Goal: Task Accomplishment & Management: Manage account settings

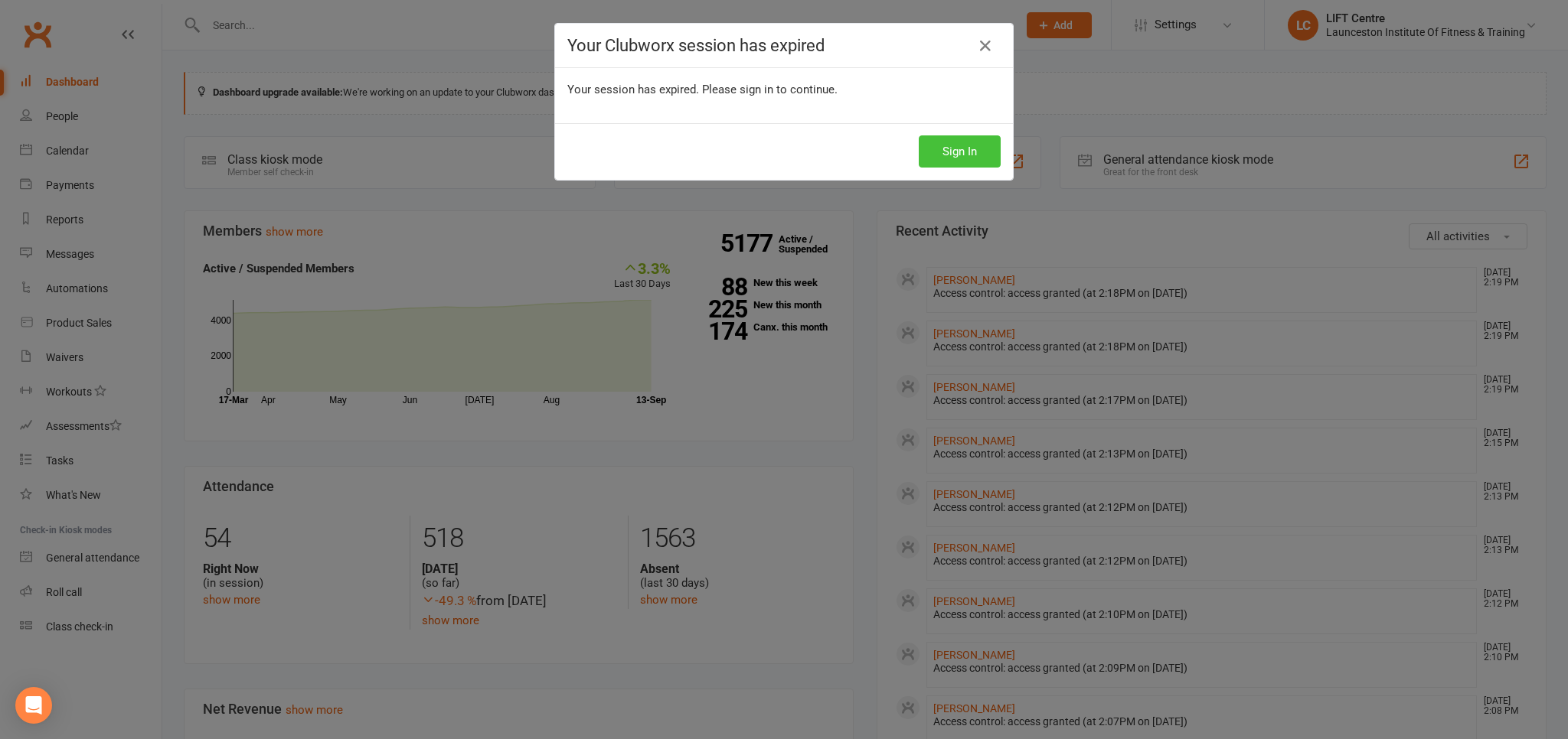
click at [953, 135] on button "Sign In" at bounding box center [960, 152] width 82 height 33
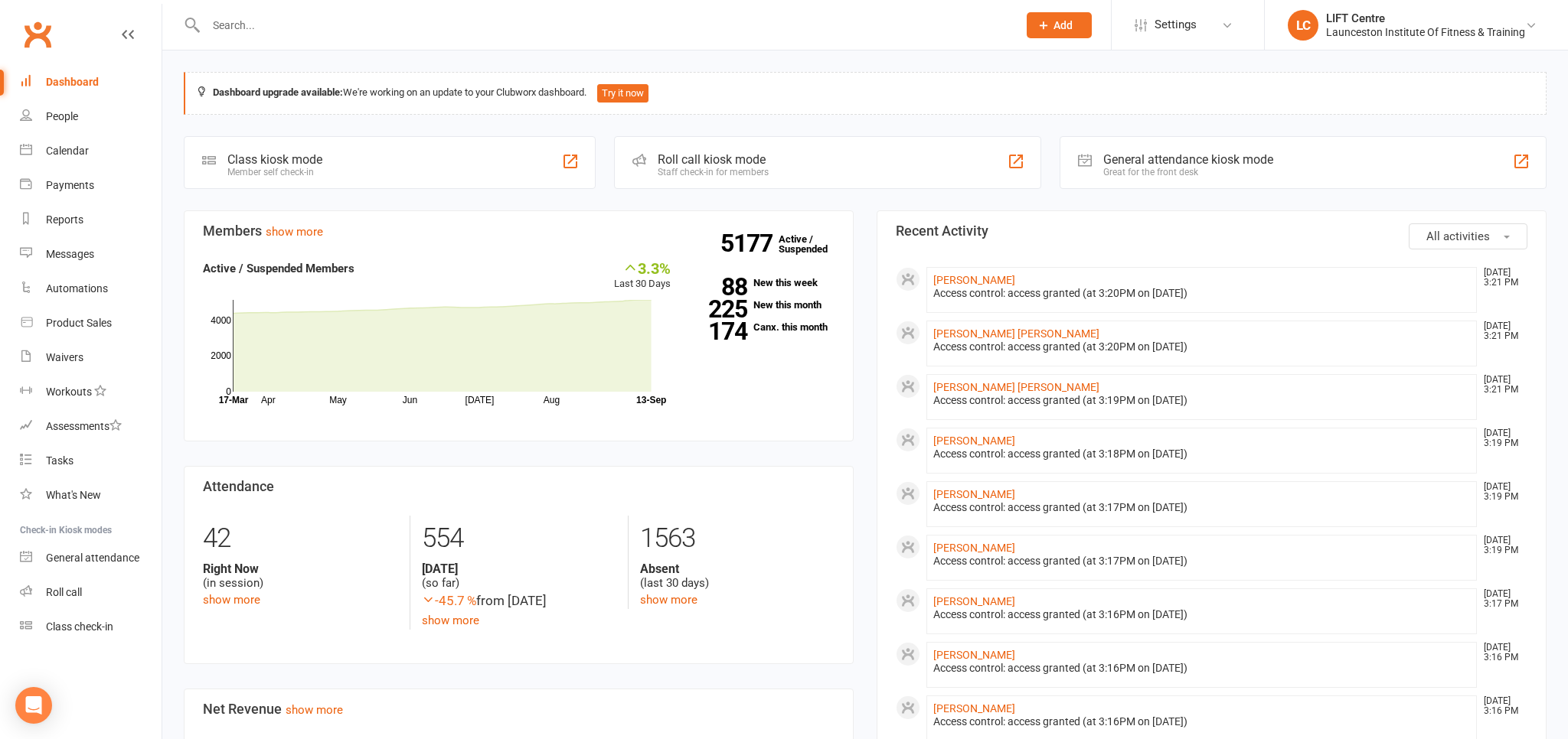
click at [324, 106] on div "Dashboard upgrade available: We're working on an update to your Clubworx dashbo…" at bounding box center [865, 93] width 1362 height 43
click at [84, 115] on link "People" at bounding box center [90, 116] width 141 height 34
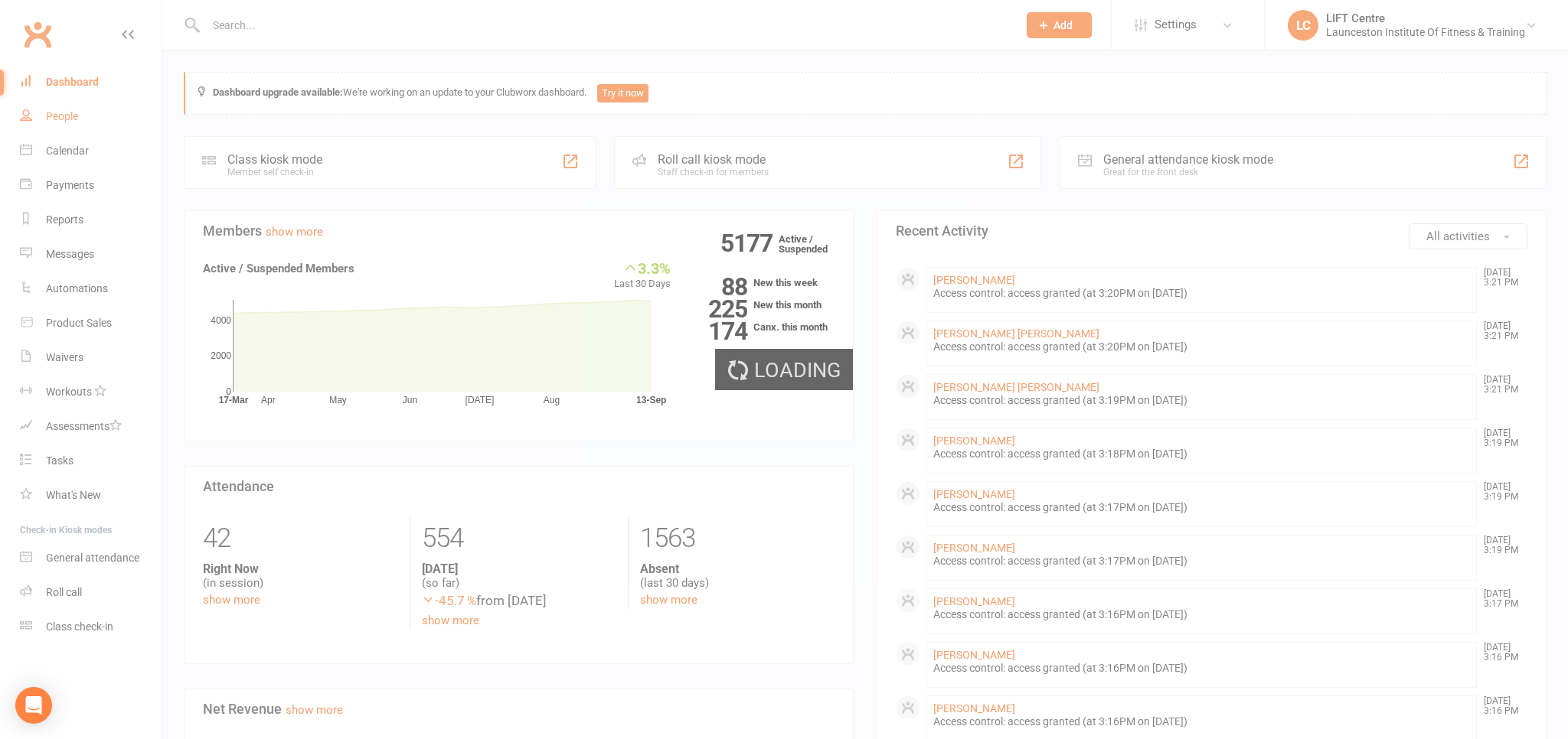
select select "100"
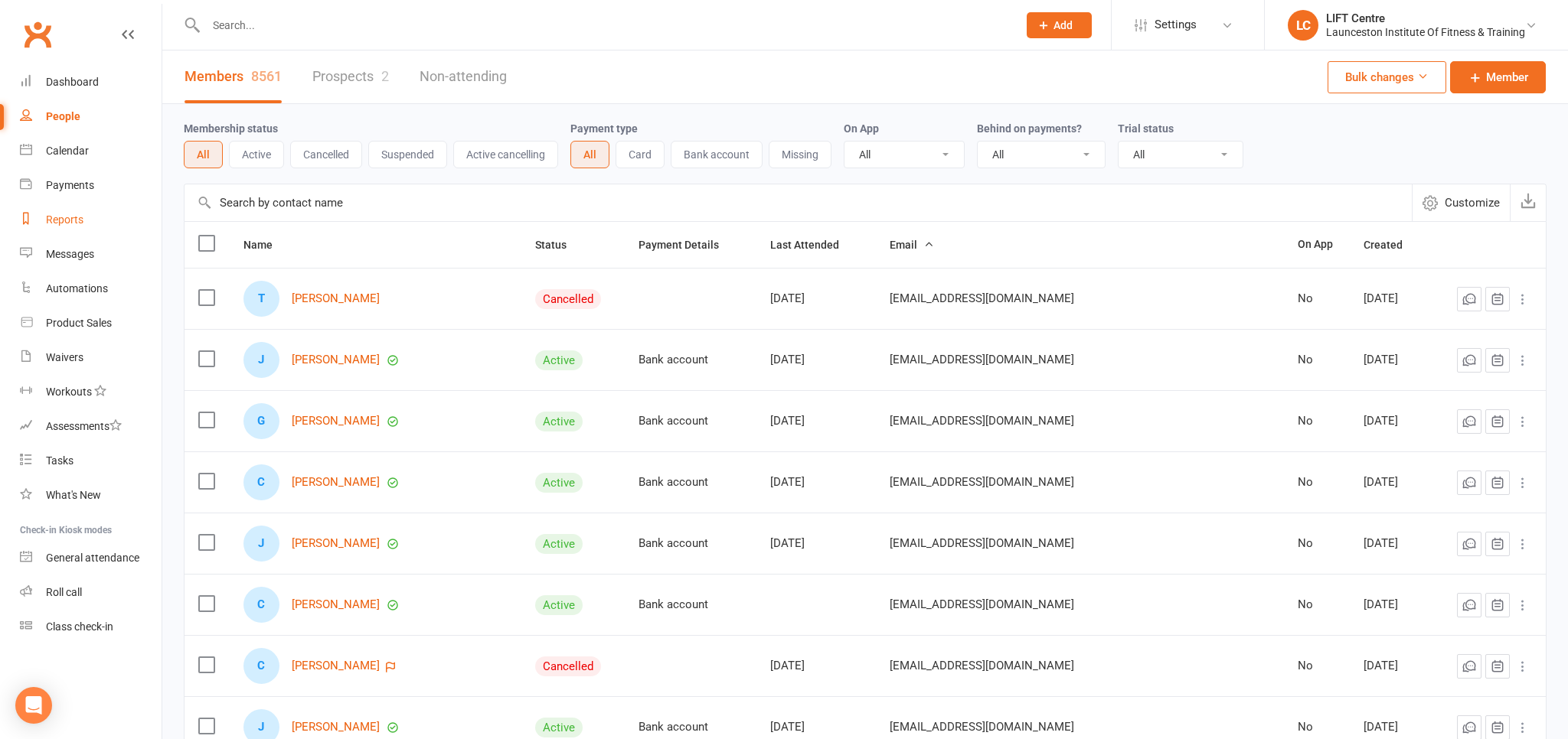
click at [105, 219] on link "Reports" at bounding box center [90, 220] width 141 height 34
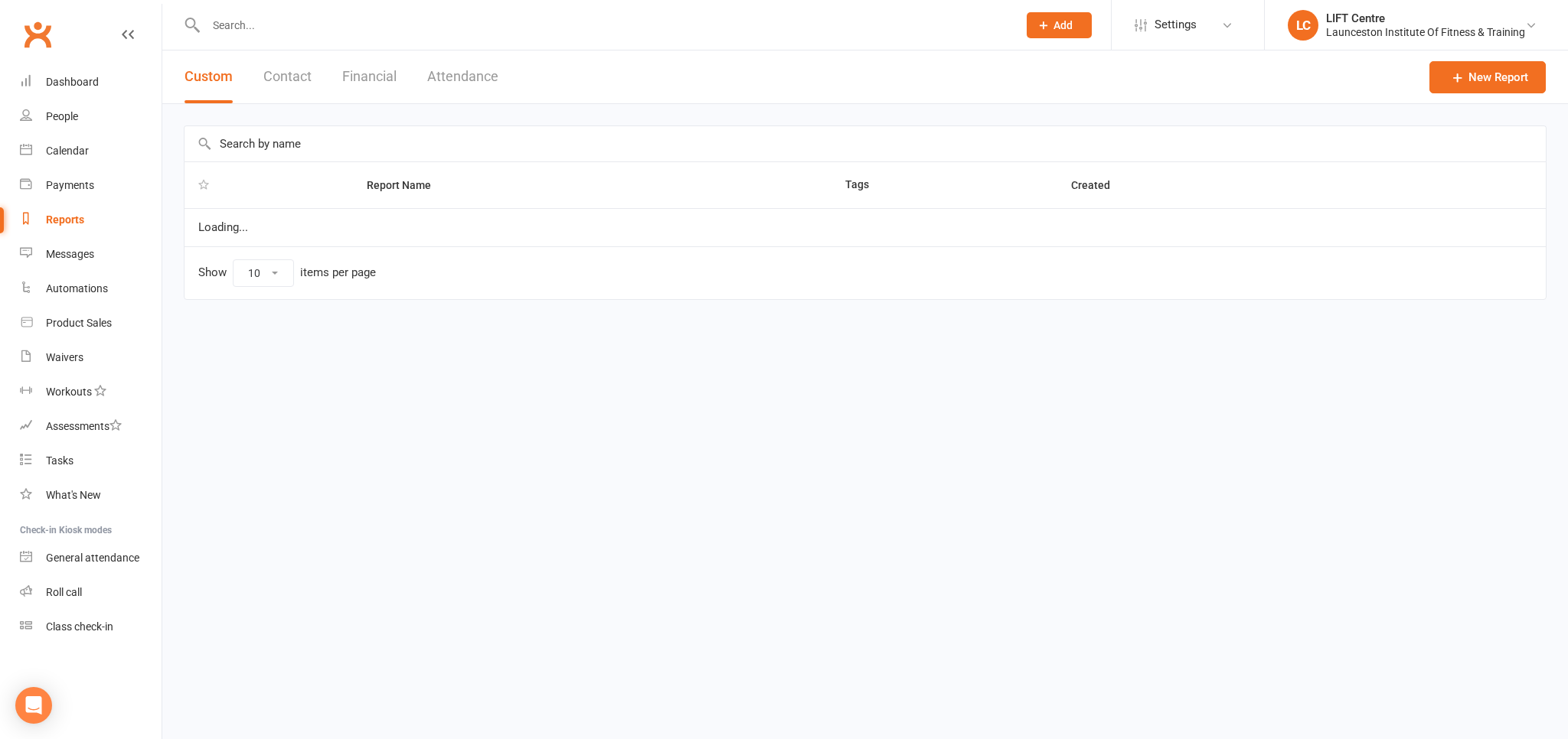
select select "100"
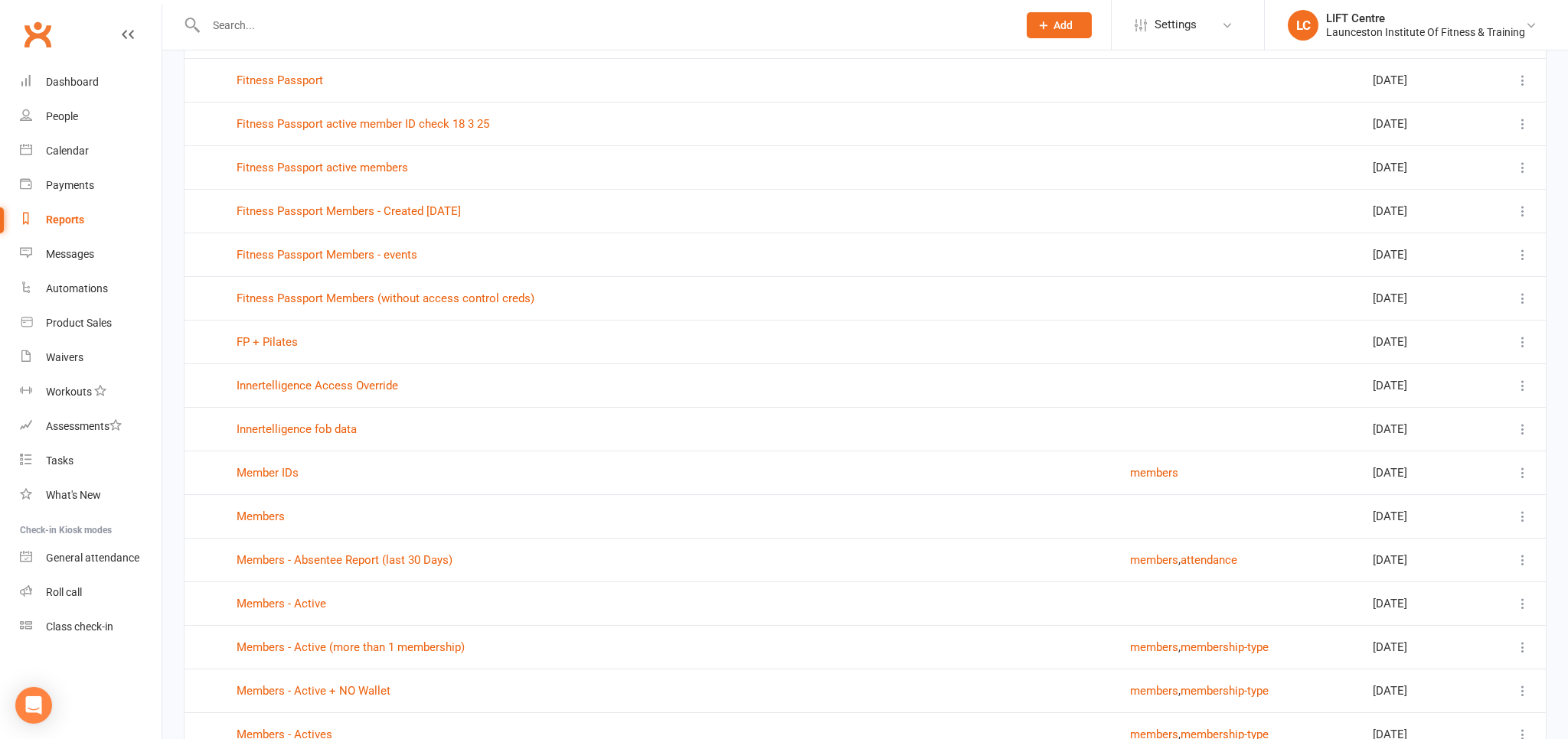
scroll to position [969, 0]
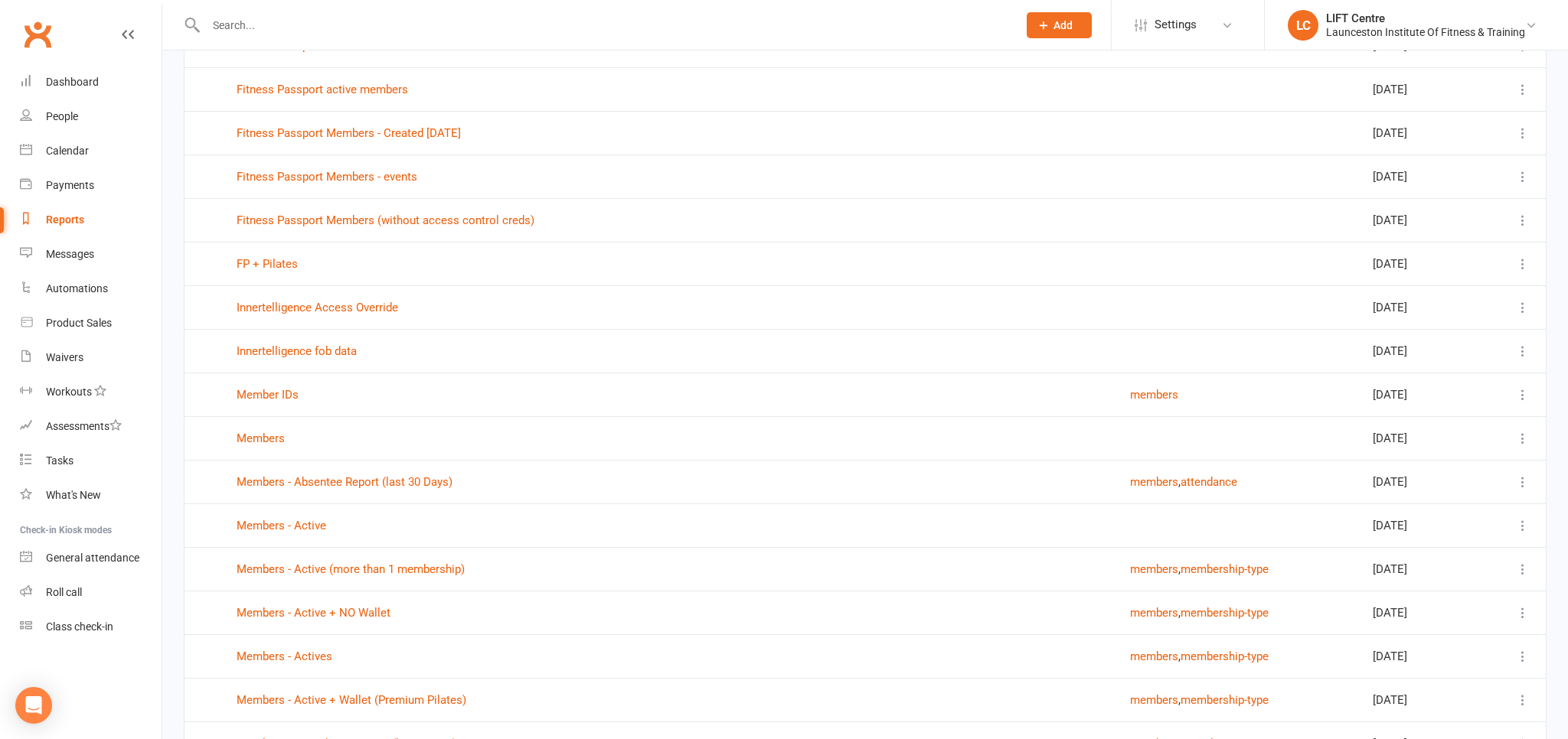
click at [260, 36] on div at bounding box center [595, 25] width 823 height 50
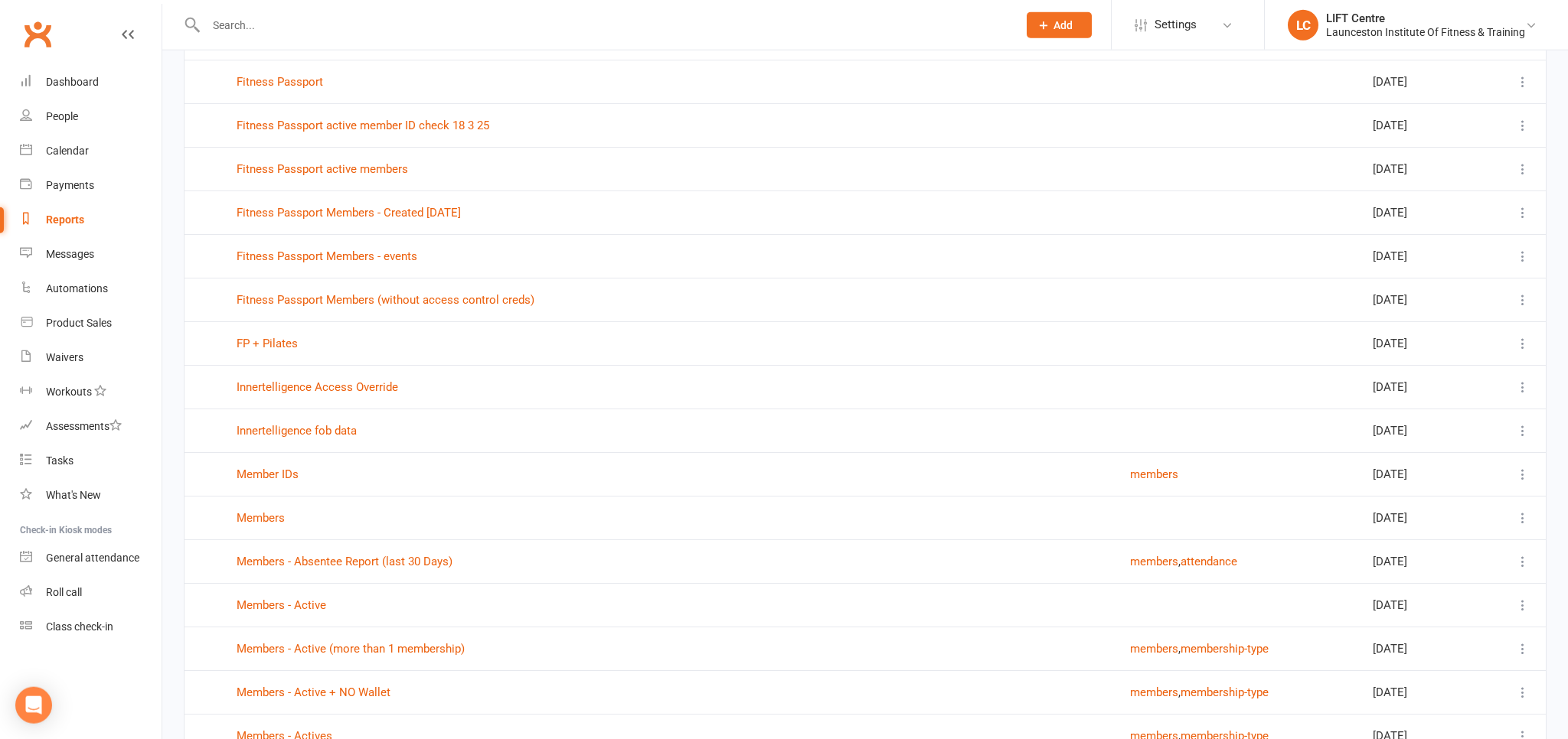
scroll to position [888, 0]
click at [261, 33] on input "text" at bounding box center [604, 25] width 805 height 21
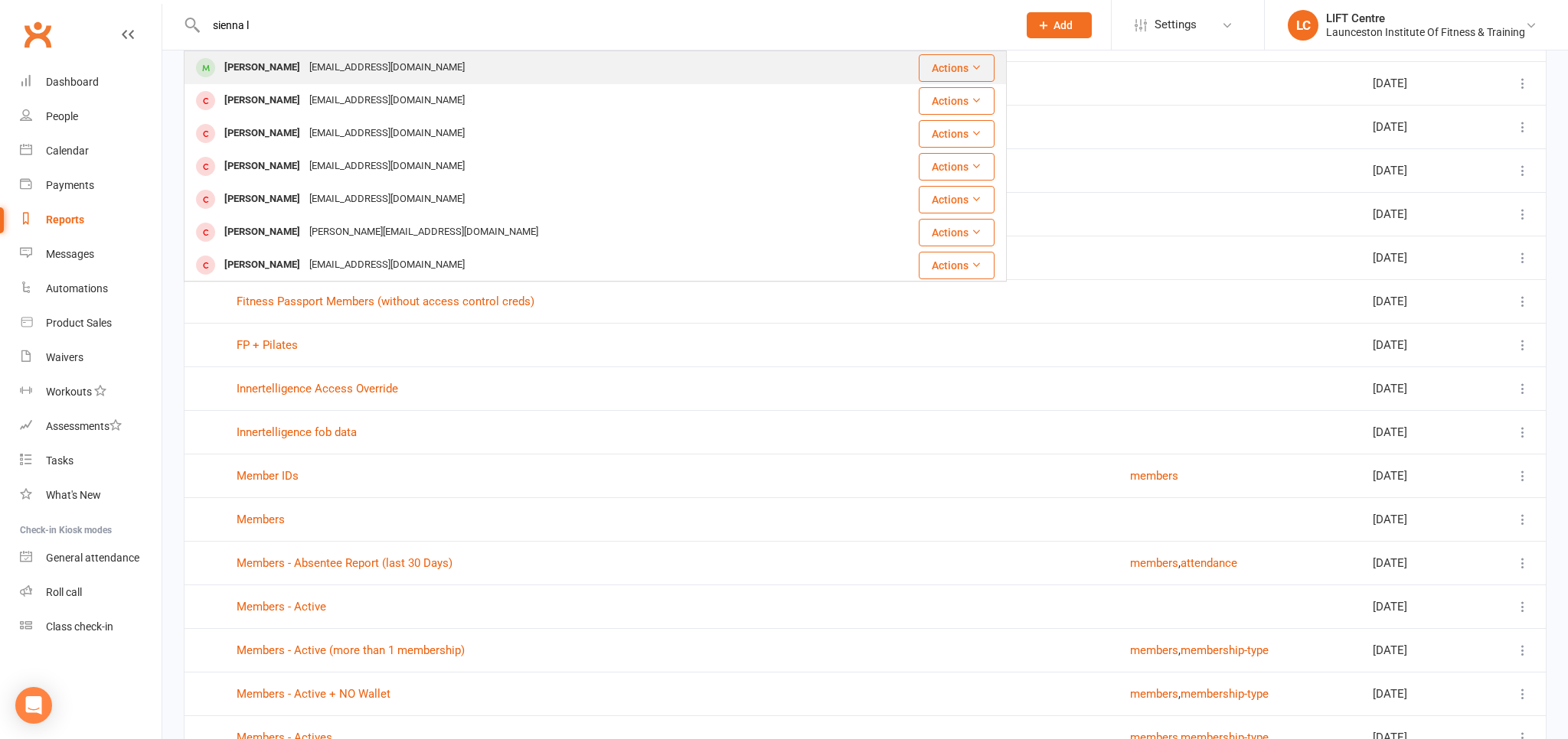
type input "sienna l"
click at [306, 69] on div "siennaromari04@gmail.com" at bounding box center [387, 68] width 165 height 22
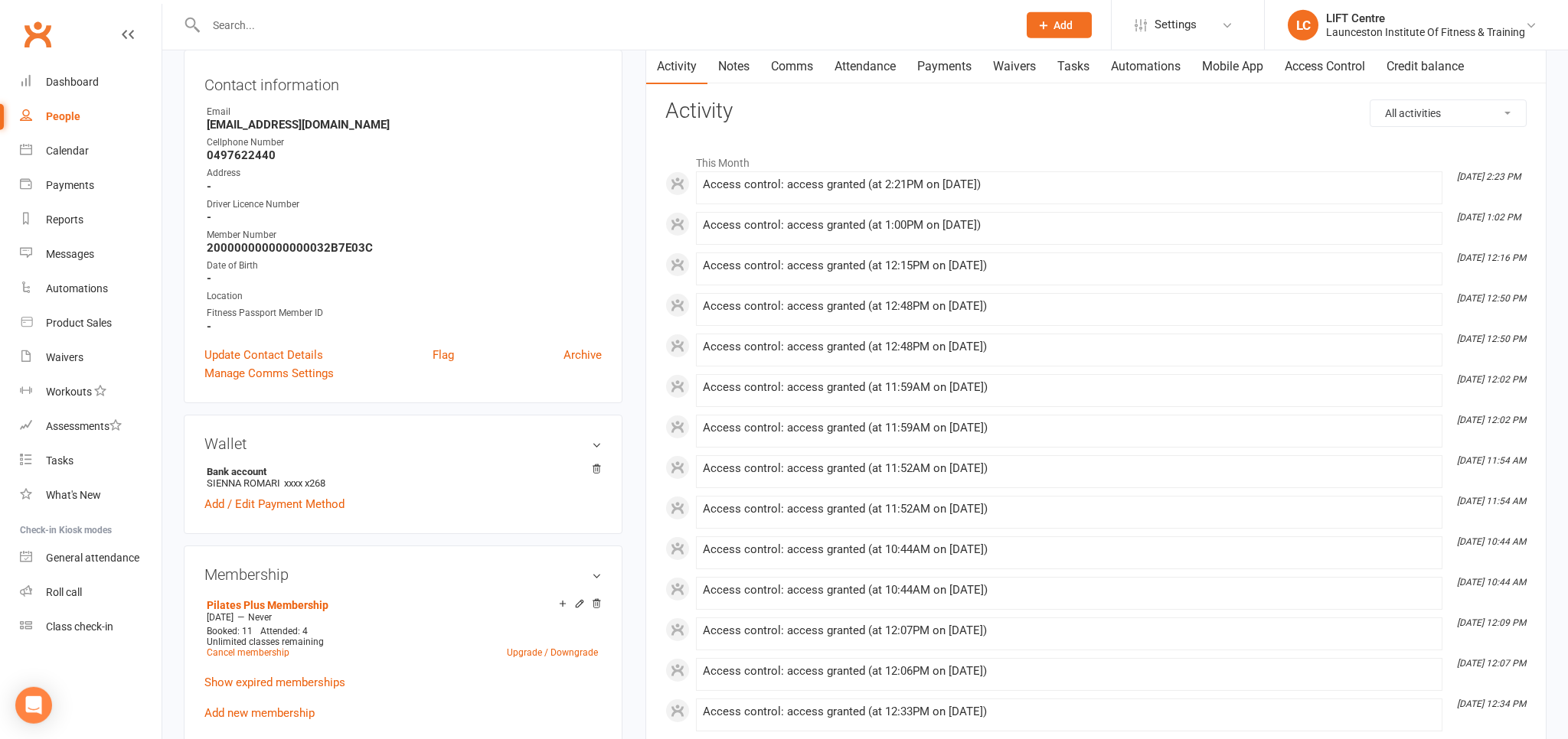
scroll to position [161, 0]
click at [528, 656] on link "Upgrade / Downgrade" at bounding box center [552, 650] width 91 height 11
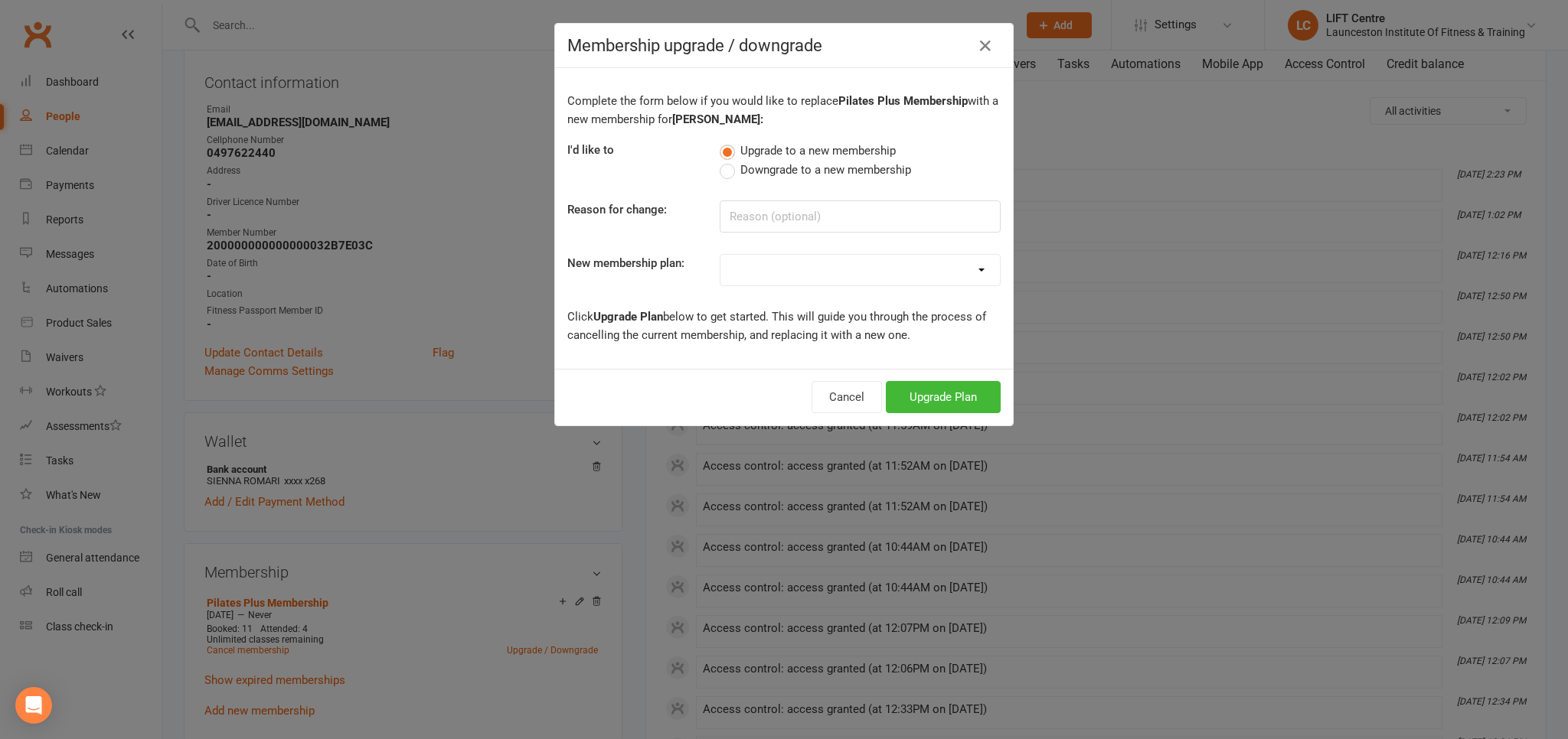
drag, startPoint x: 542, startPoint y: 611, endPoint x: 548, endPoint y: 599, distance: 13.4
click at [542, 610] on div "Membership upgrade / downgrade Complete the form below if you would like to rep…" at bounding box center [784, 369] width 1568 height 739
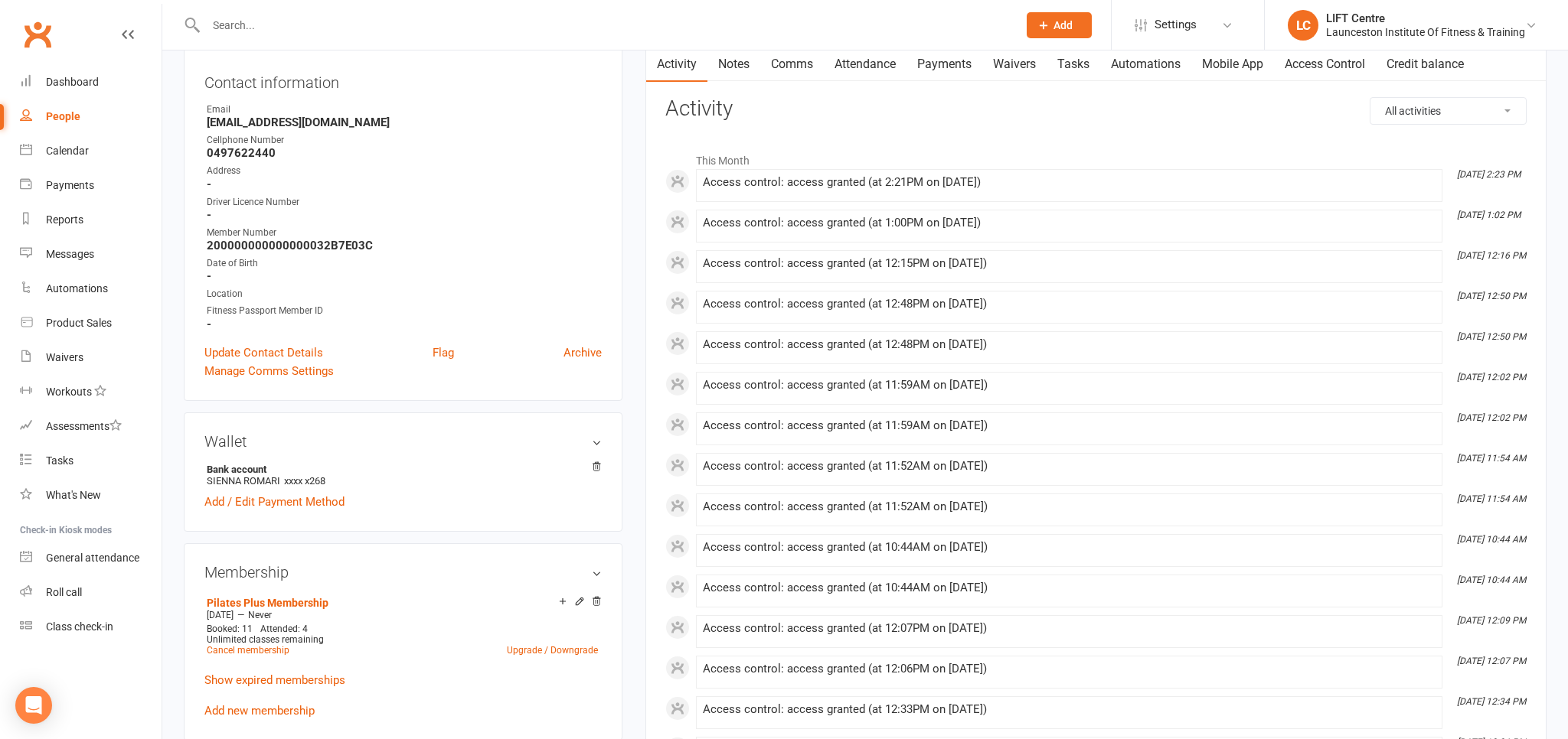
click at [932, 57] on link "Payments" at bounding box center [944, 63] width 75 height 35
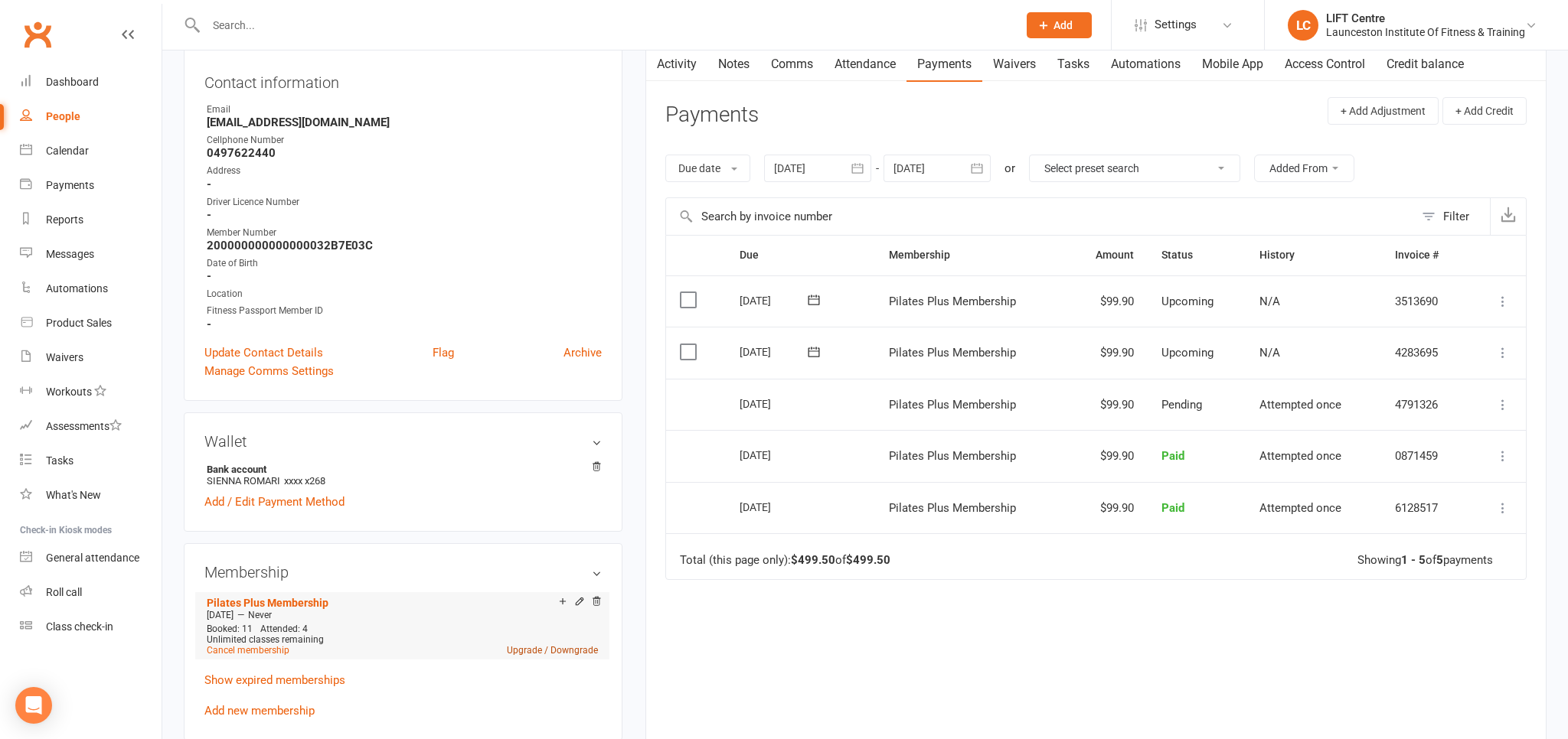
click at [556, 655] on link "Upgrade / Downgrade" at bounding box center [552, 650] width 91 height 11
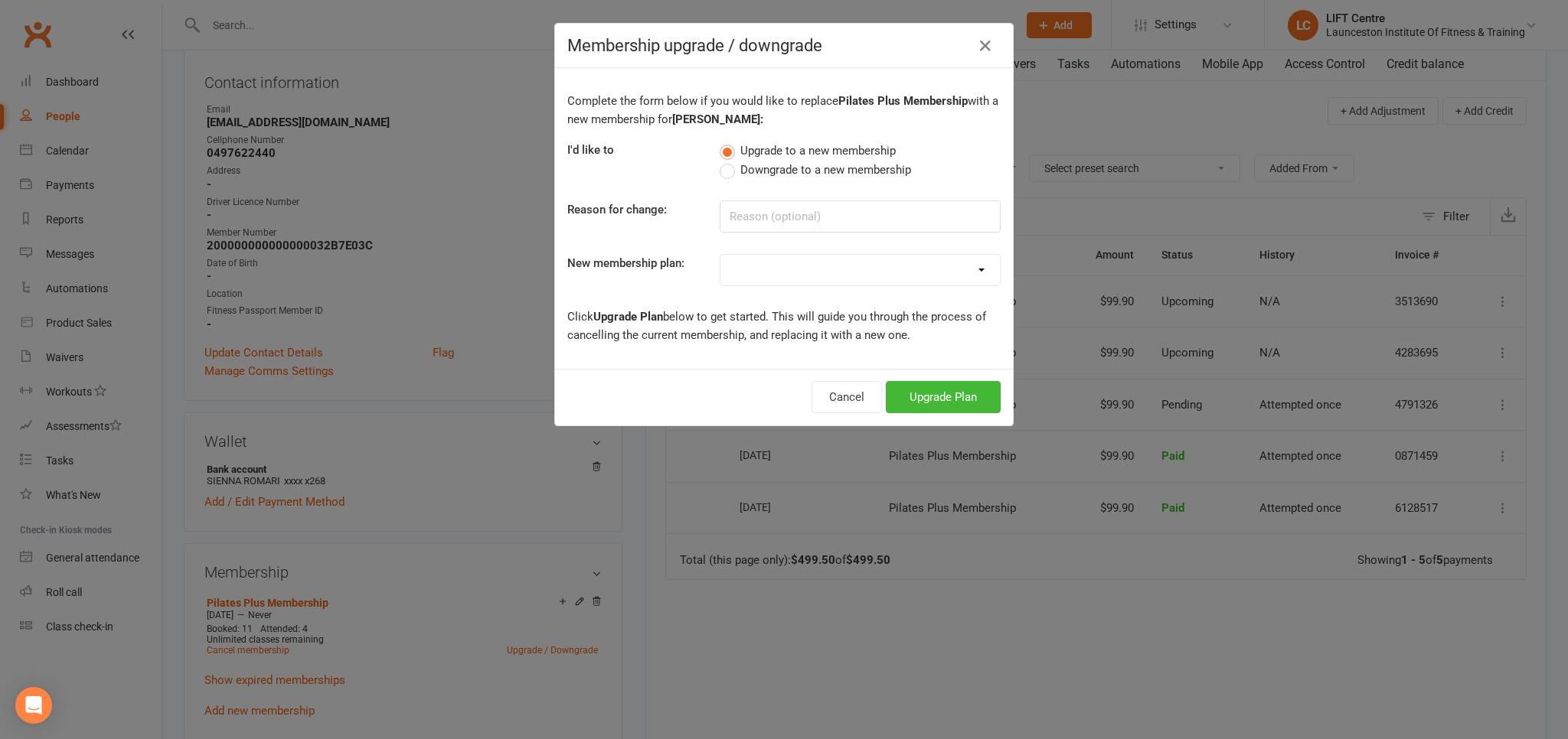
click at [721, 254] on select "24/7 Gym Membership Pilates Plus Membership Casual Visit- $20 Upfront 24/7 Gym …" at bounding box center [860, 270] width 279 height 31
select select "0"
click option "24/7 Gym Membership" at bounding box center [0, 0] width 0 height 0
click at [921, 391] on button "Upgrade Plan" at bounding box center [943, 397] width 115 height 33
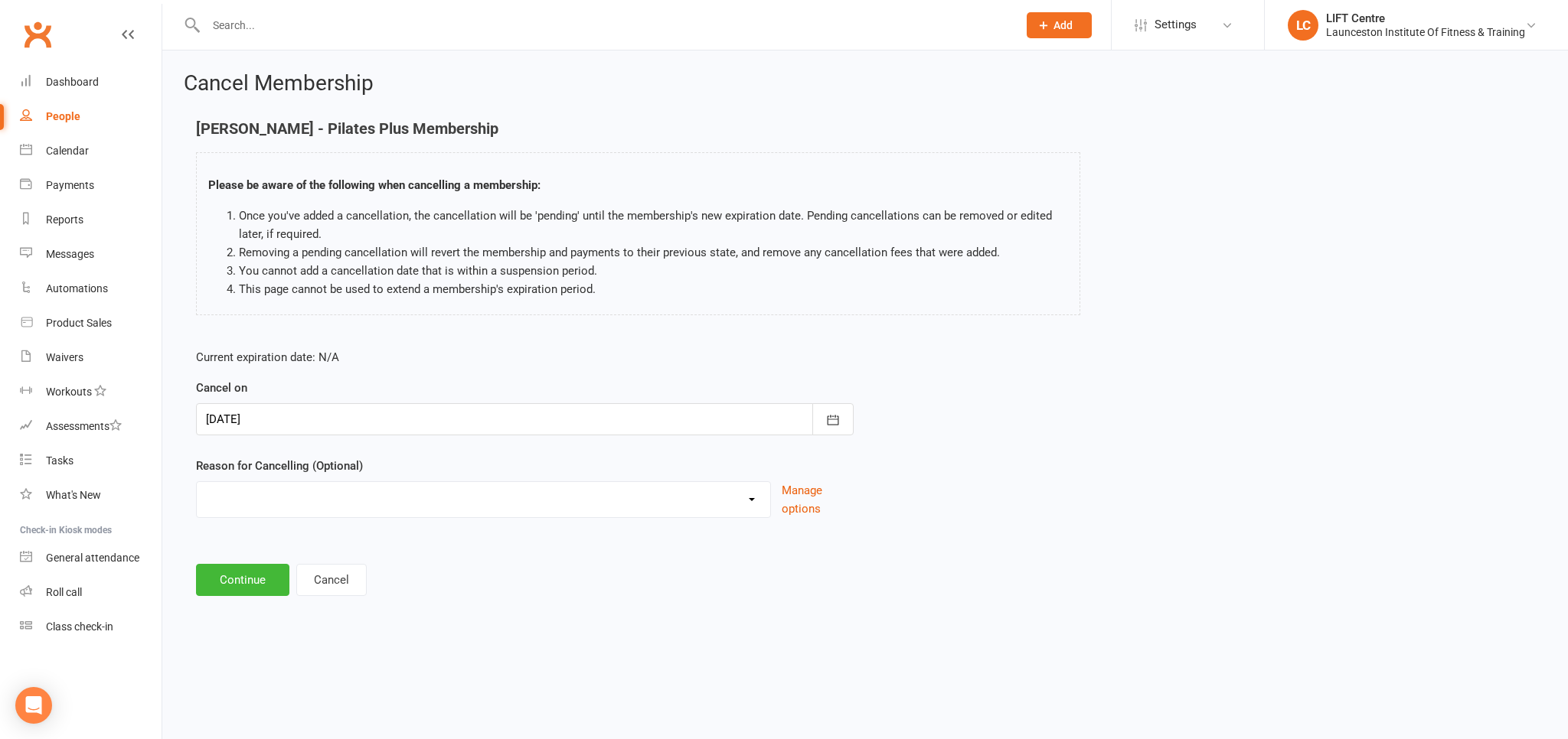
click at [197, 482] on select "Cancelled by staff (overdues) Change to Fitness Passport Changing gyms Injury M…" at bounding box center [483, 498] width 573 height 31
select select "6"
click option "Other reason" at bounding box center [0, 0] width 0 height 0
click at [254, 645] on button "Continue" at bounding box center [242, 659] width 93 height 33
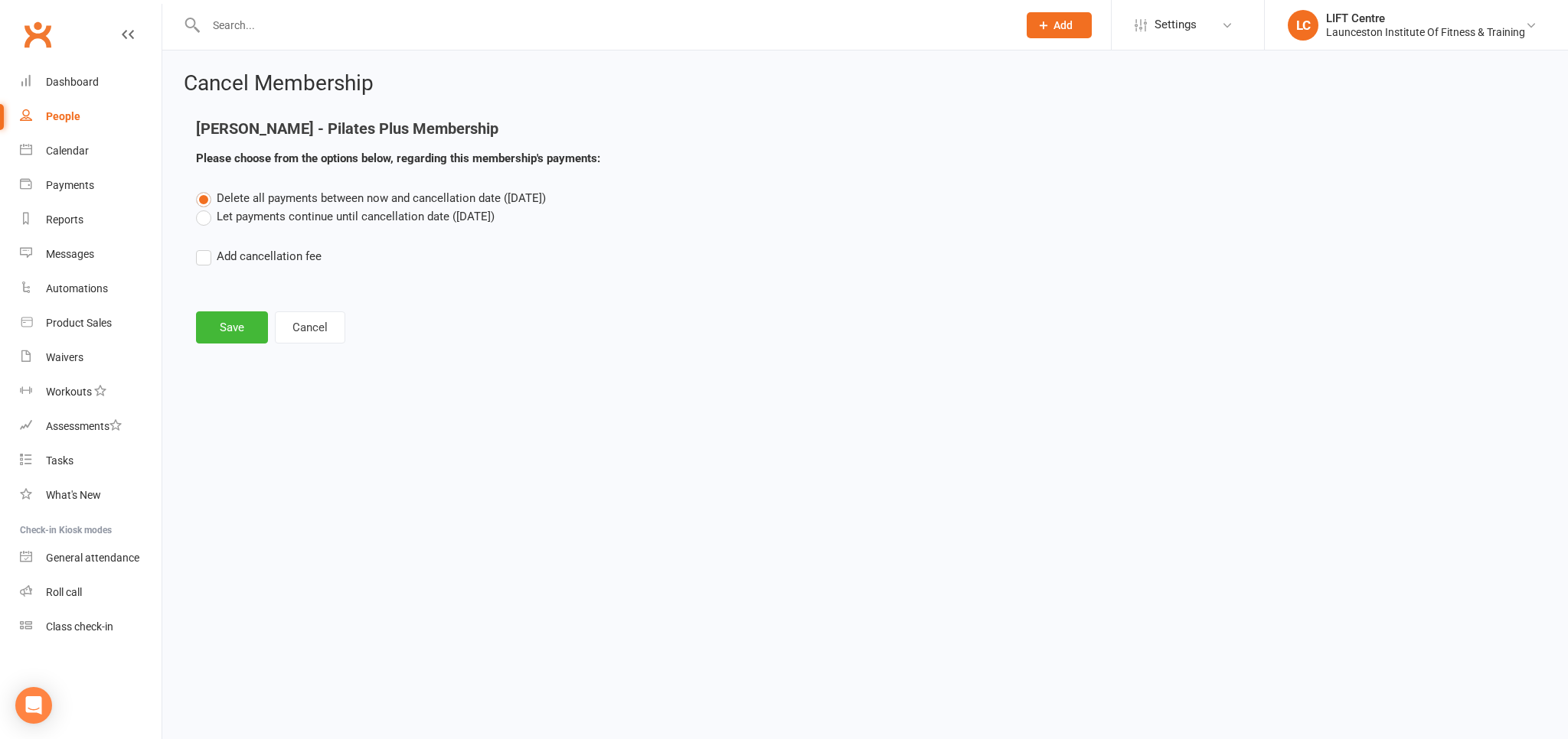
click at [225, 221] on label "Let payments continue until cancellation date ([DATE])" at bounding box center [345, 216] width 298 height 18
click at [206, 207] on input "Let payments continue until cancellation date ([DATE])" at bounding box center [201, 207] width 10 height 0
click at [233, 329] on button "Save" at bounding box center [232, 328] width 72 height 33
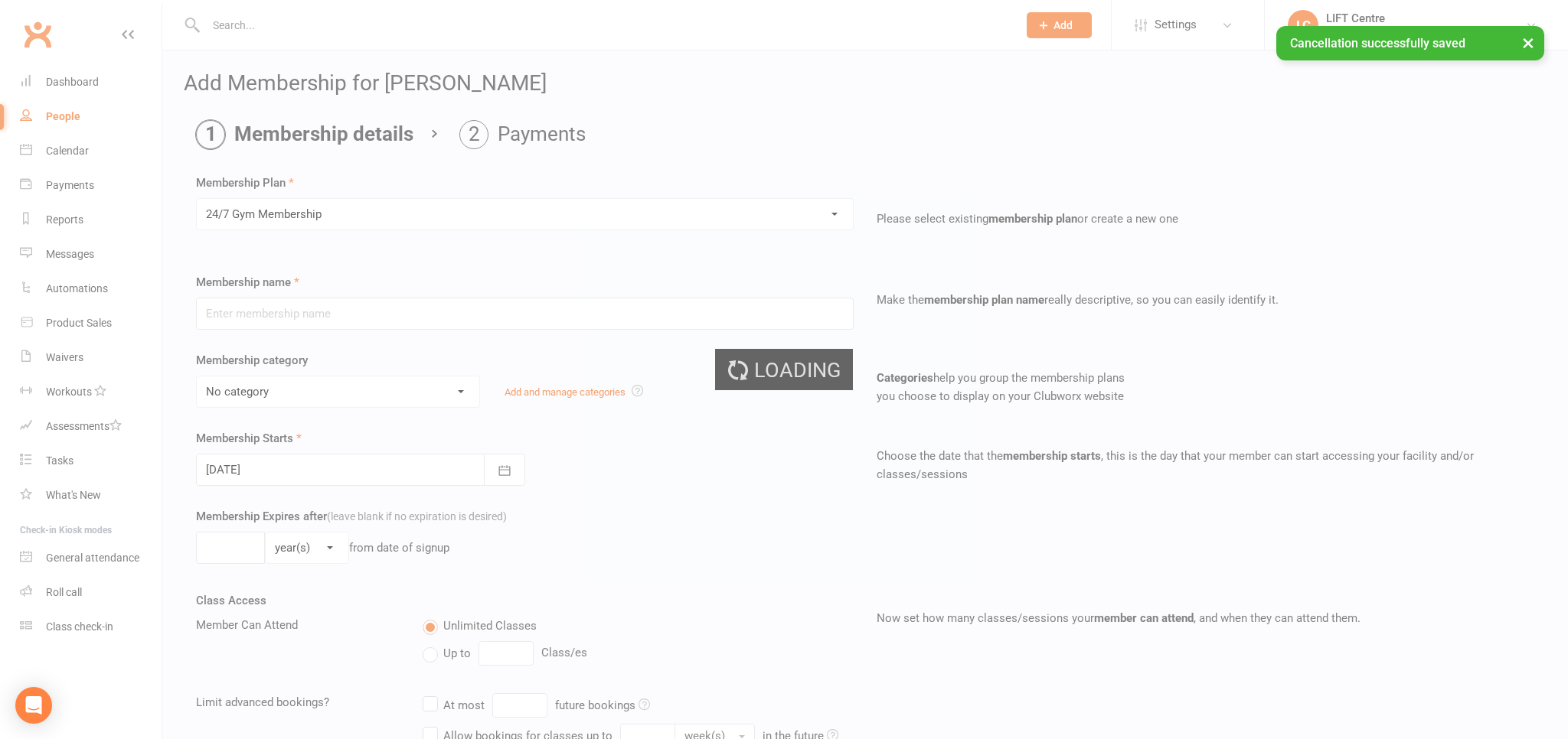
type input "24/7 Gym Membership"
select select "2"
type input "0"
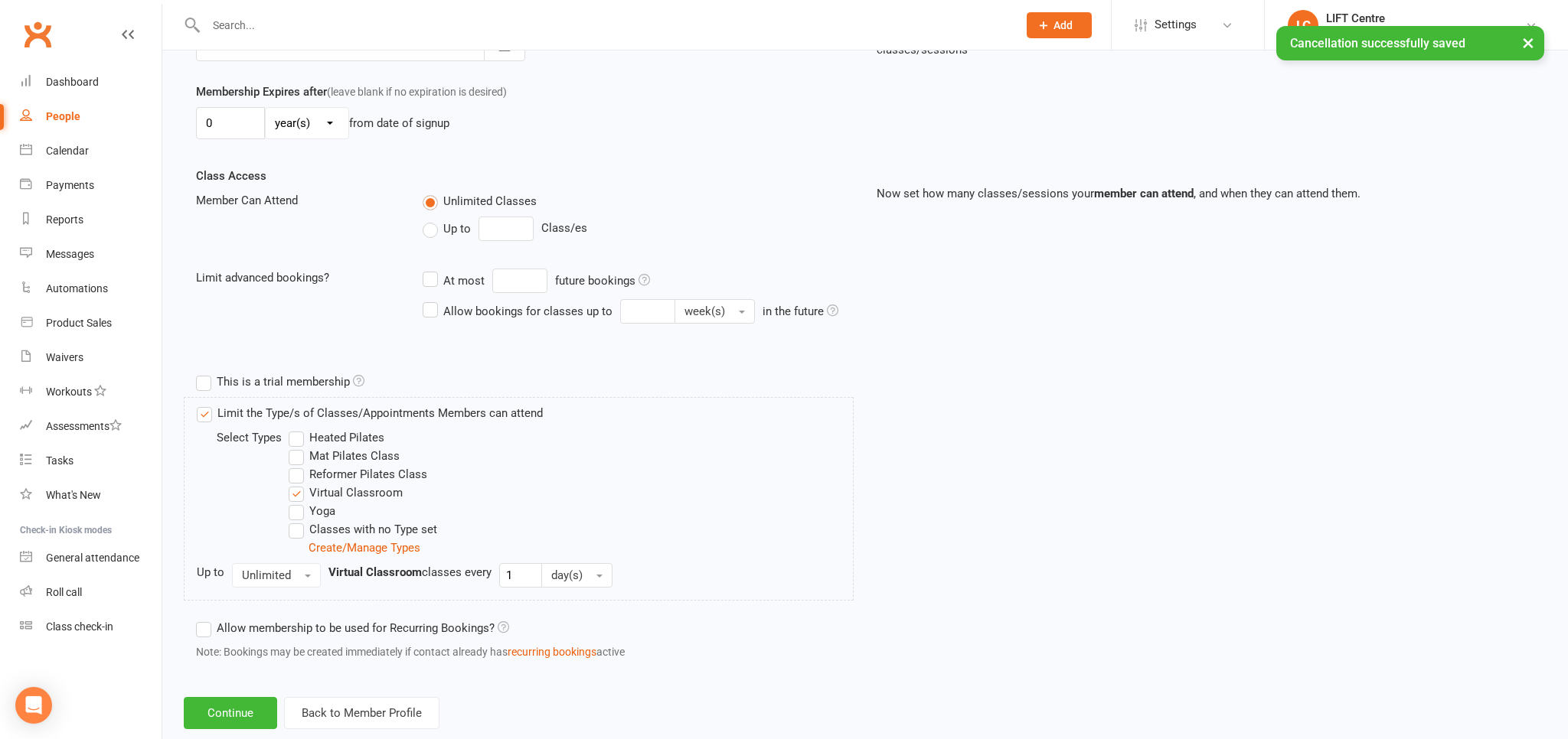
scroll to position [456, 0]
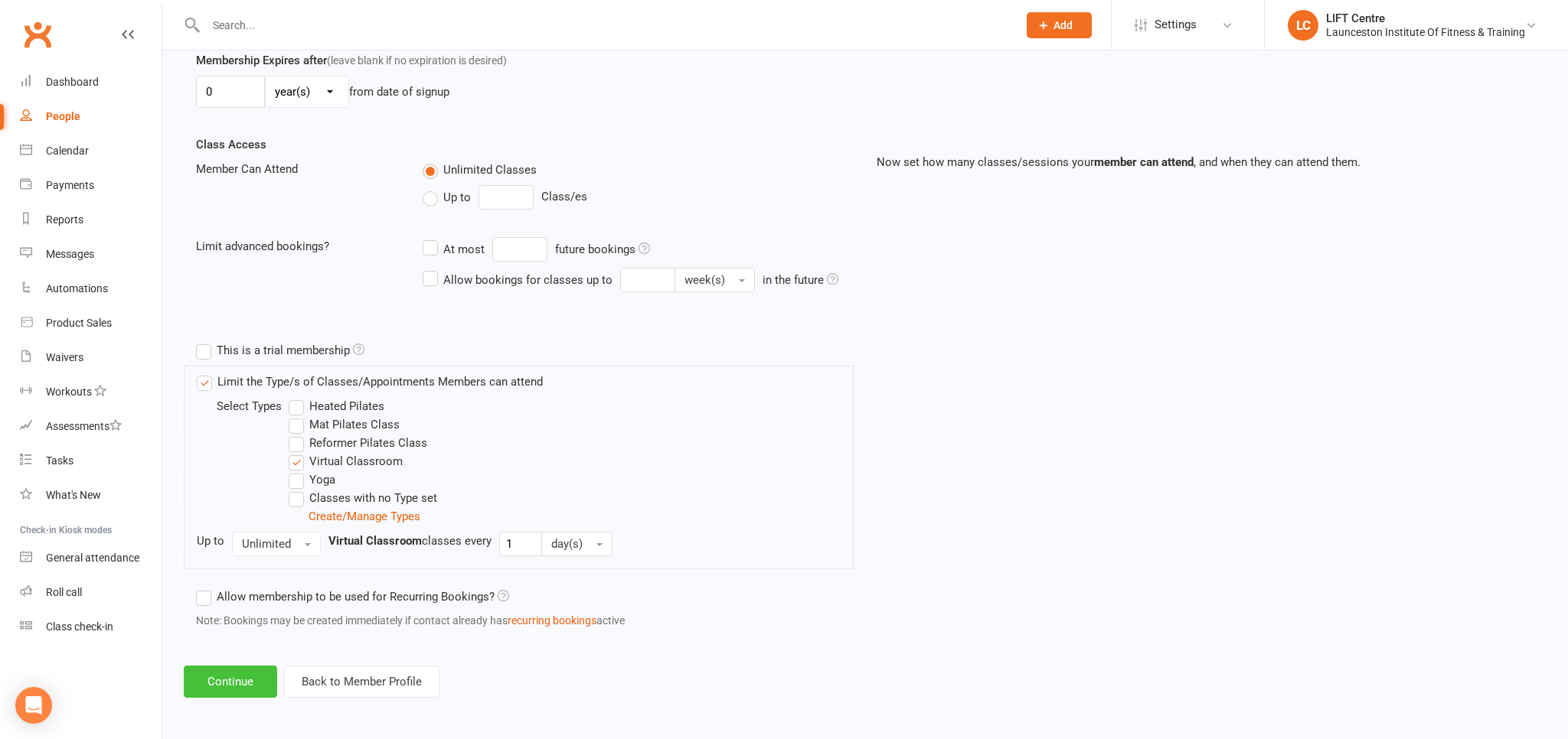
click at [234, 678] on button "Continue" at bounding box center [230, 682] width 93 height 33
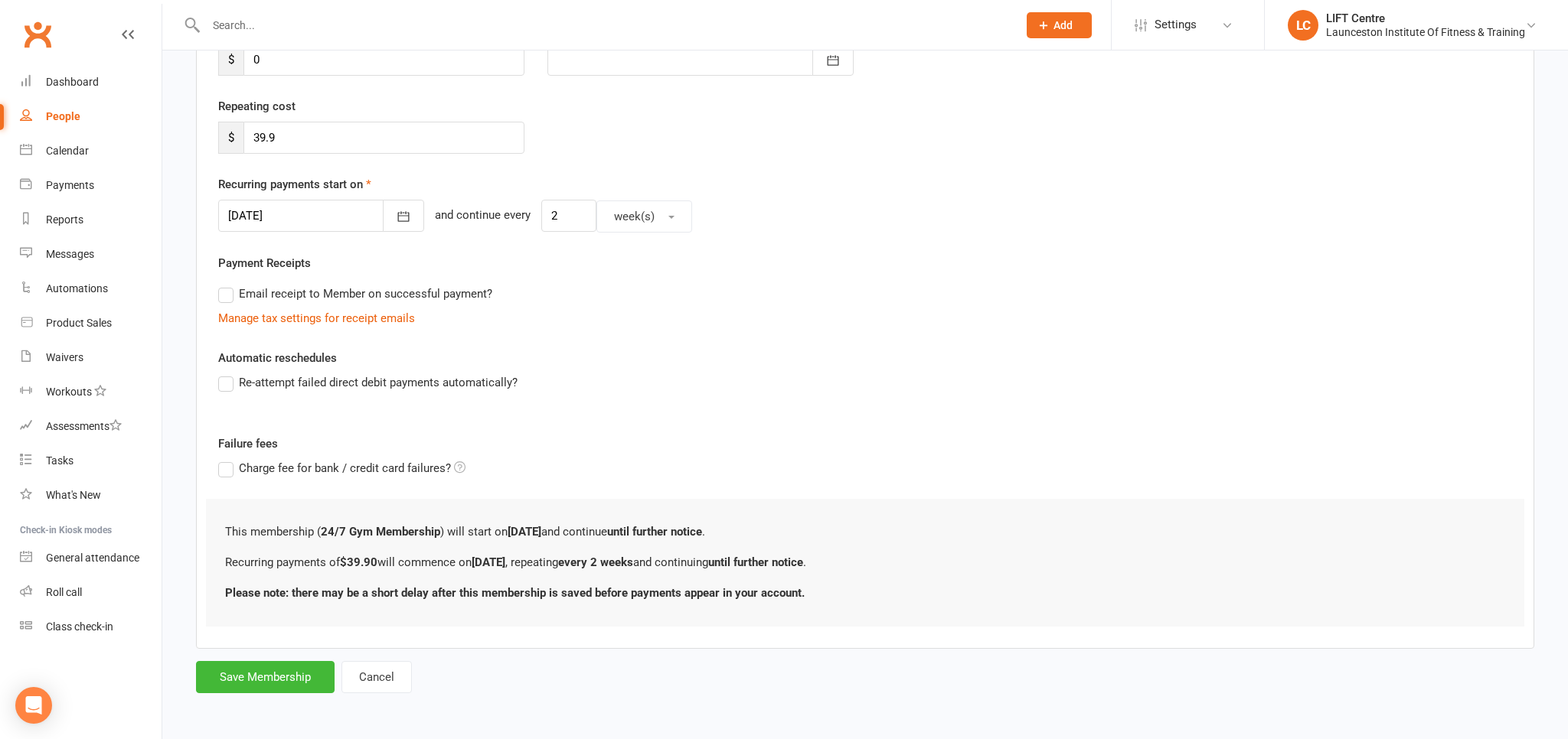
scroll to position [0, 0]
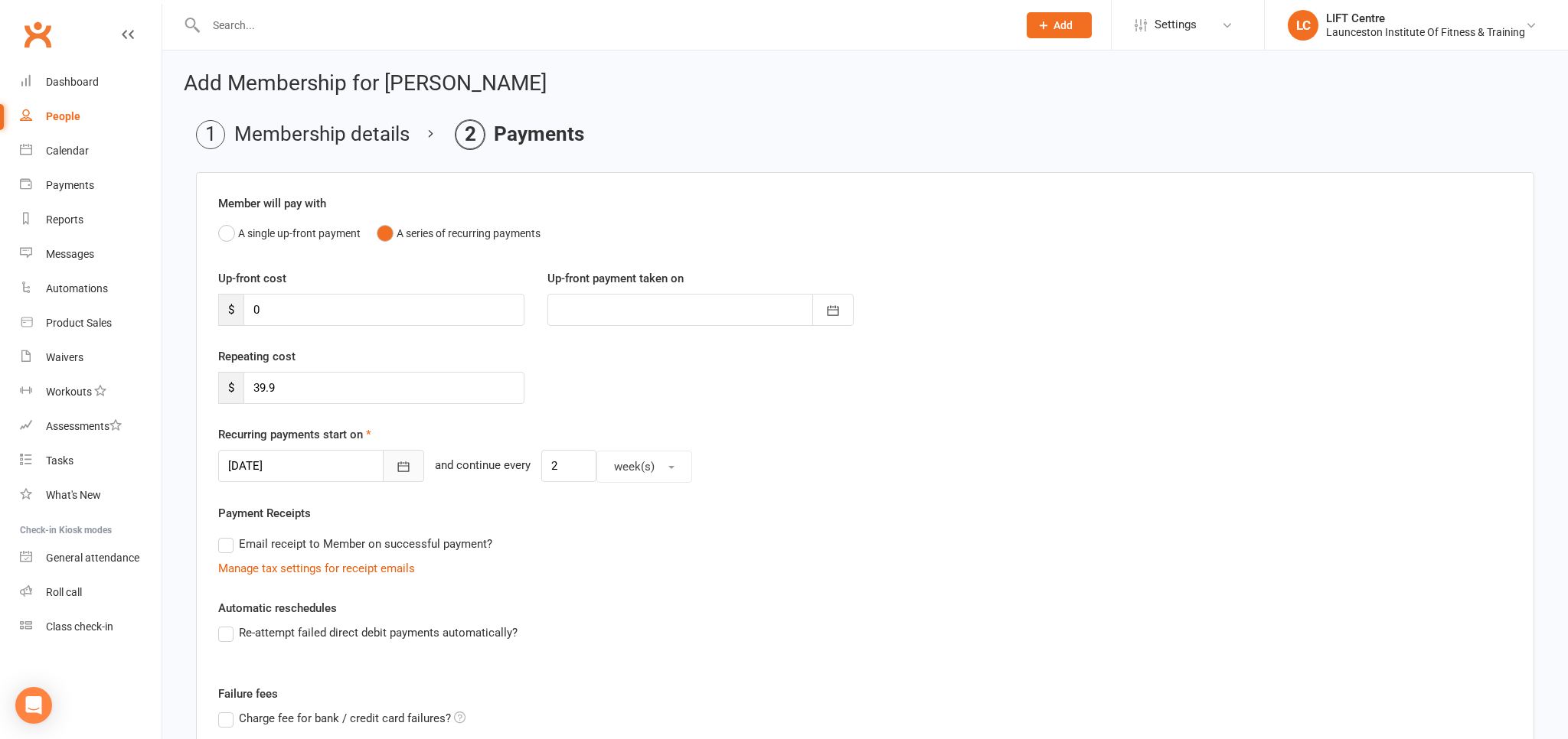
click at [398, 461] on icon "button" at bounding box center [404, 467] width 15 height 15
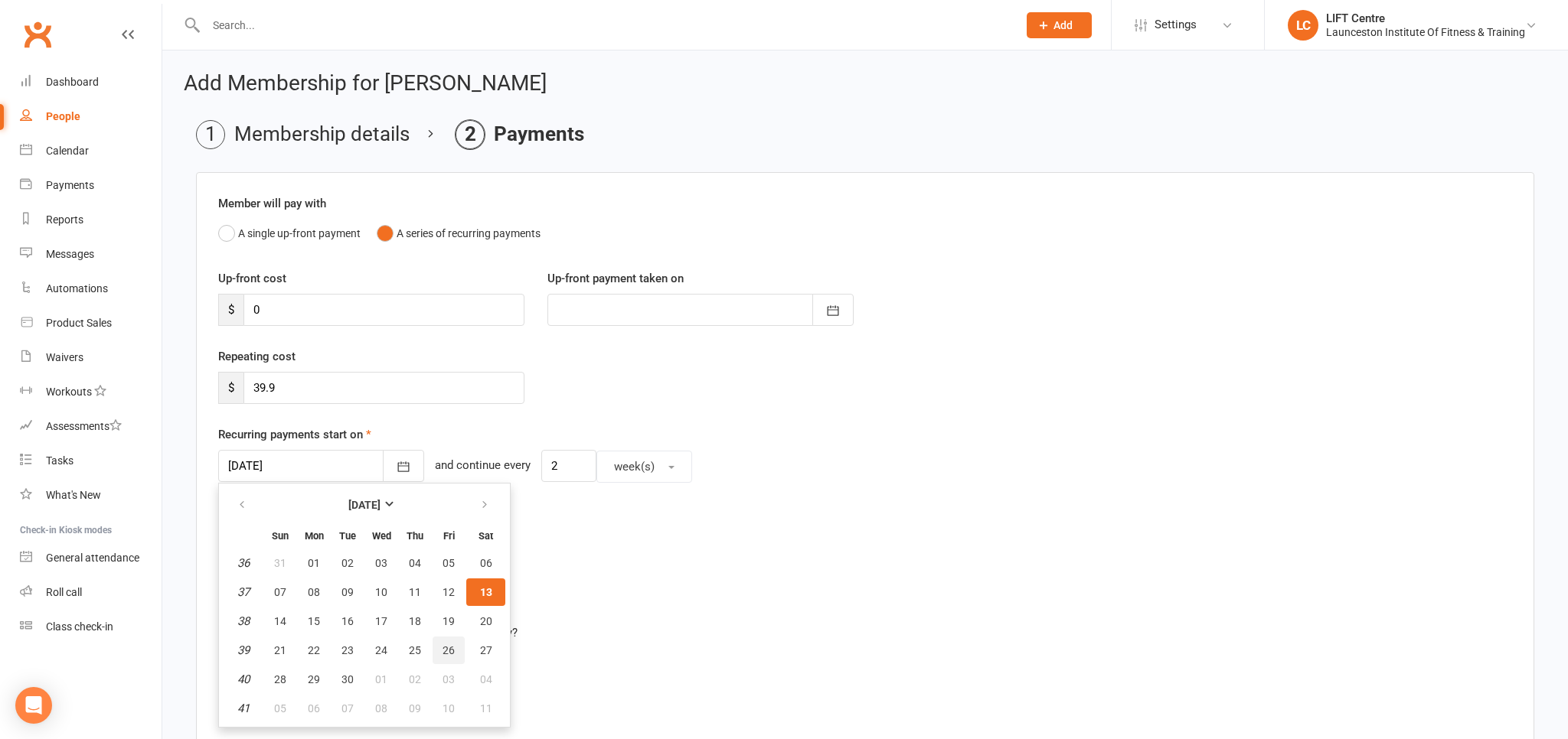
click at [446, 650] on span "26" at bounding box center [448, 650] width 12 height 12
type input "26 Sep 2025"
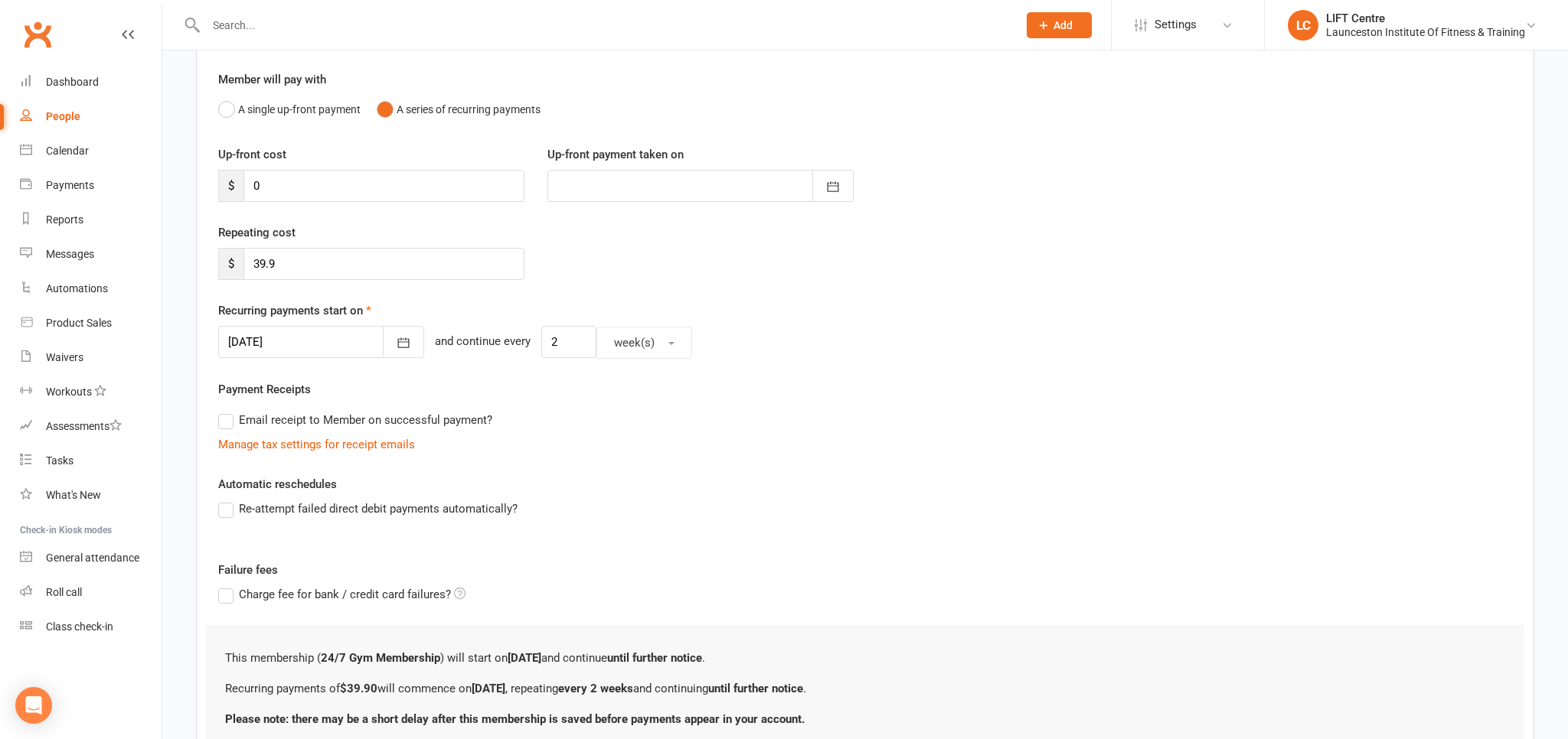
scroll to position [248, 0]
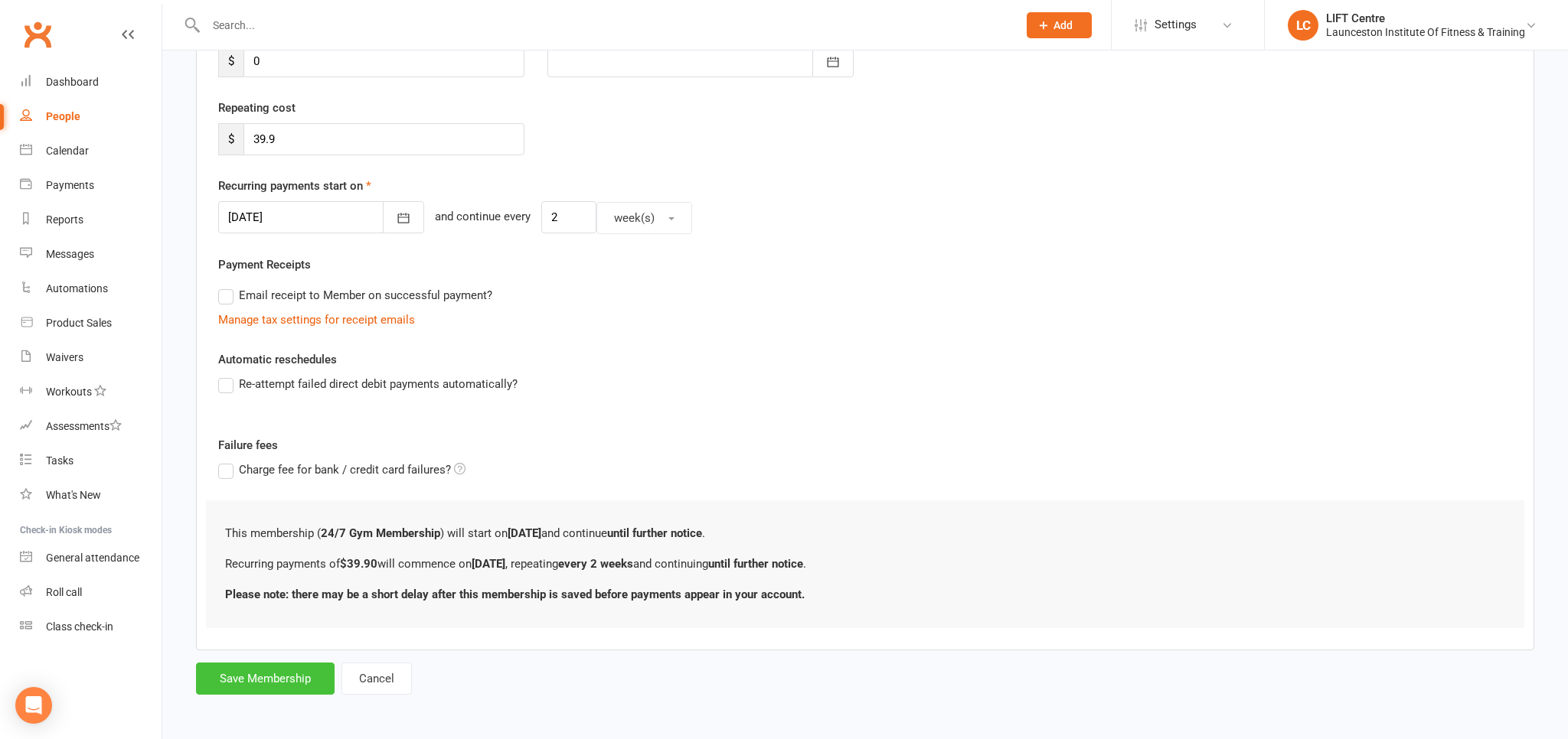
click at [259, 681] on button "Save Membership" at bounding box center [266, 679] width 139 height 33
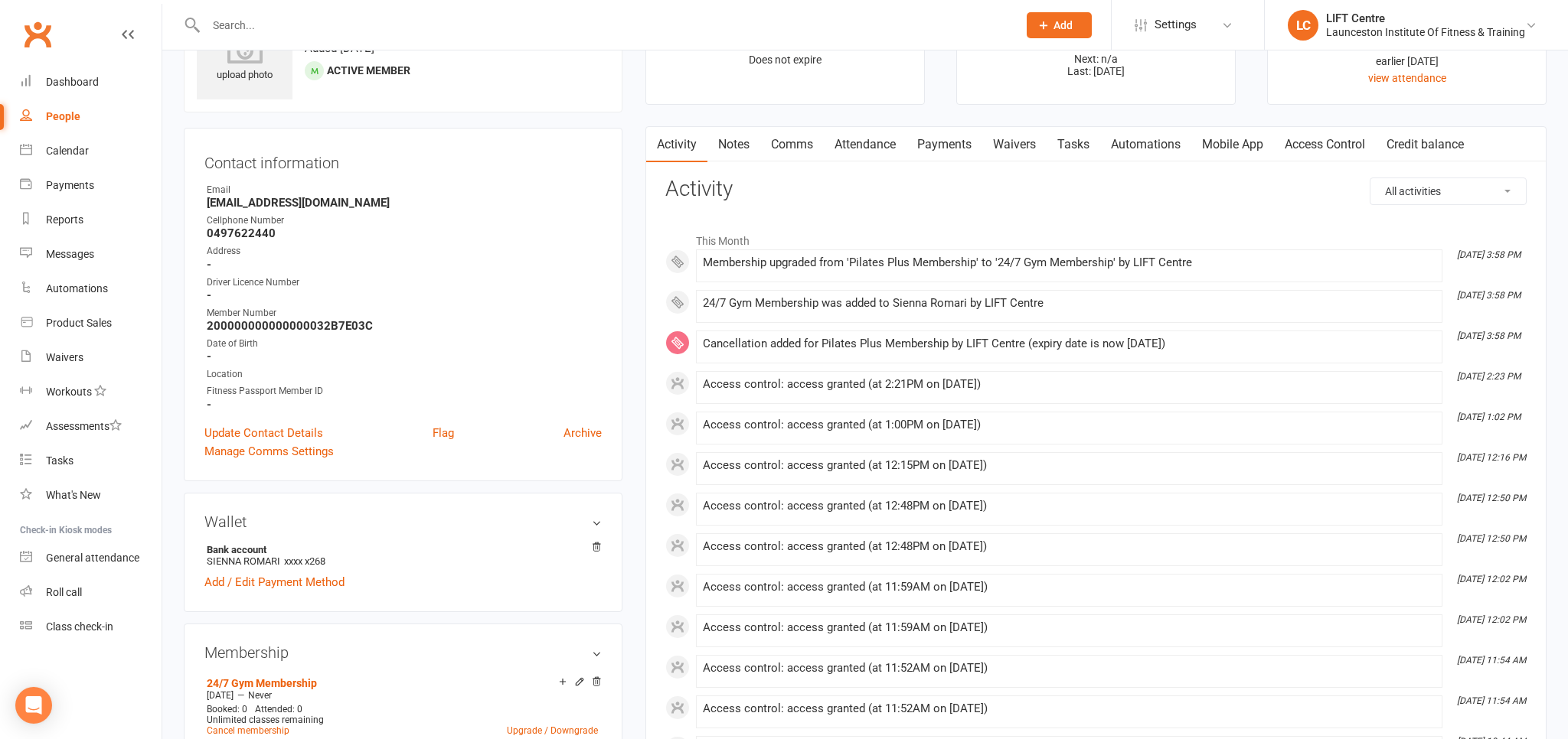
scroll to position [80, 0]
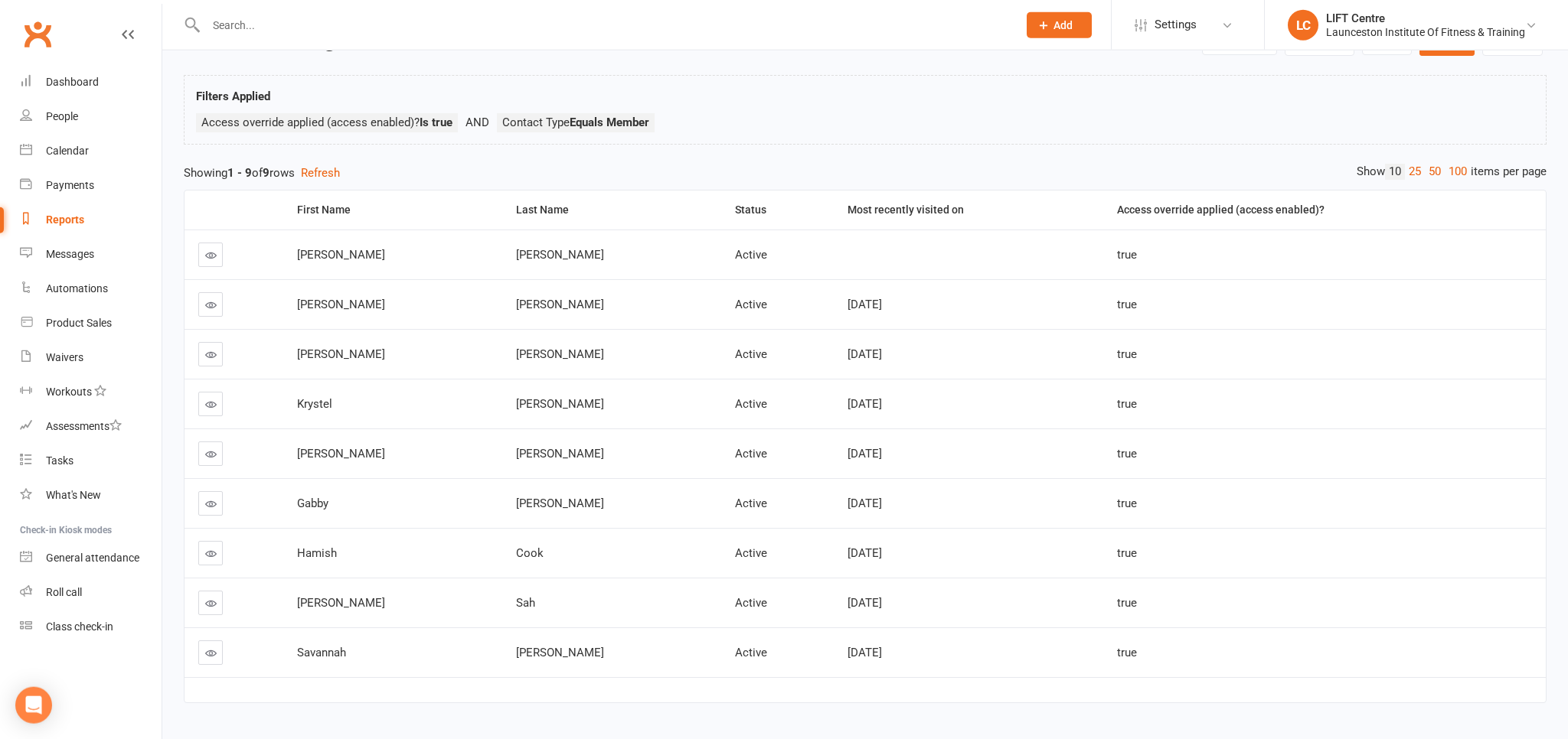
scroll to position [98, 0]
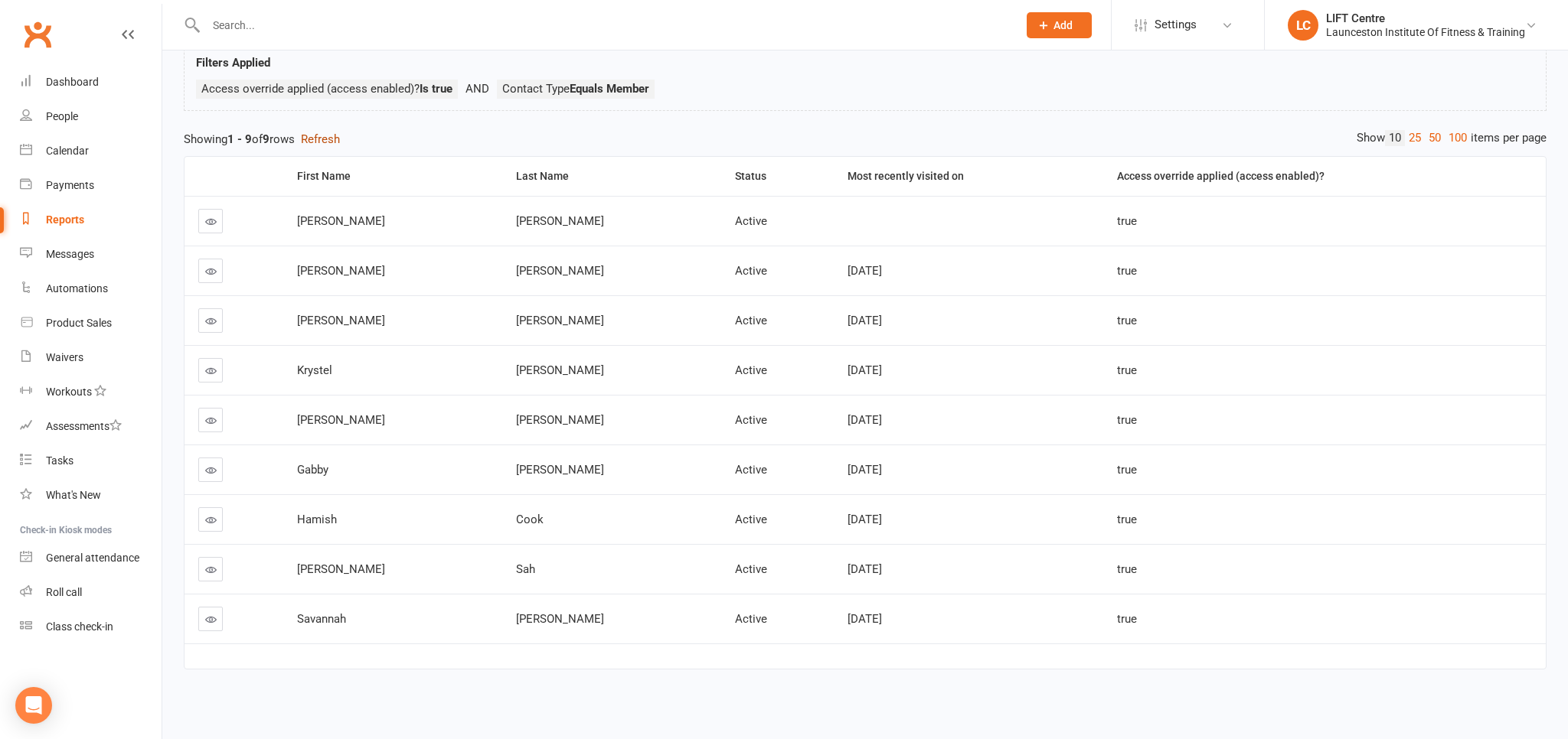
click at [328, 142] on button "Refresh" at bounding box center [320, 139] width 39 height 18
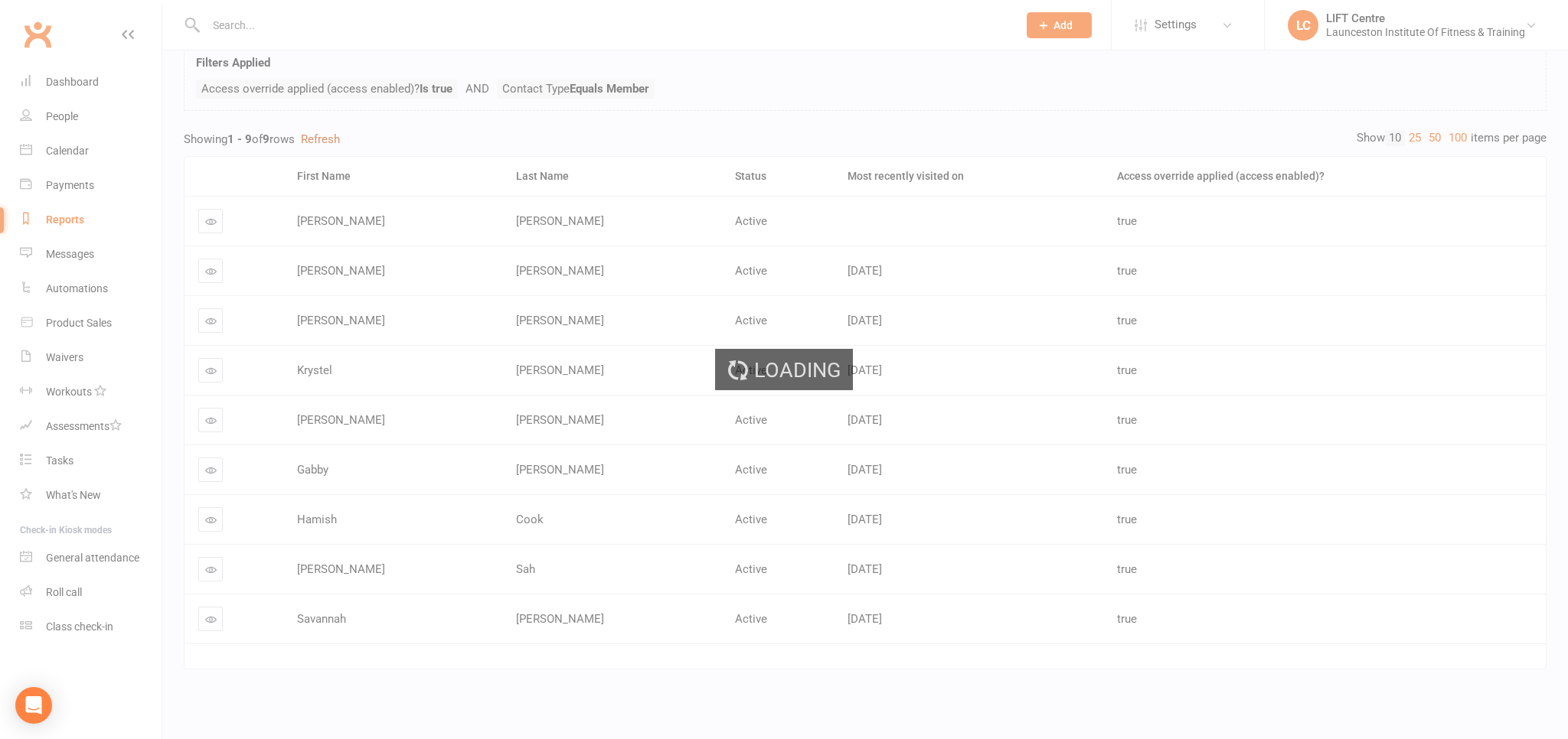
scroll to position [0, 0]
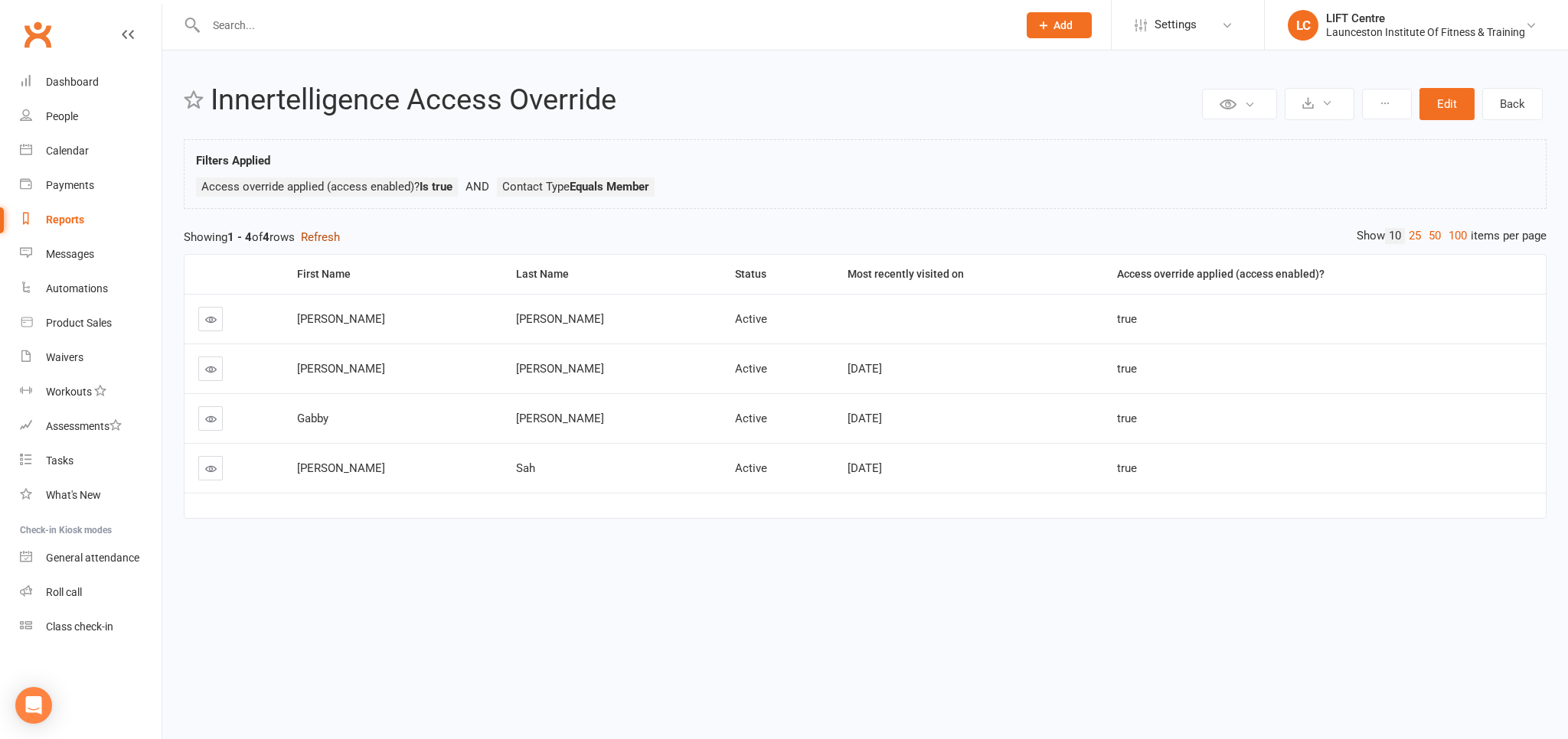
click at [332, 238] on button "Refresh" at bounding box center [320, 236] width 39 height 18
click at [95, 216] on link "Reports" at bounding box center [90, 220] width 141 height 34
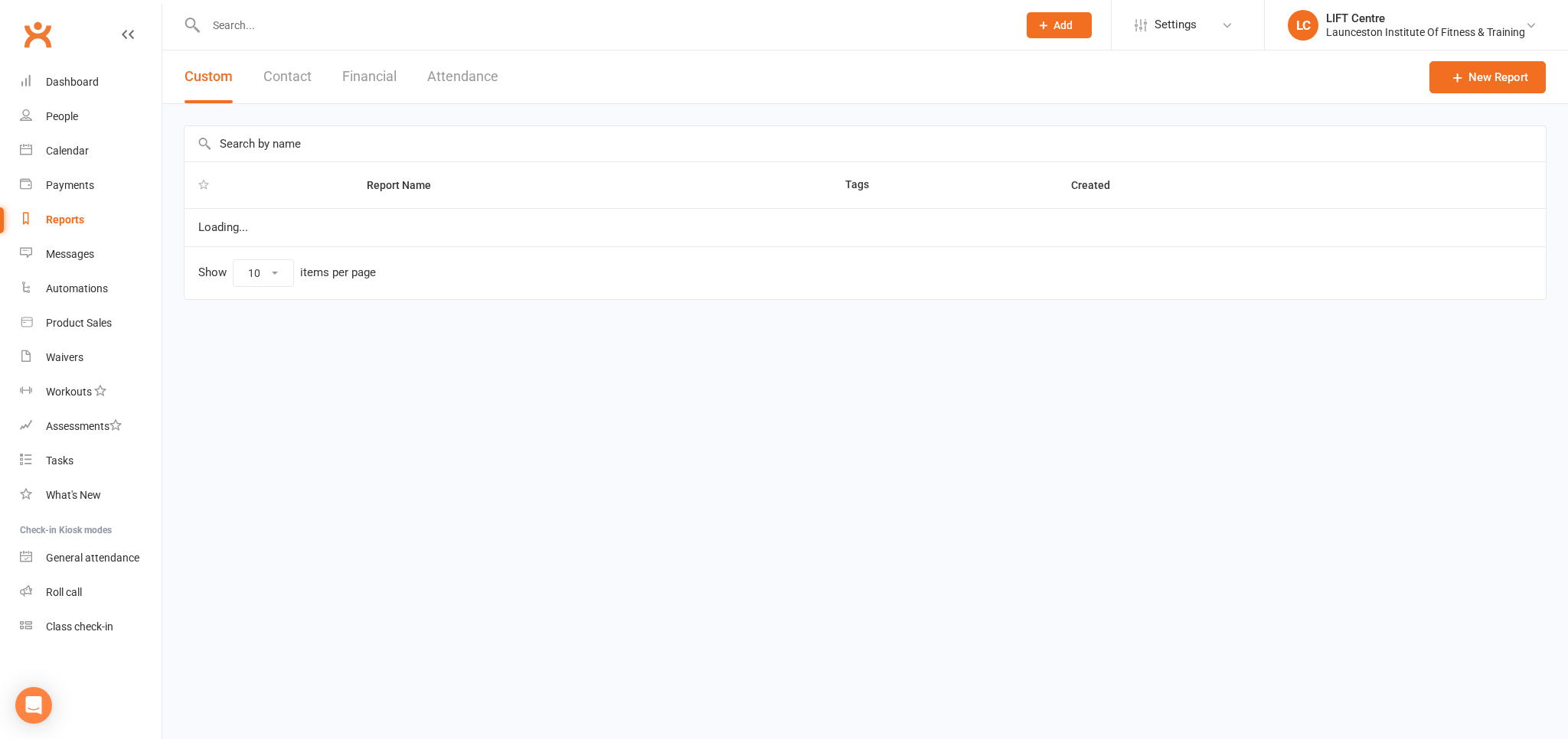
select select "100"
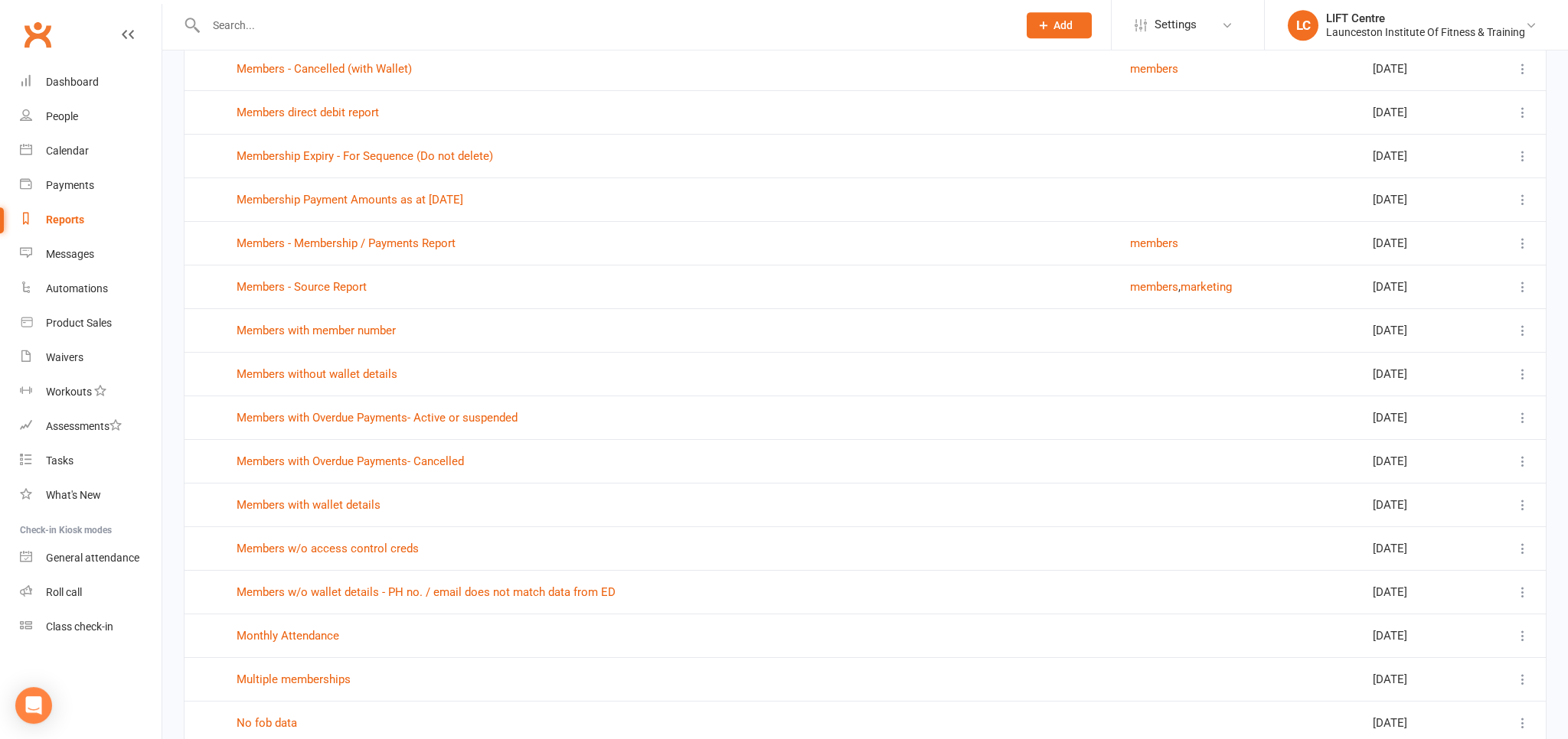
scroll to position [1857, 0]
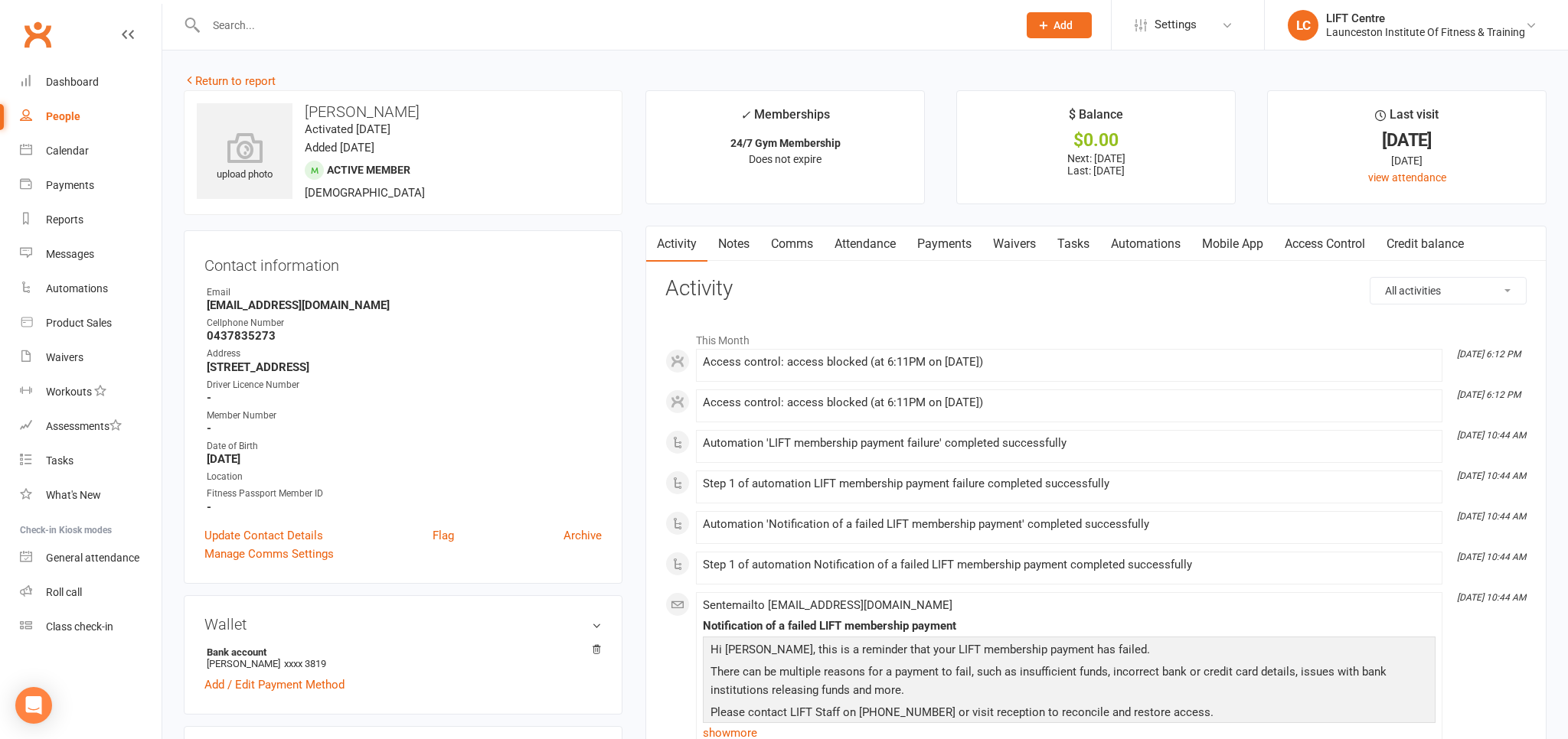
click at [1300, 241] on link "Access Control" at bounding box center [1325, 243] width 102 height 35
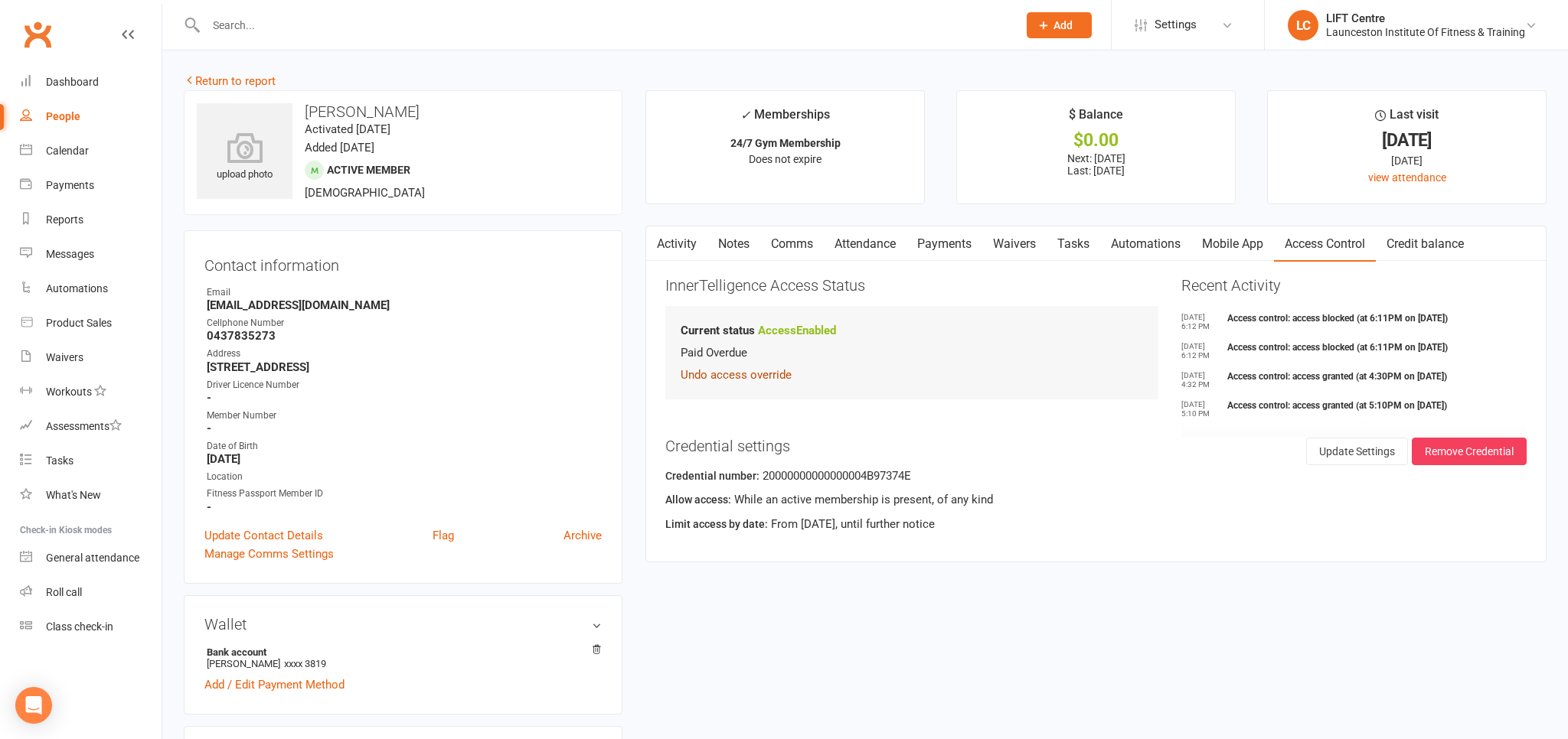
click at [784, 372] on button "Undo access override" at bounding box center [736, 374] width 111 height 18
click at [713, 367] on button "Override Access" at bounding box center [731, 366] width 102 height 27
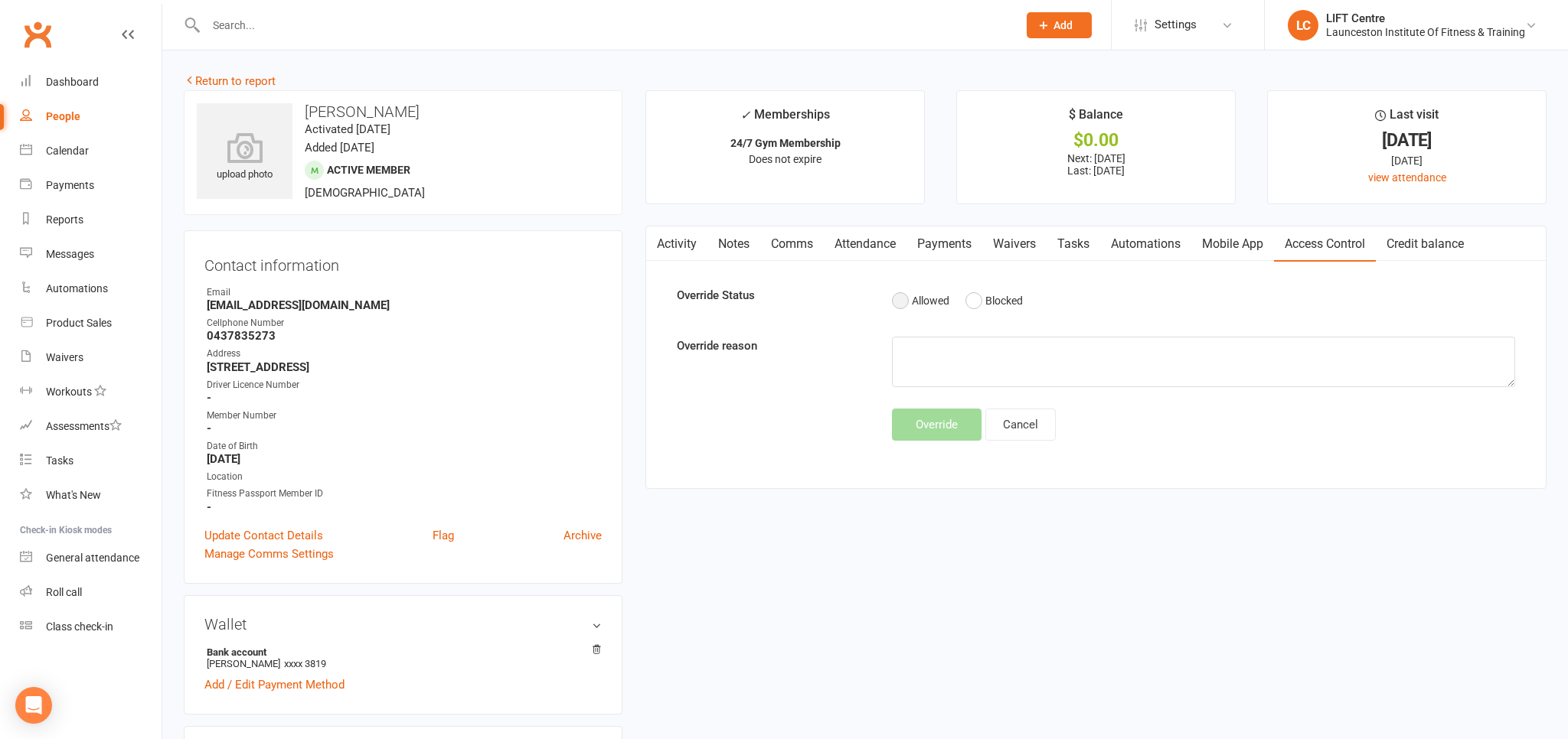
click at [901, 305] on button "Allowed" at bounding box center [920, 301] width 57 height 29
click at [913, 363] on textarea at bounding box center [1203, 361] width 622 height 51
type textarea "Paid Overdue"
click at [947, 430] on button "Override" at bounding box center [937, 425] width 90 height 33
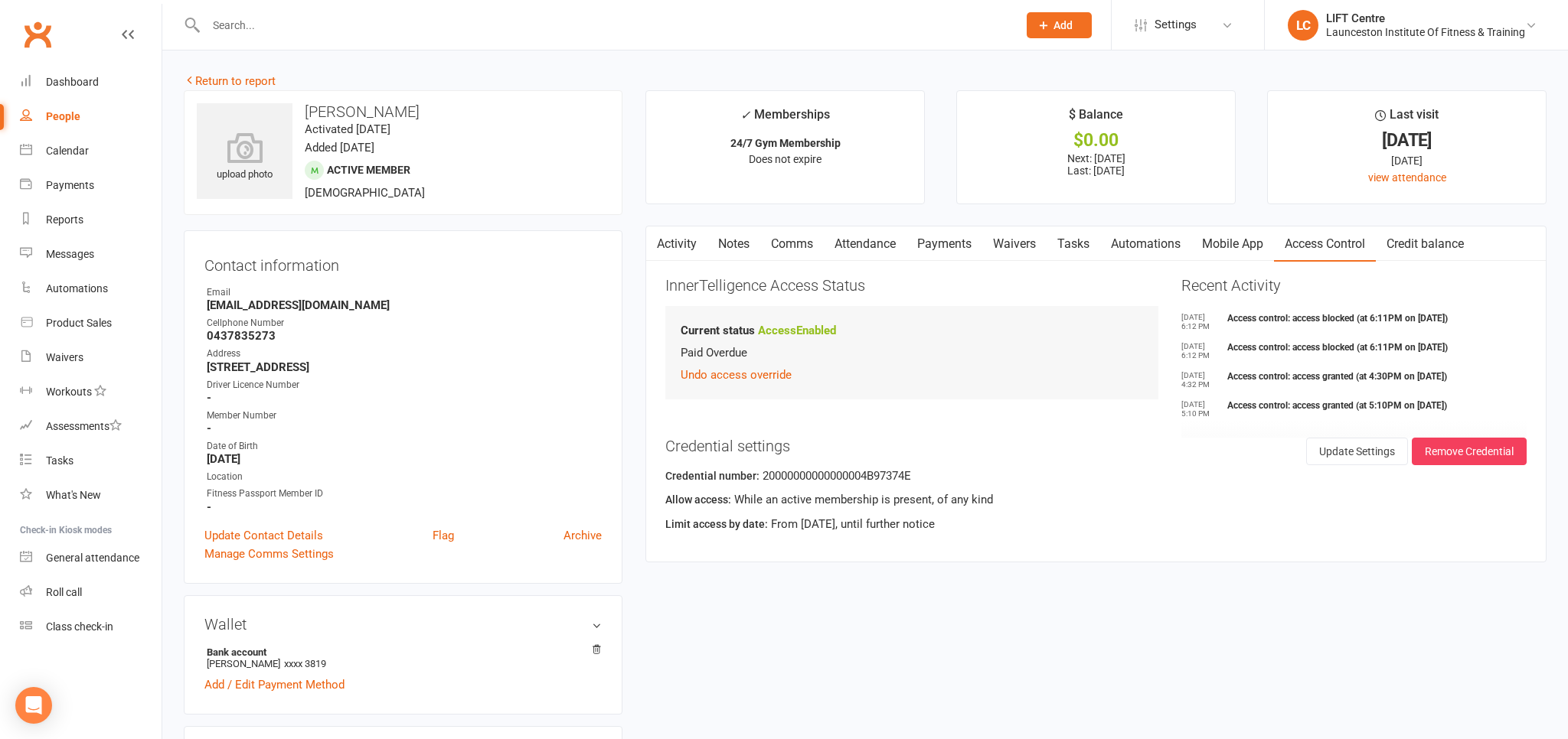
click at [933, 251] on link "Payments" at bounding box center [944, 243] width 75 height 35
click at [0, 0] on div "Loading" at bounding box center [0, 0] width 0 height 0
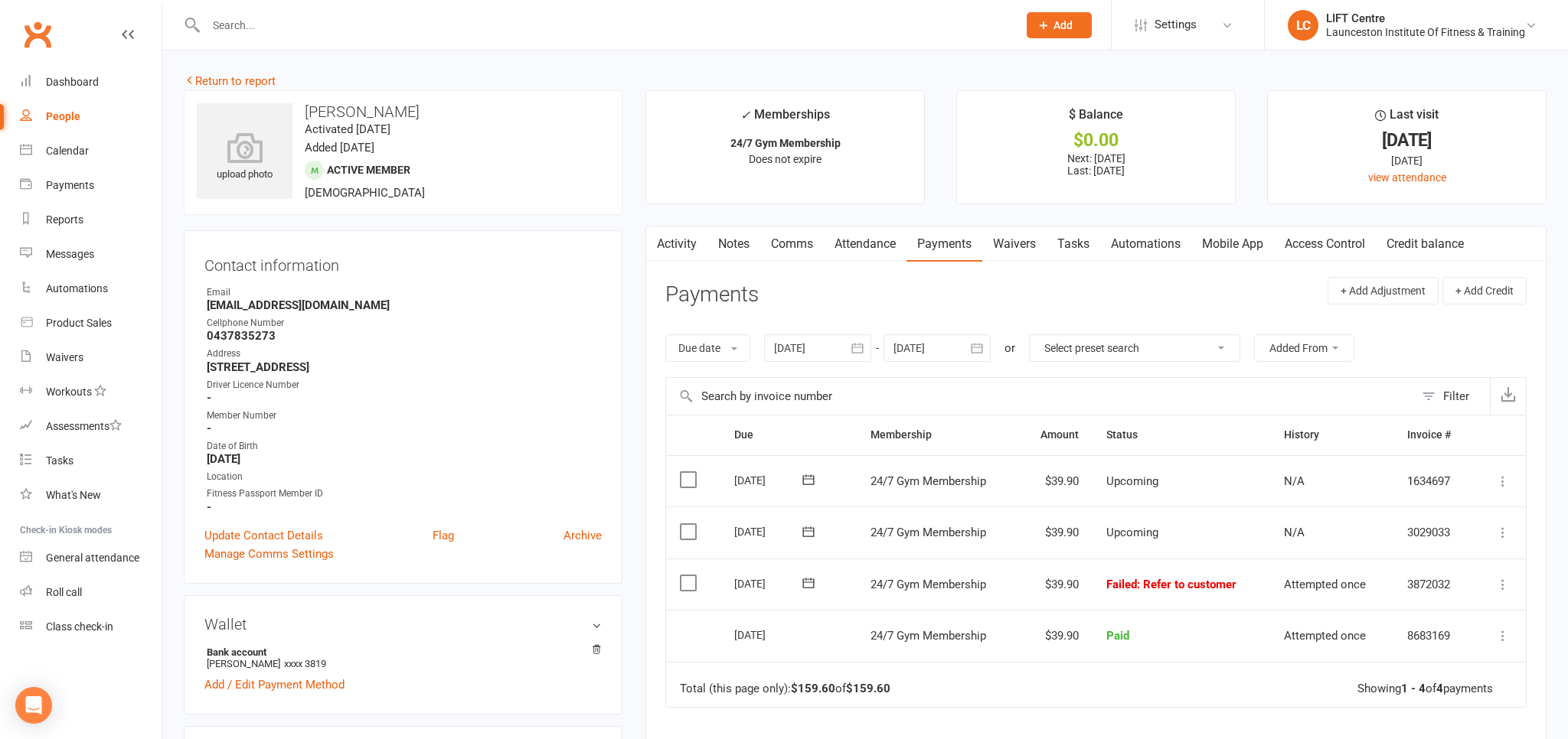
click at [1315, 255] on link "Access Control" at bounding box center [1325, 243] width 102 height 35
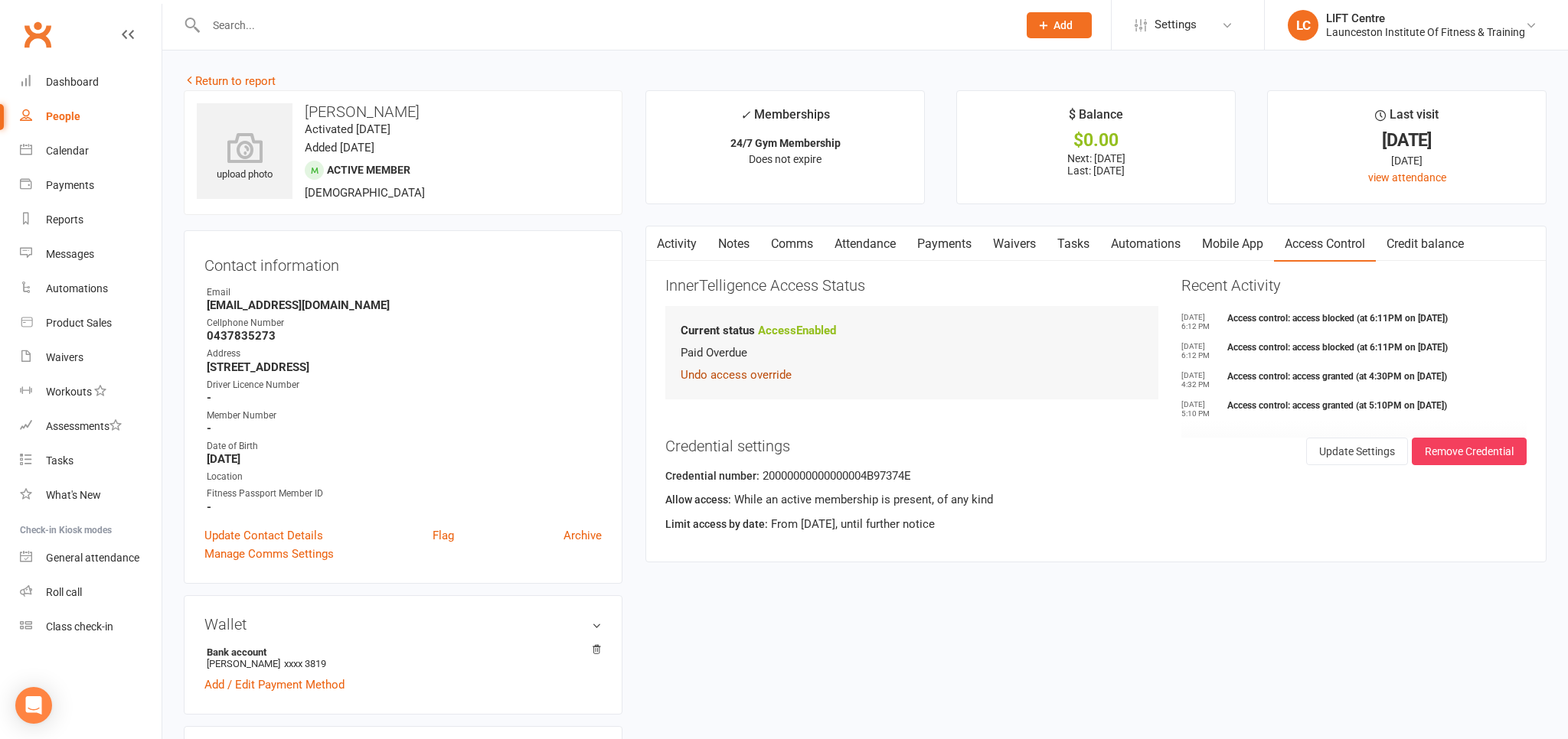
click at [764, 372] on button "Undo access override" at bounding box center [736, 374] width 111 height 18
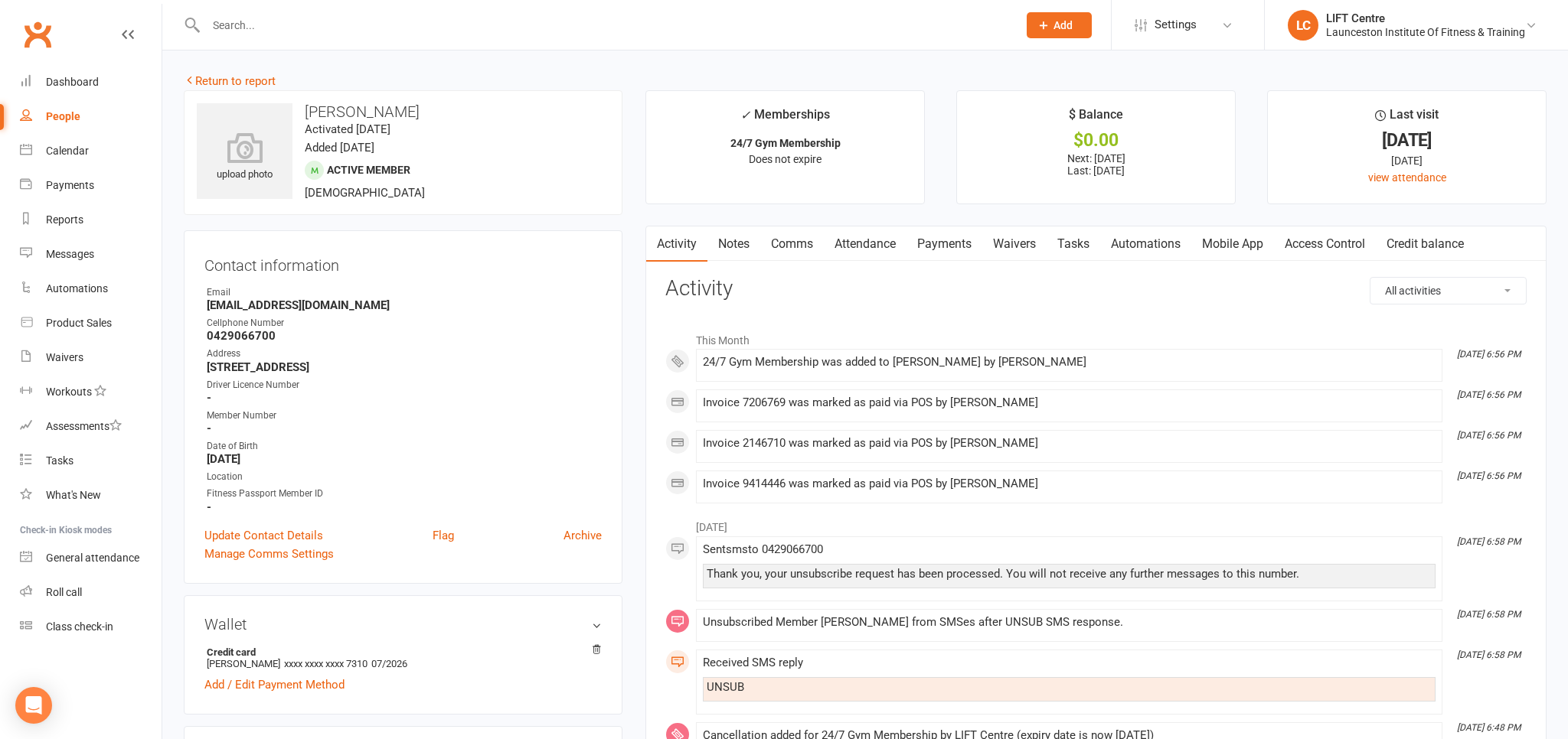
click at [936, 246] on link "Payments" at bounding box center [944, 243] width 75 height 35
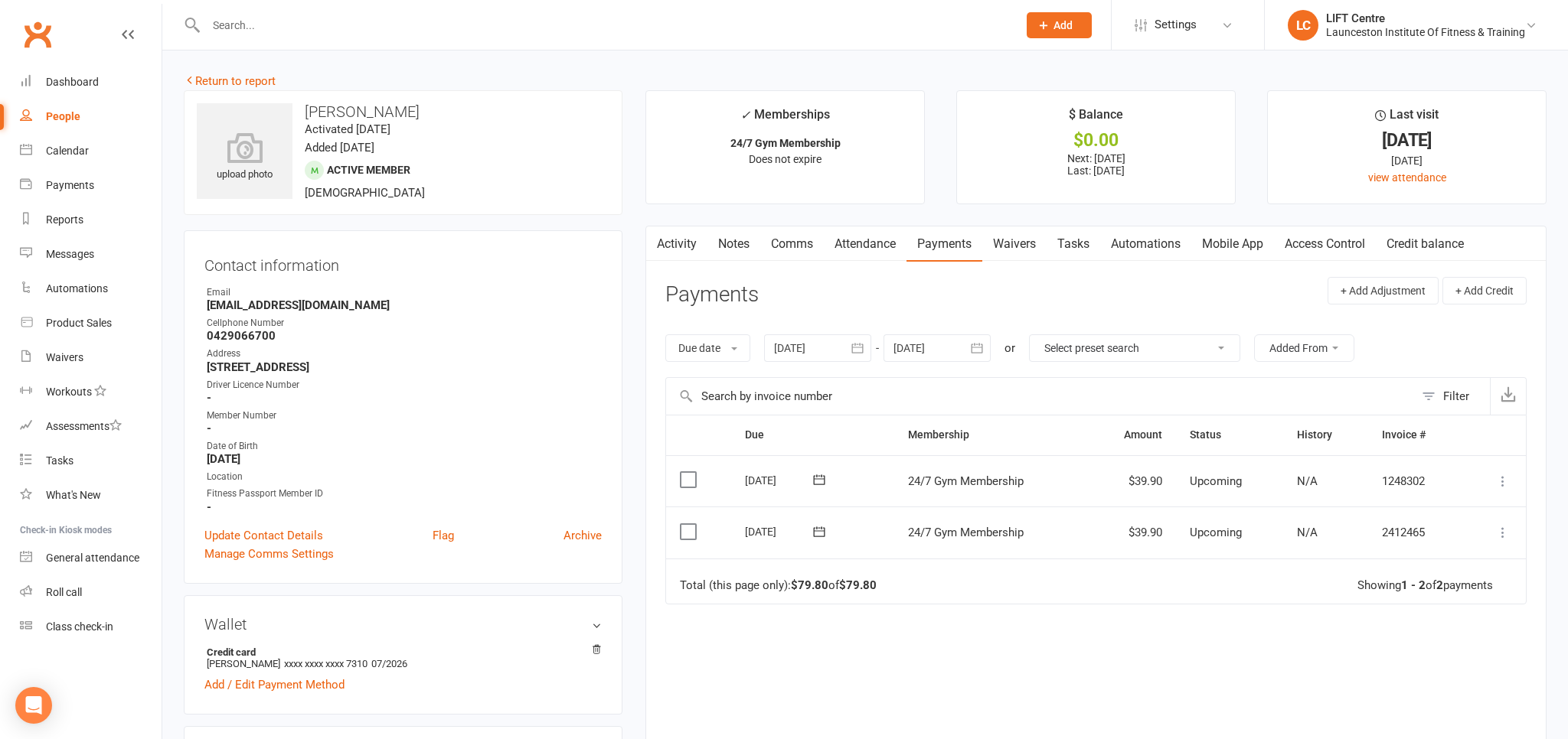
click at [1331, 241] on link "Access Control" at bounding box center [1325, 243] width 102 height 35
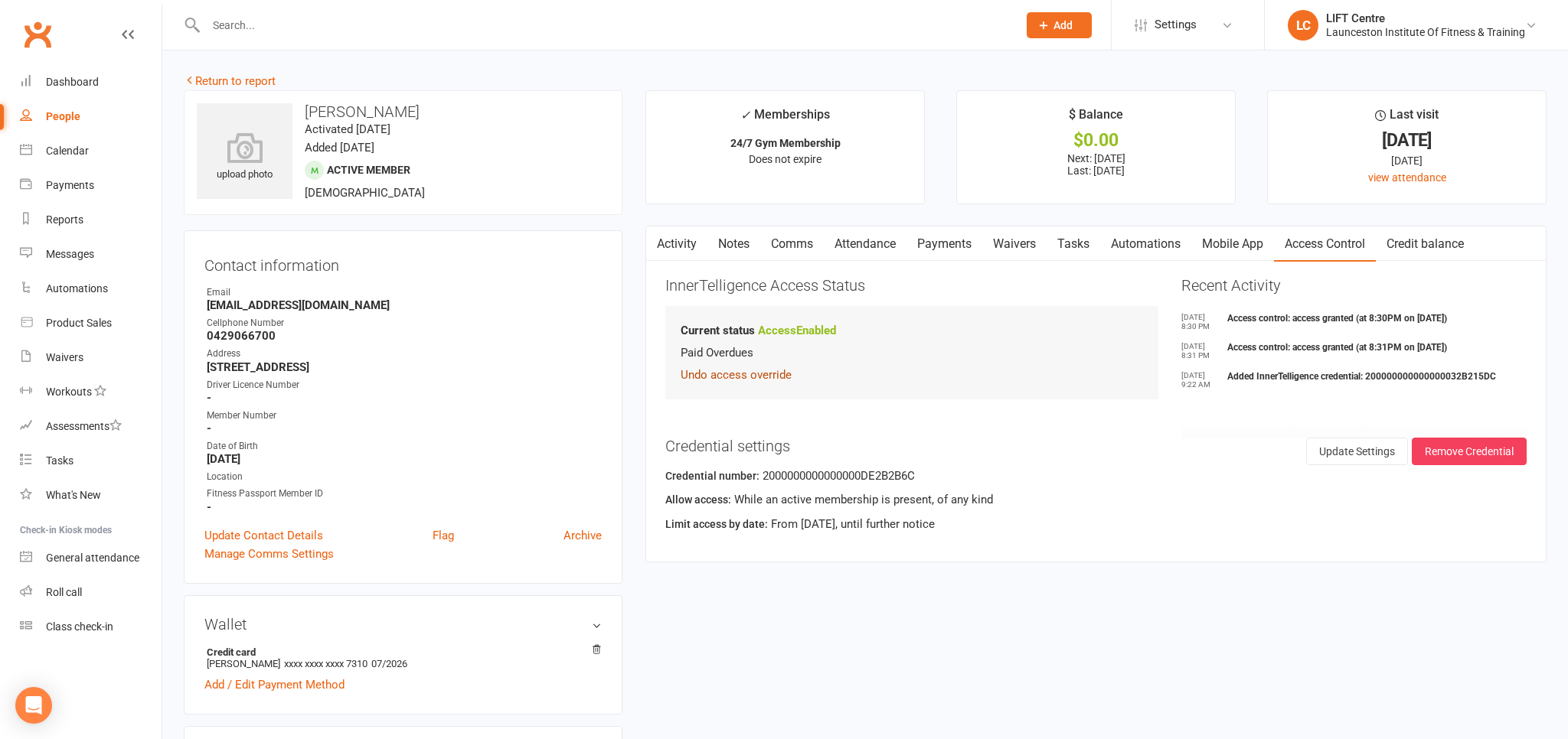
click at [757, 372] on button "Undo access override" at bounding box center [736, 374] width 111 height 18
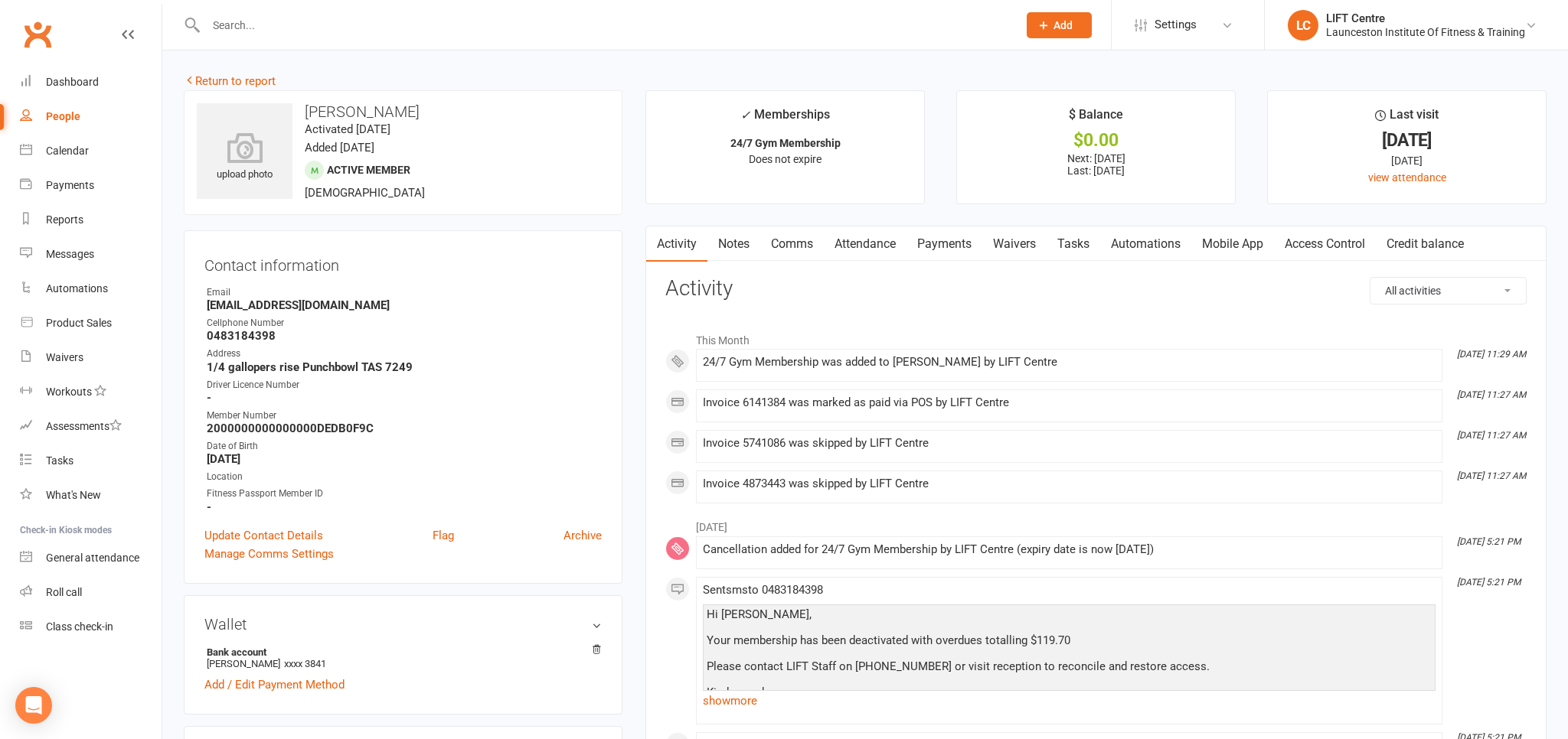
click at [1312, 237] on link "Access Control" at bounding box center [1325, 243] width 102 height 35
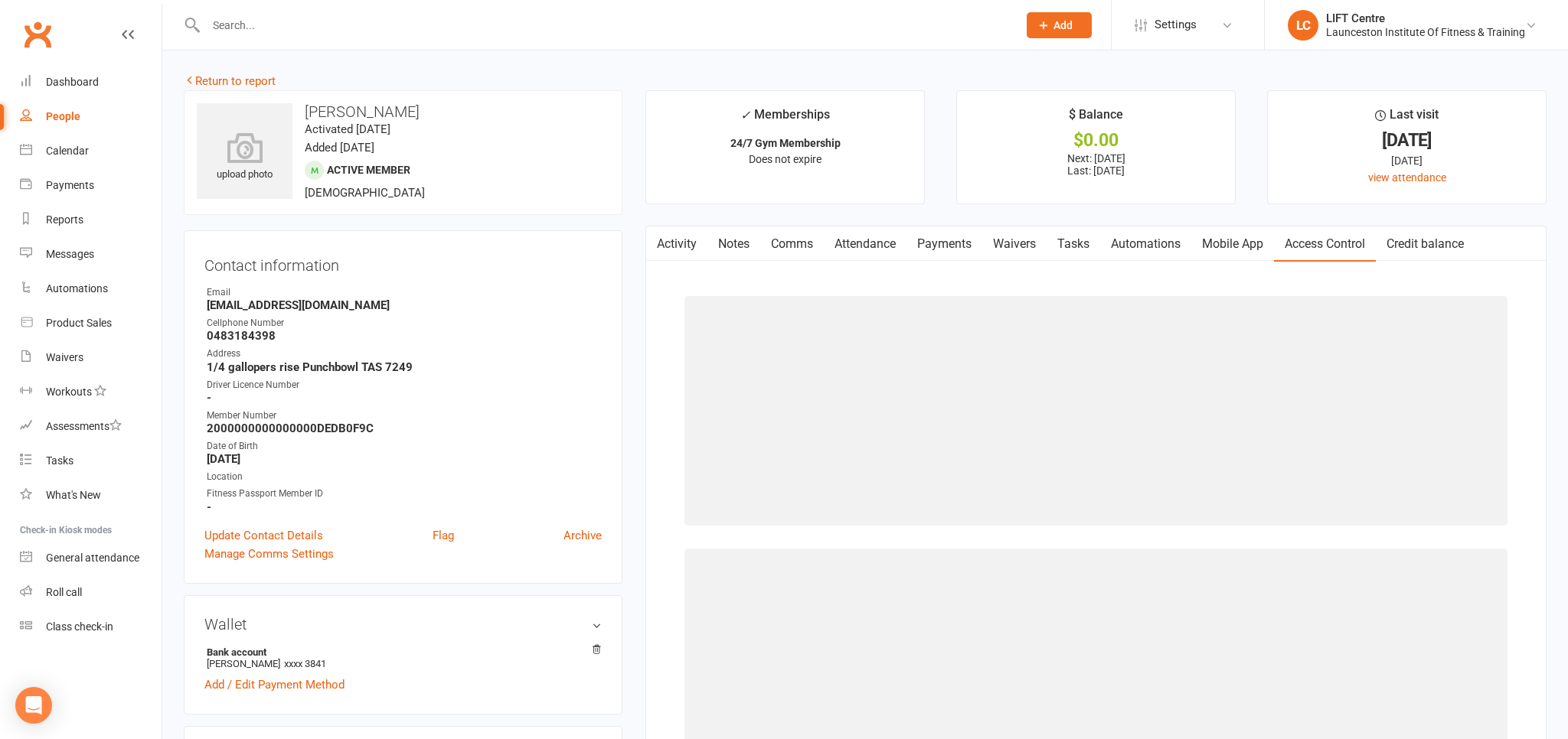
click at [1312, 237] on link "Access Control" at bounding box center [1325, 243] width 102 height 35
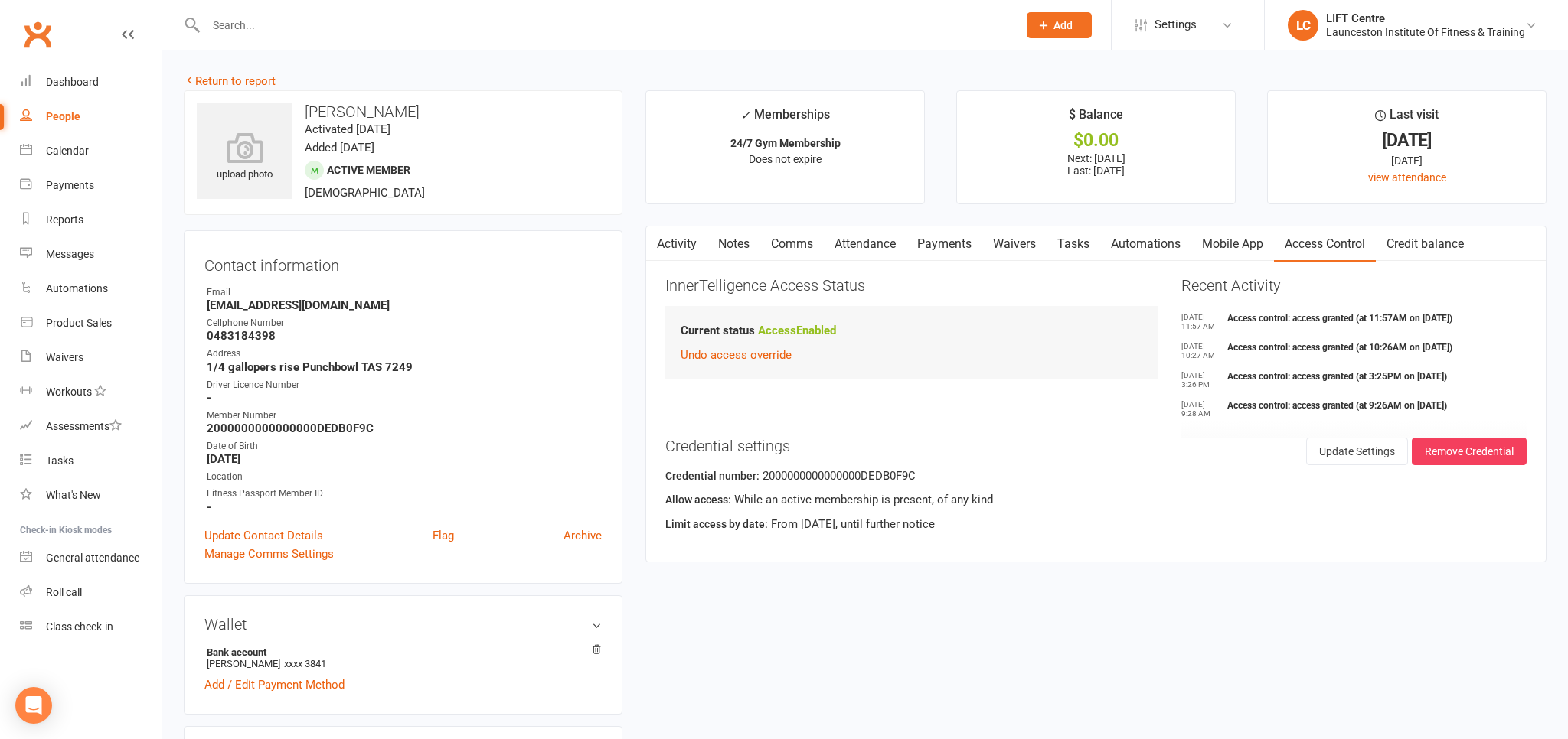
click at [996, 243] on link "Waivers" at bounding box center [1014, 243] width 64 height 35
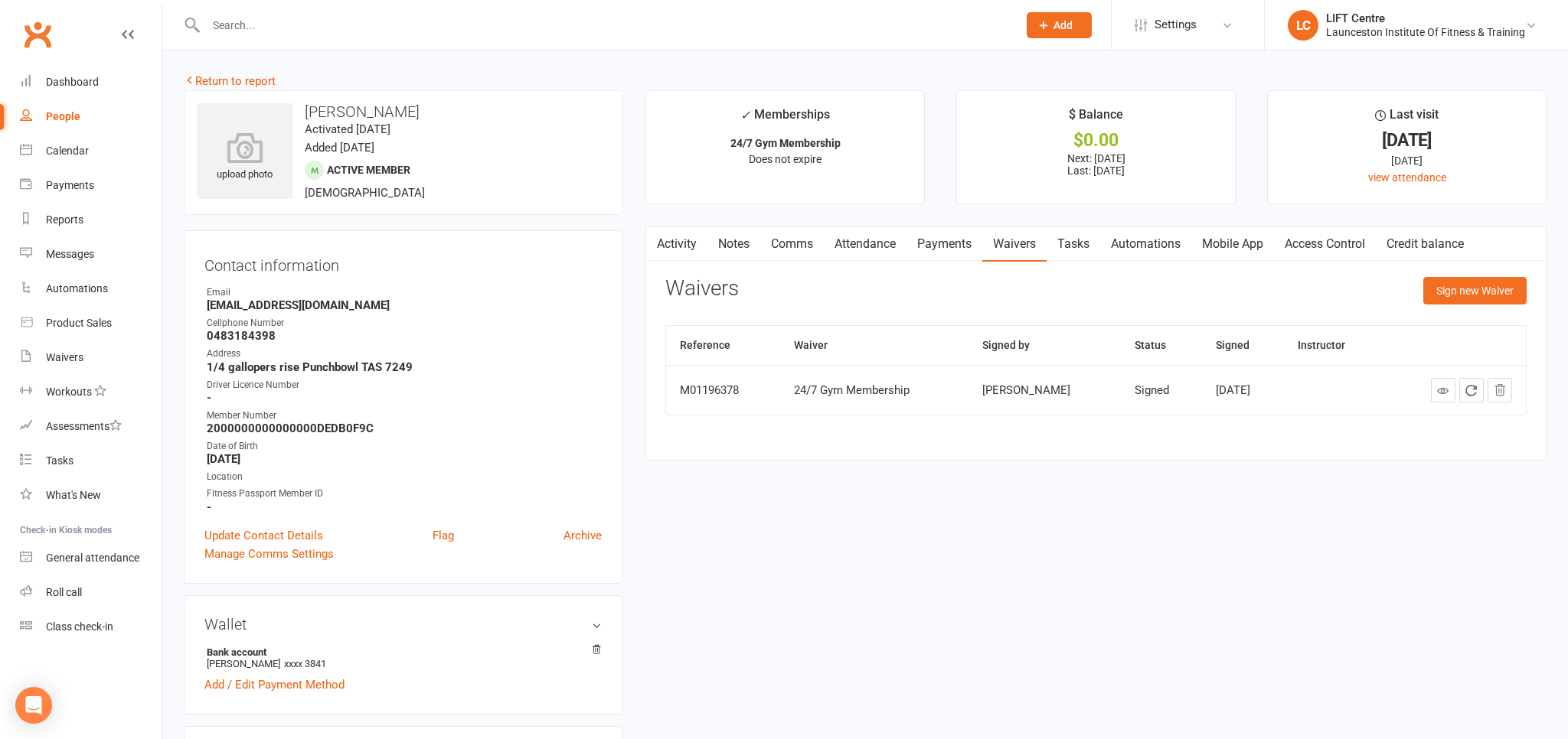
click at [947, 253] on link "Payments" at bounding box center [944, 243] width 75 height 35
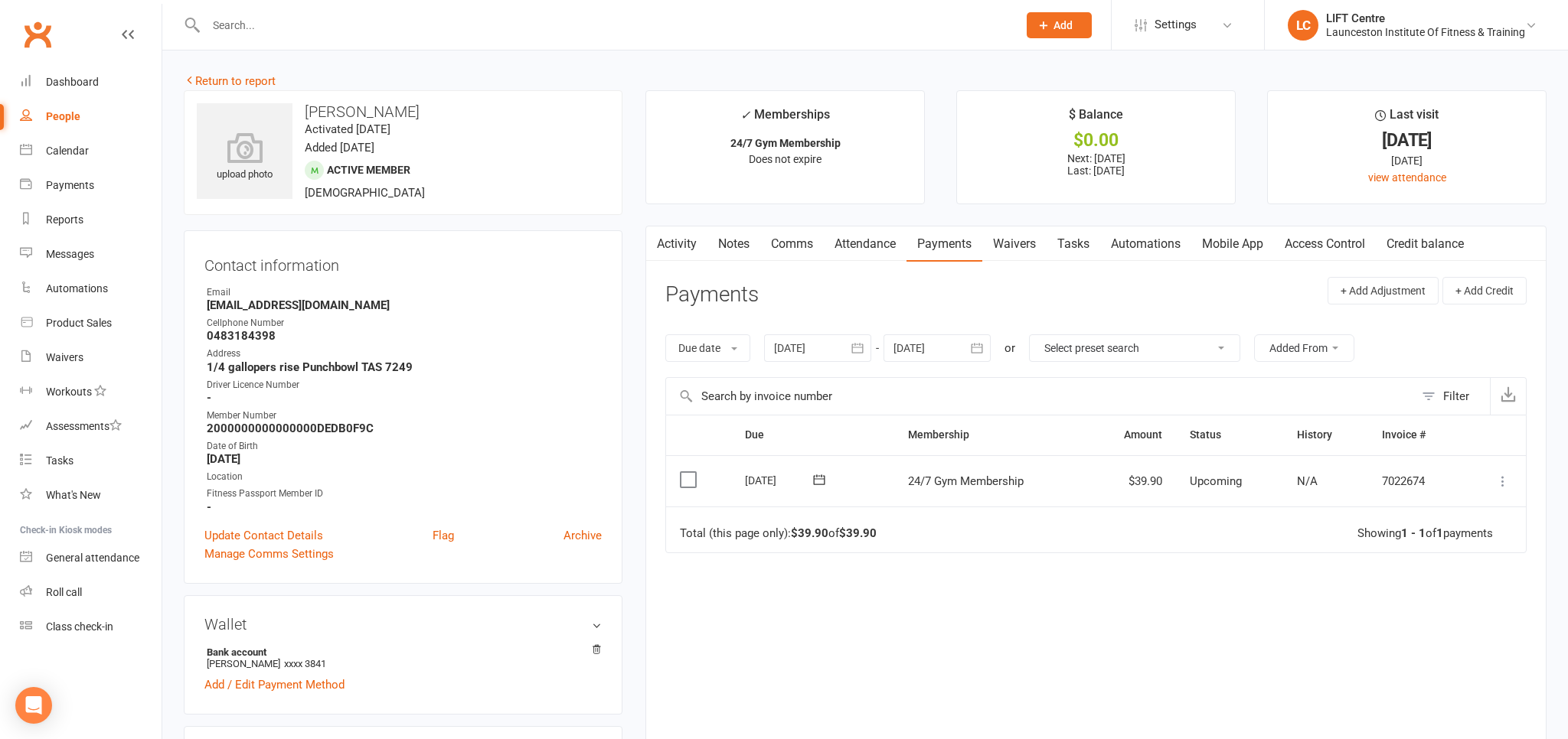
click at [1302, 246] on link "Access Control" at bounding box center [1325, 243] width 102 height 35
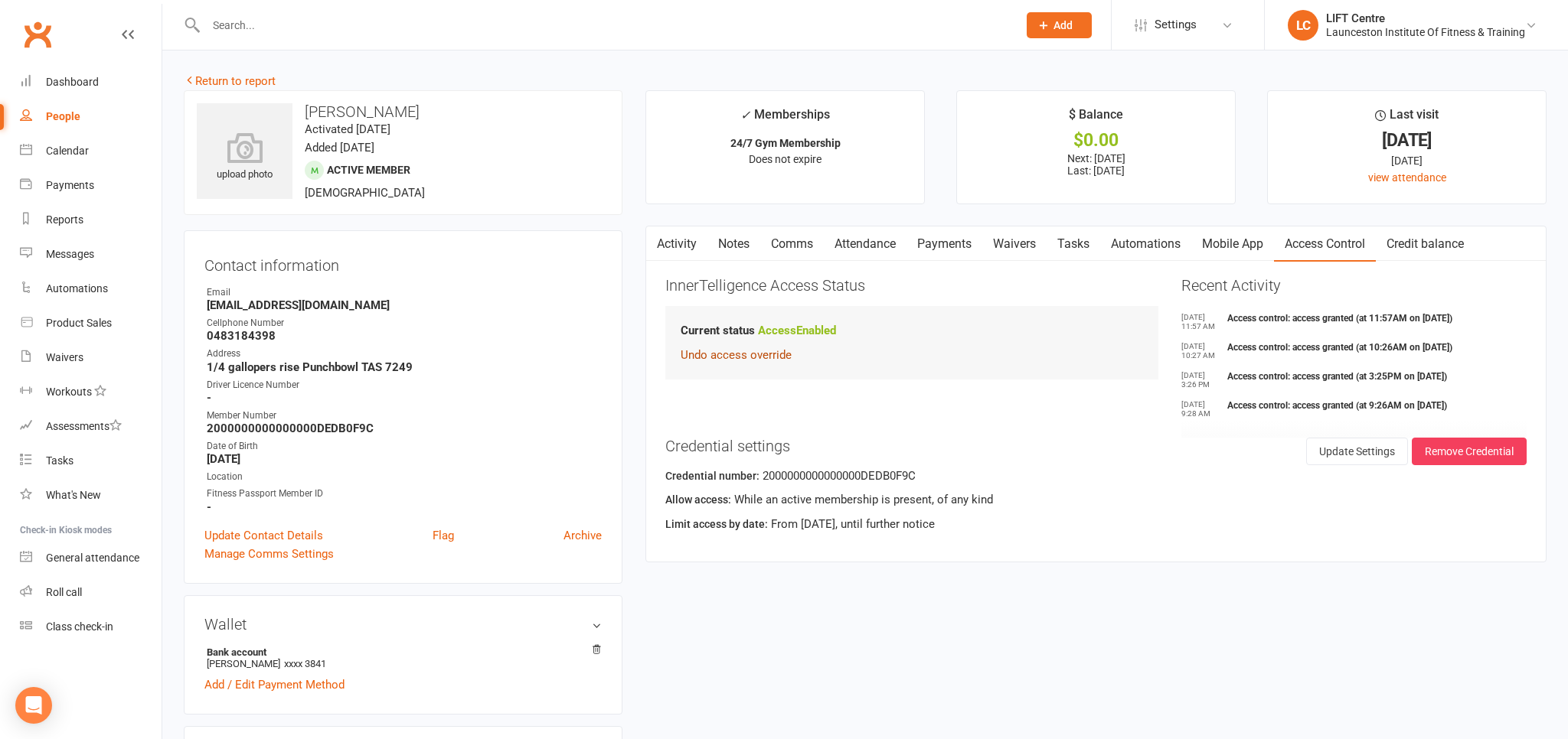
click at [743, 359] on button "Undo access override" at bounding box center [736, 355] width 111 height 18
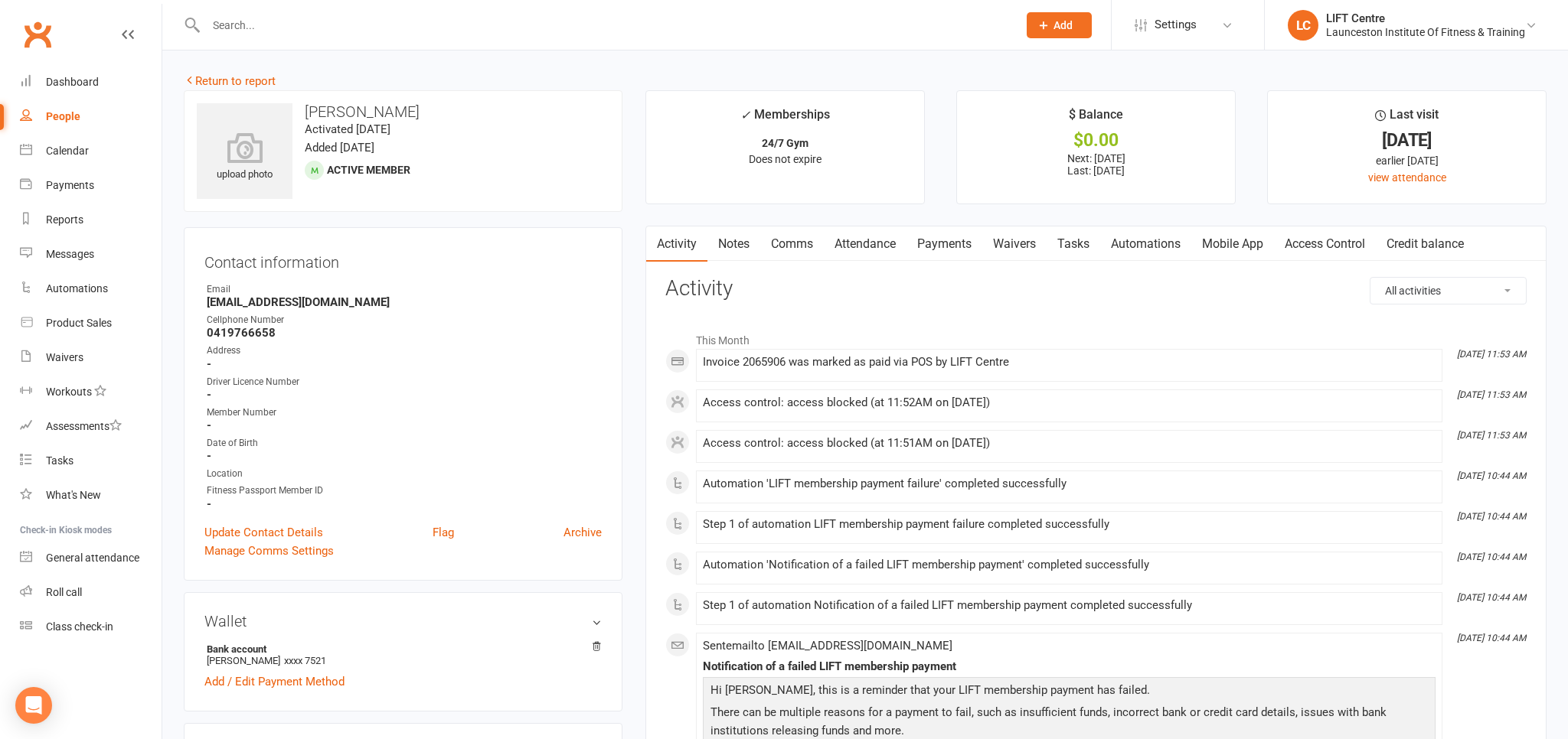
click at [958, 246] on link "Payments" at bounding box center [944, 243] width 75 height 35
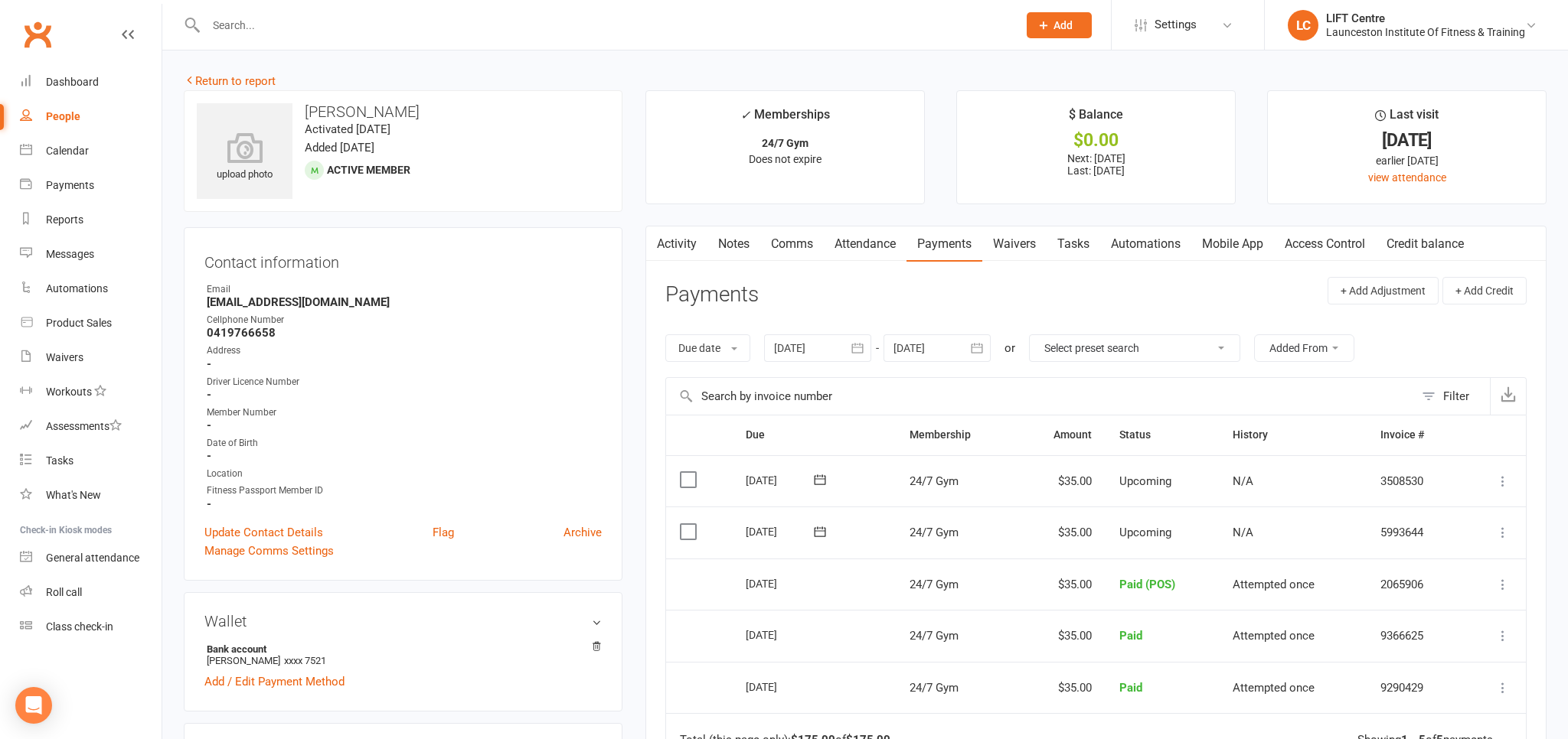
click at [1312, 247] on link "Access Control" at bounding box center [1325, 243] width 102 height 35
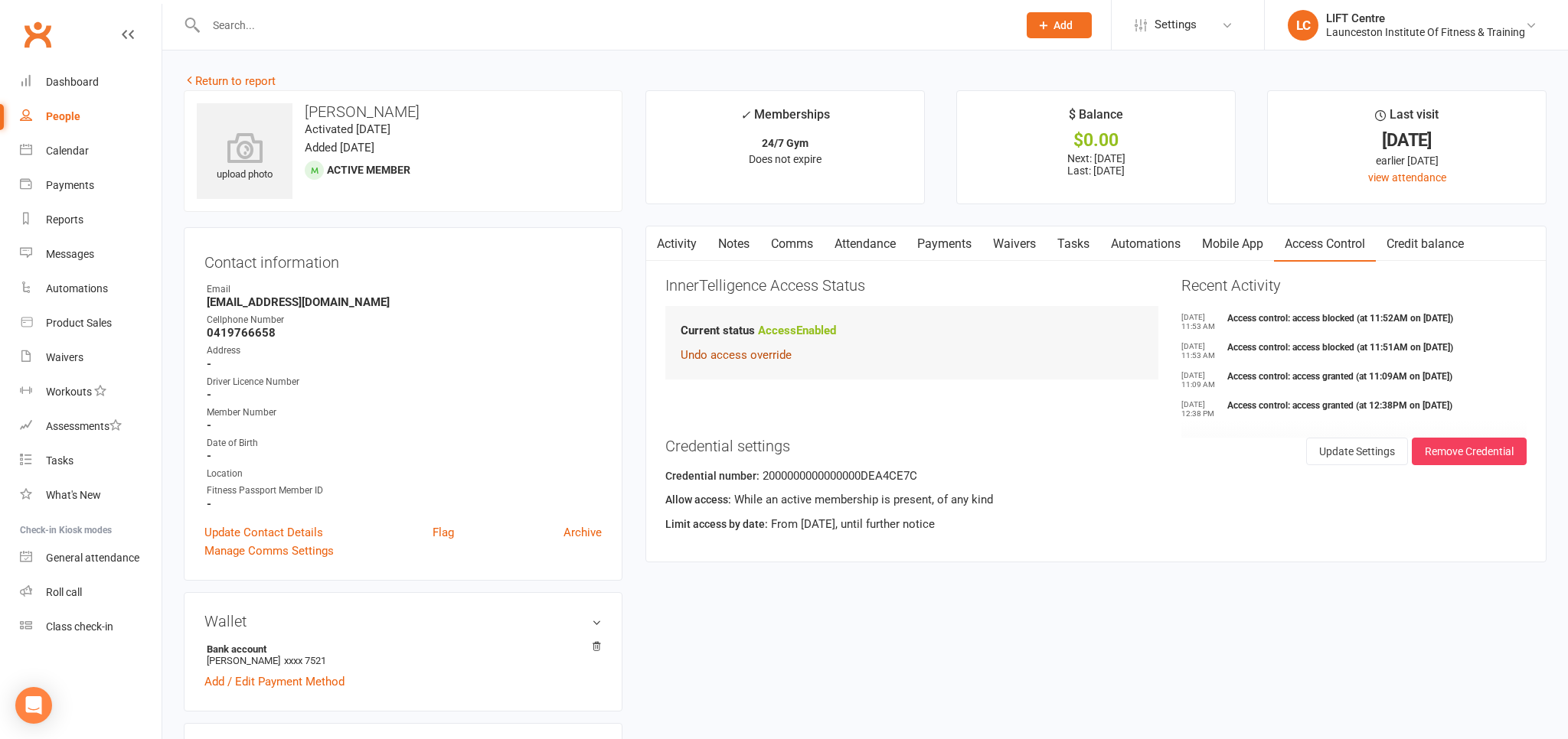
click at [755, 359] on button "Undo access override" at bounding box center [736, 355] width 111 height 18
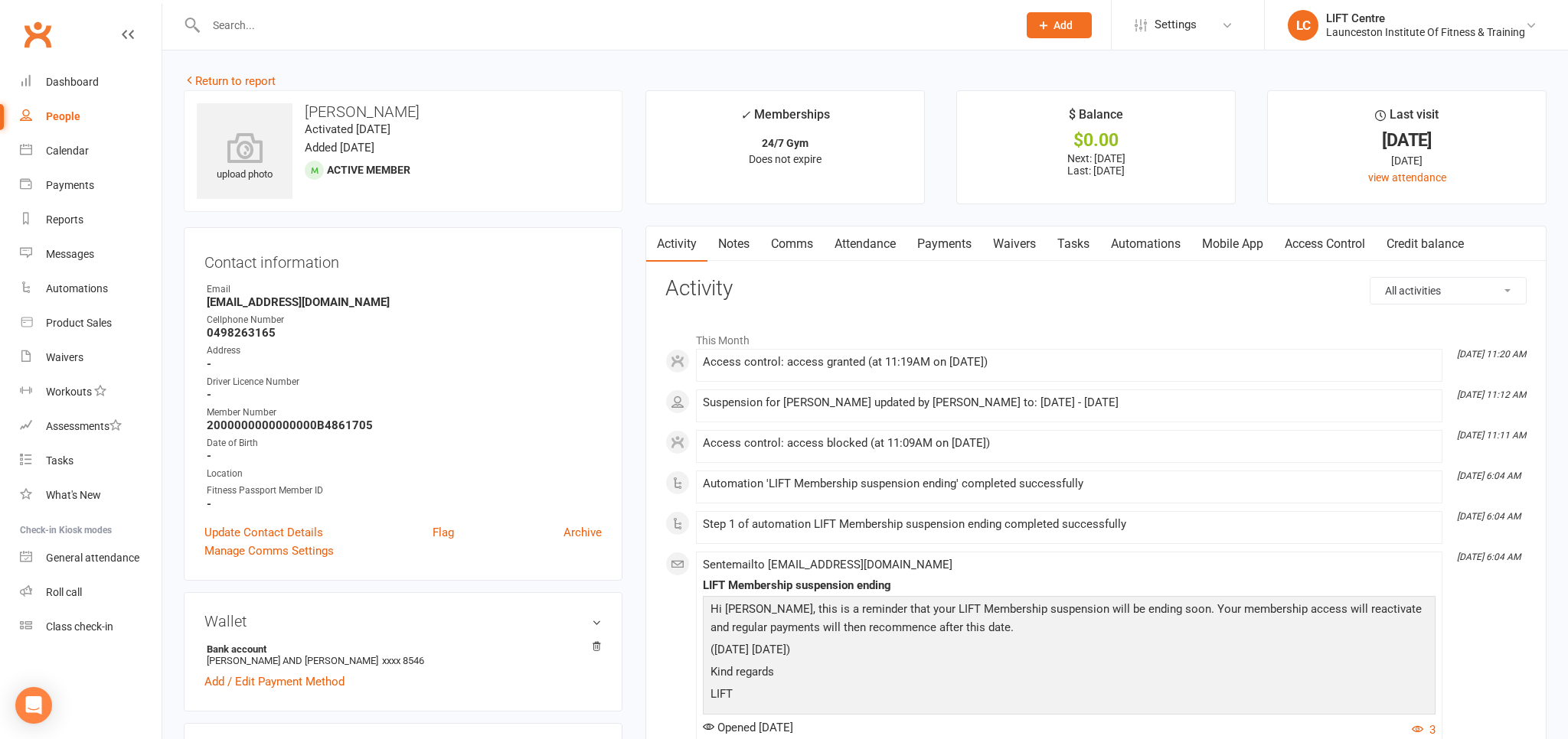
click at [1309, 232] on link "Access Control" at bounding box center [1325, 243] width 102 height 35
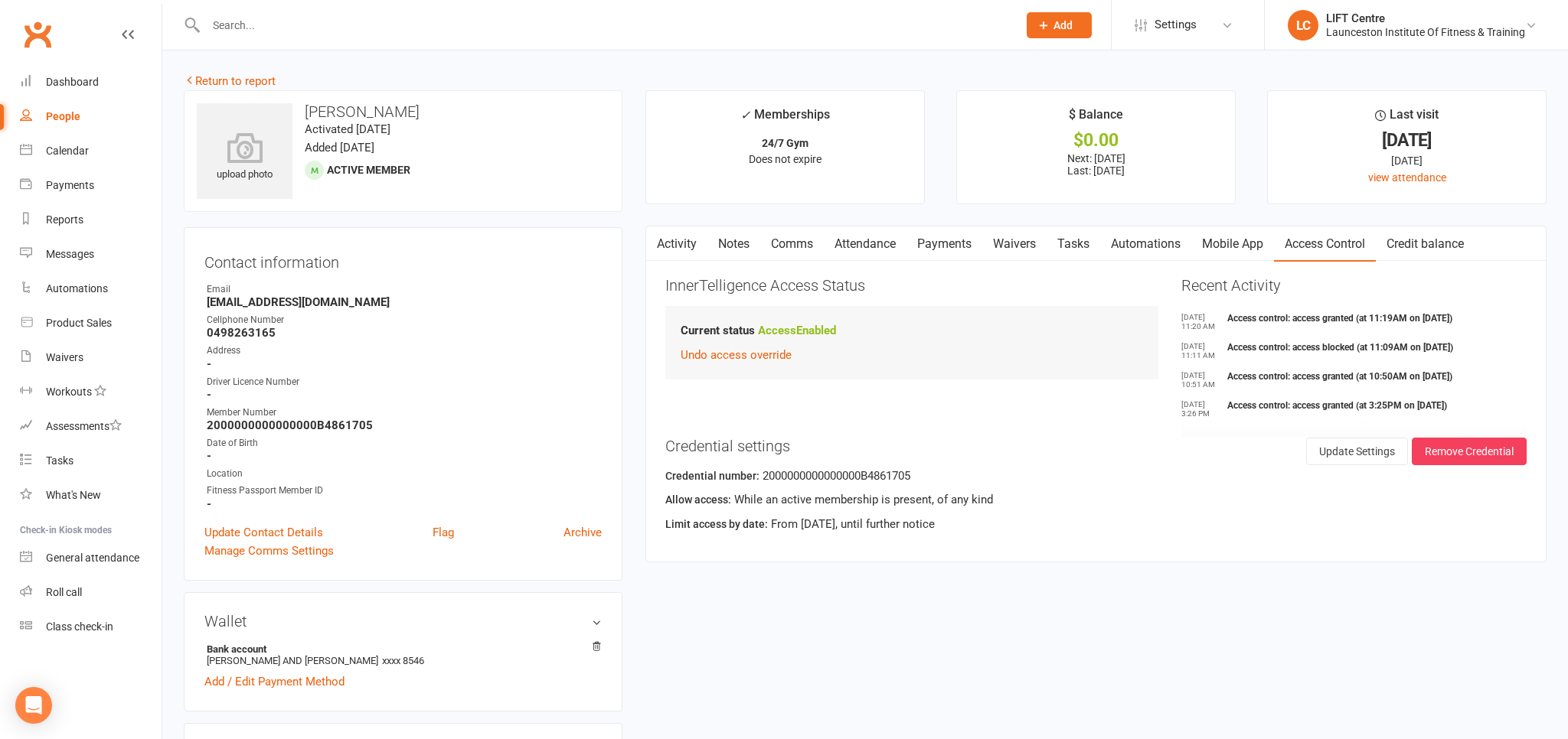
click at [1012, 247] on link "Waivers" at bounding box center [1014, 243] width 64 height 35
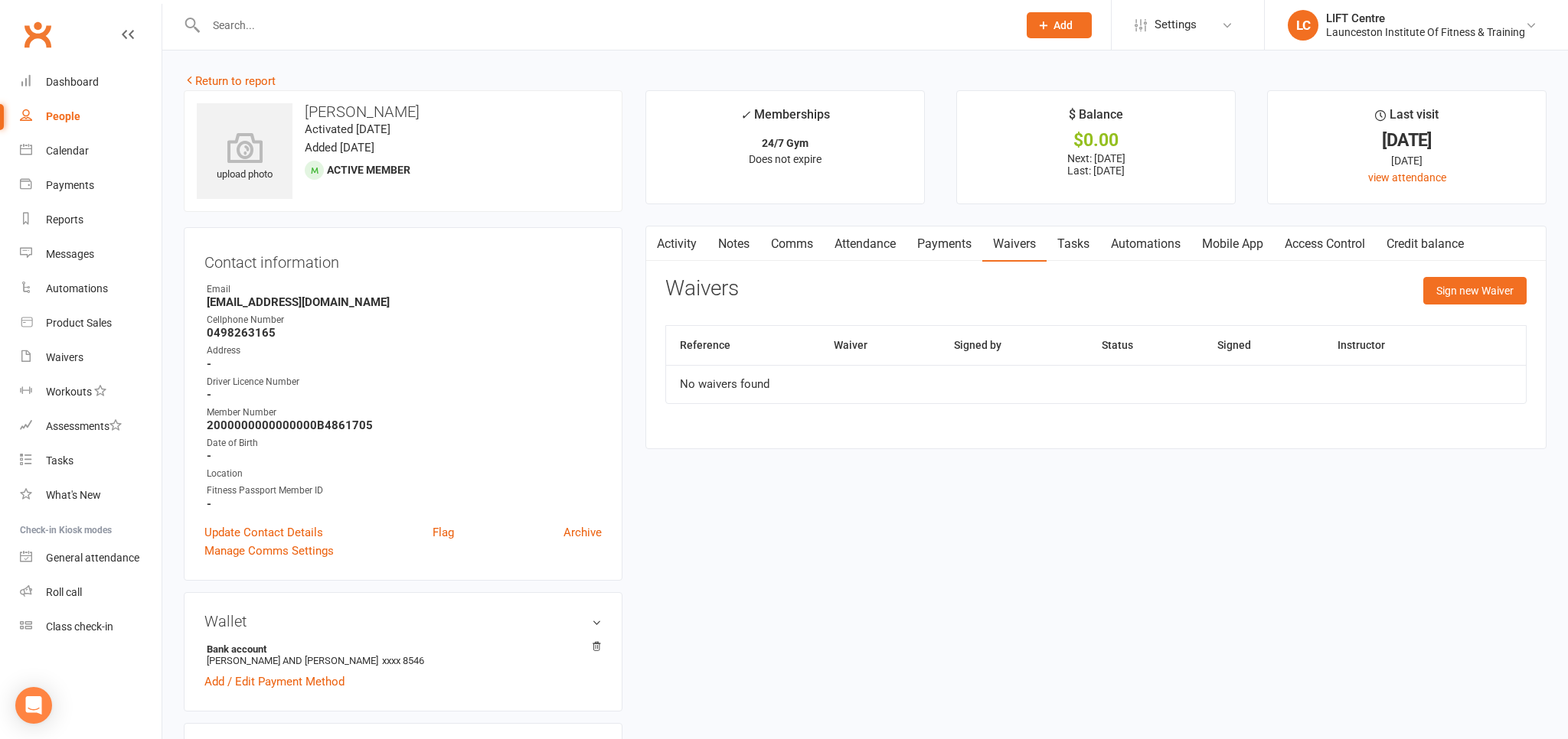
click at [972, 247] on link "Payments" at bounding box center [944, 243] width 75 height 35
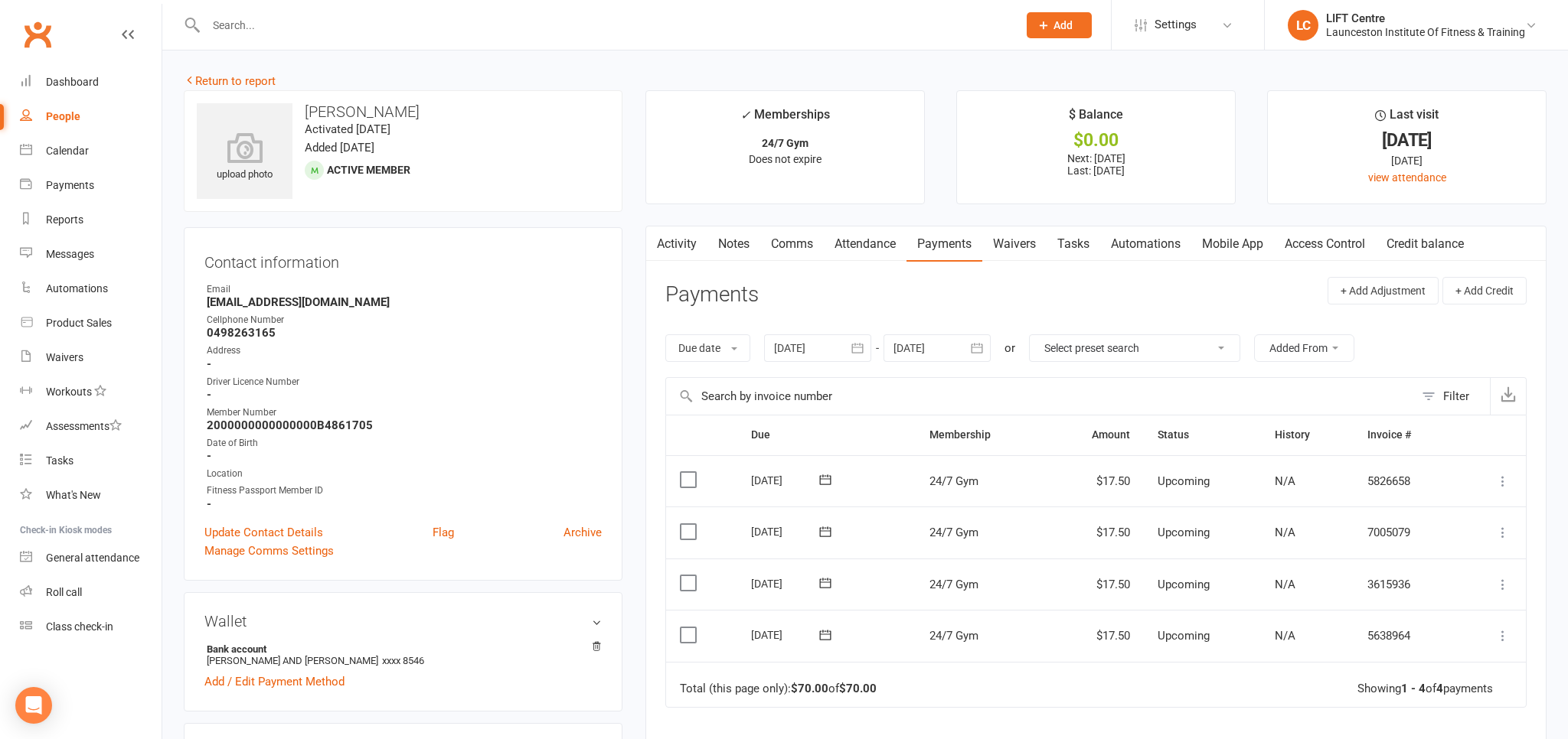
click at [1326, 243] on link "Access Control" at bounding box center [1325, 243] width 102 height 35
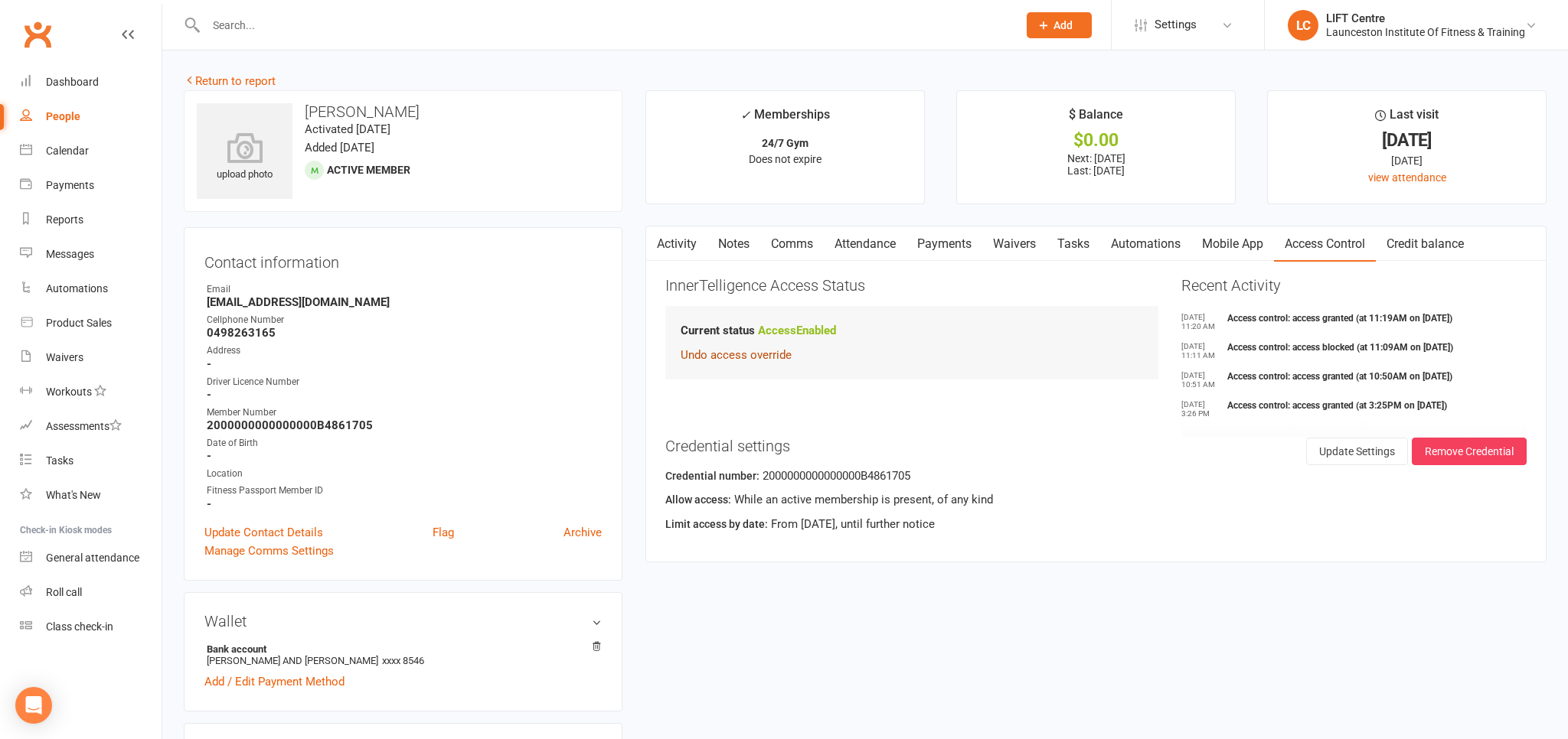
click at [776, 355] on button "Undo access override" at bounding box center [736, 355] width 111 height 18
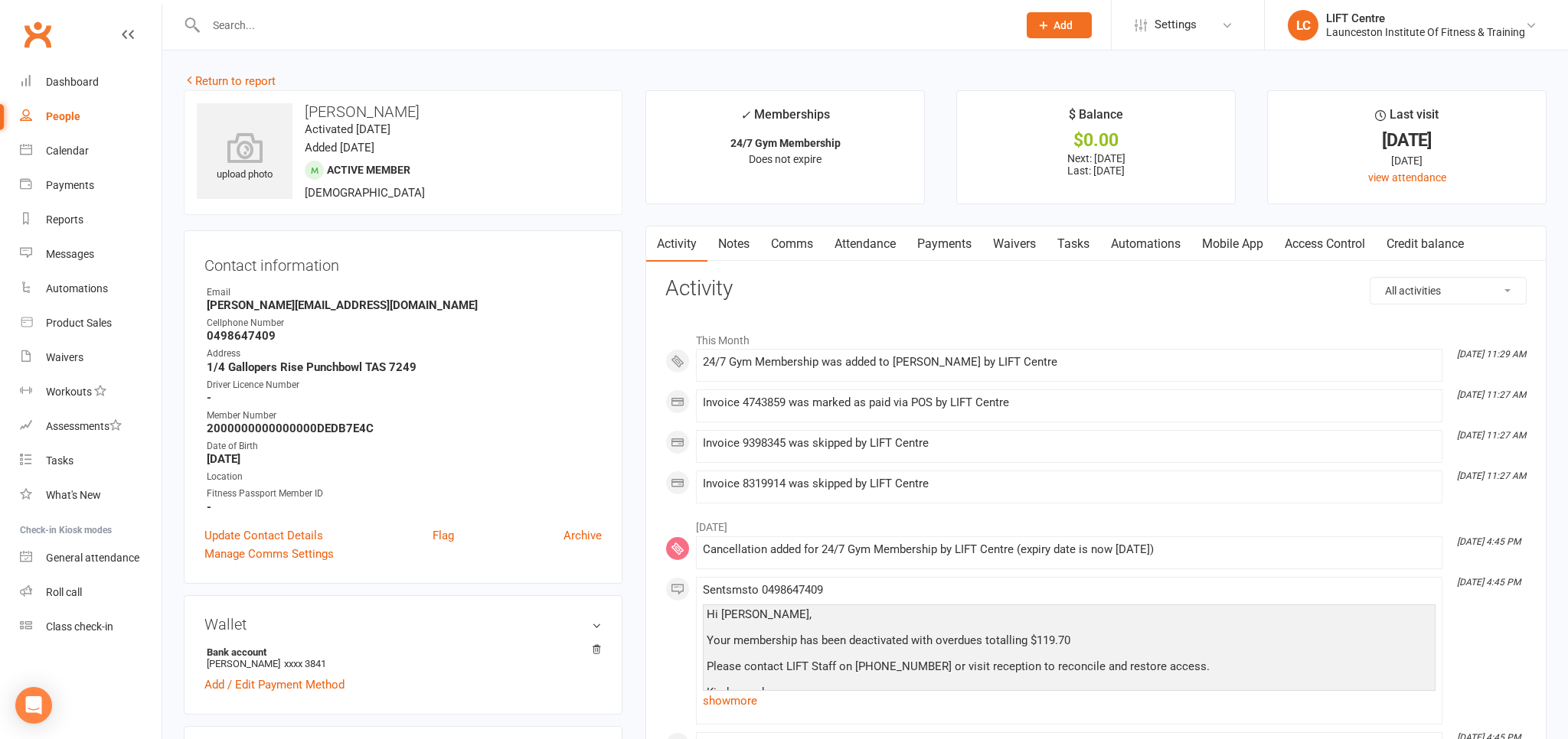
click at [951, 246] on link "Payments" at bounding box center [944, 243] width 75 height 35
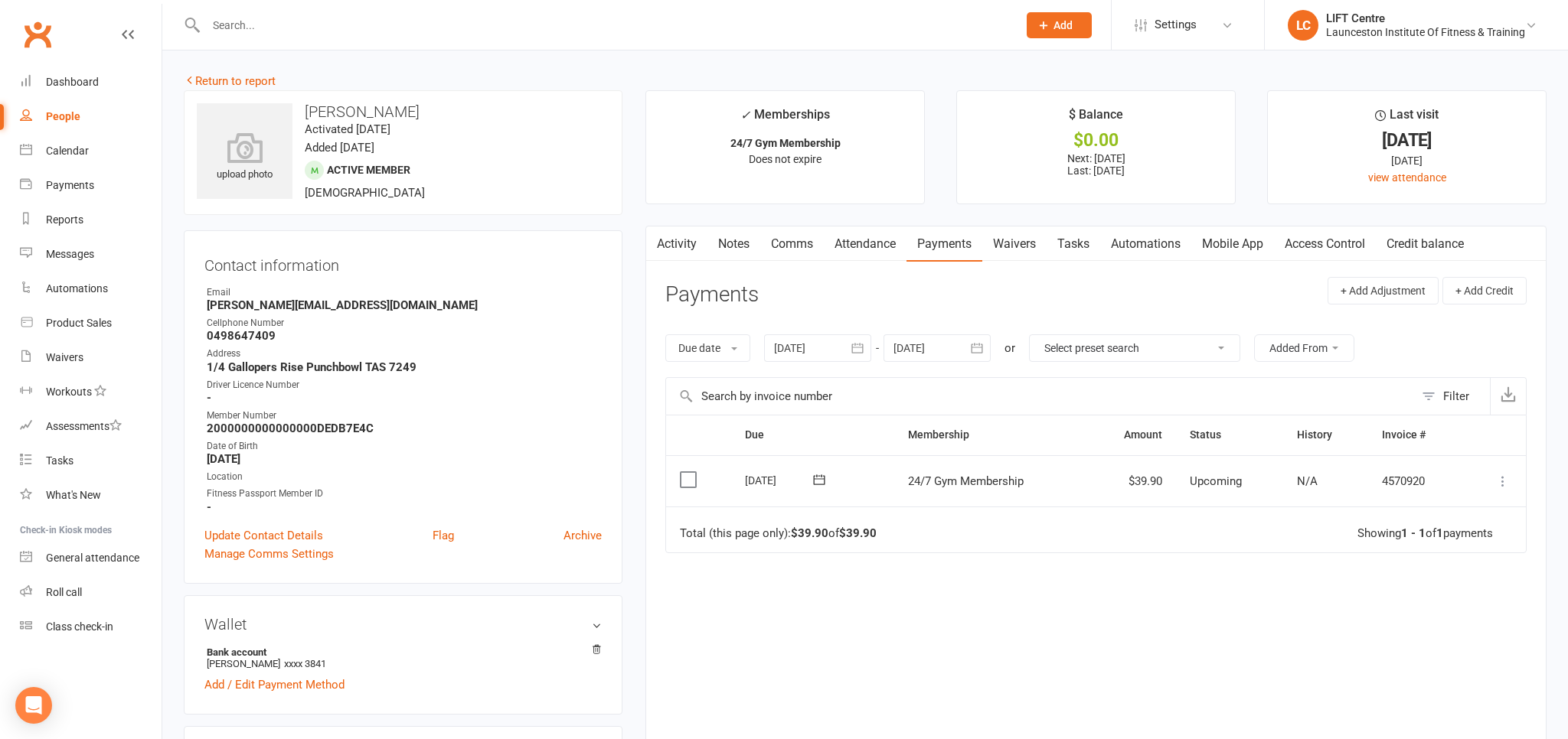
click at [1310, 241] on link "Access Control" at bounding box center [1325, 243] width 102 height 35
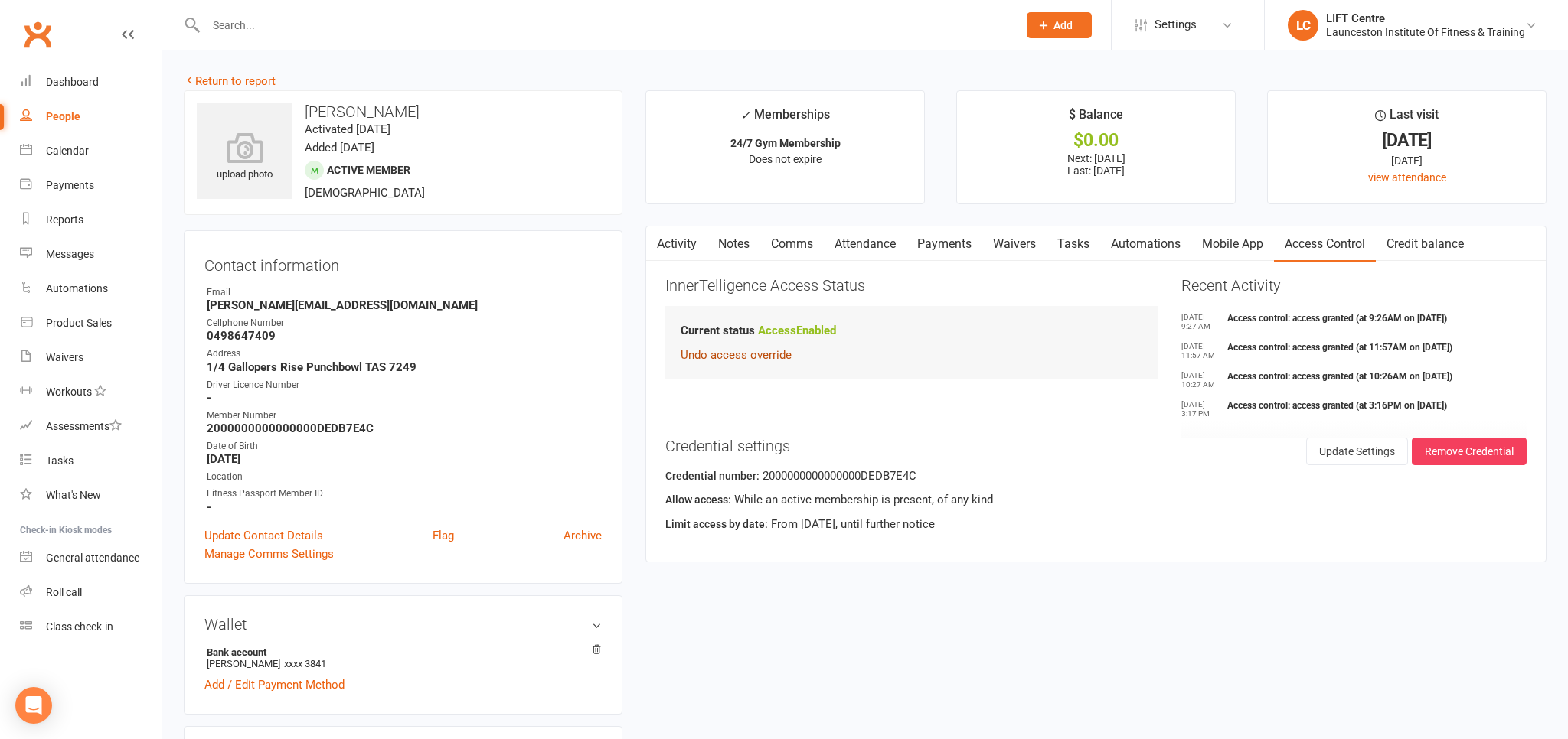
click at [767, 351] on button "Undo access override" at bounding box center [736, 355] width 111 height 18
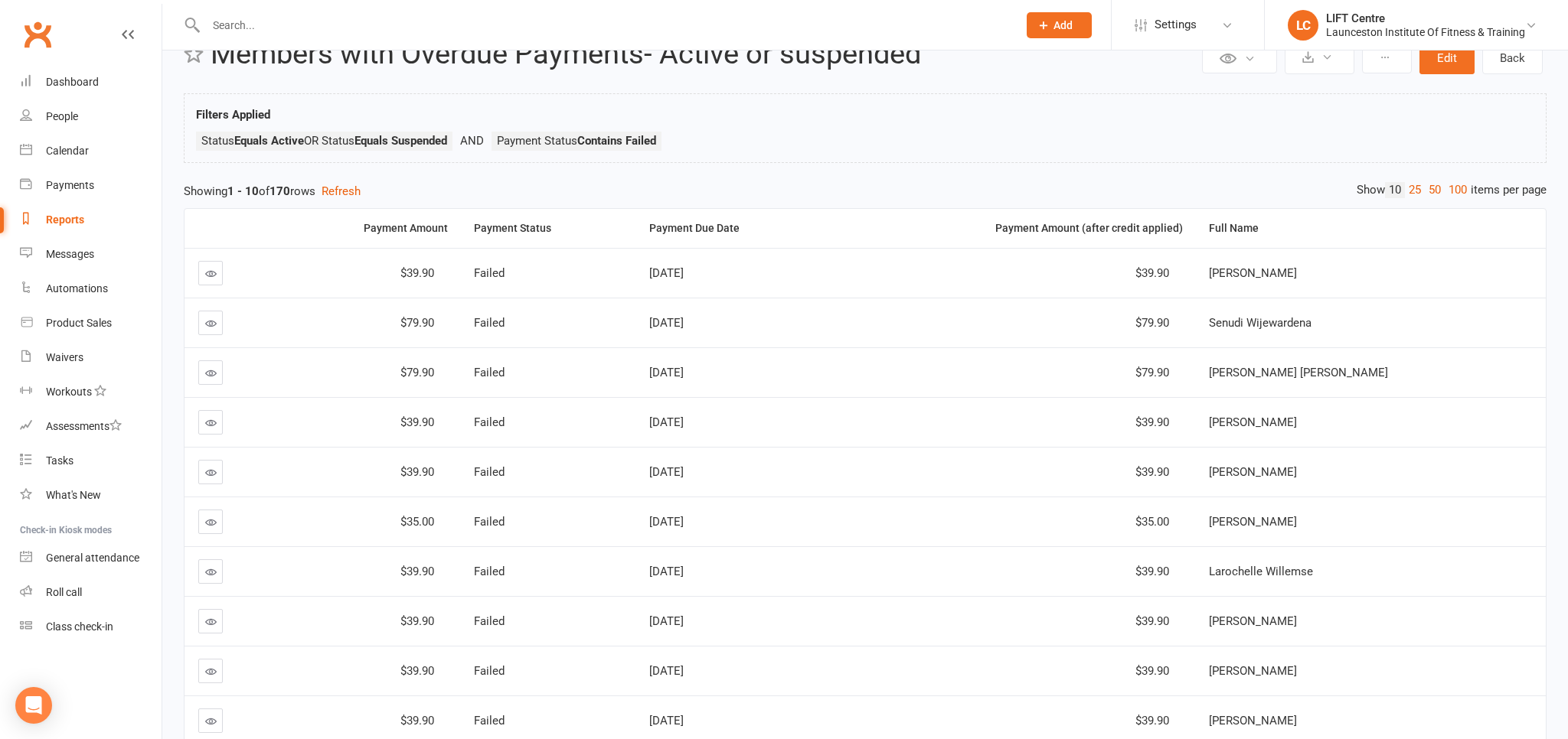
scroll to position [80, 0]
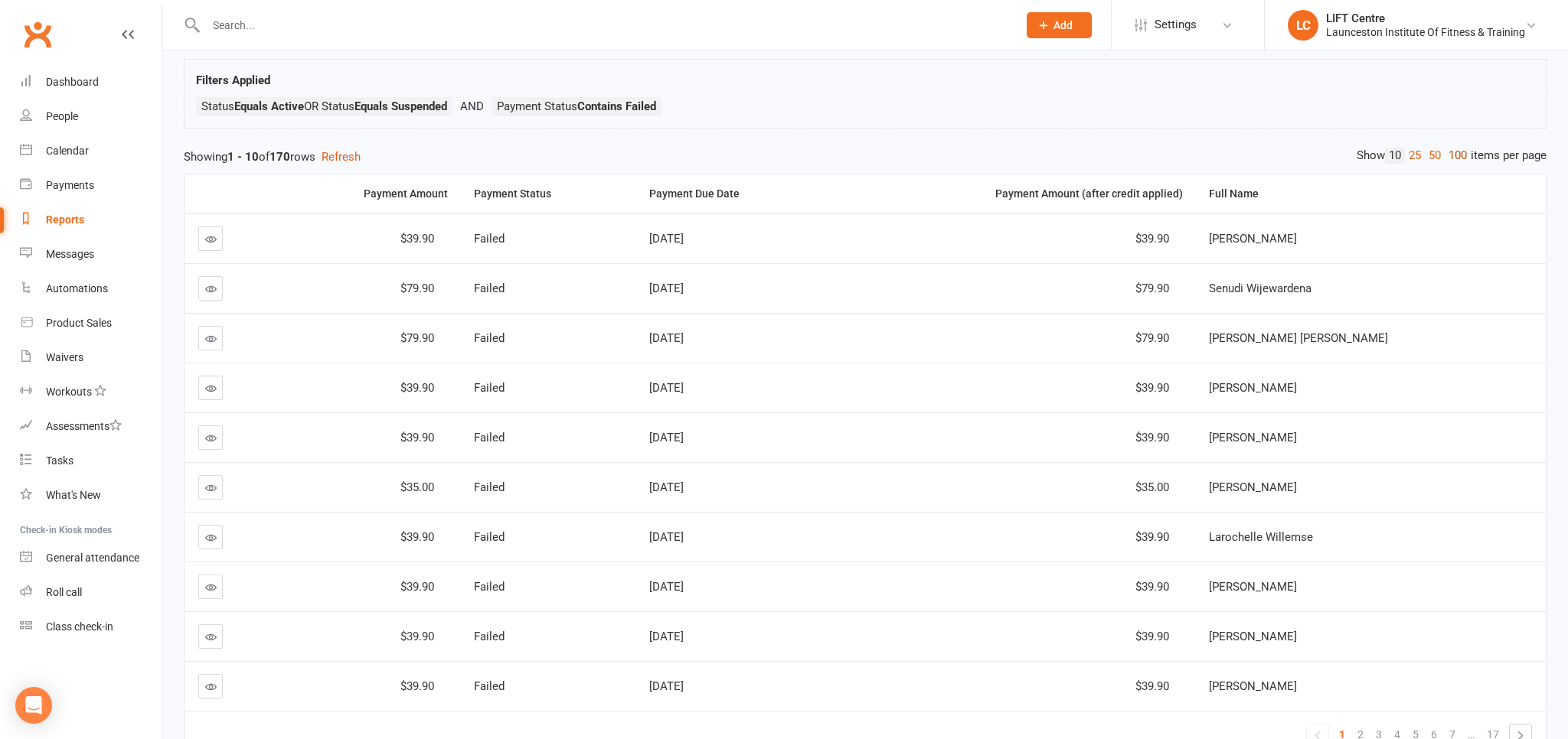
click at [1457, 150] on link "100" at bounding box center [1457, 155] width 26 height 16
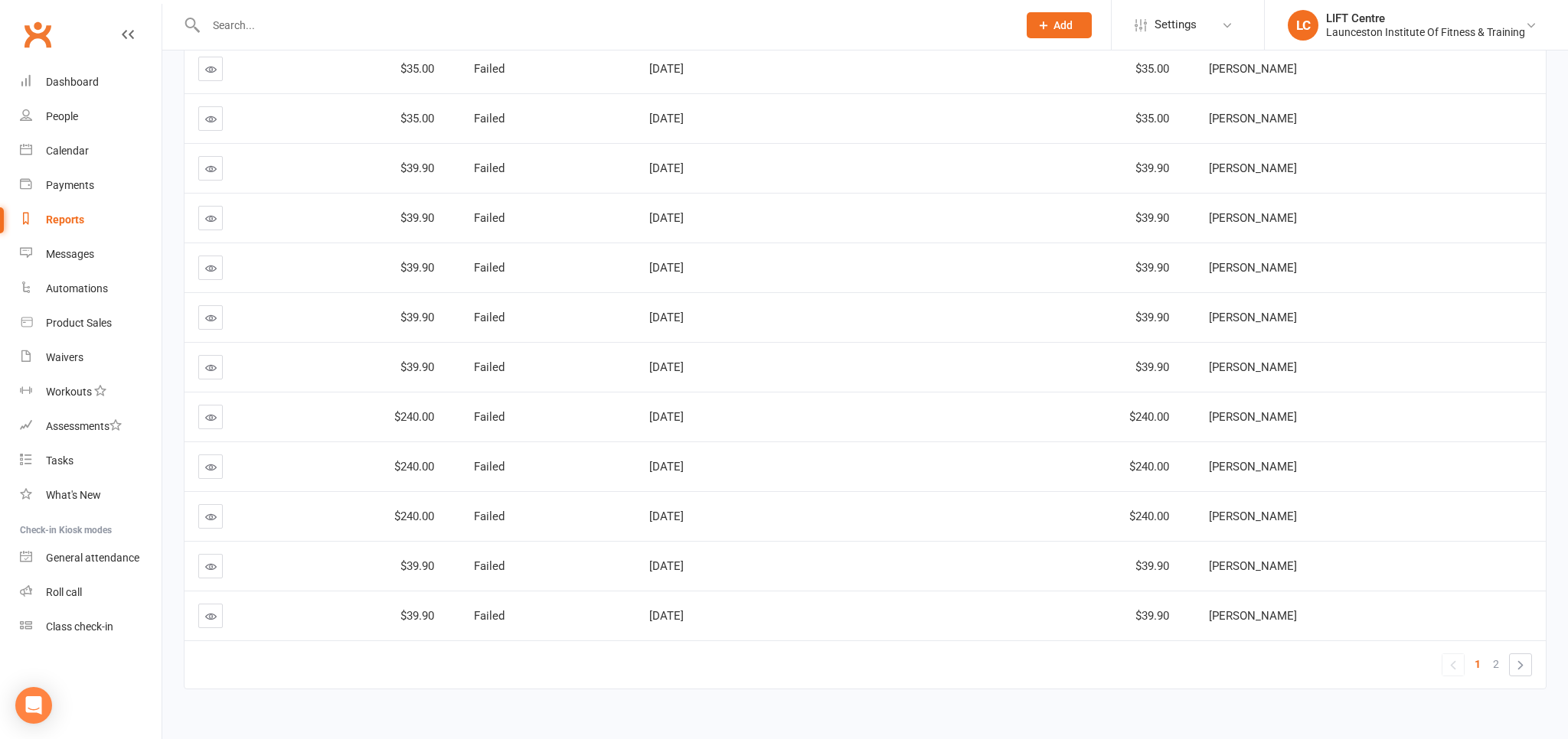
scroll to position [4632, 0]
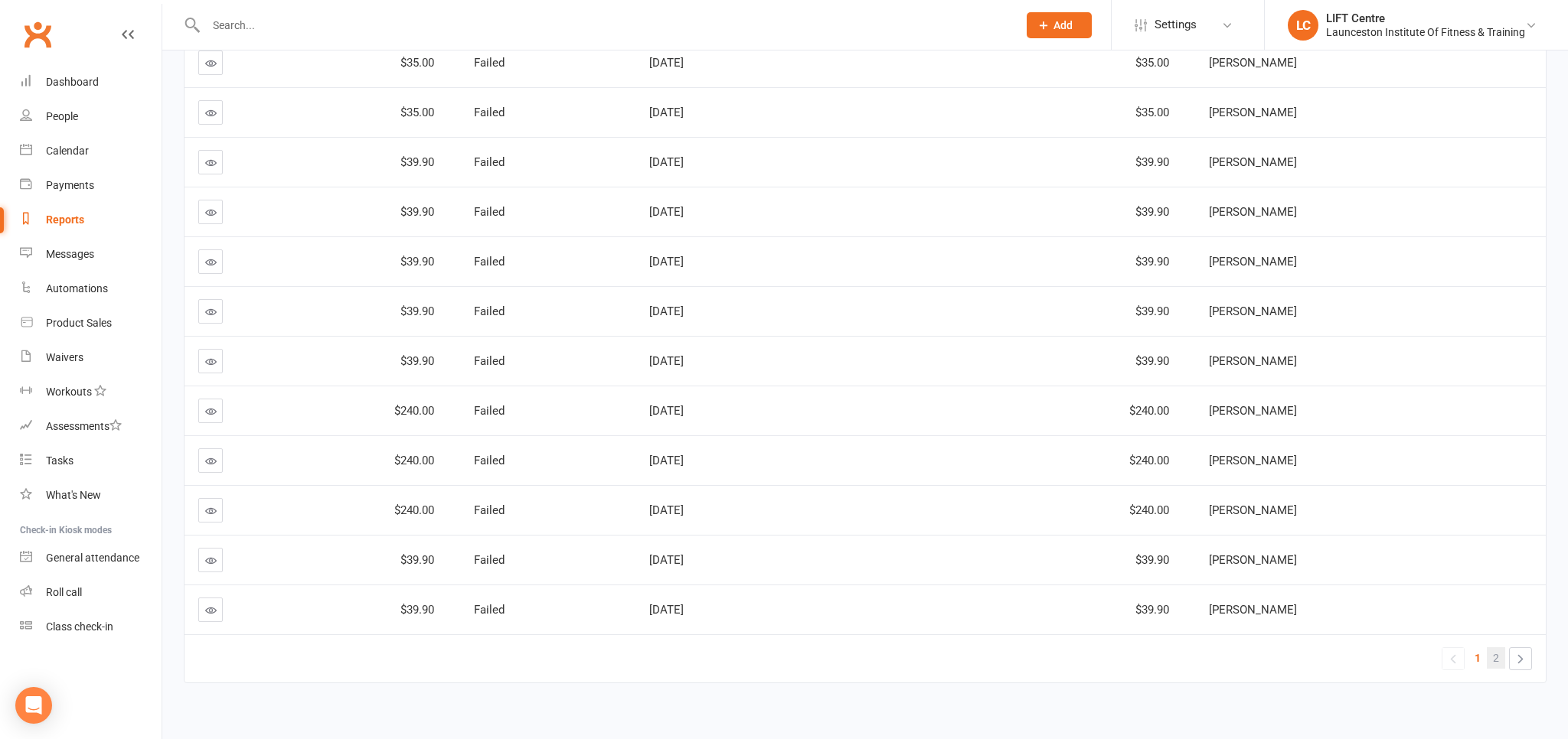
click at [1489, 647] on link "2" at bounding box center [1495, 658] width 18 height 21
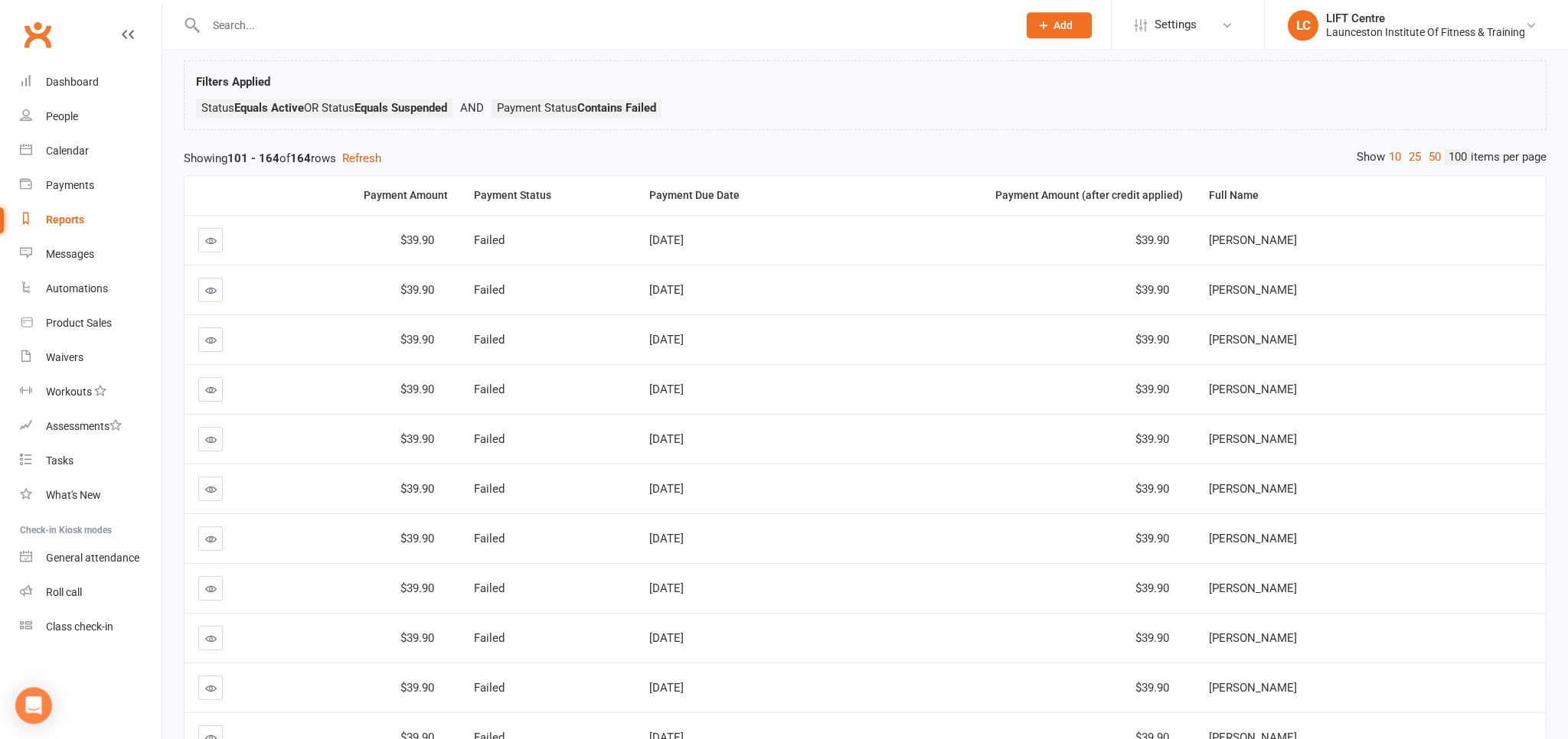
scroll to position [20, 0]
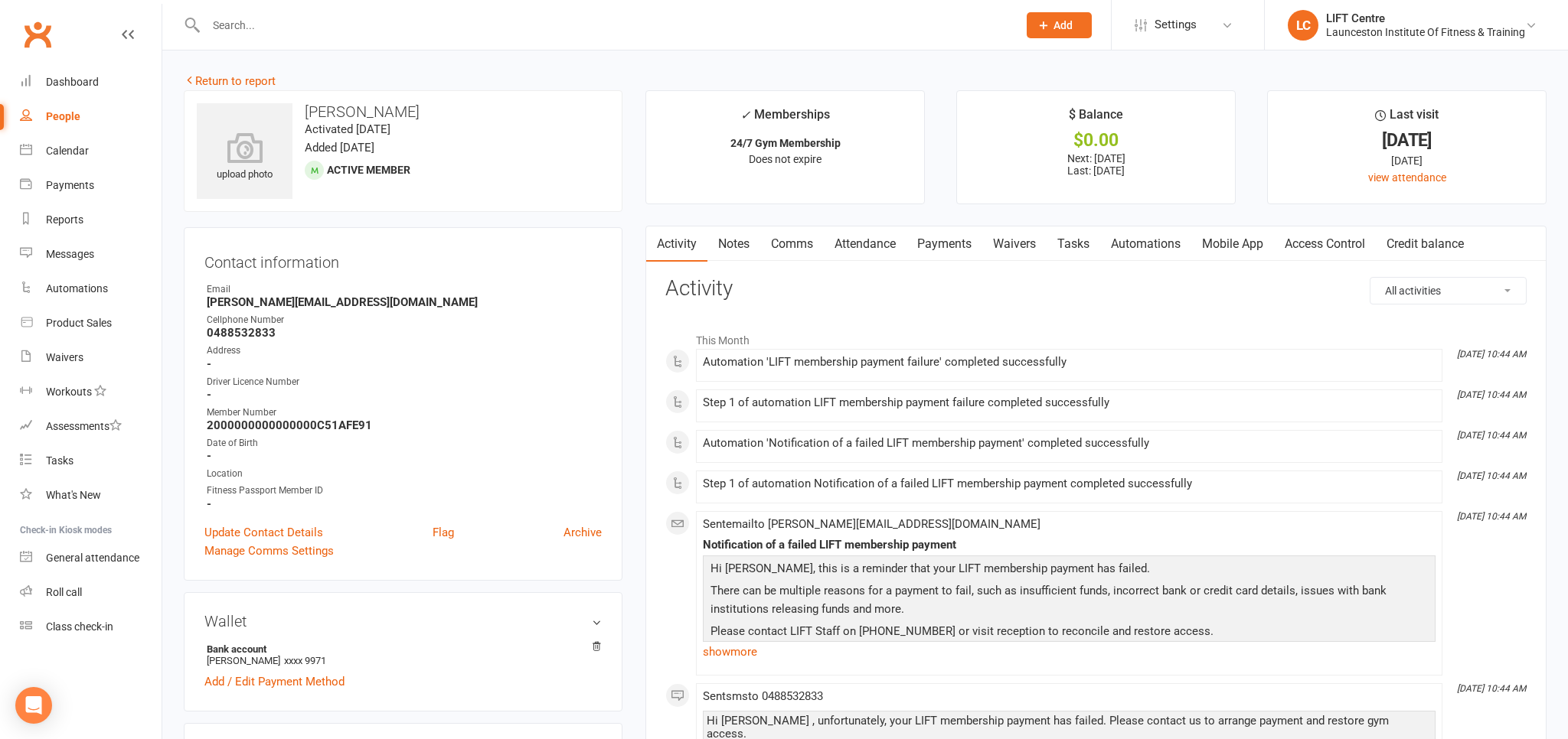
click at [957, 245] on link "Payments" at bounding box center [944, 243] width 75 height 35
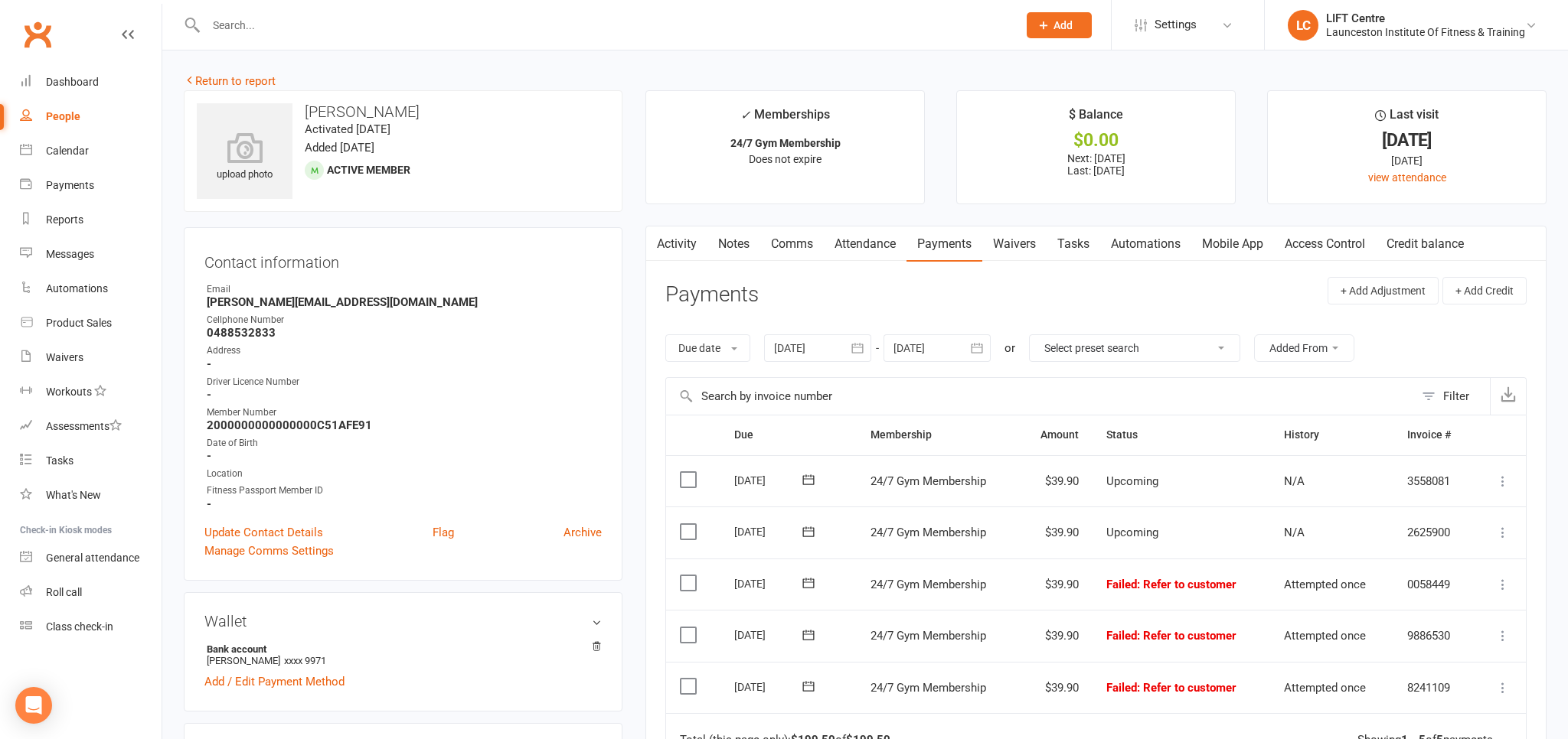
click at [685, 246] on link "Activity" at bounding box center [676, 243] width 61 height 35
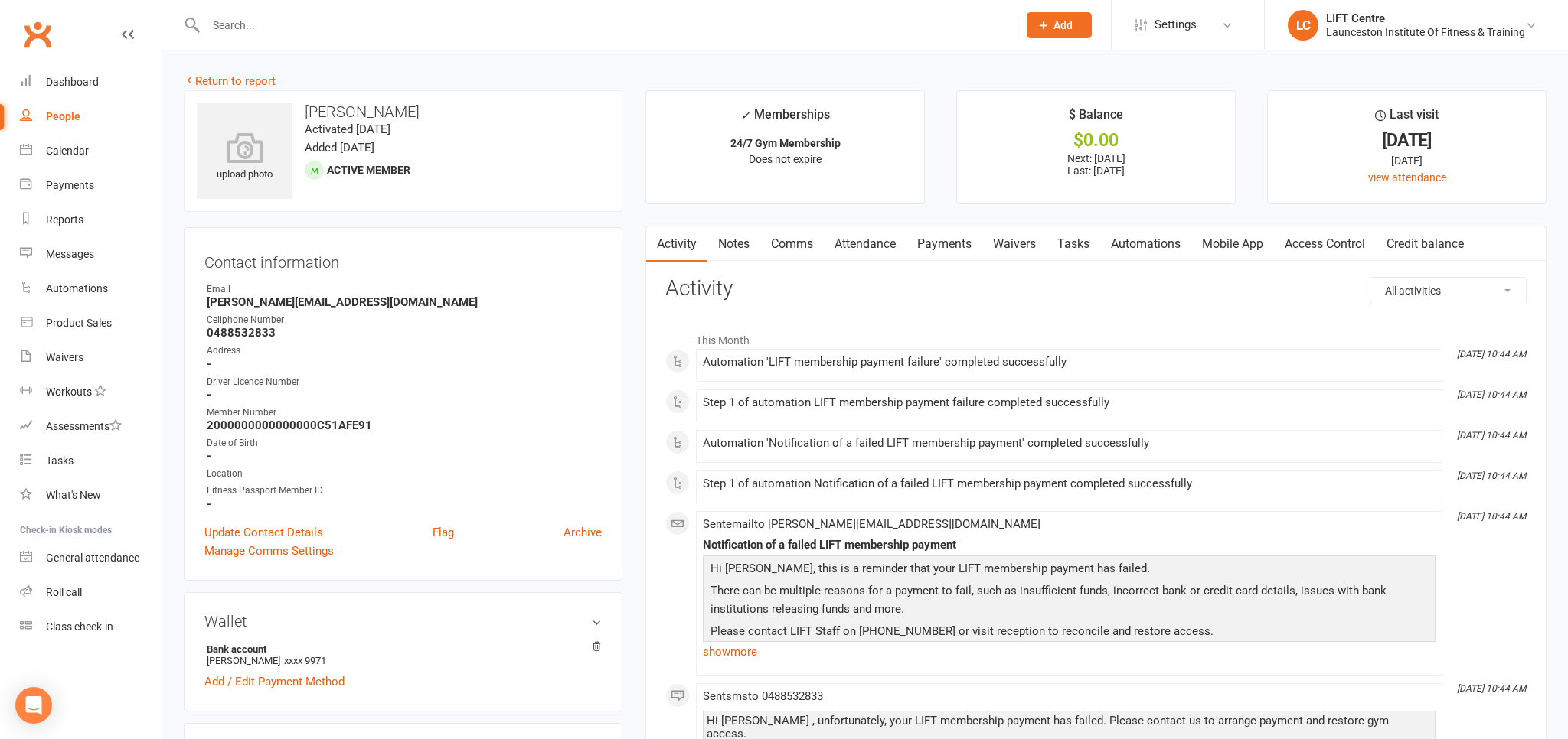
click at [771, 241] on link "Comms" at bounding box center [792, 243] width 63 height 35
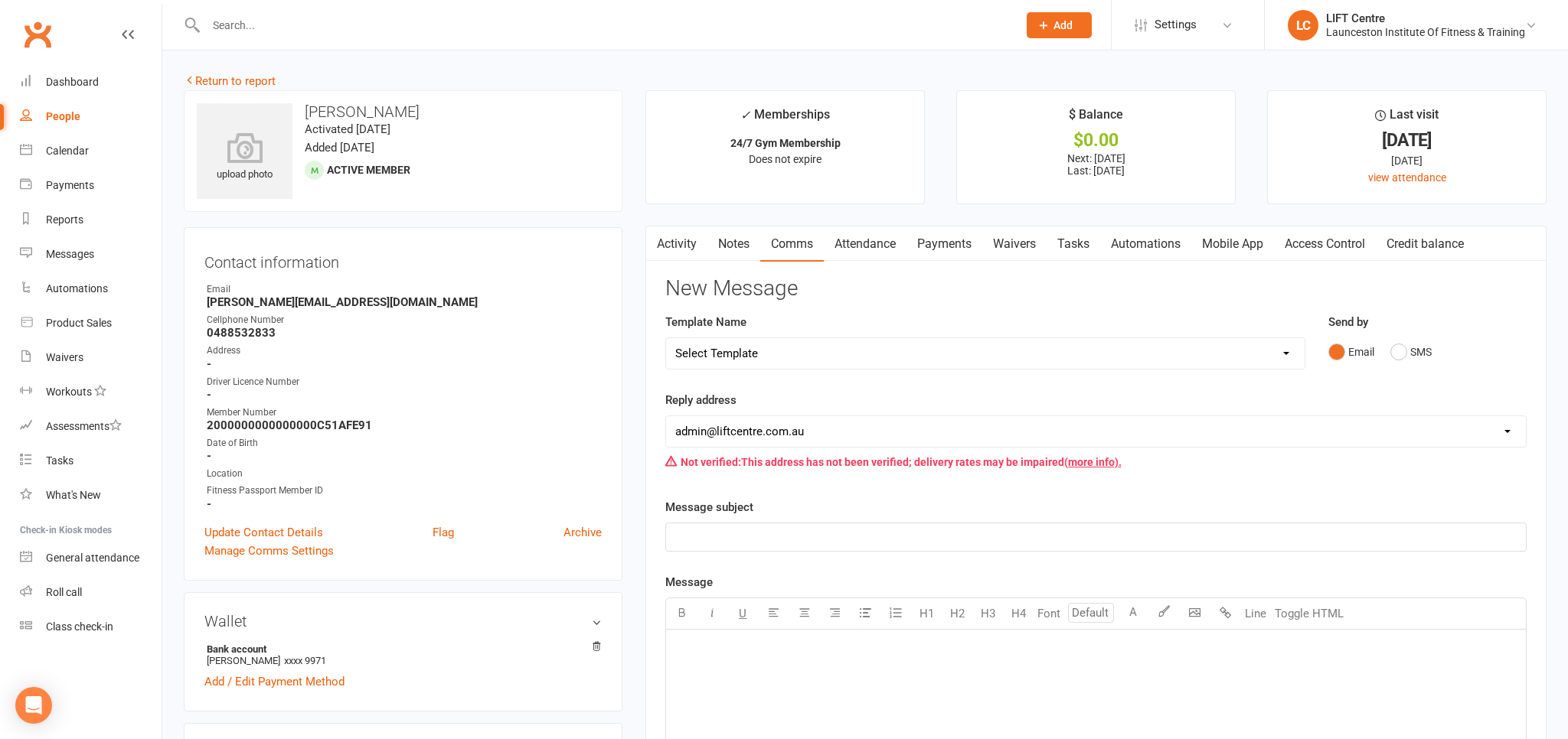
click at [715, 536] on p "﻿" at bounding box center [1096, 536] width 841 height 18
click at [766, 540] on span "Deactivated Memebrship" at bounding box center [739, 537] width 127 height 14
drag, startPoint x: 739, startPoint y: 644, endPoint x: 489, endPoint y: 653, distance: 250.2
click at [739, 644] on p "﻿" at bounding box center [1096, 649] width 841 height 18
click at [715, 647] on p "﻿" at bounding box center [1096, 649] width 841 height 18
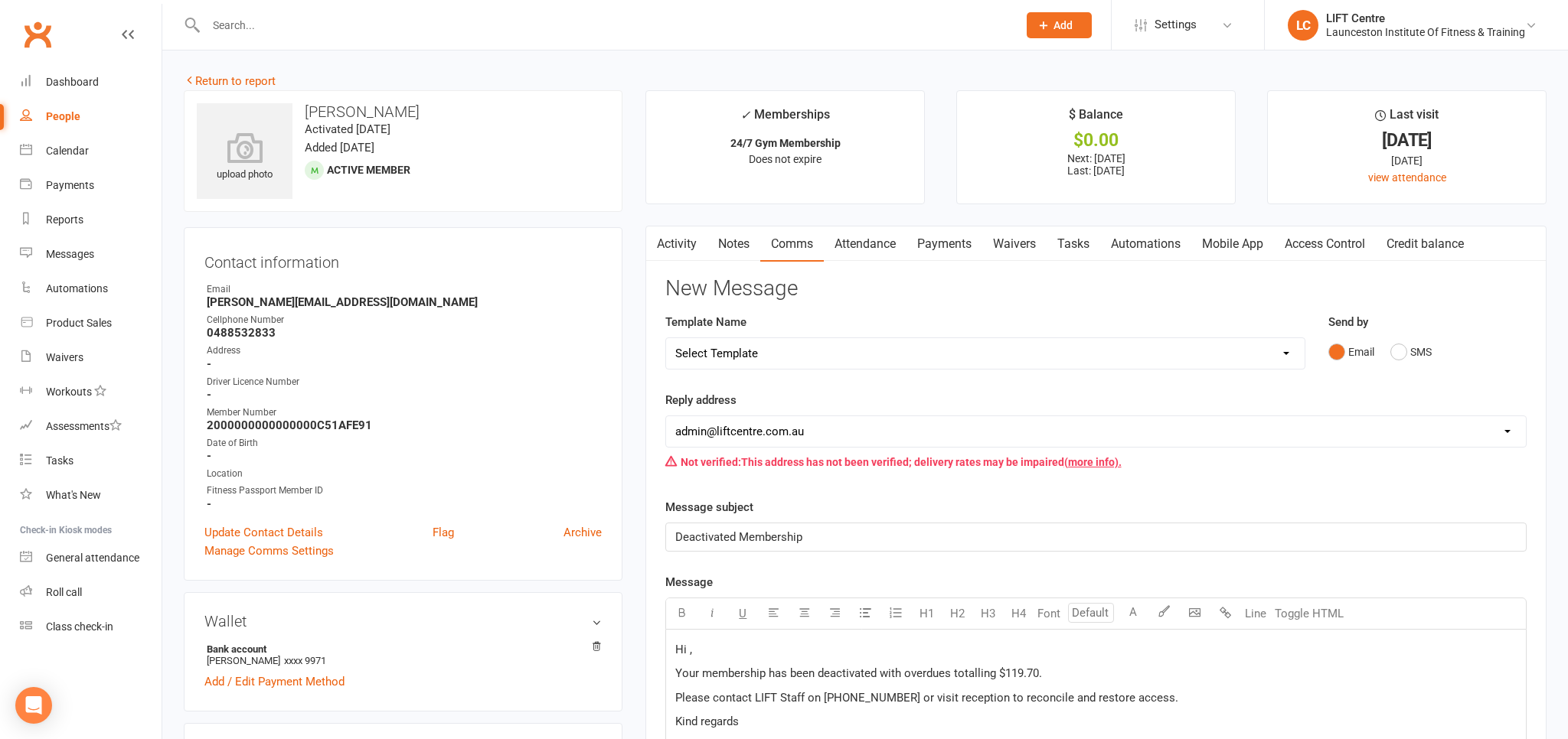
scroll to position [374, 0]
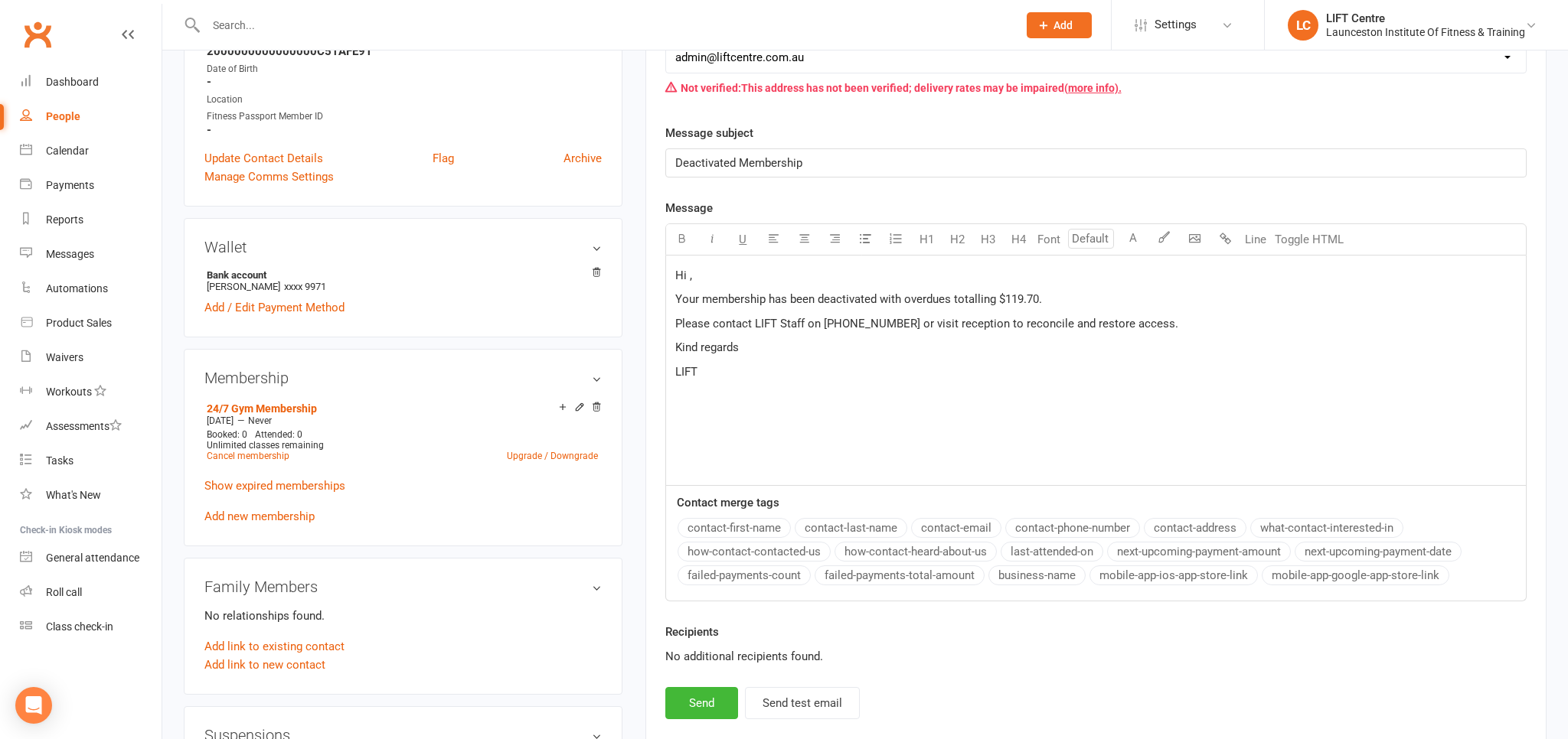
click at [686, 279] on span "Hi ," at bounding box center [684, 276] width 17 height 14
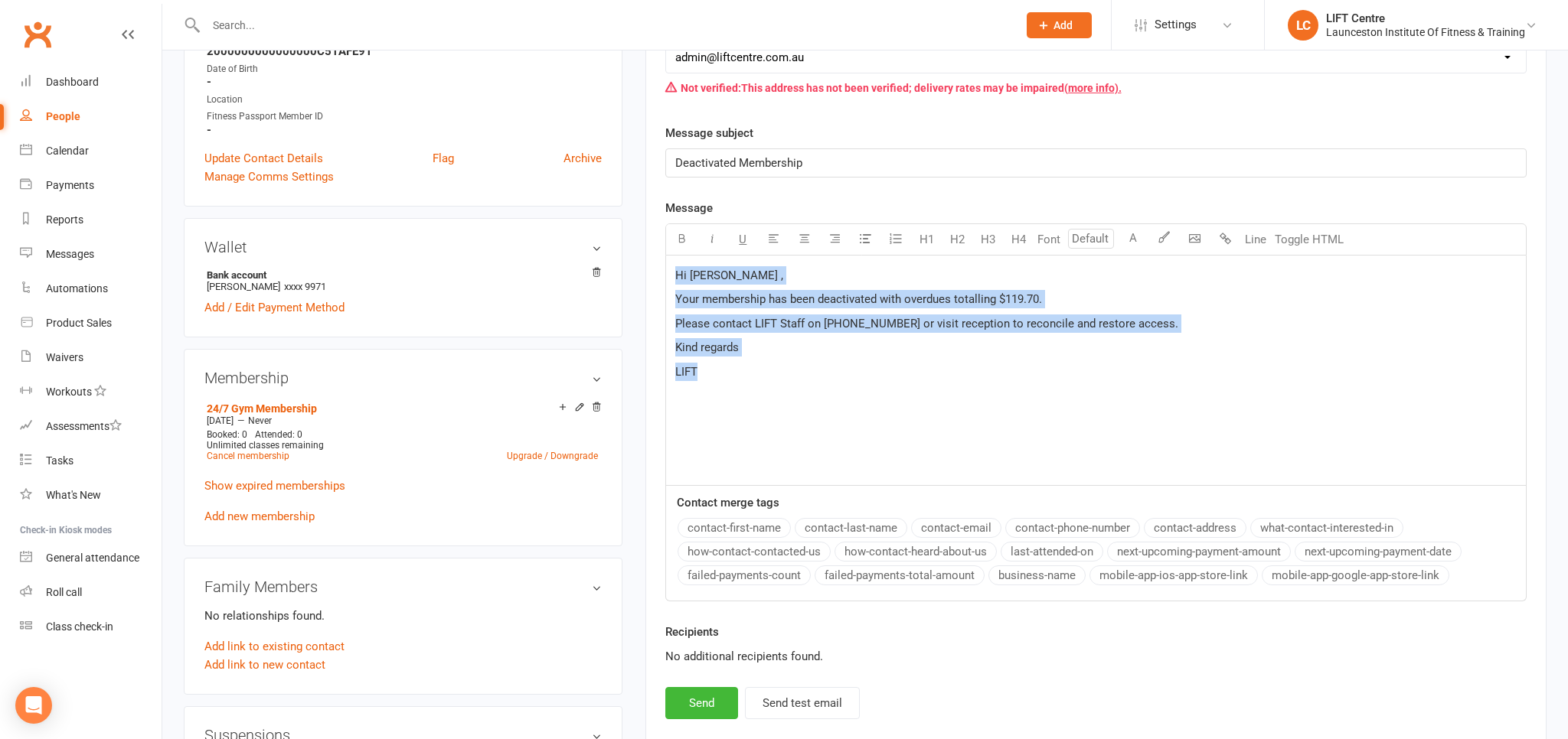
drag, startPoint x: 711, startPoint y: 366, endPoint x: 635, endPoint y: 228, distance: 157.5
click at [665, 255] on div "Hi Andrew , Your membership has been deactivated with overdues totalling $119.7…" at bounding box center [1095, 370] width 861 height 230
copy div "Hi Andrew , Your membership has been deactivated with overdues totalling $119.7…"
click at [712, 687] on button "Send" at bounding box center [701, 703] width 73 height 33
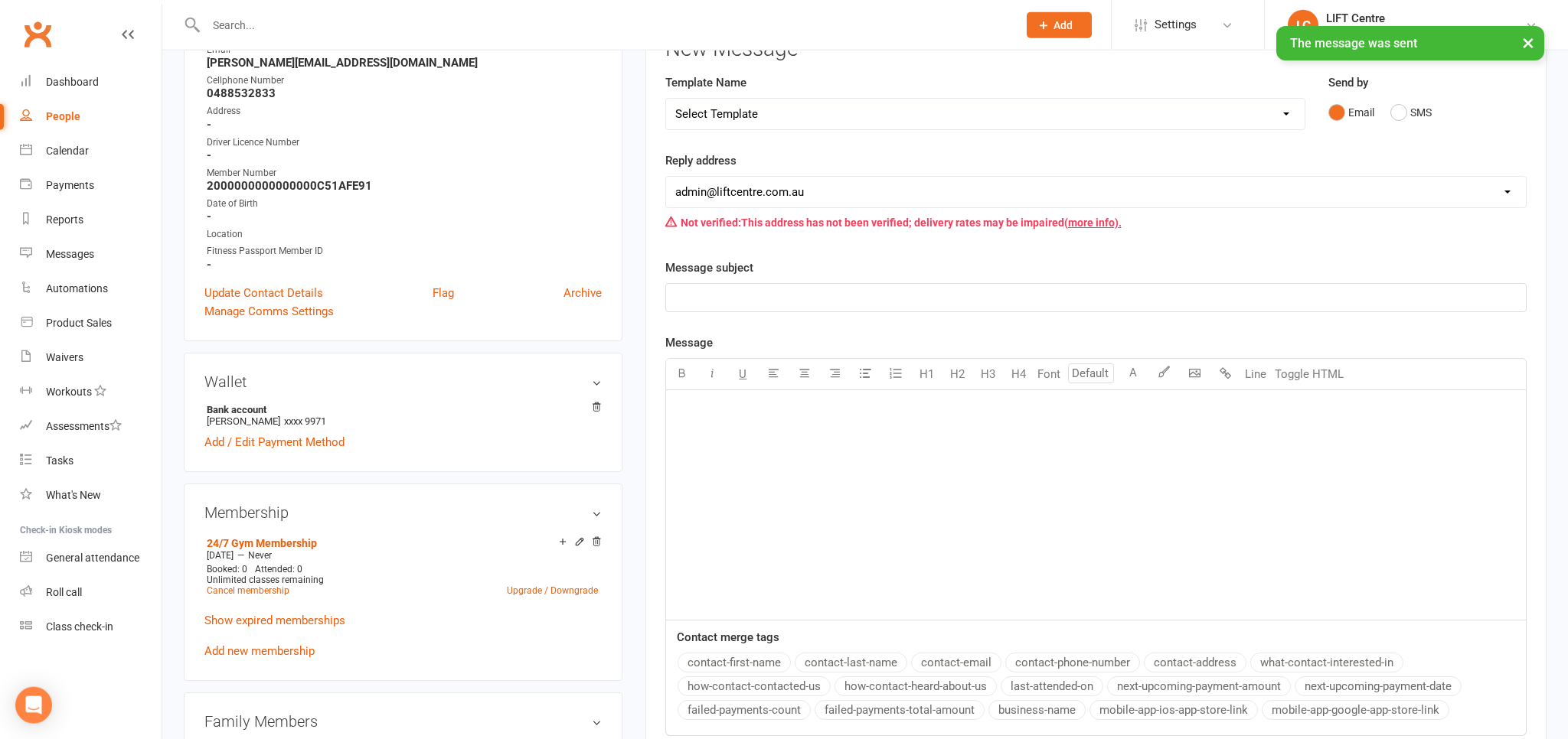
scroll to position [132, 0]
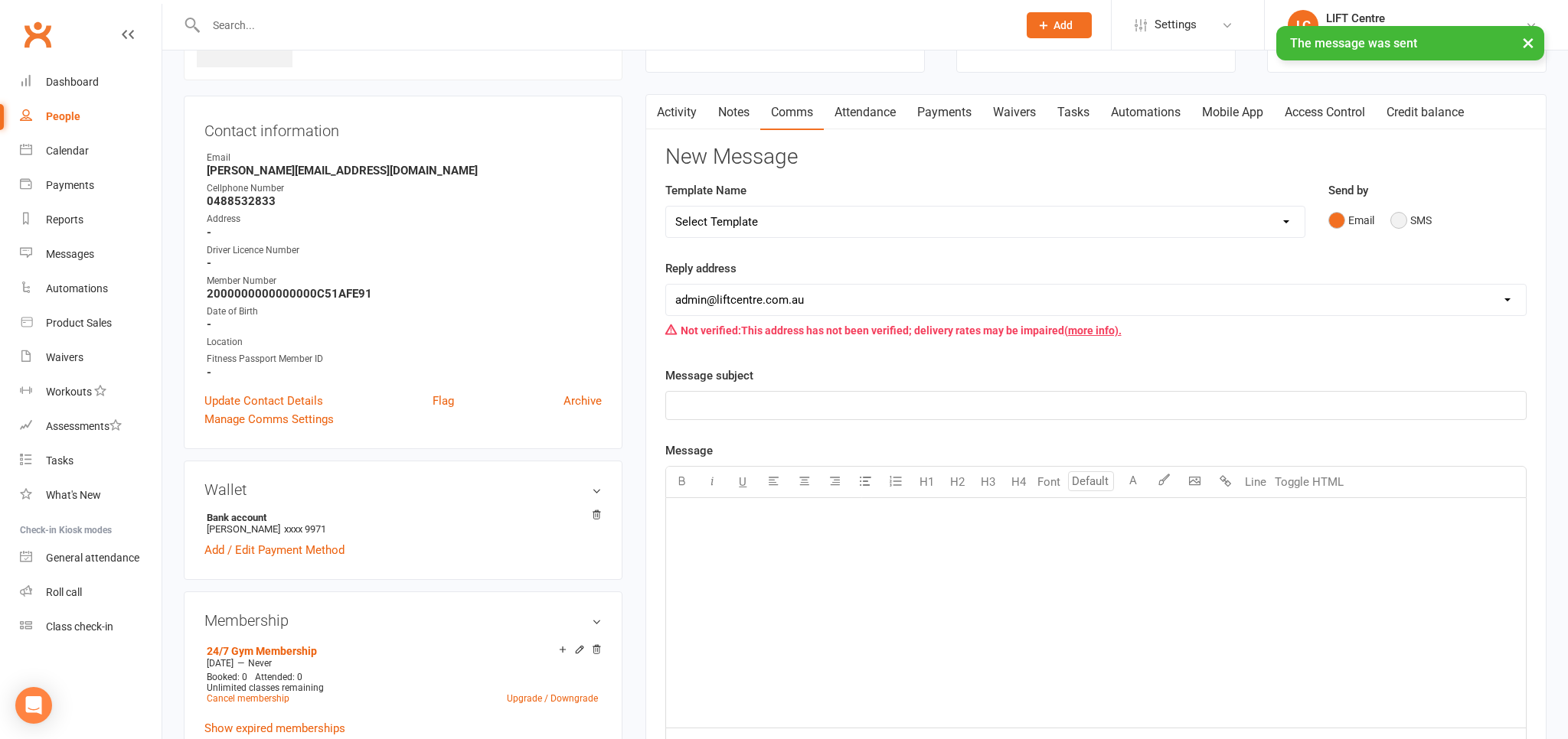
click at [1391, 218] on button "SMS" at bounding box center [1410, 220] width 41 height 29
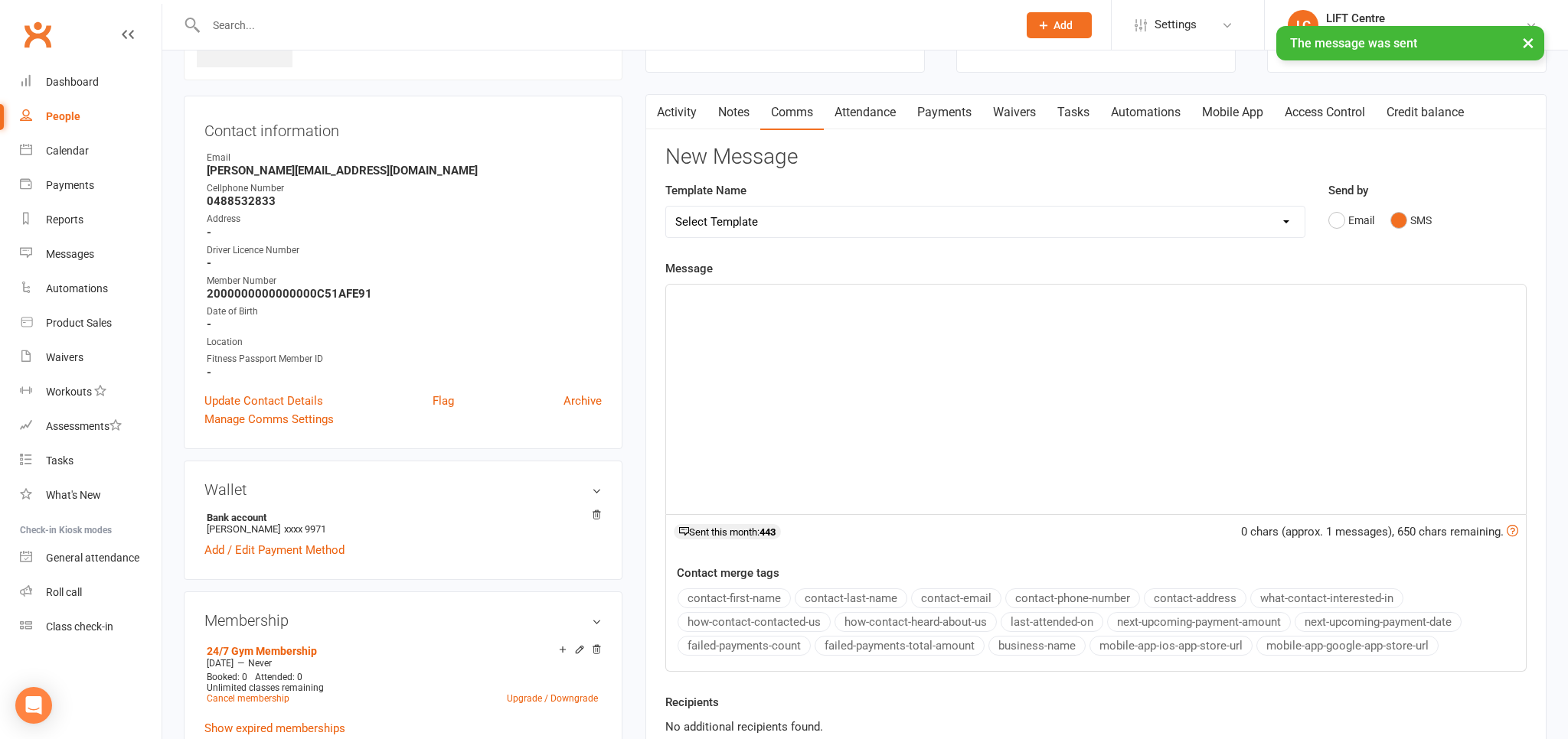
drag, startPoint x: 907, startPoint y: 446, endPoint x: 909, endPoint y: 425, distance: 21.1
click at [907, 445] on div "﻿" at bounding box center [1095, 399] width 859 height 229
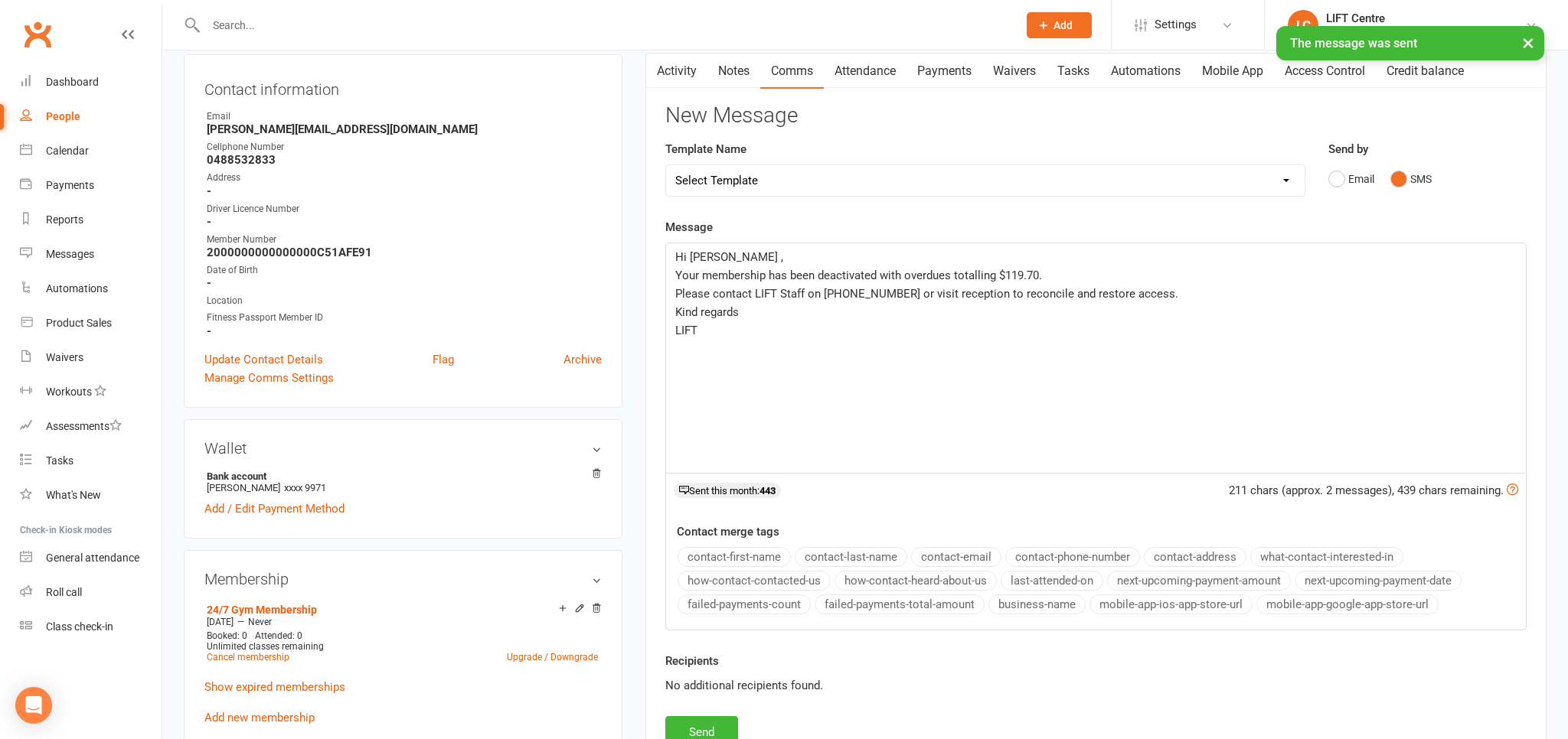
scroll to position [294, 0]
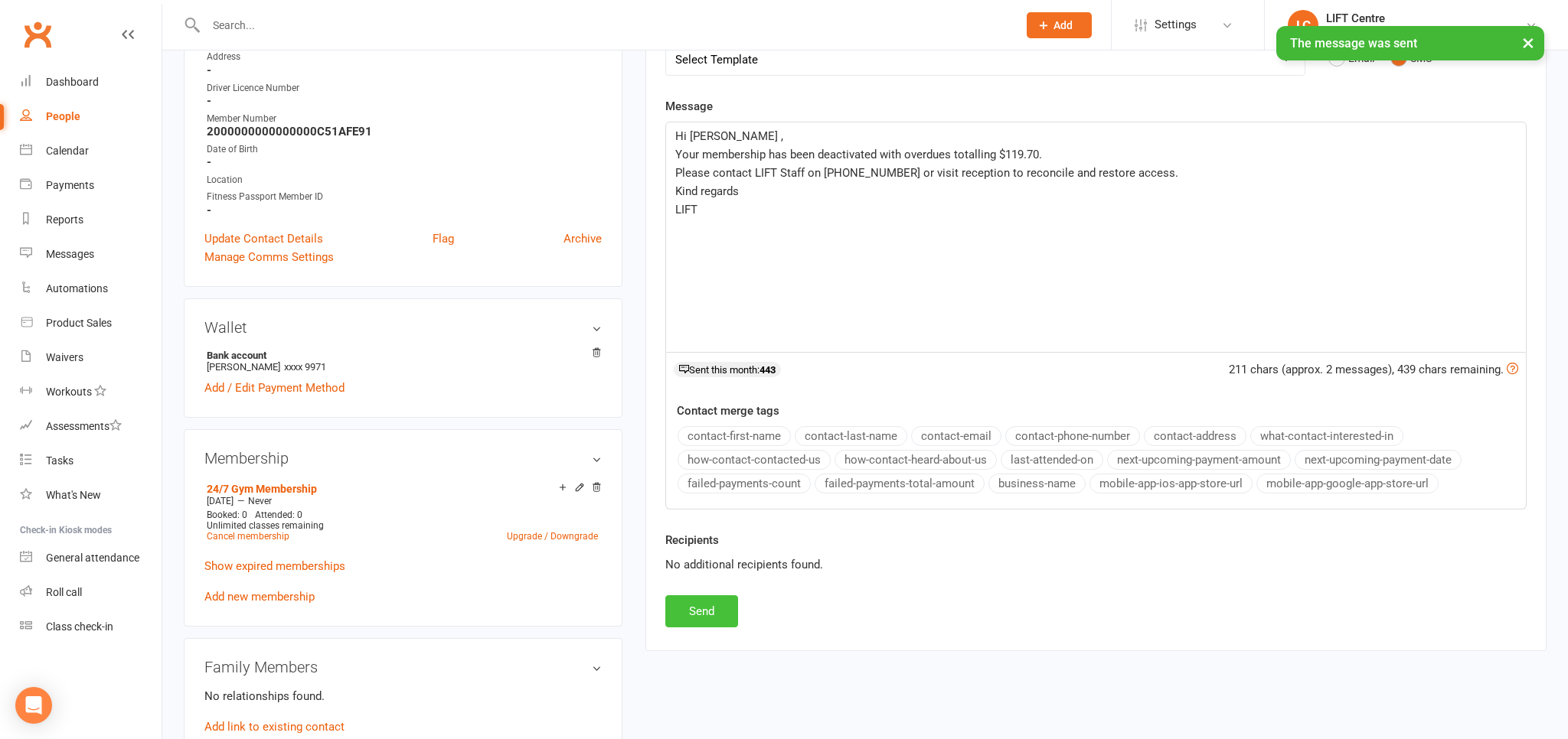
click at [697, 599] on button "Send" at bounding box center [701, 611] width 73 height 33
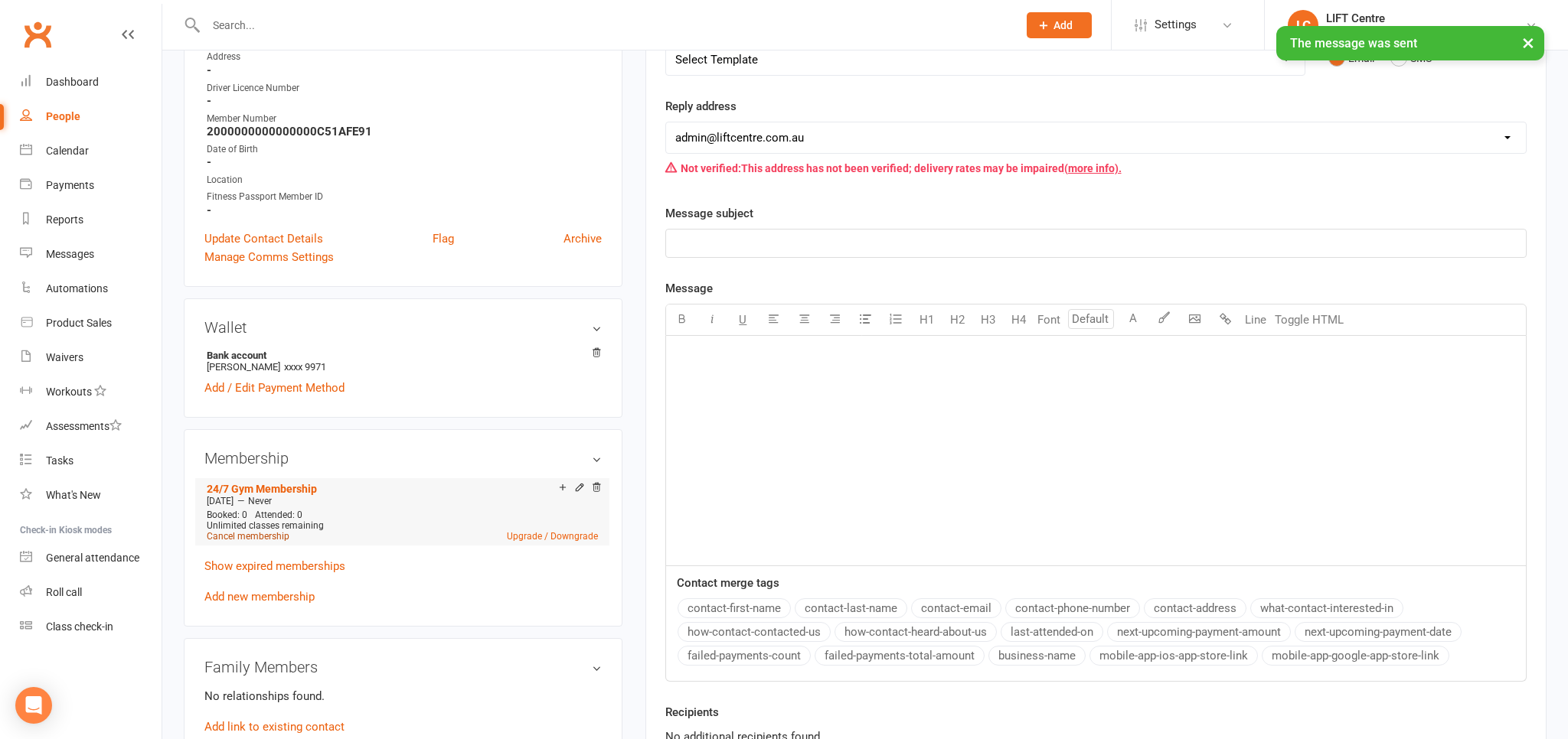
click at [252, 534] on link "Cancel membership" at bounding box center [248, 536] width 82 height 11
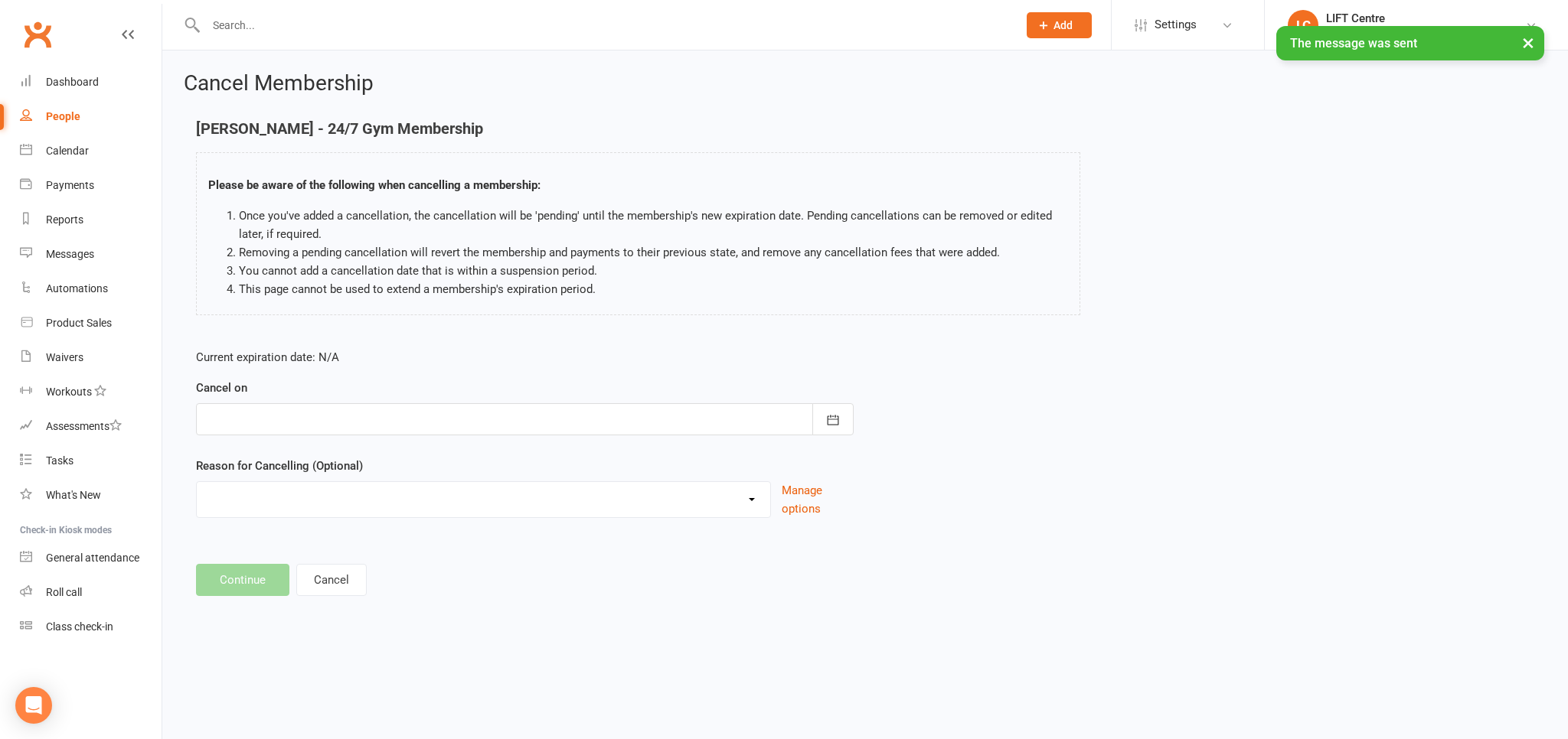
click at [389, 421] on div at bounding box center [524, 420] width 657 height 33
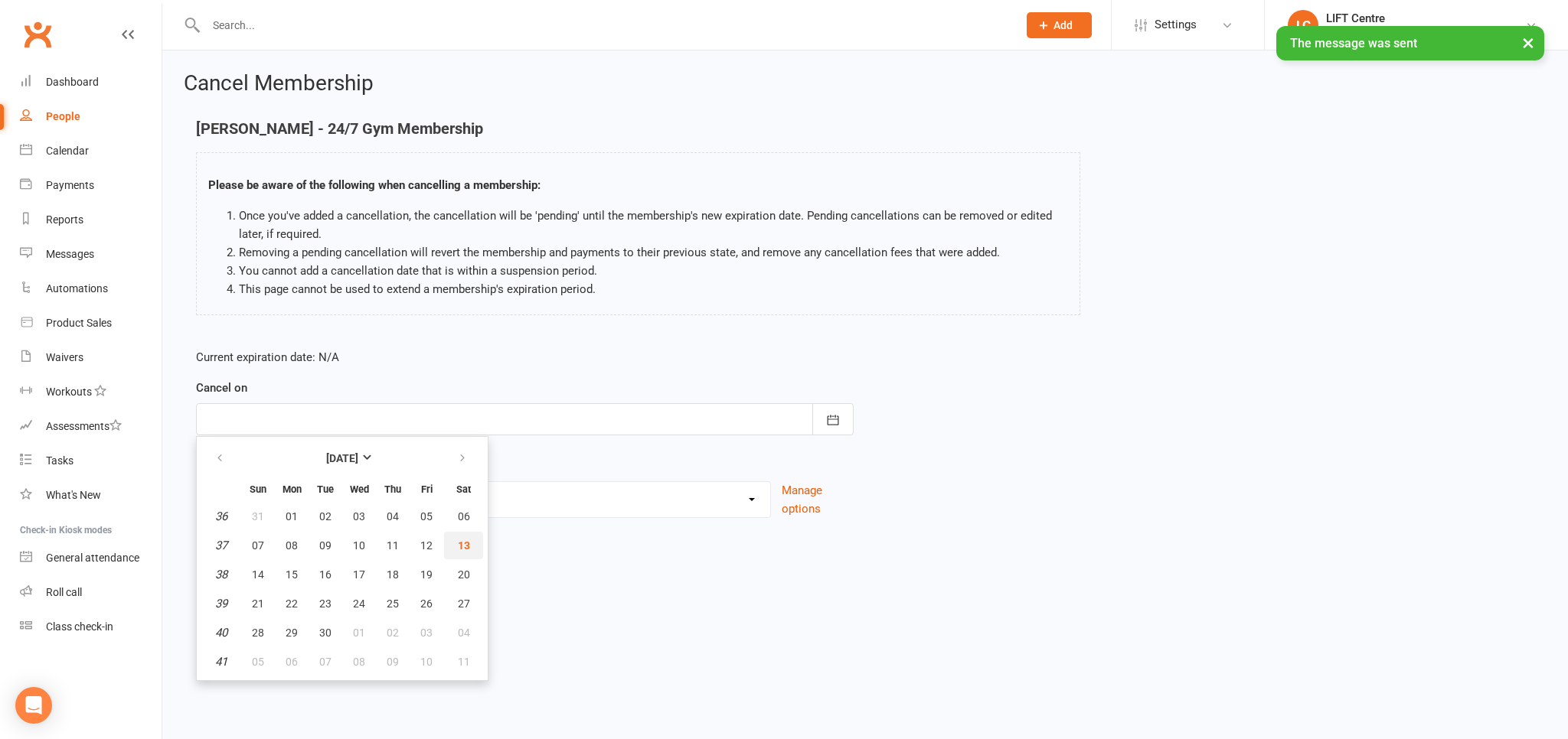
click at [470, 549] on button "13" at bounding box center [464, 545] width 39 height 27
type input "[DATE]"
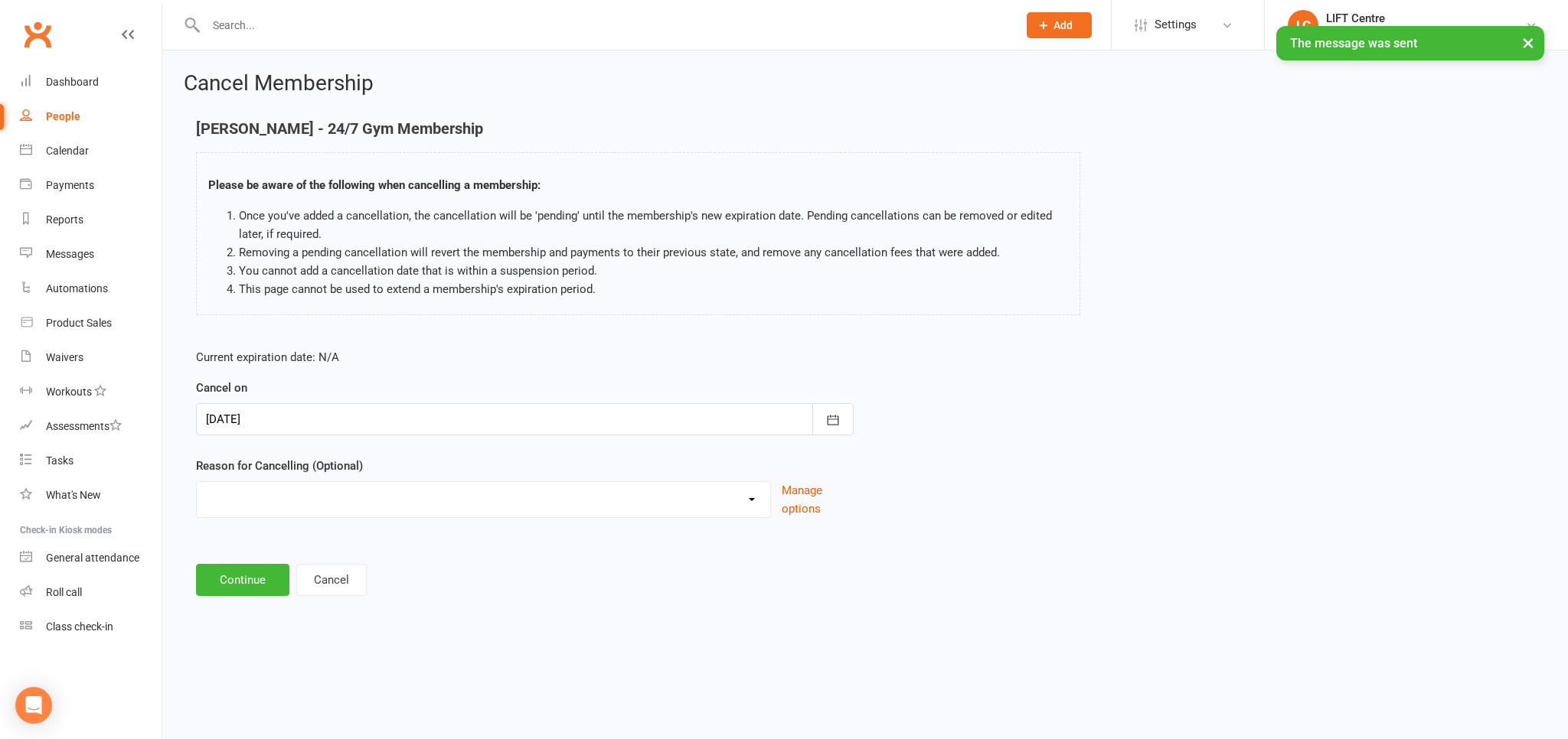
click at [197, 482] on select "Cancelled by staff (overdues) Change to Fitness Passport Changing gyms Injury M…" at bounding box center [483, 498] width 573 height 31
select select "0"
click option "Cancelled by staff (overdues)" at bounding box center [0, 0] width 0 height 0
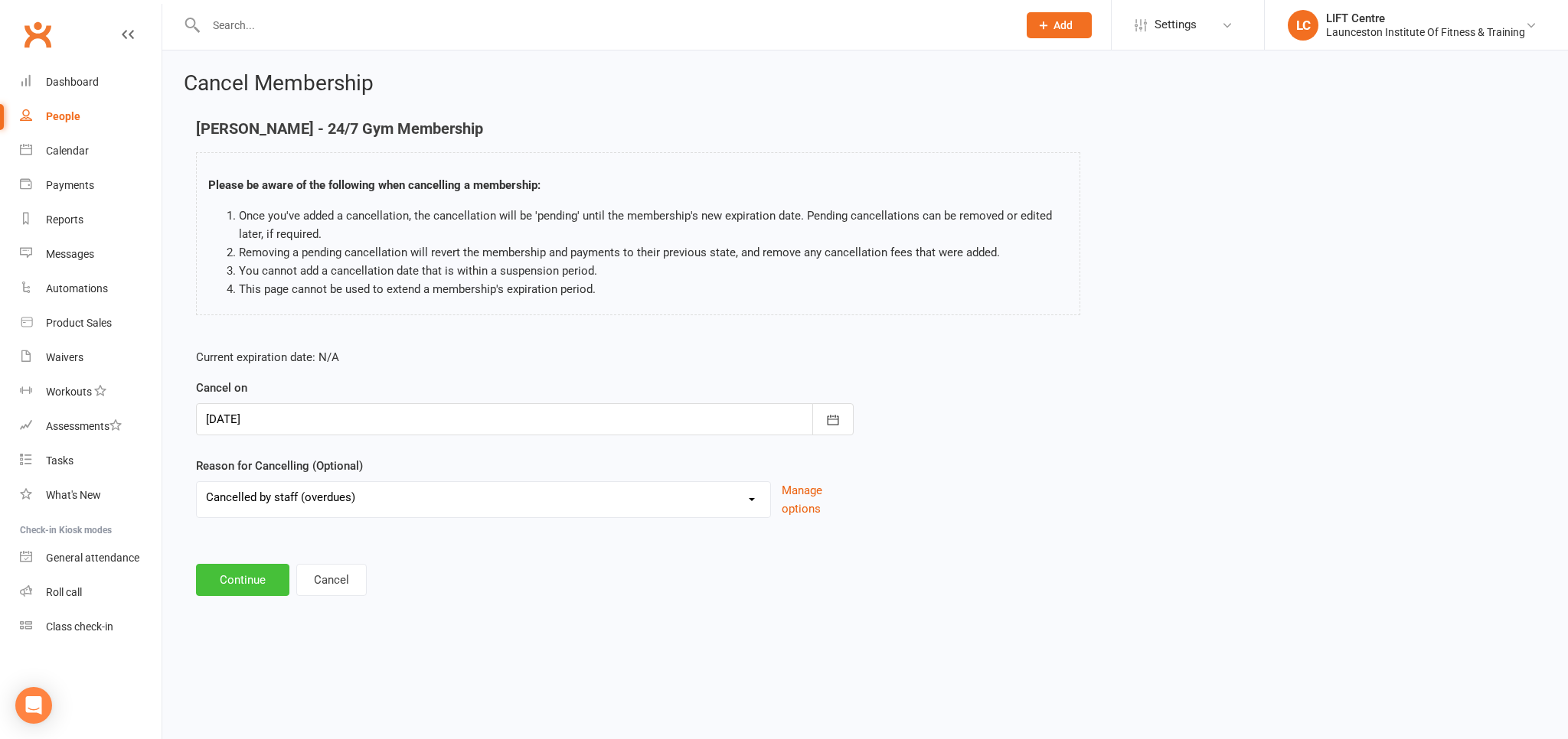
click at [249, 581] on button "Continue" at bounding box center [242, 580] width 93 height 33
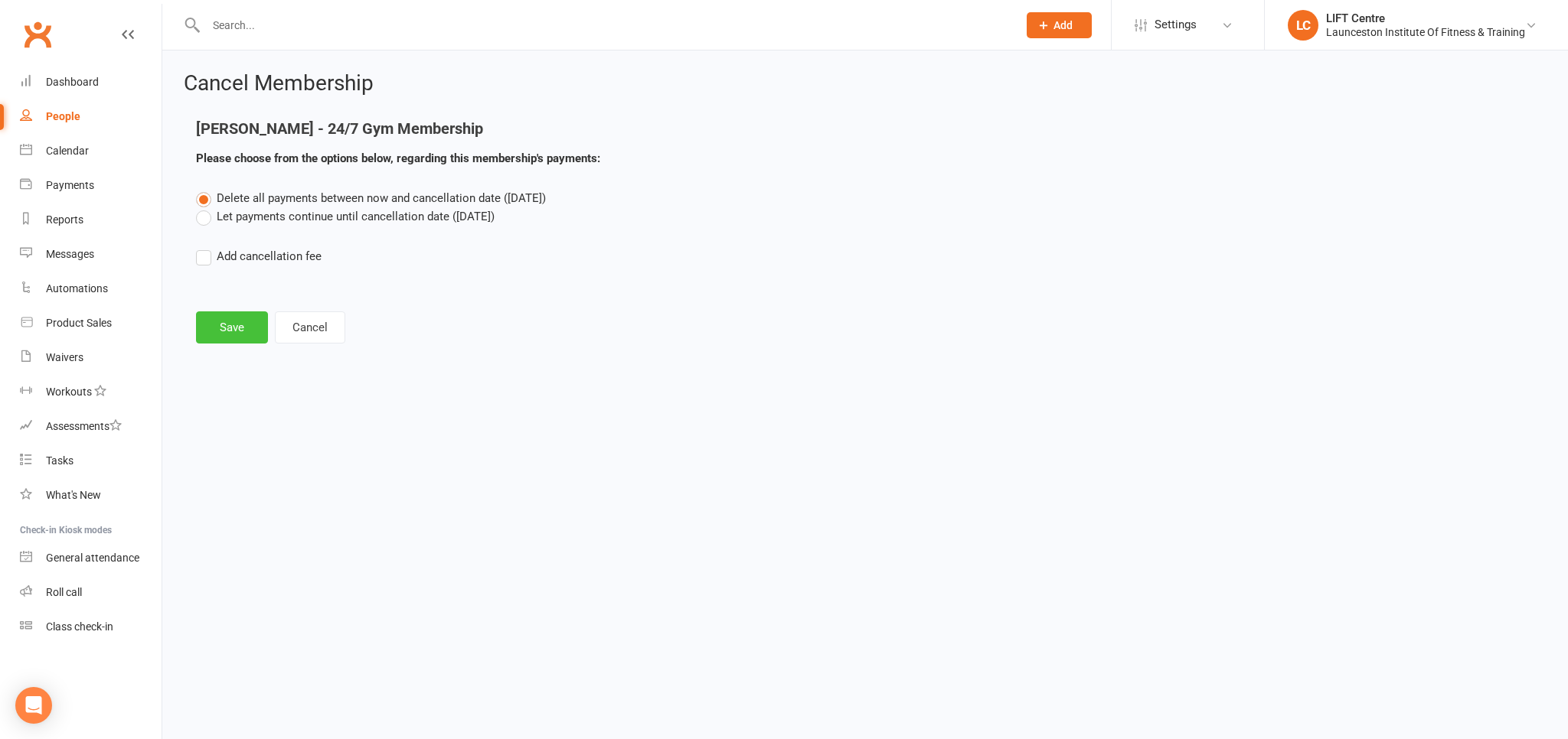
click at [238, 323] on button "Save" at bounding box center [232, 328] width 72 height 33
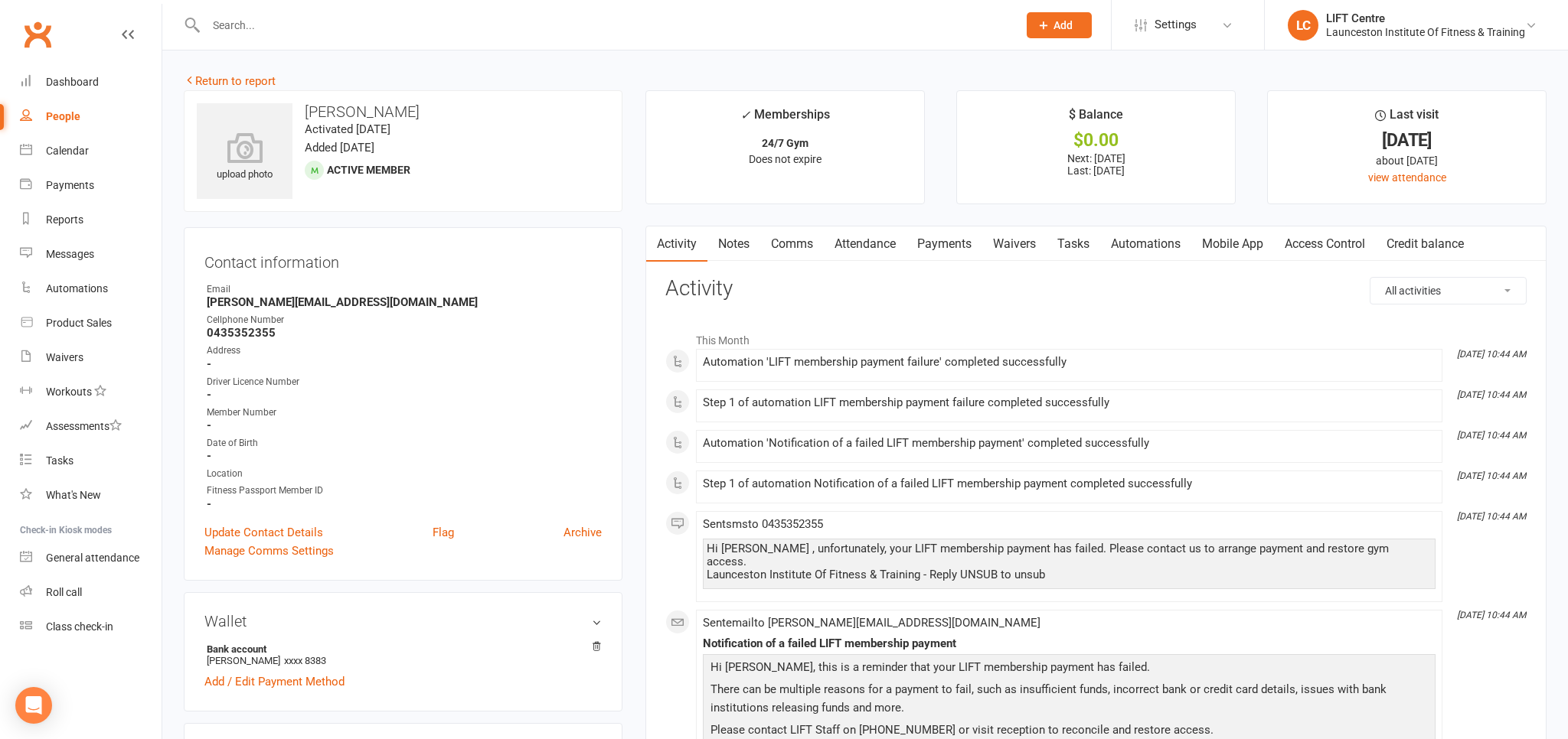
click at [942, 243] on link "Payments" at bounding box center [944, 243] width 75 height 35
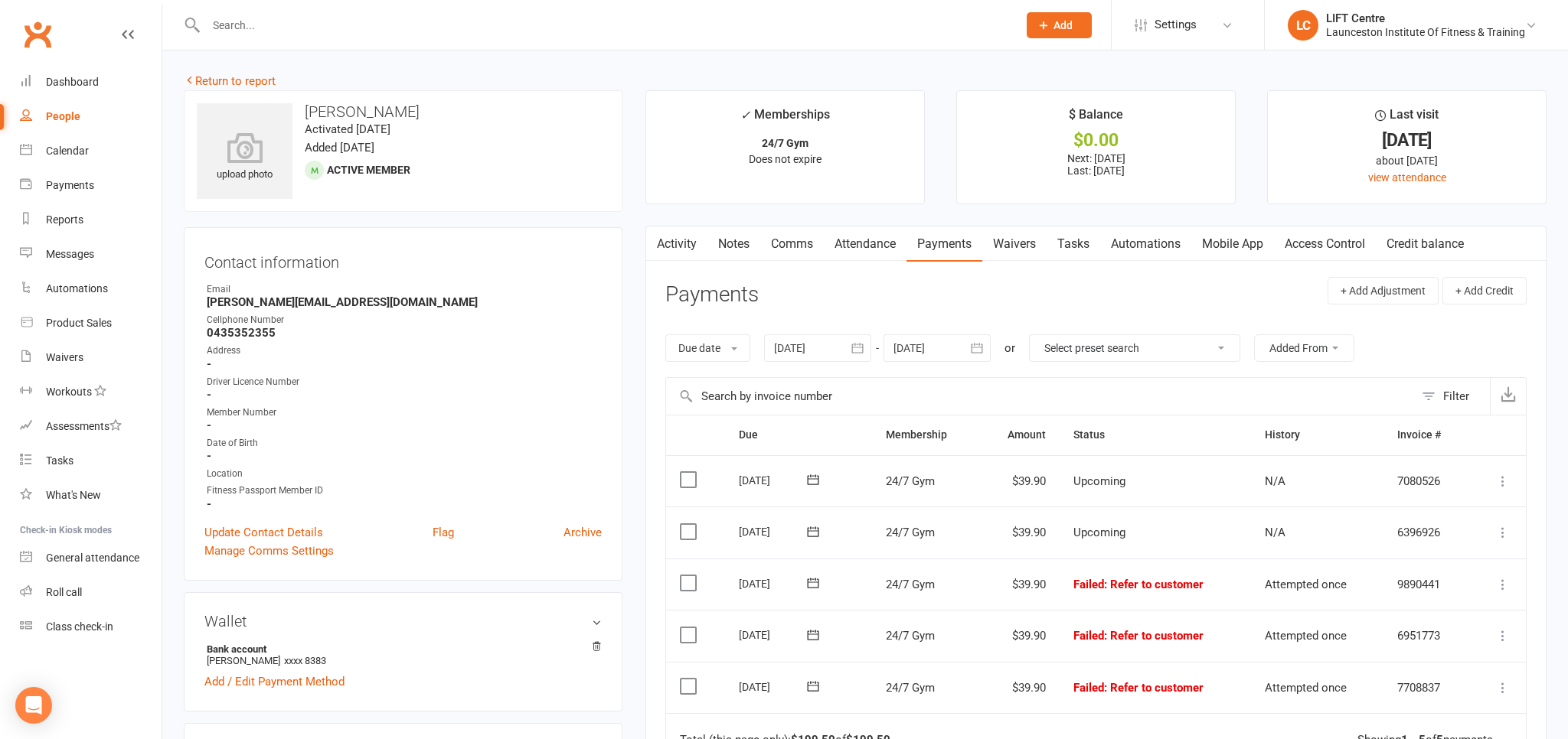
click at [749, 245] on link "Notes" at bounding box center [733, 243] width 53 height 35
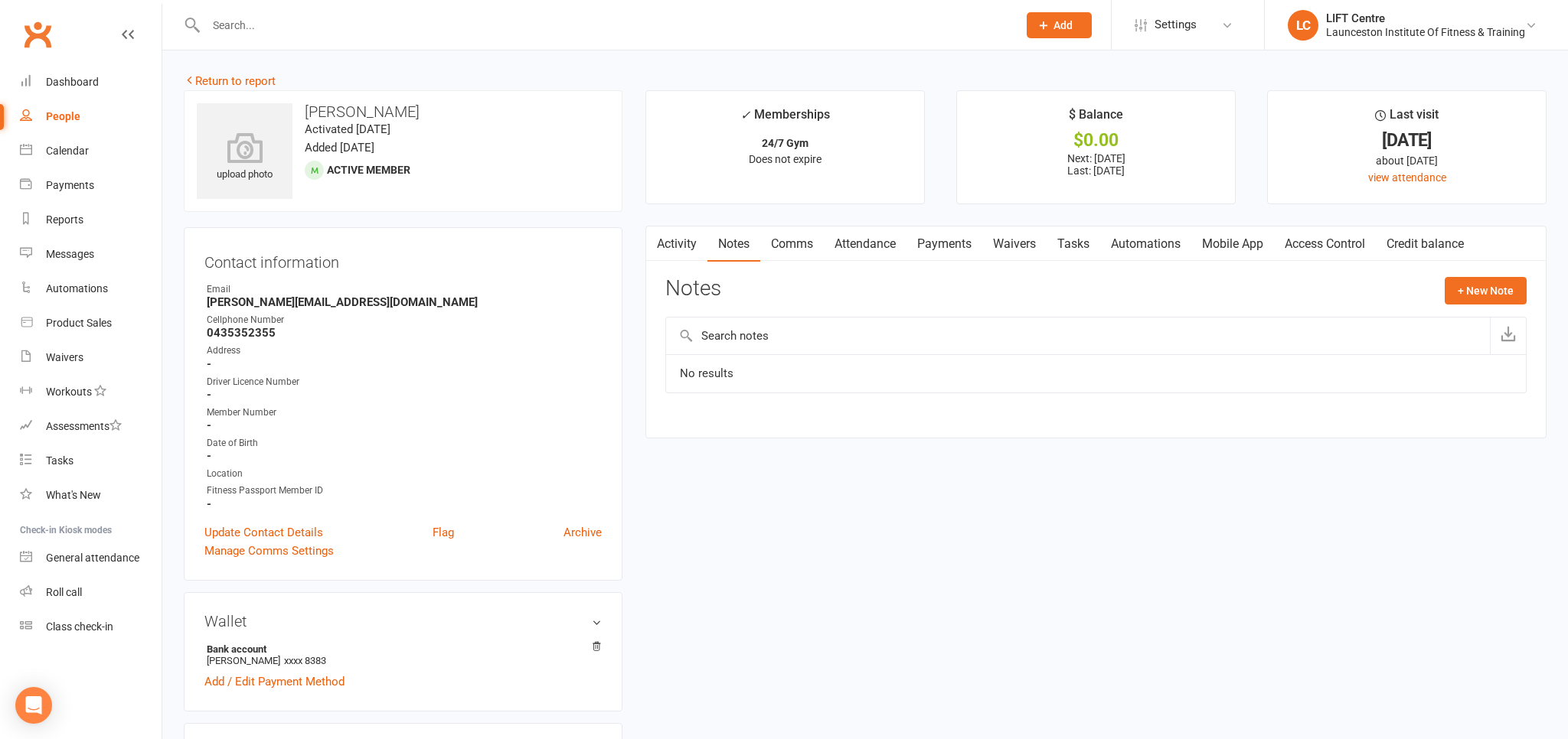
click at [803, 237] on link "Comms" at bounding box center [792, 243] width 63 height 35
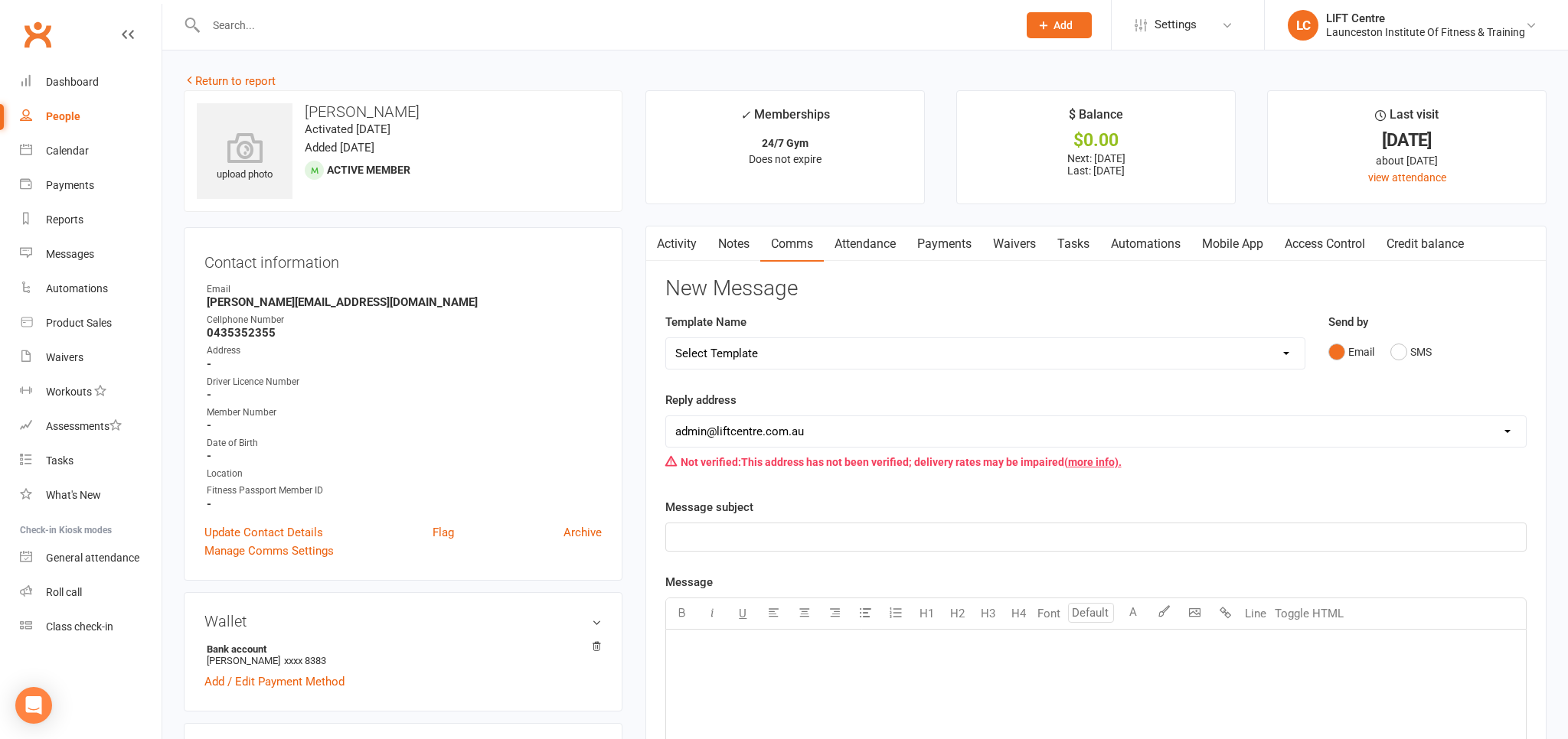
click at [703, 527] on p "﻿" at bounding box center [1096, 536] width 841 height 18
click at [706, 665] on div "﻿" at bounding box center [1095, 744] width 859 height 229
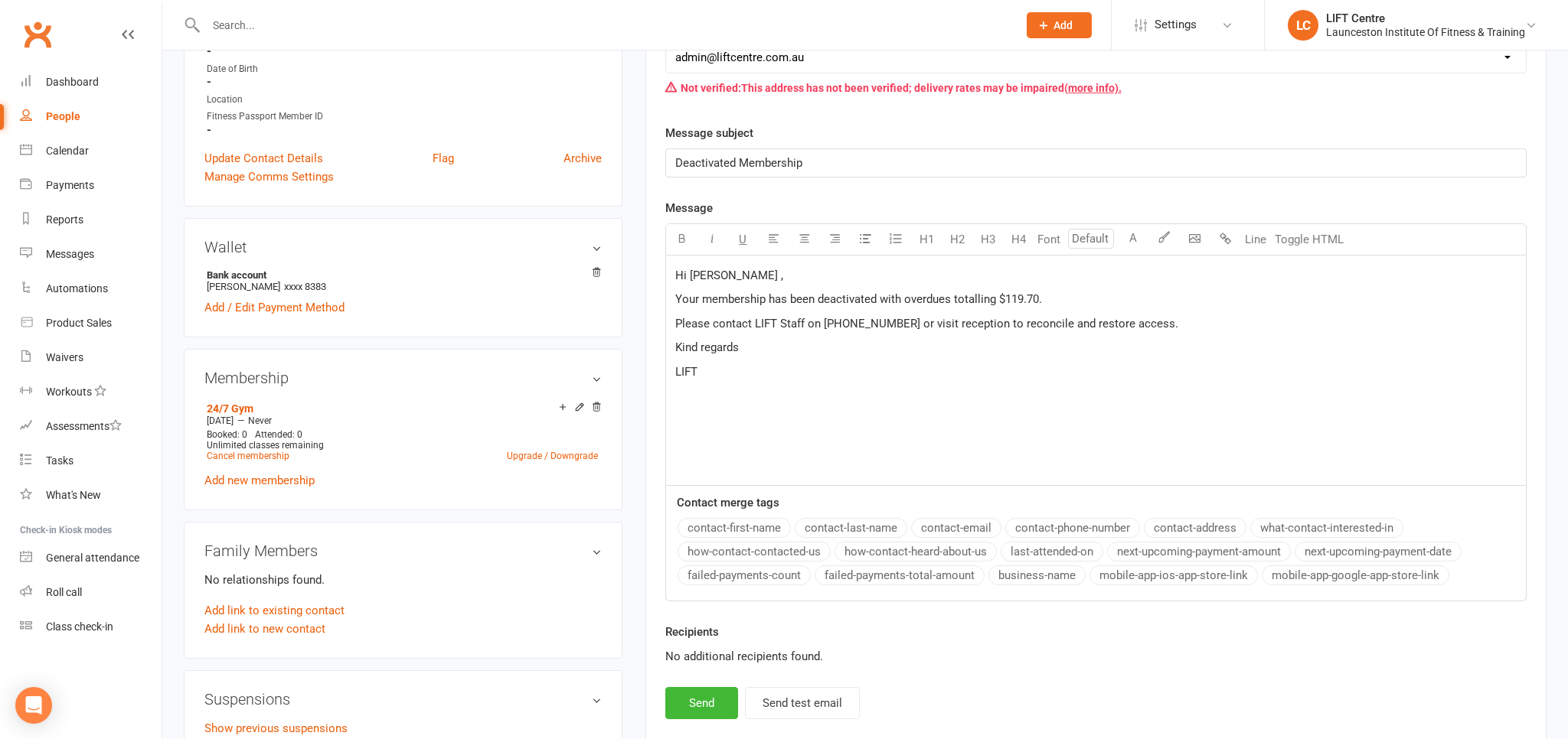
click at [728, 277] on span "Hi Andrew ," at bounding box center [729, 276] width 108 height 14
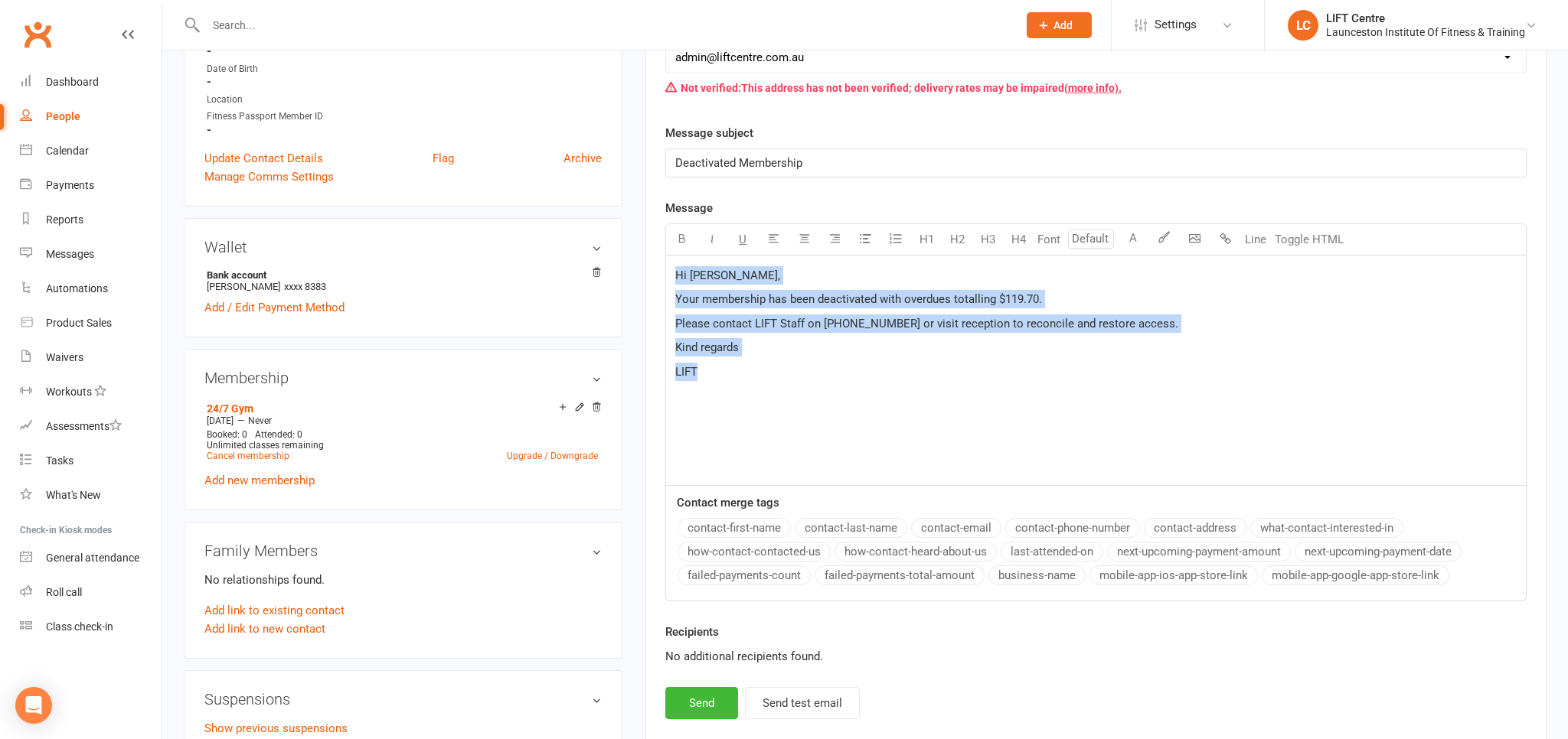
drag, startPoint x: 751, startPoint y: 361, endPoint x: 625, endPoint y: 254, distance: 165.3
click at [665, 255] on div "Hi Ashton, Your membership has been deactivated with overdues totalling $119.70…" at bounding box center [1095, 370] width 861 height 230
copy div "Hi Ashton, Your membership has been deactivated with overdues totalling $119.70…"
click at [719, 696] on button "Send" at bounding box center [701, 703] width 73 height 33
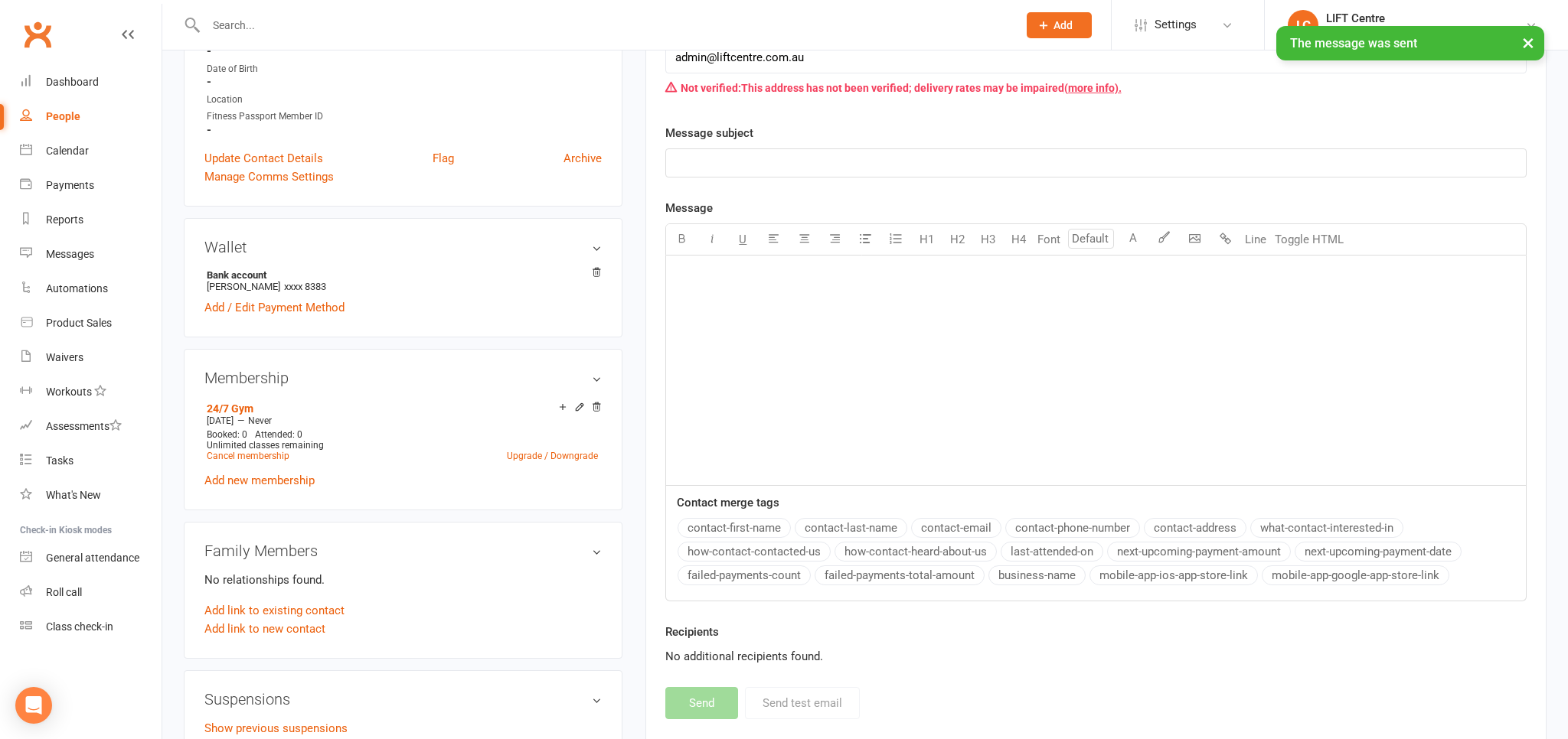
scroll to position [212, 0]
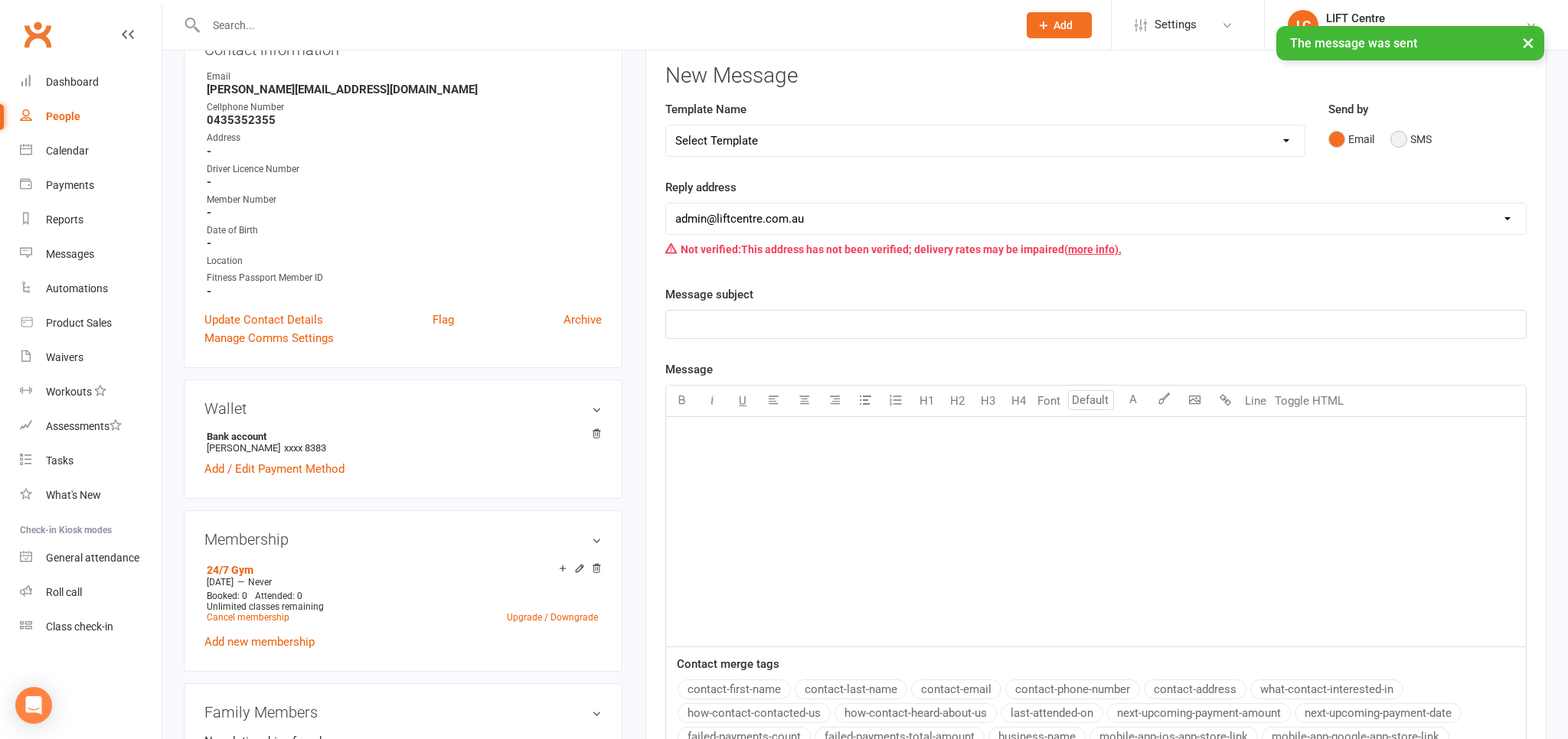
click at [1392, 138] on button "SMS" at bounding box center [1410, 140] width 41 height 29
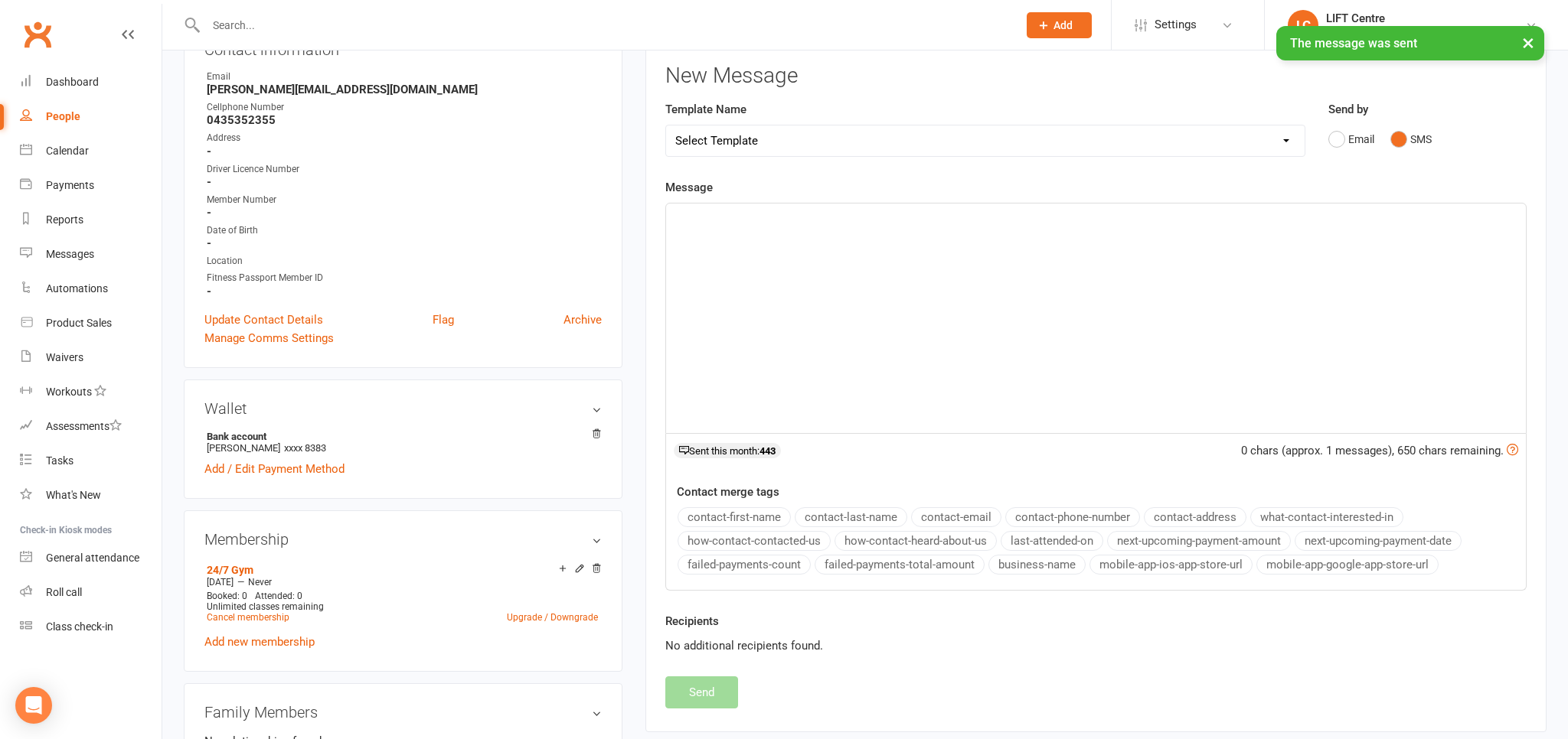
click at [941, 375] on div "﻿" at bounding box center [1095, 319] width 859 height 229
click at [784, 270] on div "﻿" at bounding box center [1095, 319] width 859 height 229
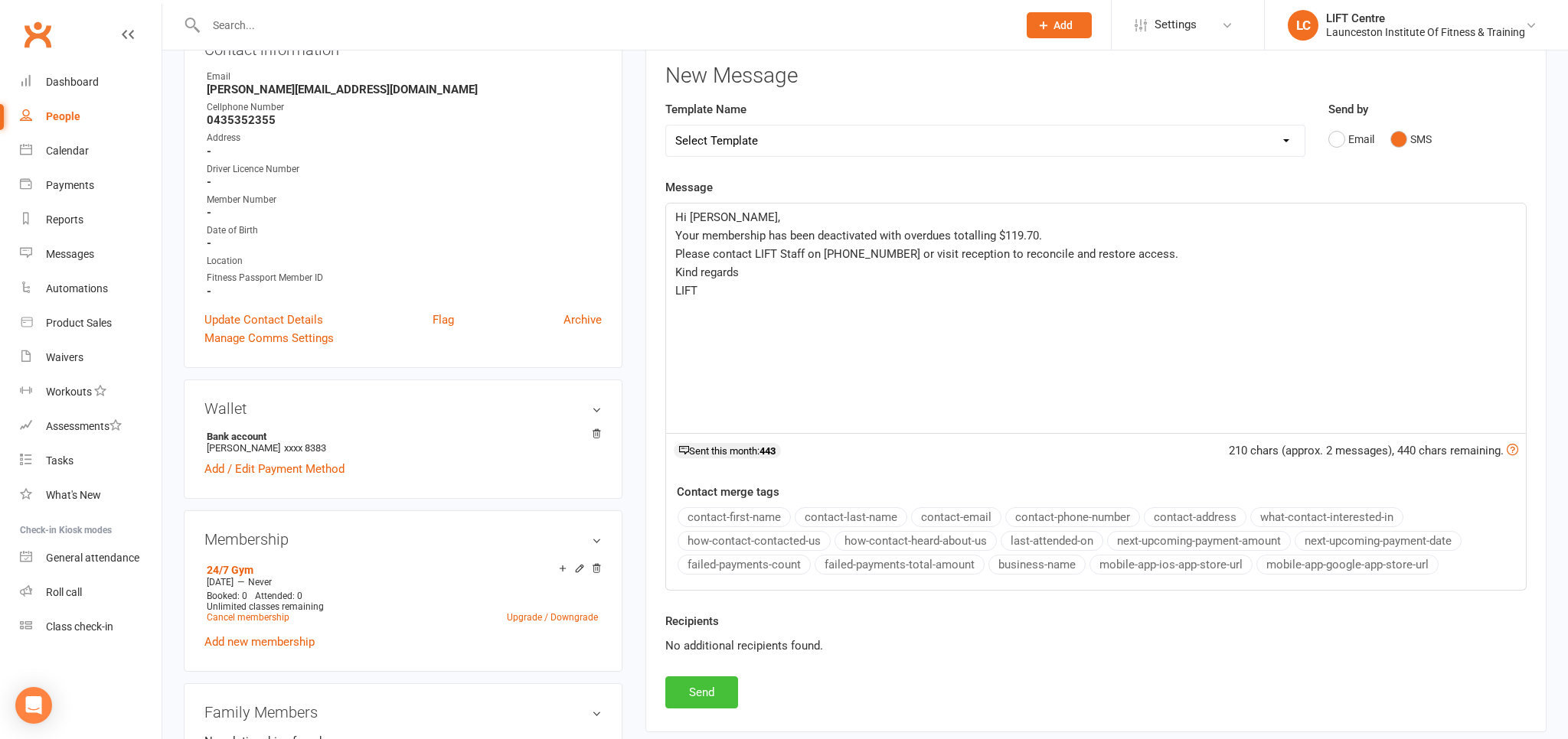
click at [682, 692] on button "Send" at bounding box center [701, 693] width 73 height 33
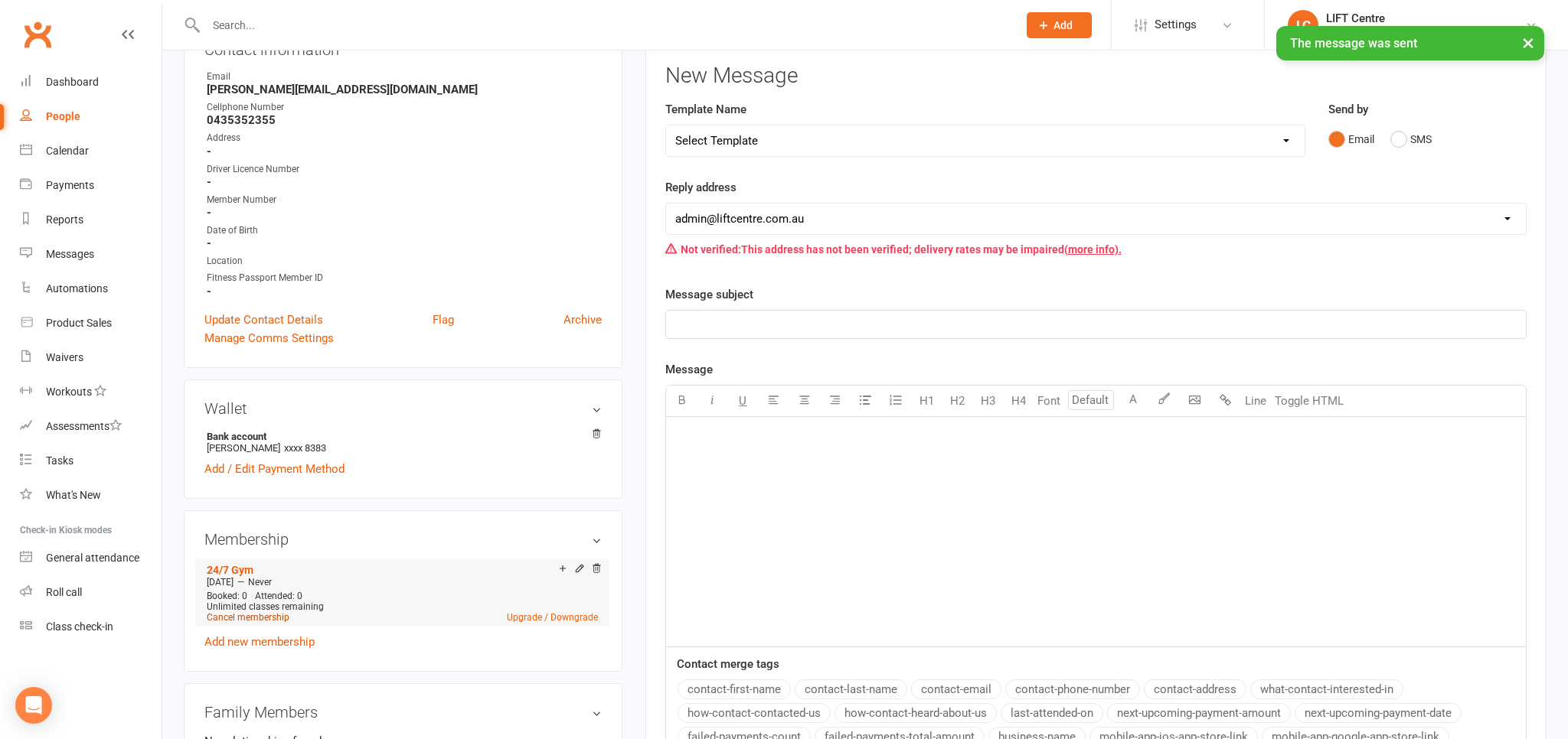
click at [271, 620] on link "Cancel membership" at bounding box center [248, 617] width 82 height 11
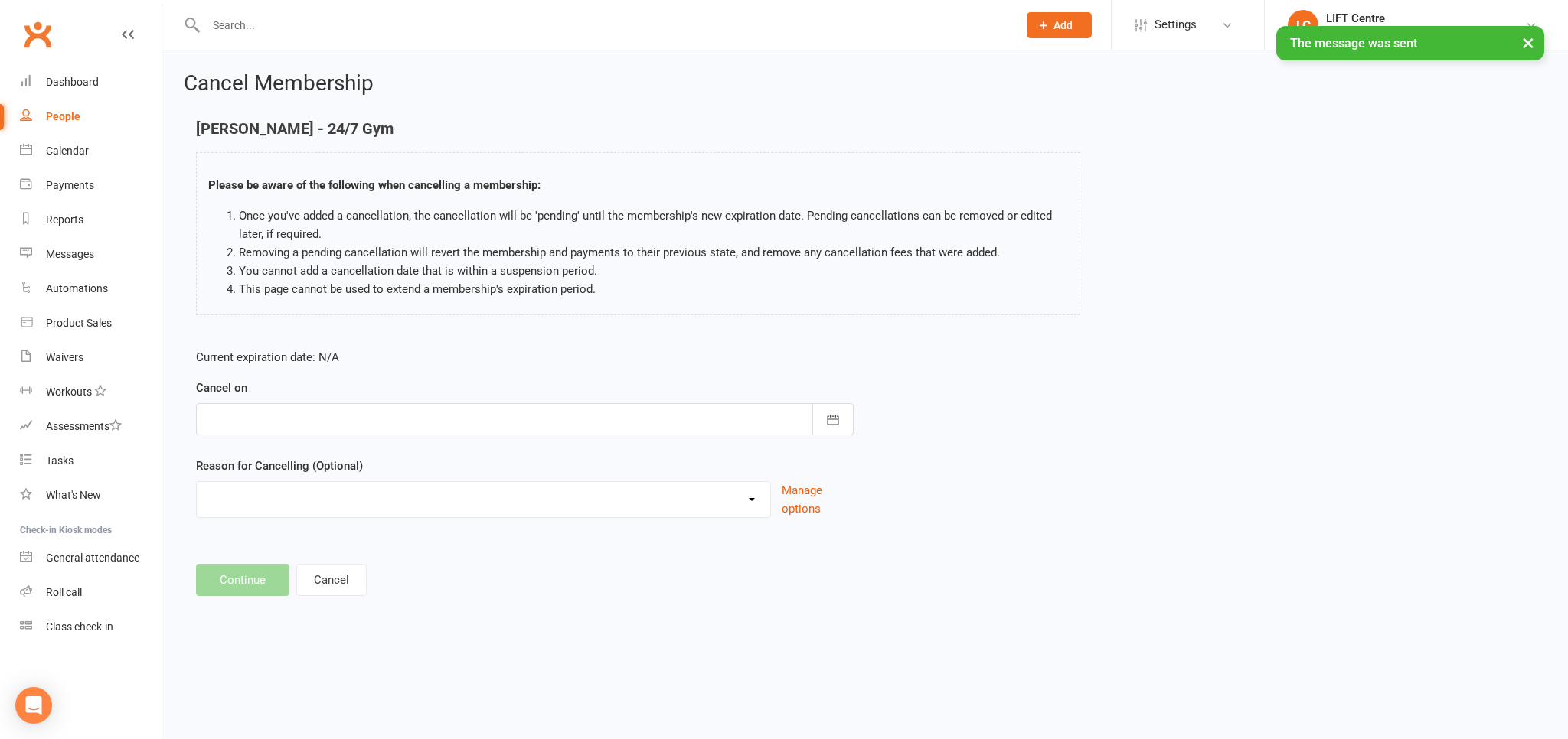
click at [341, 437] on form "Current expiration date: N/A Cancel on September 2025 Sun Mon Tue Wed Thu Fri S…" at bounding box center [524, 432] width 657 height 170
click at [335, 418] on div at bounding box center [524, 420] width 657 height 33
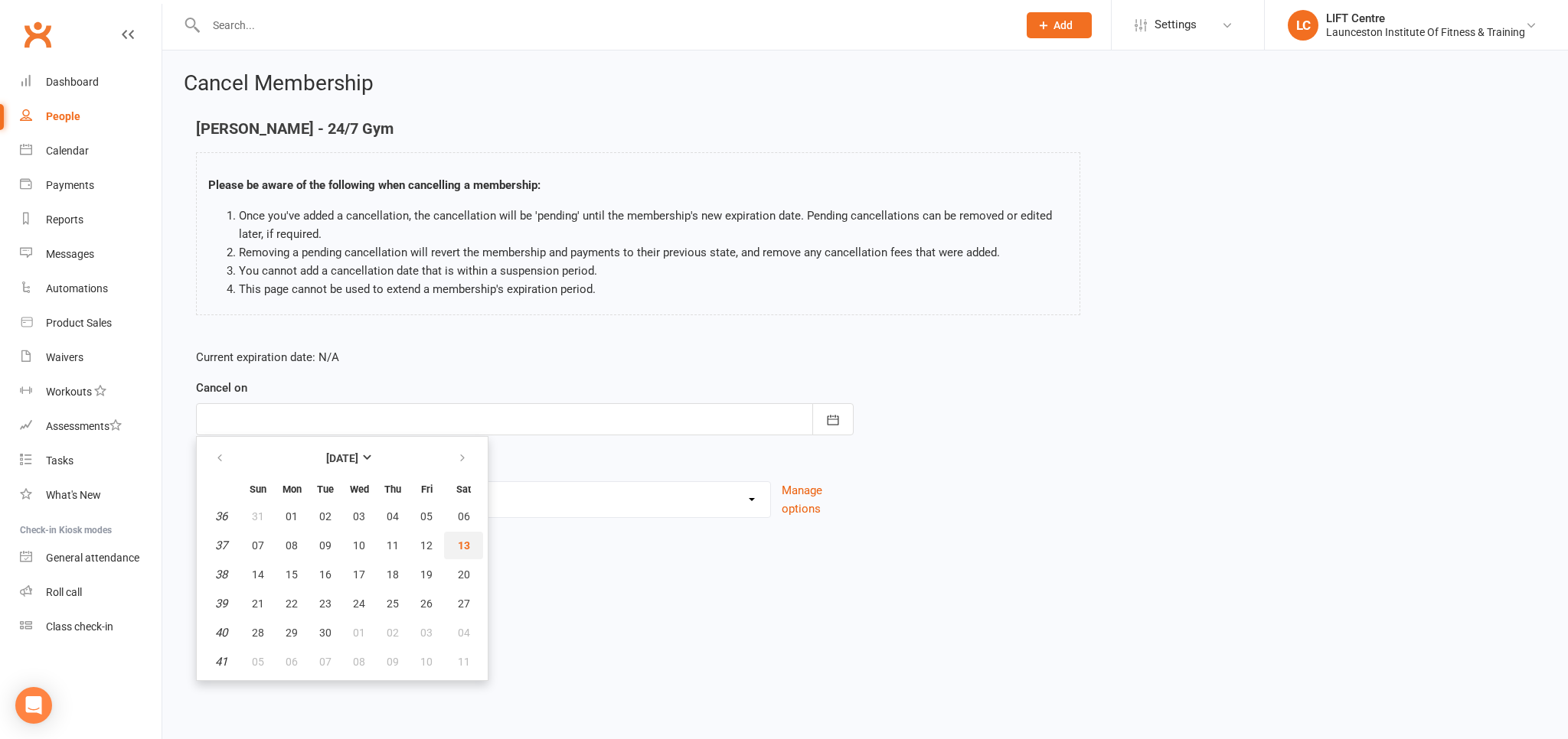
click at [461, 546] on span "13" at bounding box center [464, 545] width 12 height 12
type input "[DATE]"
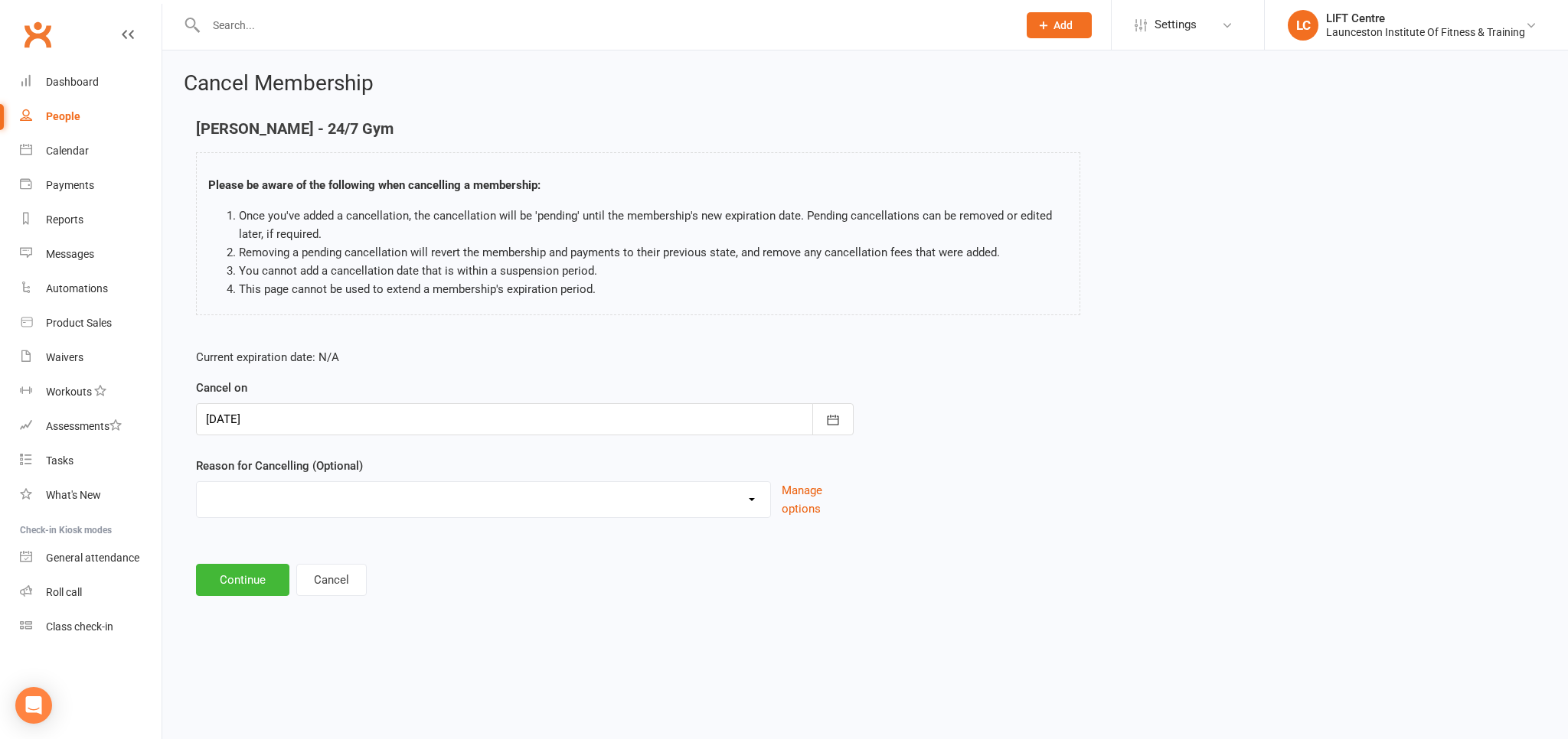
click at [197, 482] on select "Cancelled by staff (overdues) Change to Fitness Passport Changing gyms Injury M…" at bounding box center [483, 498] width 573 height 31
select select "0"
click option "Cancelled by staff (overdues)" at bounding box center [0, 0] width 0 height 0
click at [262, 574] on button "Continue" at bounding box center [242, 580] width 93 height 33
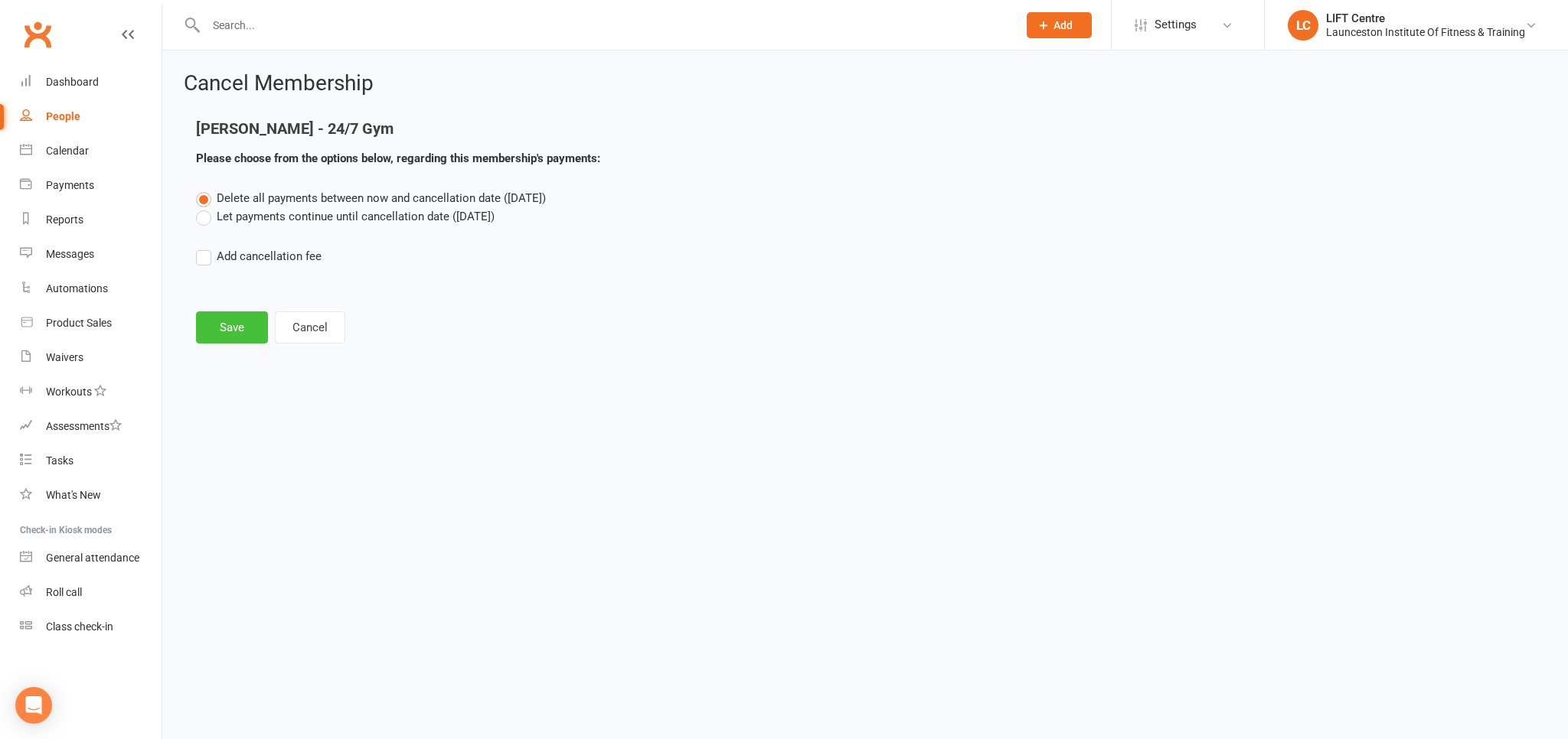
click at [245, 321] on button "Save" at bounding box center [232, 328] width 72 height 33
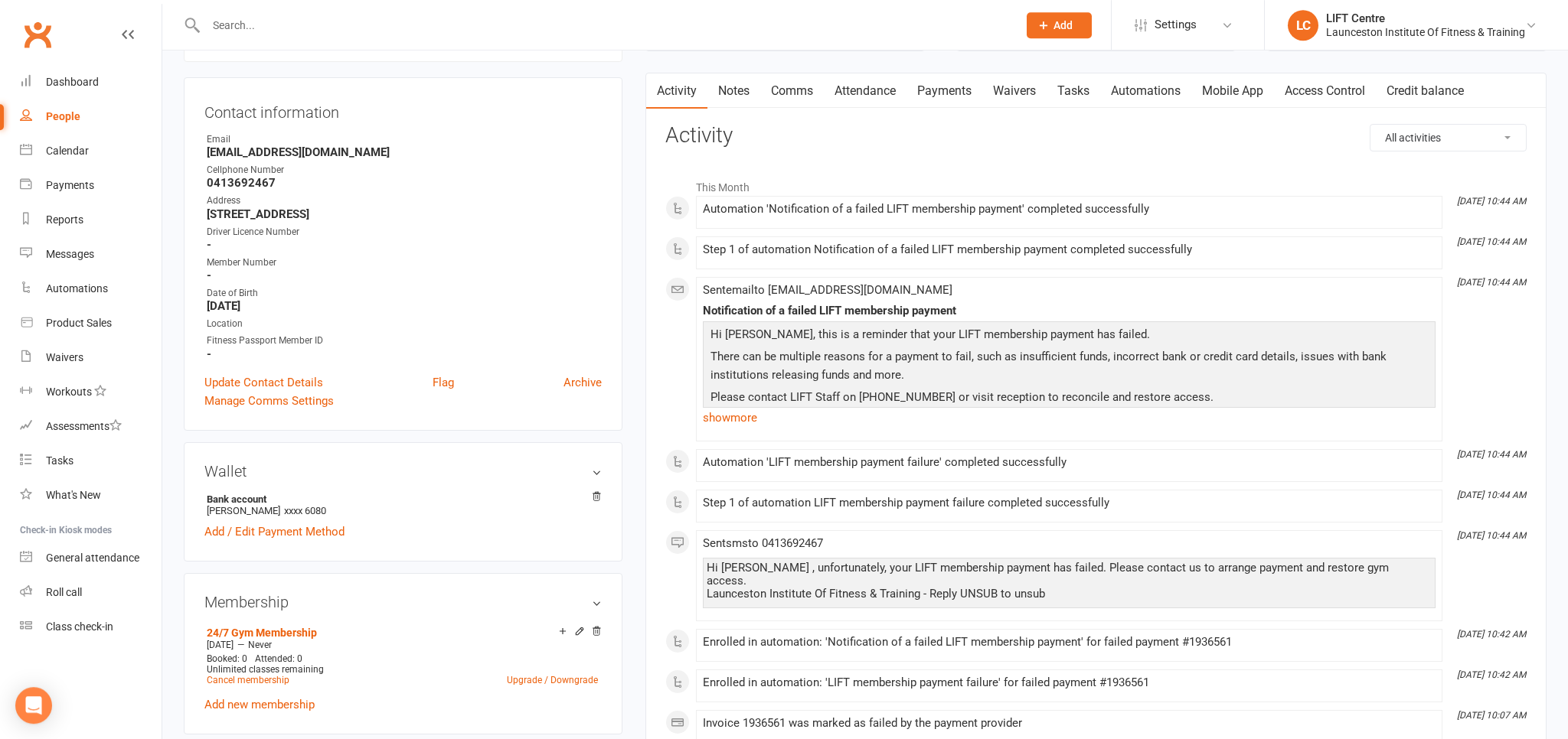
scroll to position [161, 0]
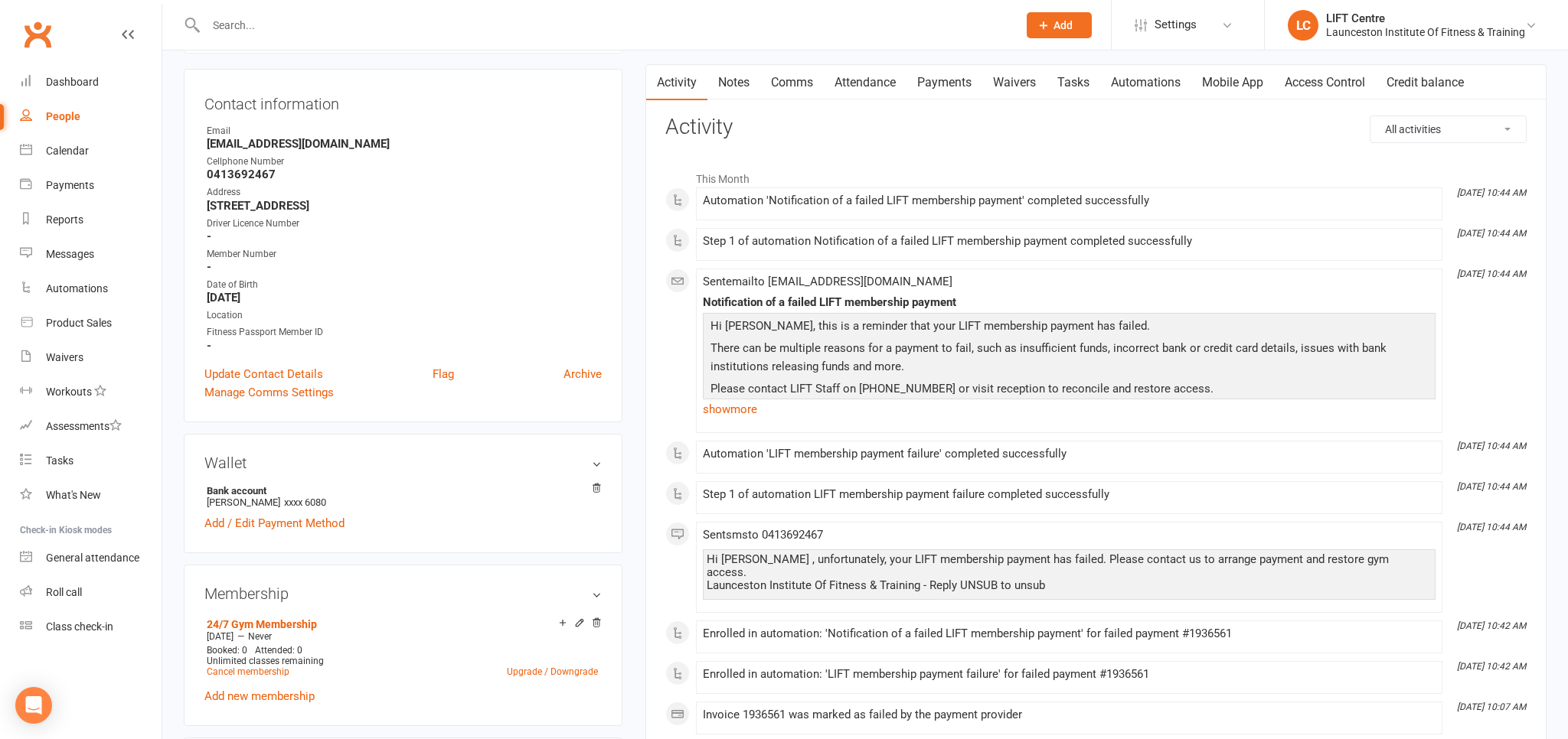
click at [874, 76] on link "Attendance" at bounding box center [865, 82] width 82 height 35
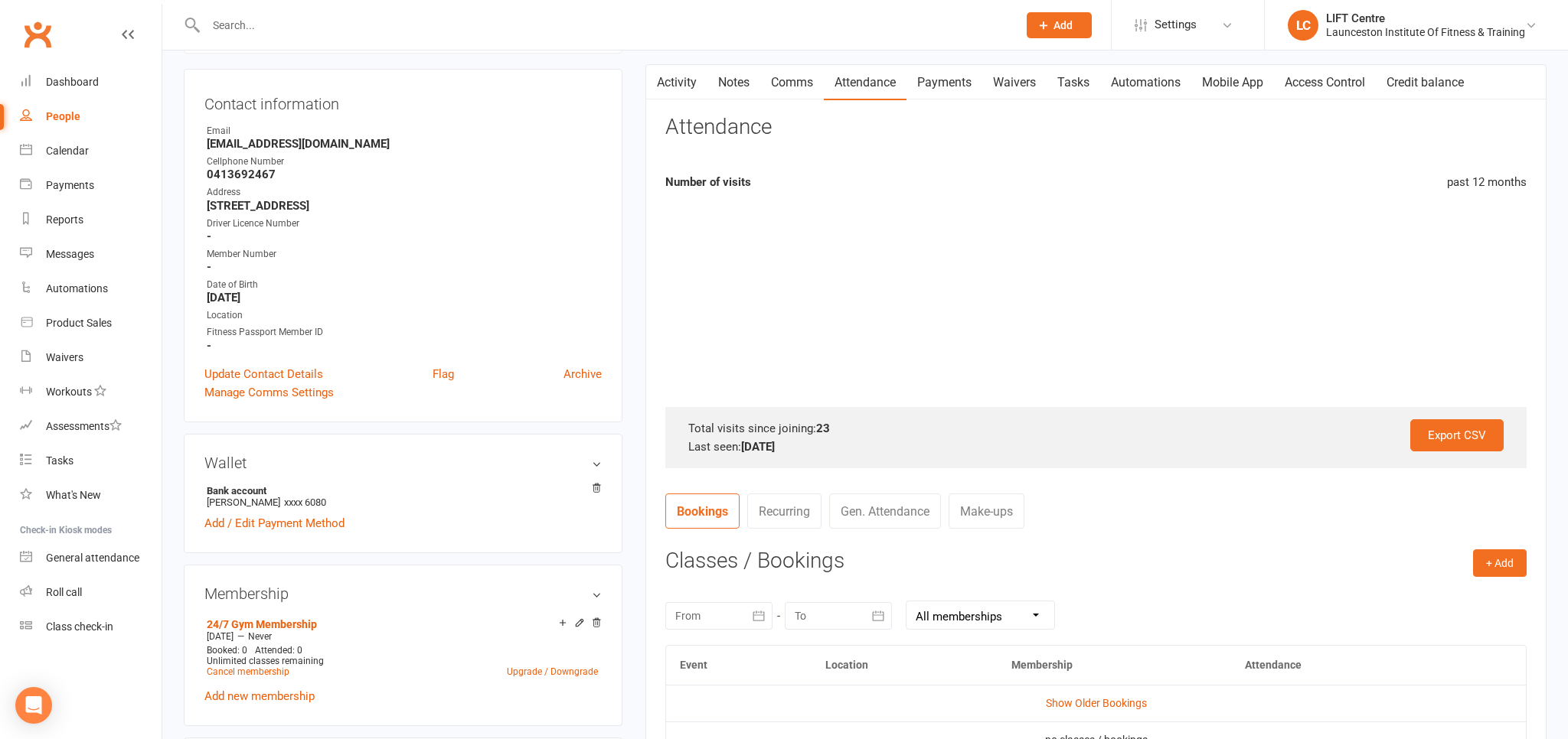
click at [924, 81] on link "Payments" at bounding box center [944, 82] width 75 height 35
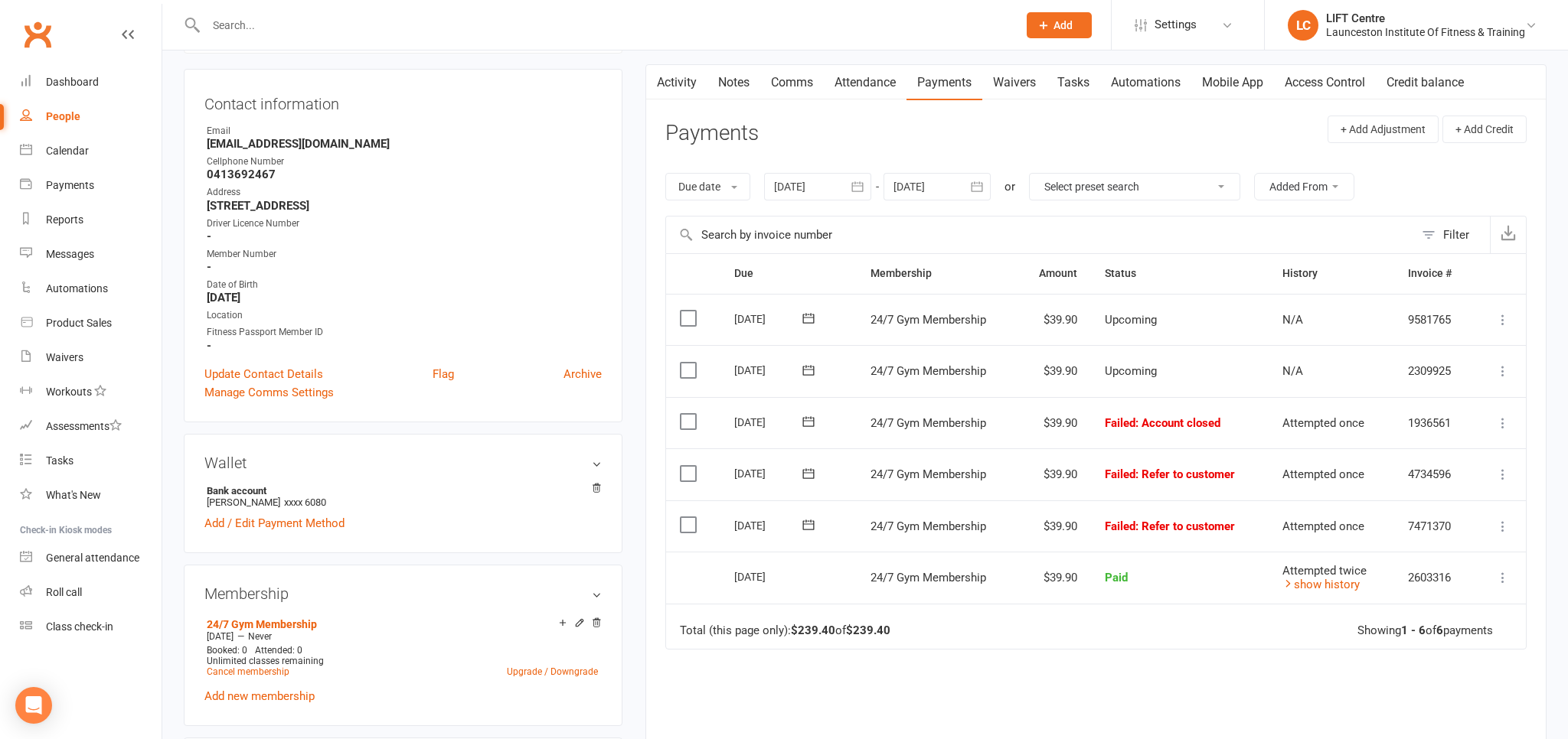
click at [798, 81] on link "Comms" at bounding box center [792, 82] width 63 height 35
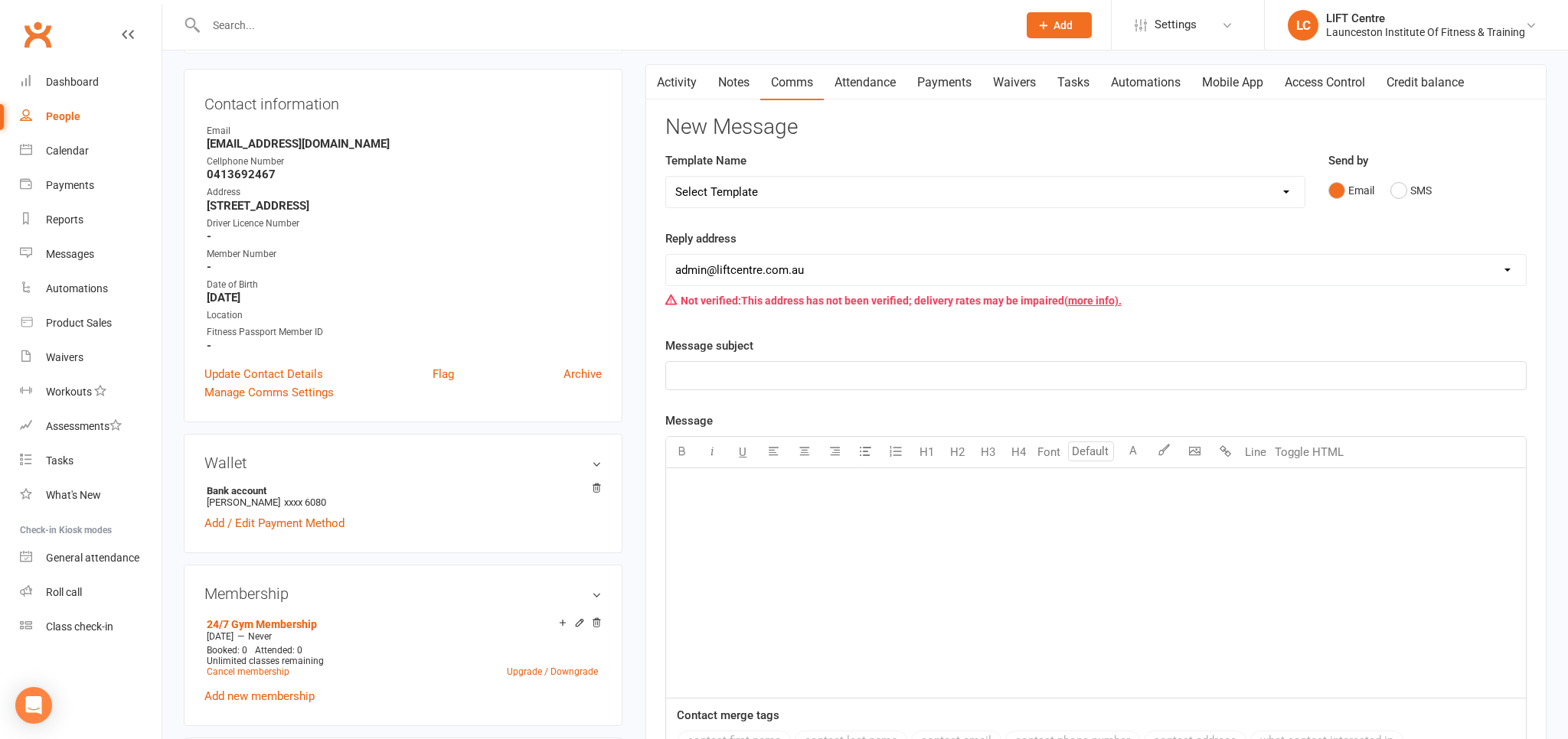
click at [771, 367] on p "﻿" at bounding box center [1096, 375] width 841 height 18
click at [740, 500] on div "﻿" at bounding box center [1095, 583] width 859 height 229
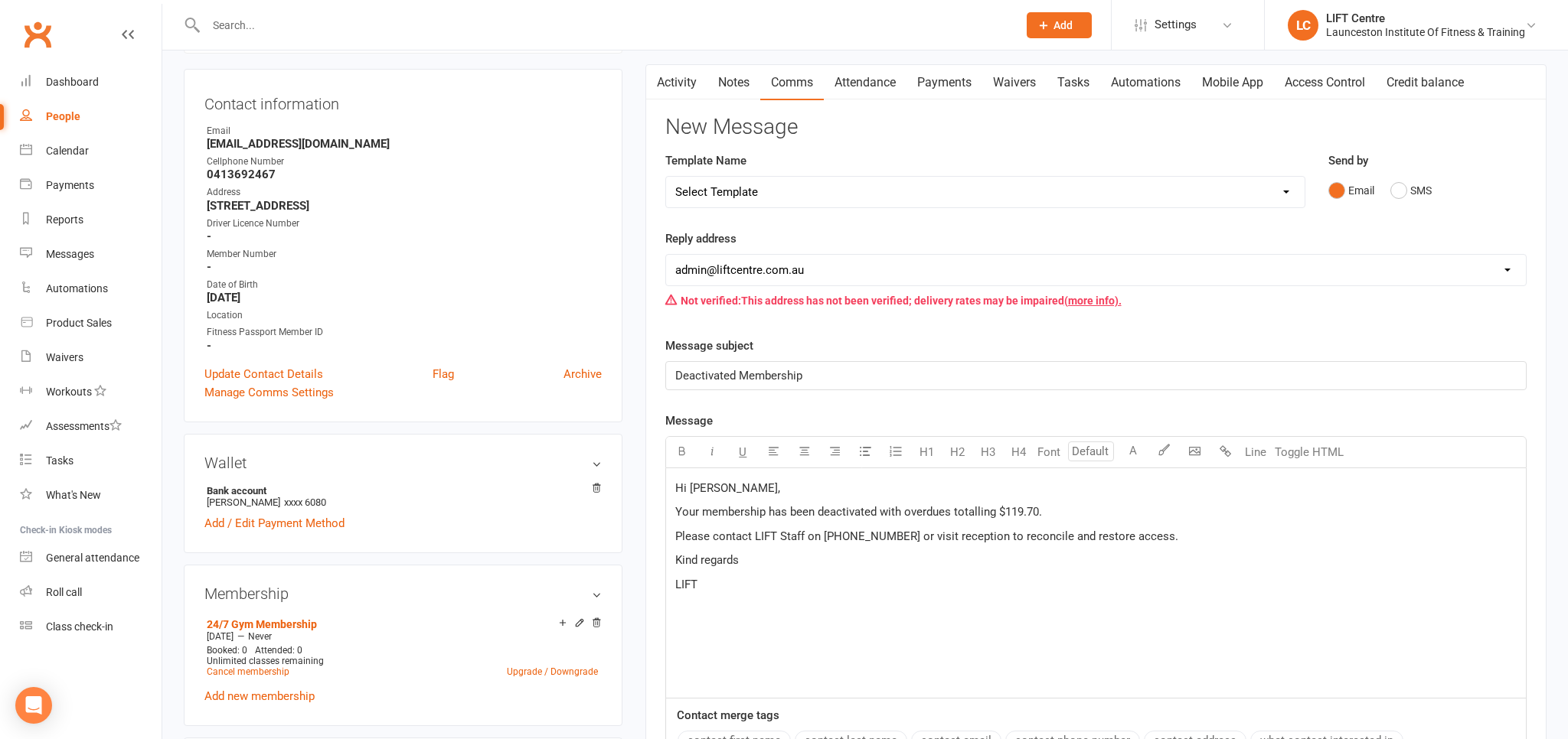
click at [721, 484] on span "Hi [PERSON_NAME]," at bounding box center [727, 488] width 105 height 14
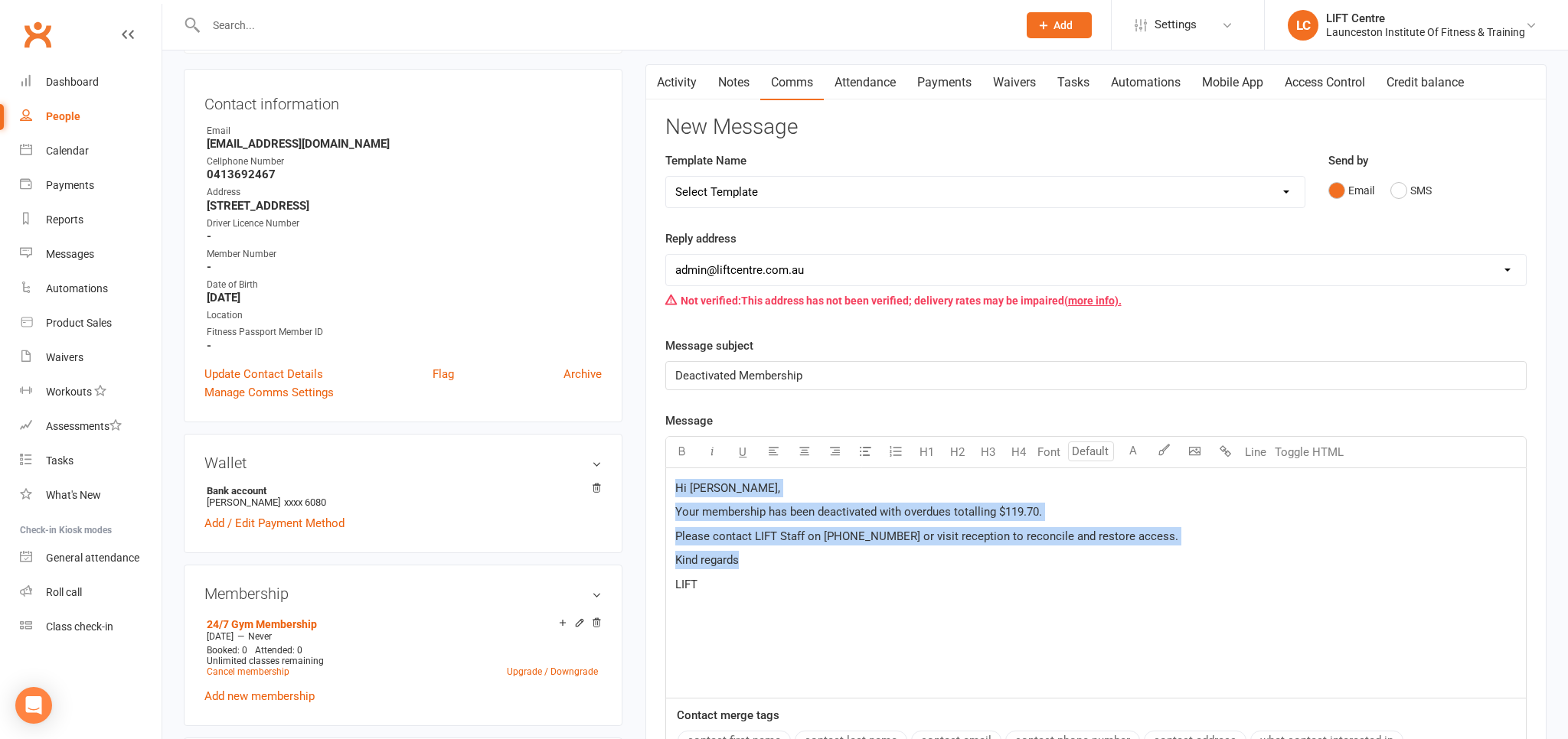
drag, startPoint x: 761, startPoint y: 566, endPoint x: 648, endPoint y: 470, distance: 148.3
click at [665, 472] on div "Hi [PERSON_NAME], Your membership has been deactivated with overdues totalling …" at bounding box center [1095, 583] width 861 height 230
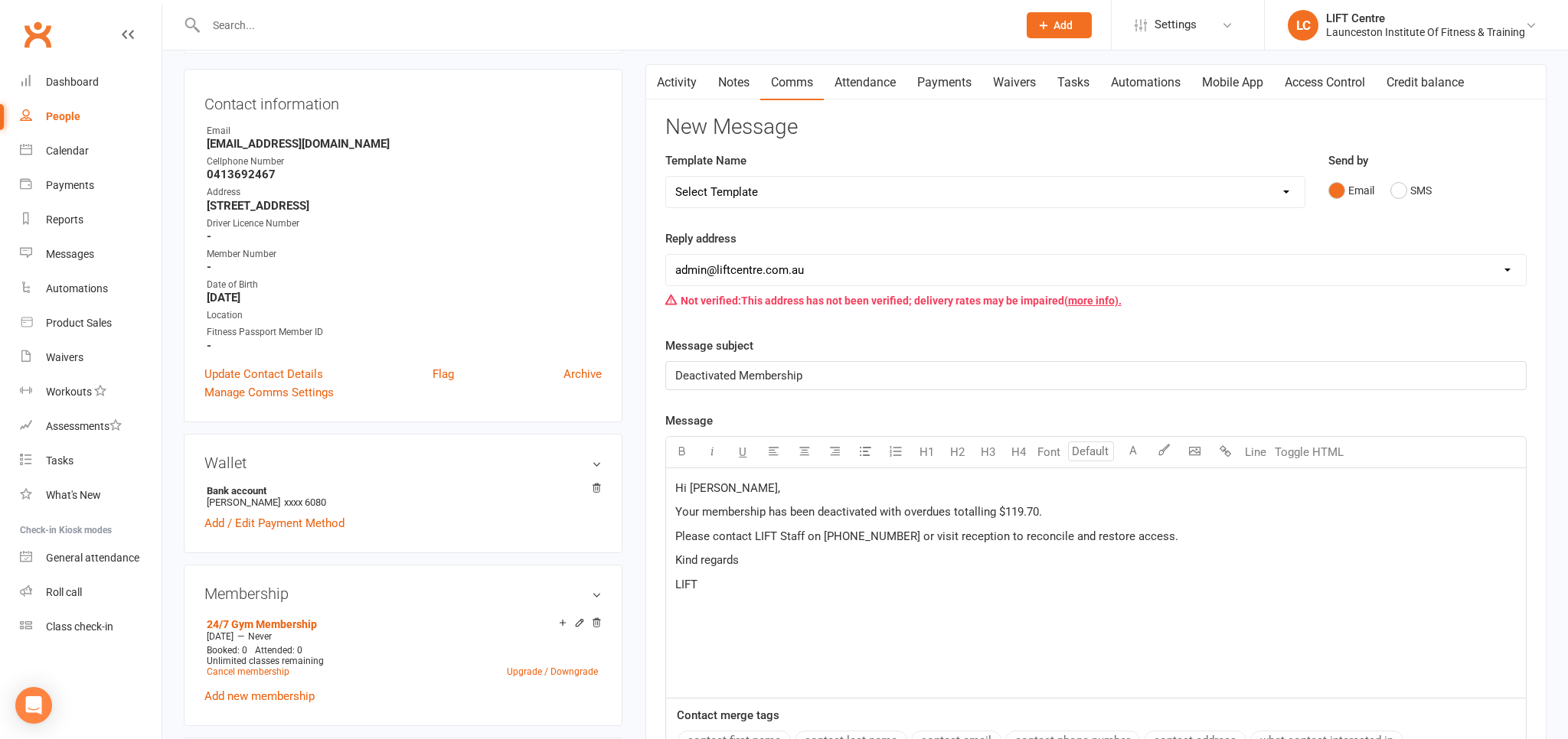
click at [700, 571] on div "Hi [PERSON_NAME], Your membership has been deactivated with overdues totalling …" at bounding box center [1095, 583] width 859 height 229
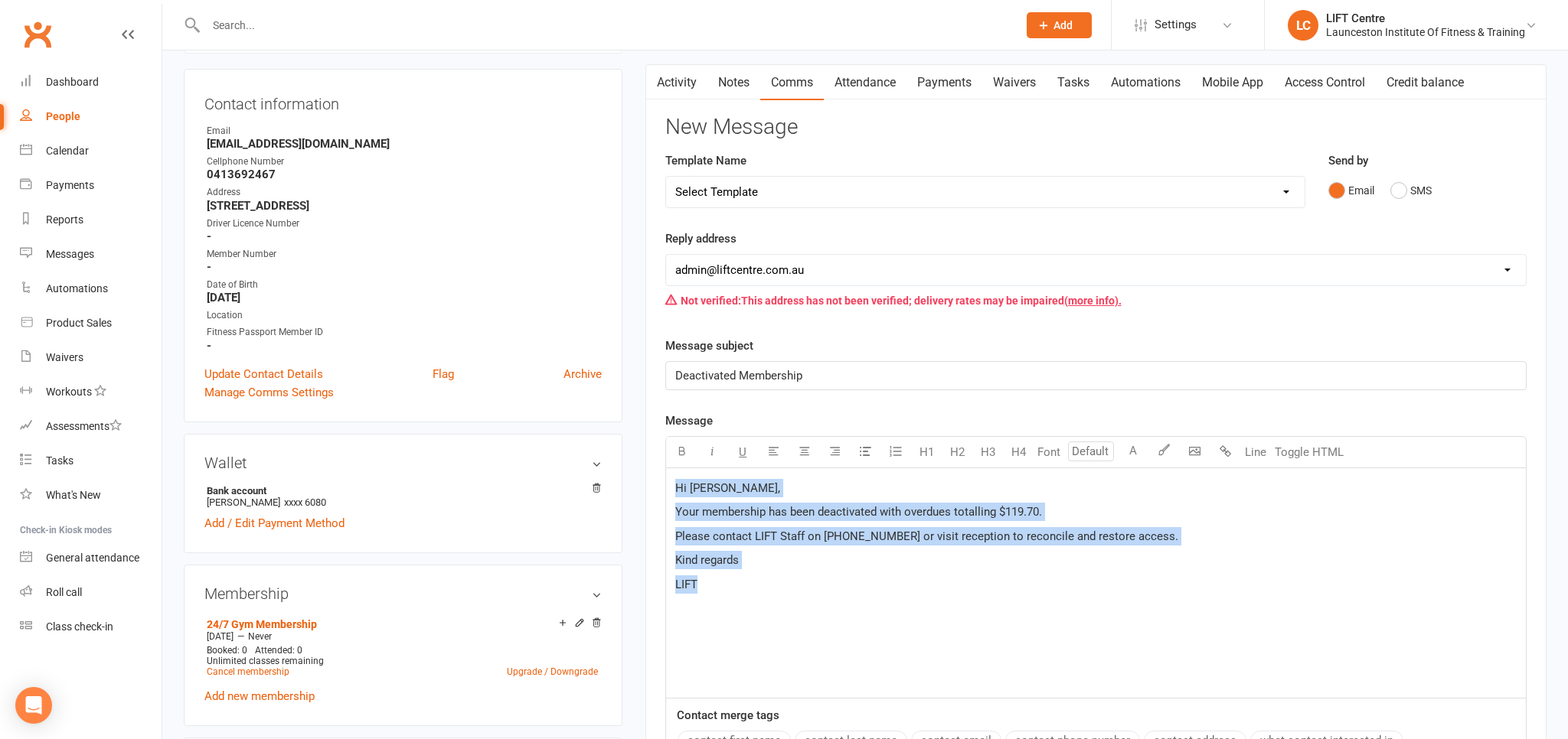
drag, startPoint x: 705, startPoint y: 587, endPoint x: 671, endPoint y: 478, distance: 114.2
click at [671, 478] on div "Hi [PERSON_NAME], Your membership has been deactivated with overdues totalling …" at bounding box center [1095, 583] width 859 height 229
copy div "Hi [PERSON_NAME], Your membership has been deactivated with overdues totalling …"
click at [787, 605] on div "Hi [PERSON_NAME], Your membership has been deactivated with overdues totalling …" at bounding box center [1095, 583] width 859 height 229
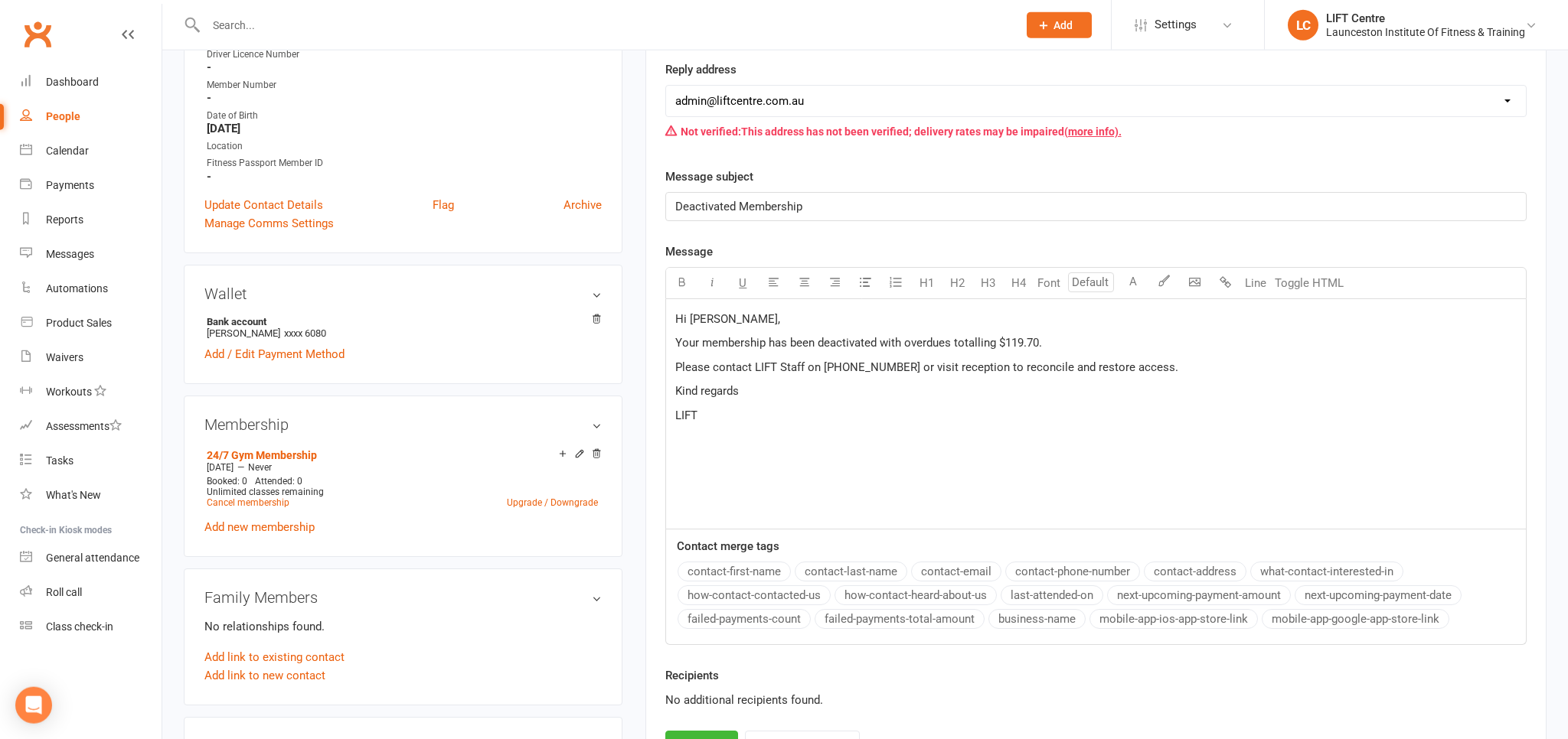
scroll to position [404, 0]
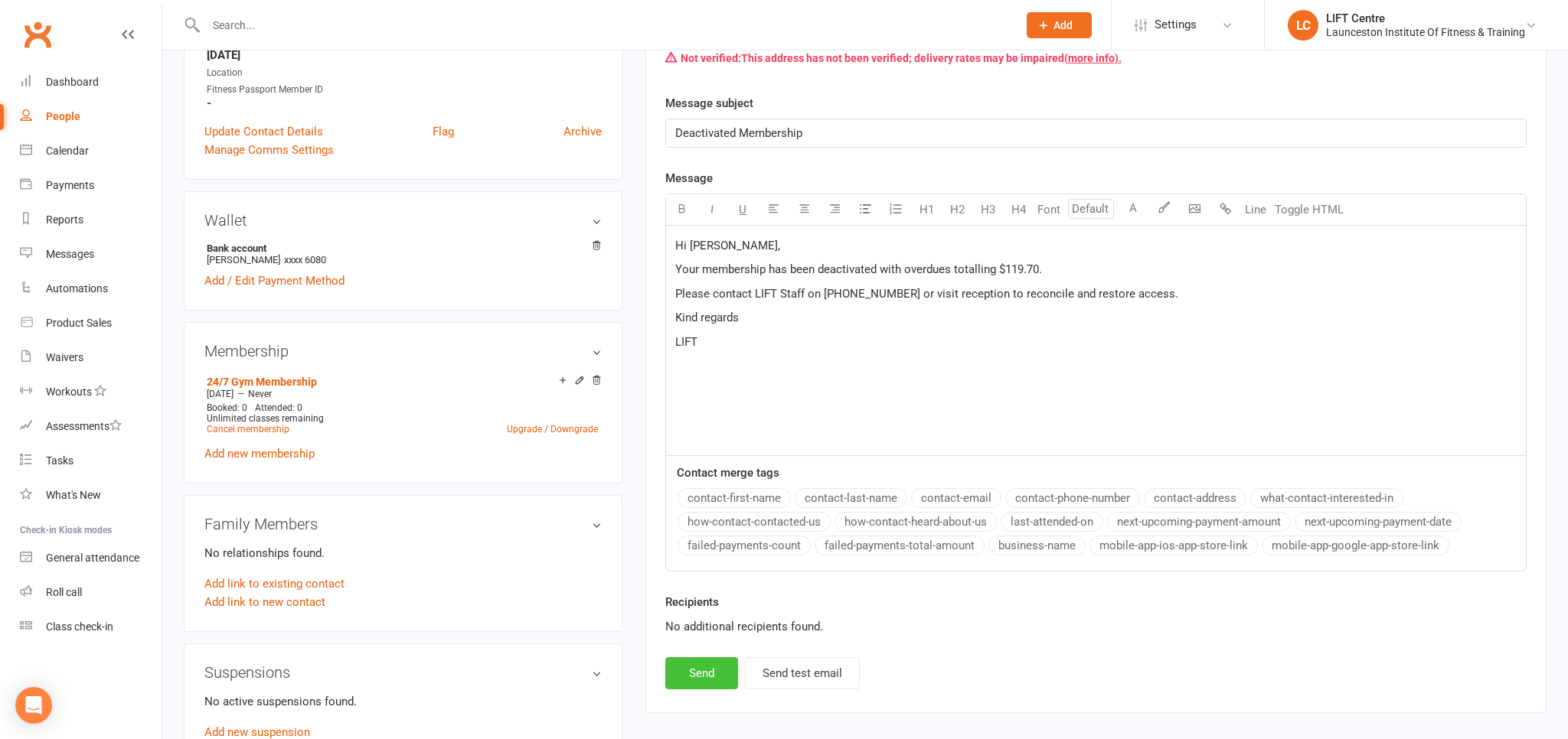
click at [703, 667] on button "Send" at bounding box center [701, 673] width 73 height 33
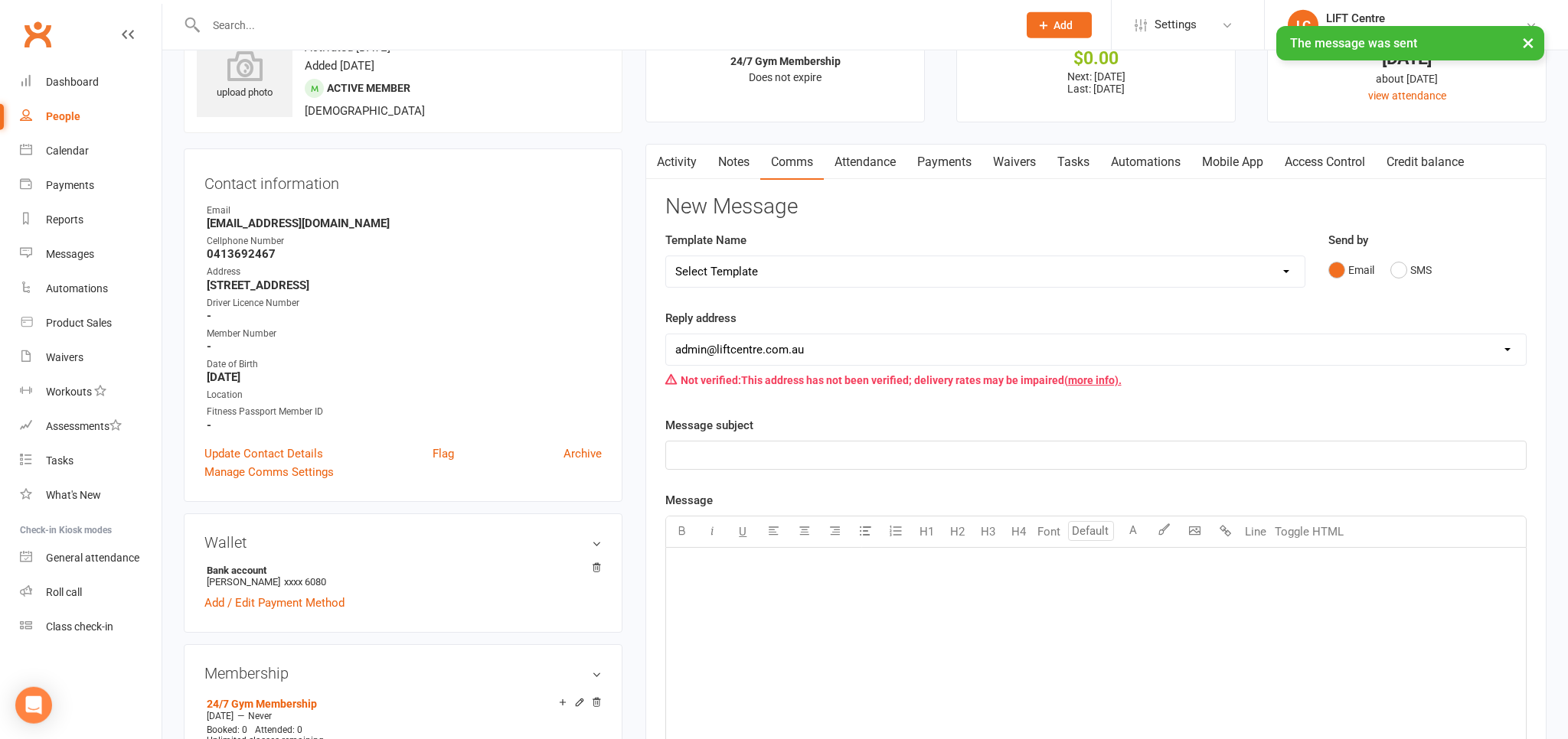
scroll to position [80, 0]
click at [1397, 268] on button "SMS" at bounding box center [1410, 271] width 41 height 29
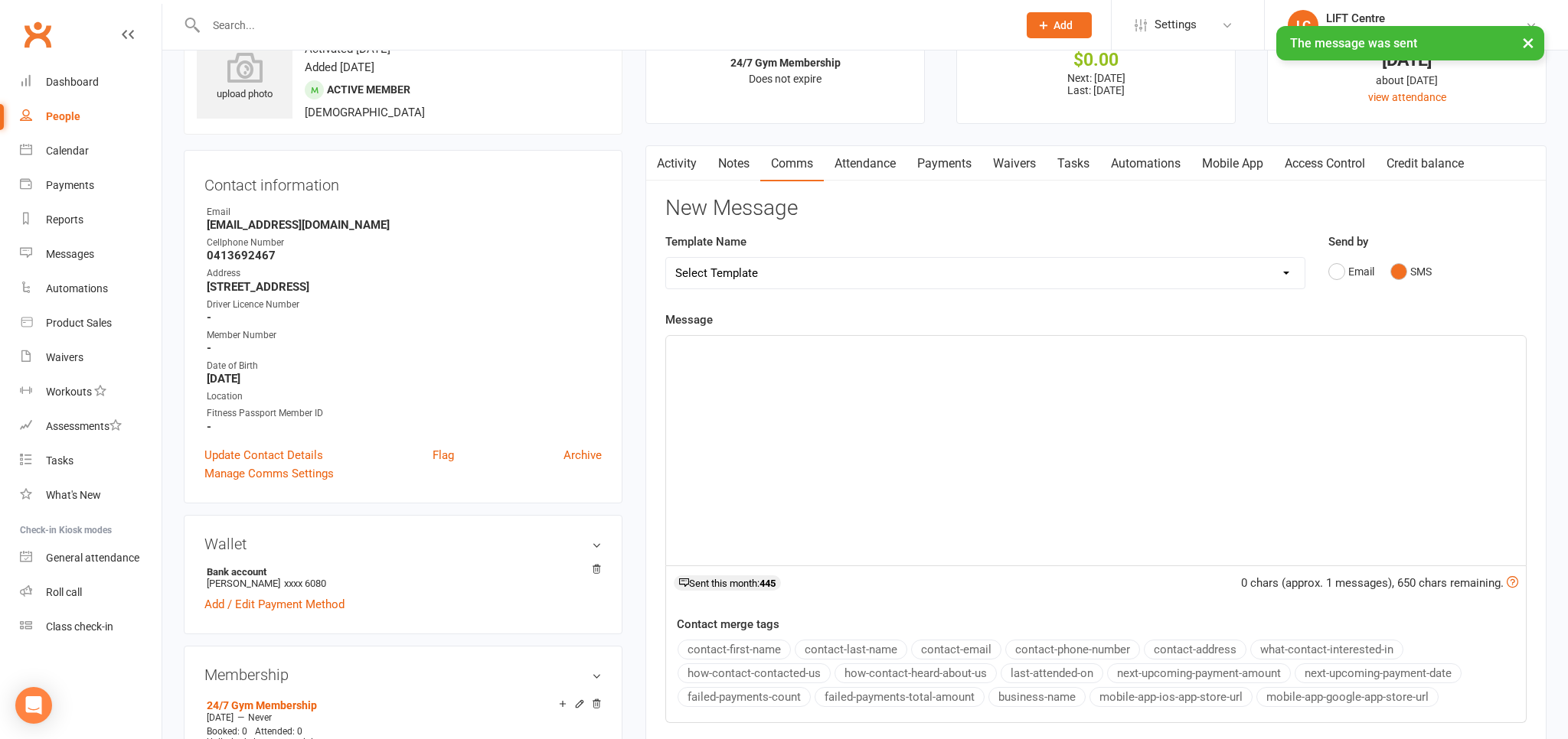
click at [901, 415] on div "﻿" at bounding box center [1095, 450] width 859 height 229
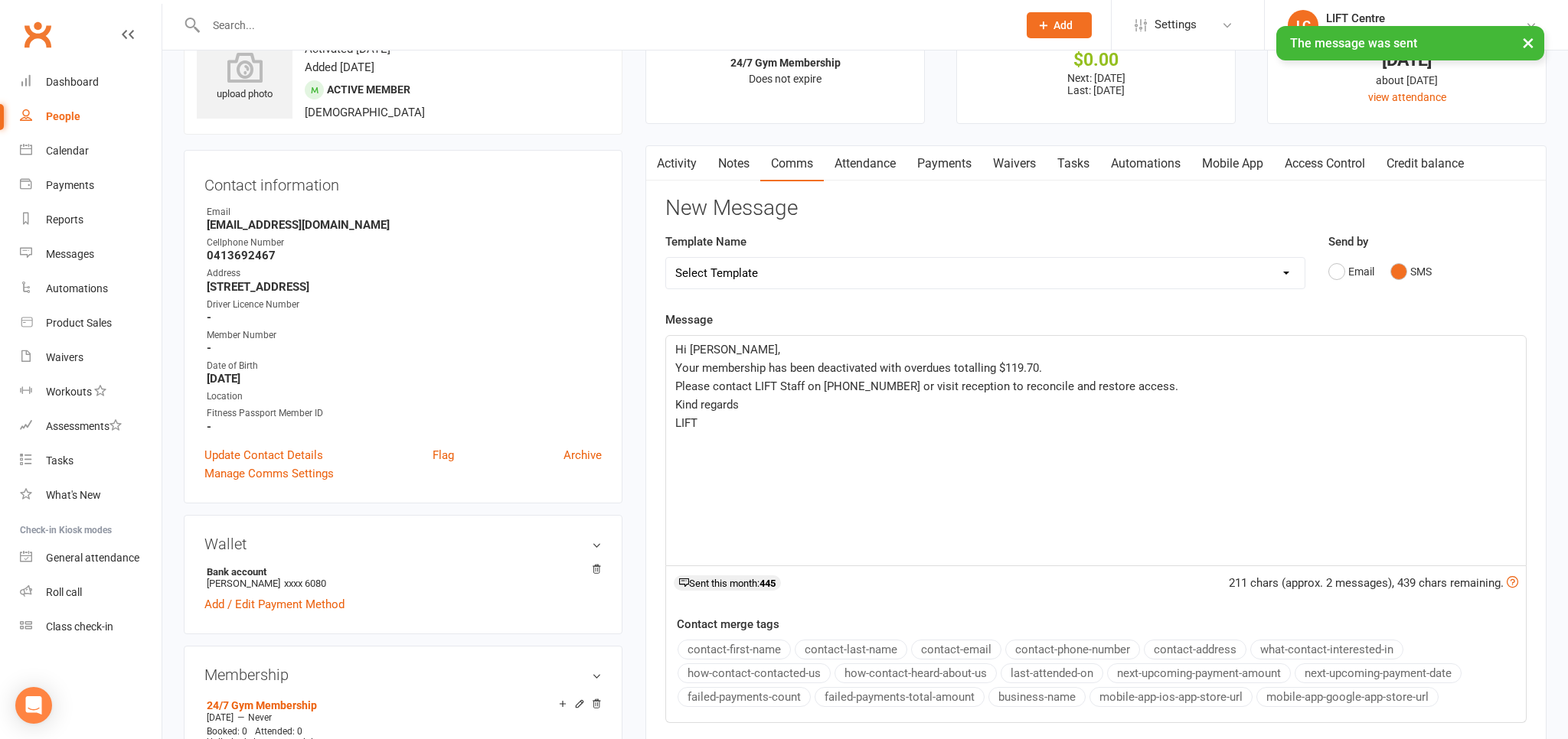
scroll to position [323, 0]
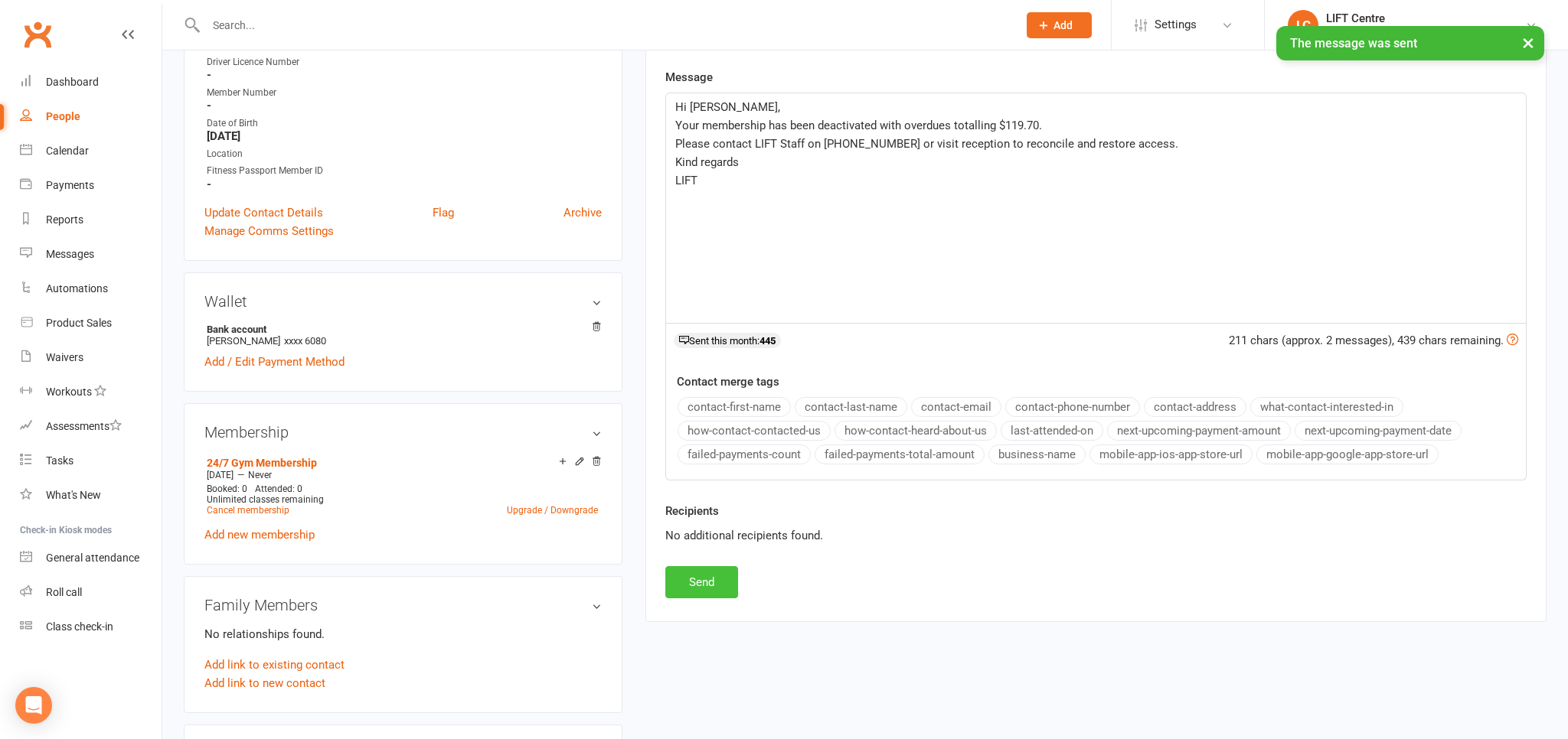
click at [718, 569] on button "Send" at bounding box center [701, 582] width 73 height 33
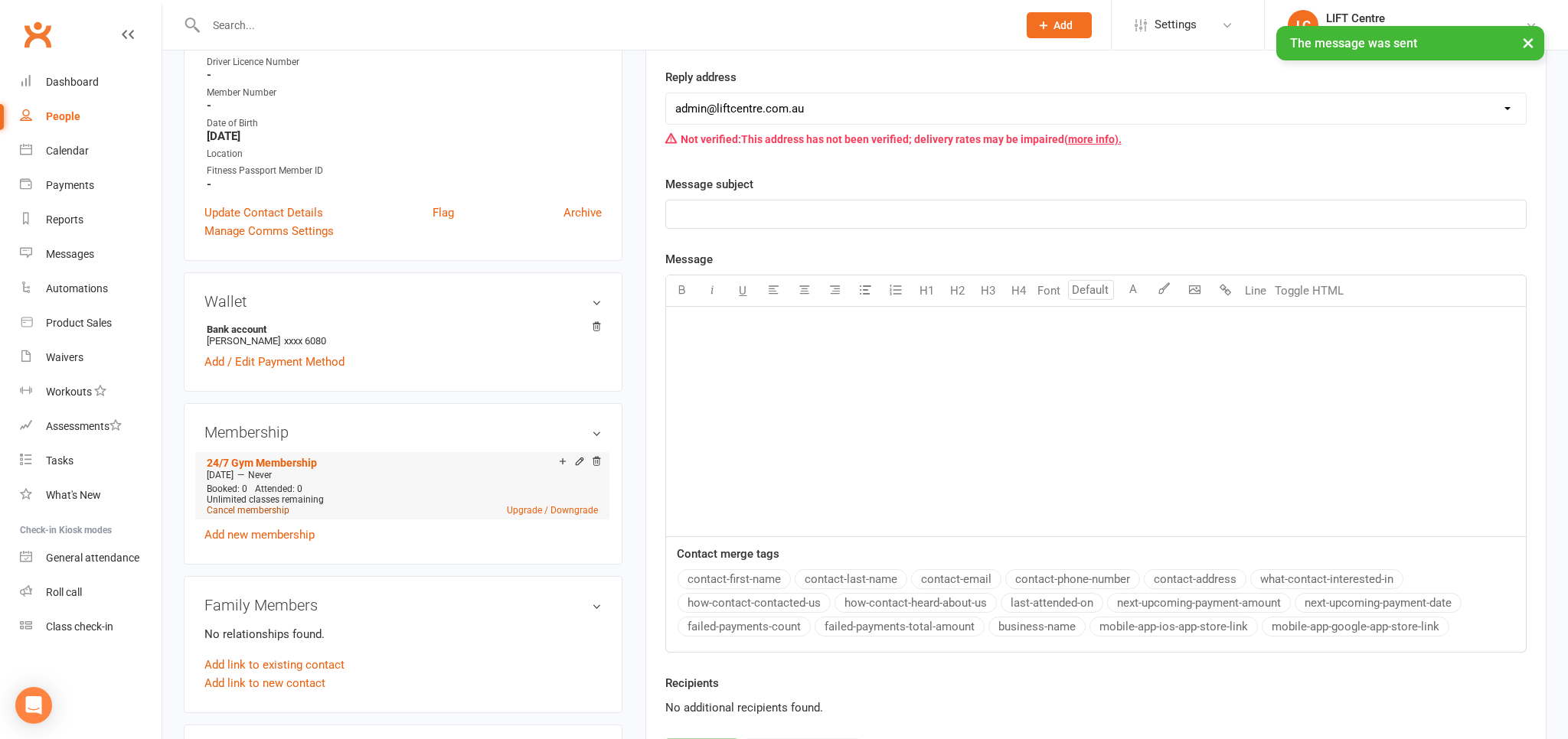
click at [275, 510] on link "Cancel membership" at bounding box center [248, 510] width 82 height 11
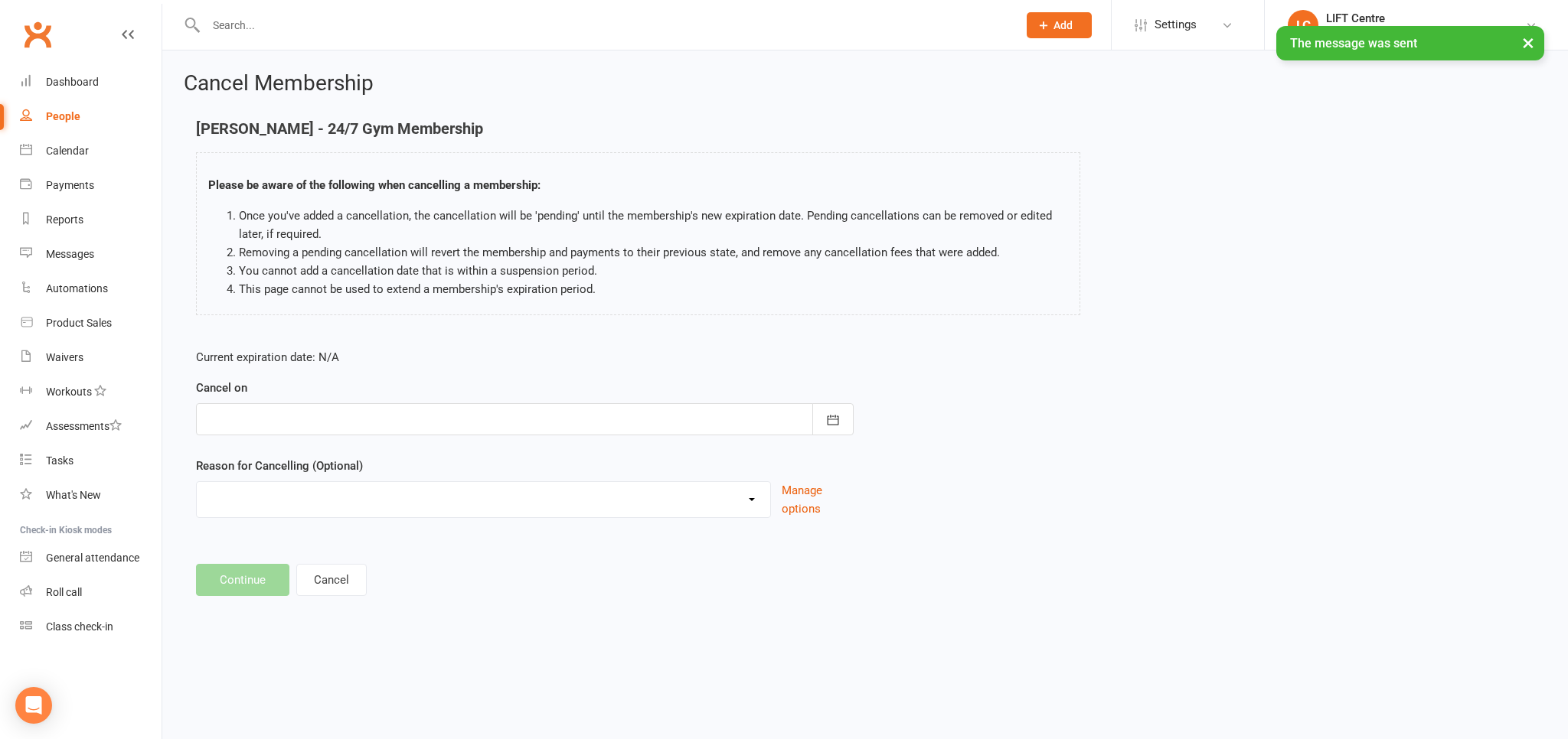
click at [423, 417] on div at bounding box center [524, 420] width 657 height 33
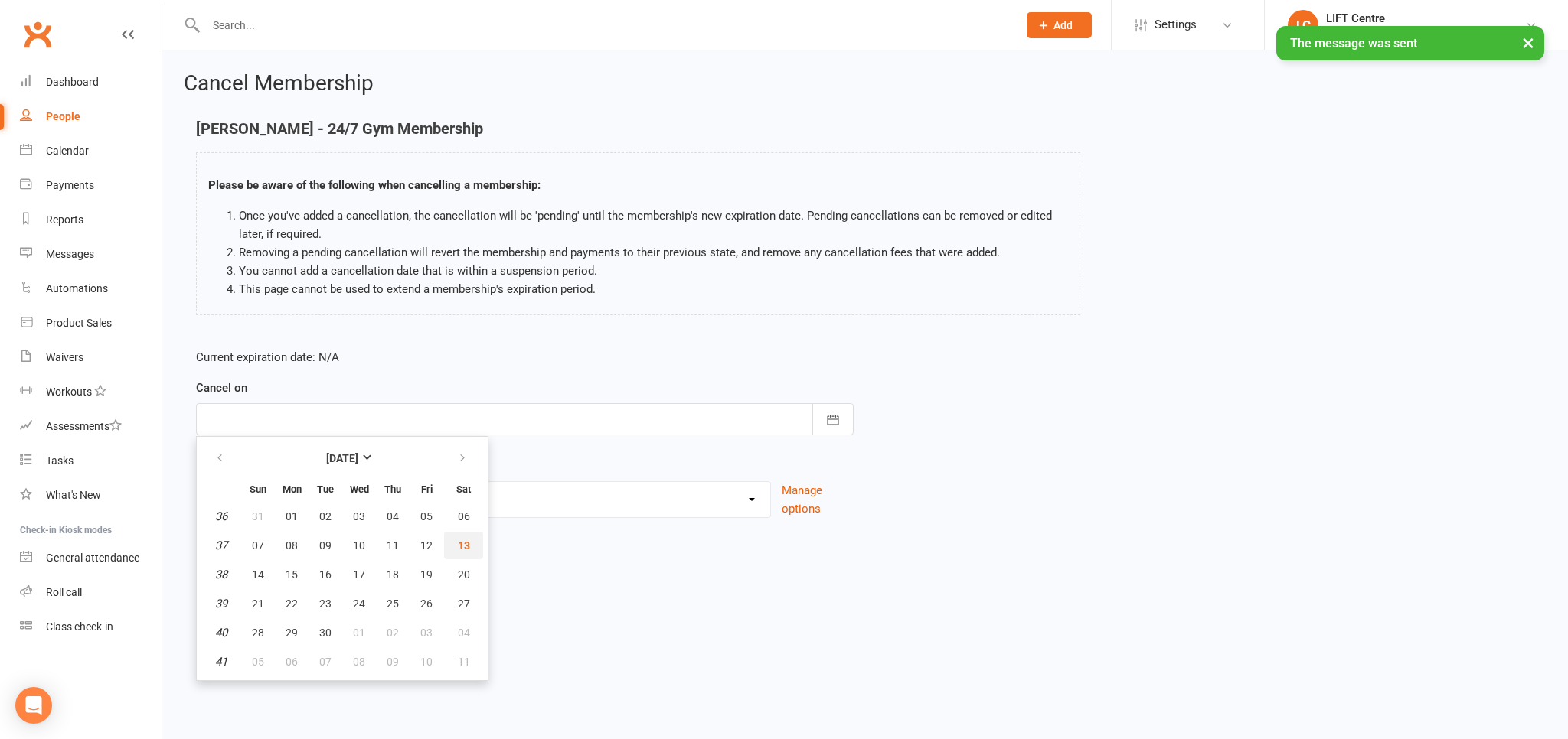
click at [464, 538] on button "13" at bounding box center [464, 545] width 39 height 27
type input "[DATE]"
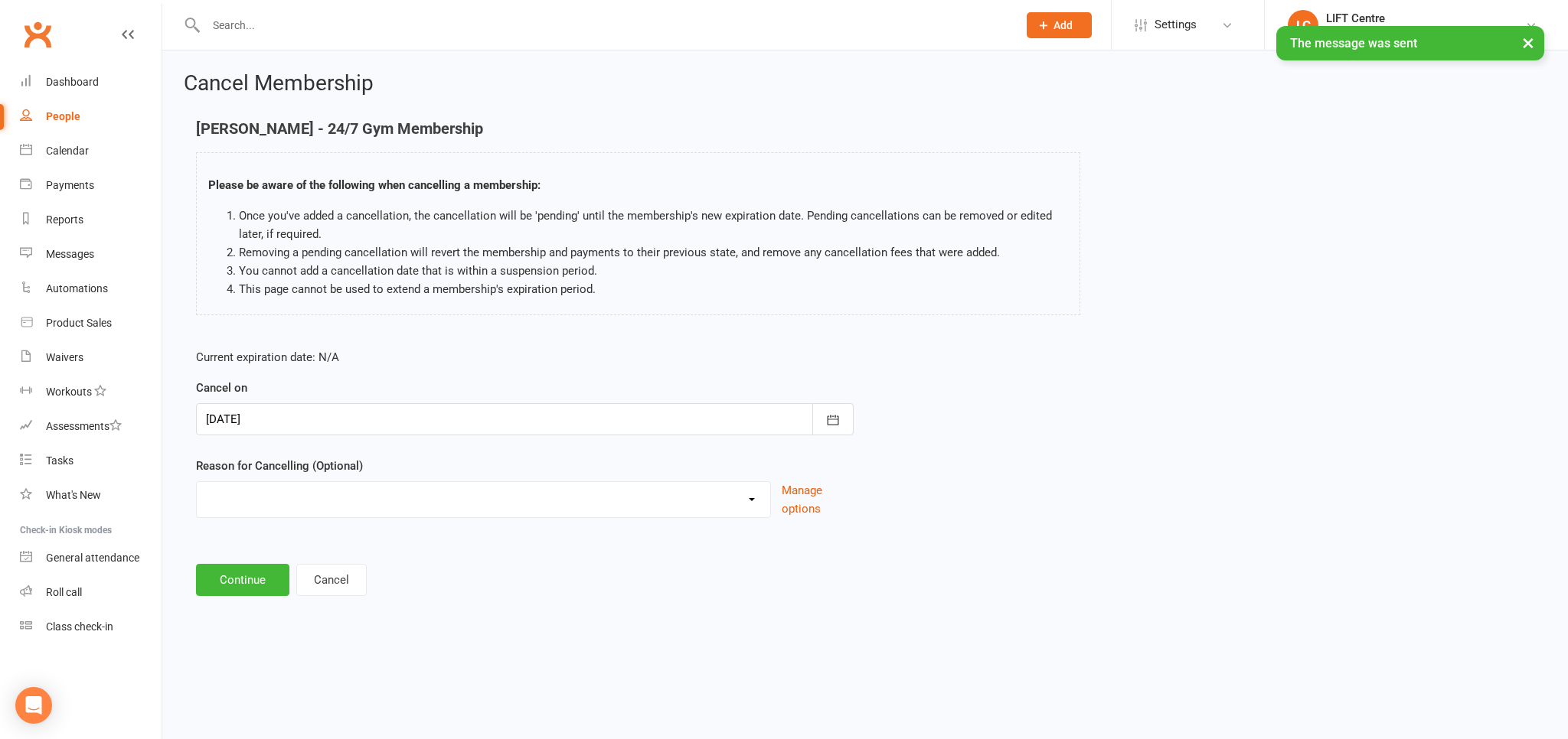
click at [197, 482] on select "Cancelled by staff (overdues) Change to Fitness Passport Changing gyms Injury M…" at bounding box center [483, 498] width 573 height 31
select select "0"
click option "Cancelled by staff (overdues)" at bounding box center [0, 0] width 0 height 0
click at [275, 570] on button "Continue" at bounding box center [242, 580] width 93 height 33
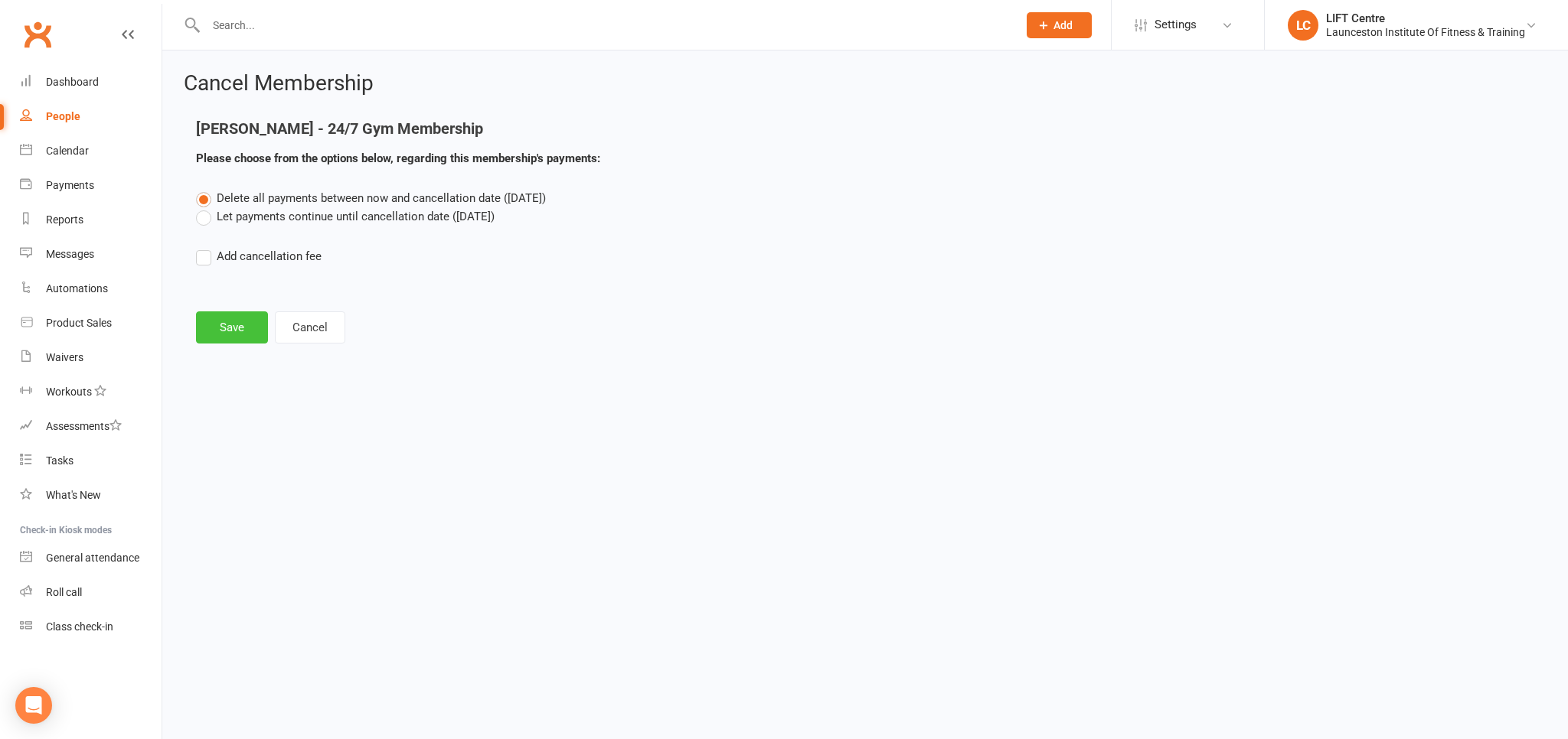
click at [233, 314] on button "Save" at bounding box center [232, 328] width 72 height 33
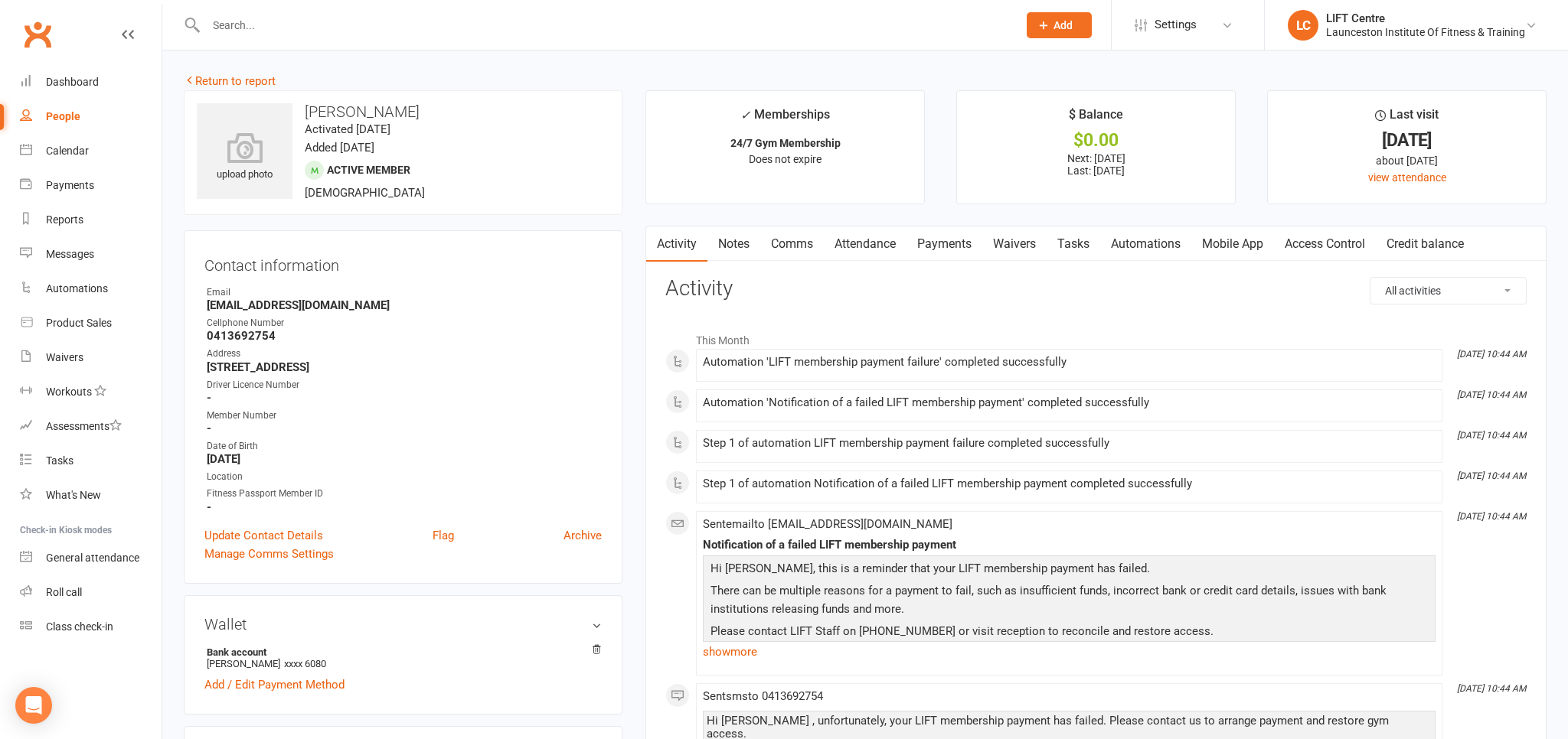
click at [743, 247] on link "Notes" at bounding box center [733, 243] width 53 height 35
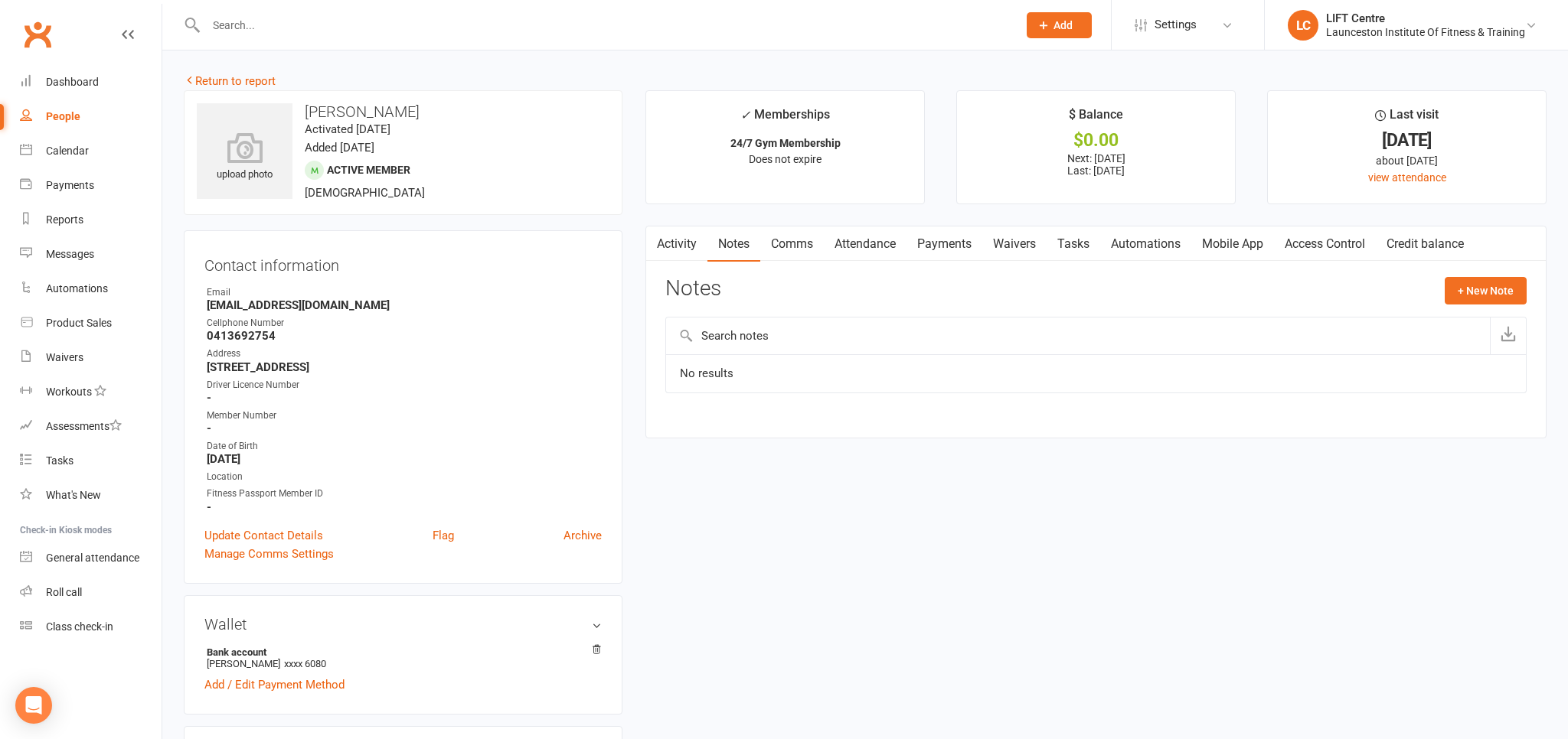
click at [817, 241] on link "Comms" at bounding box center [792, 243] width 63 height 35
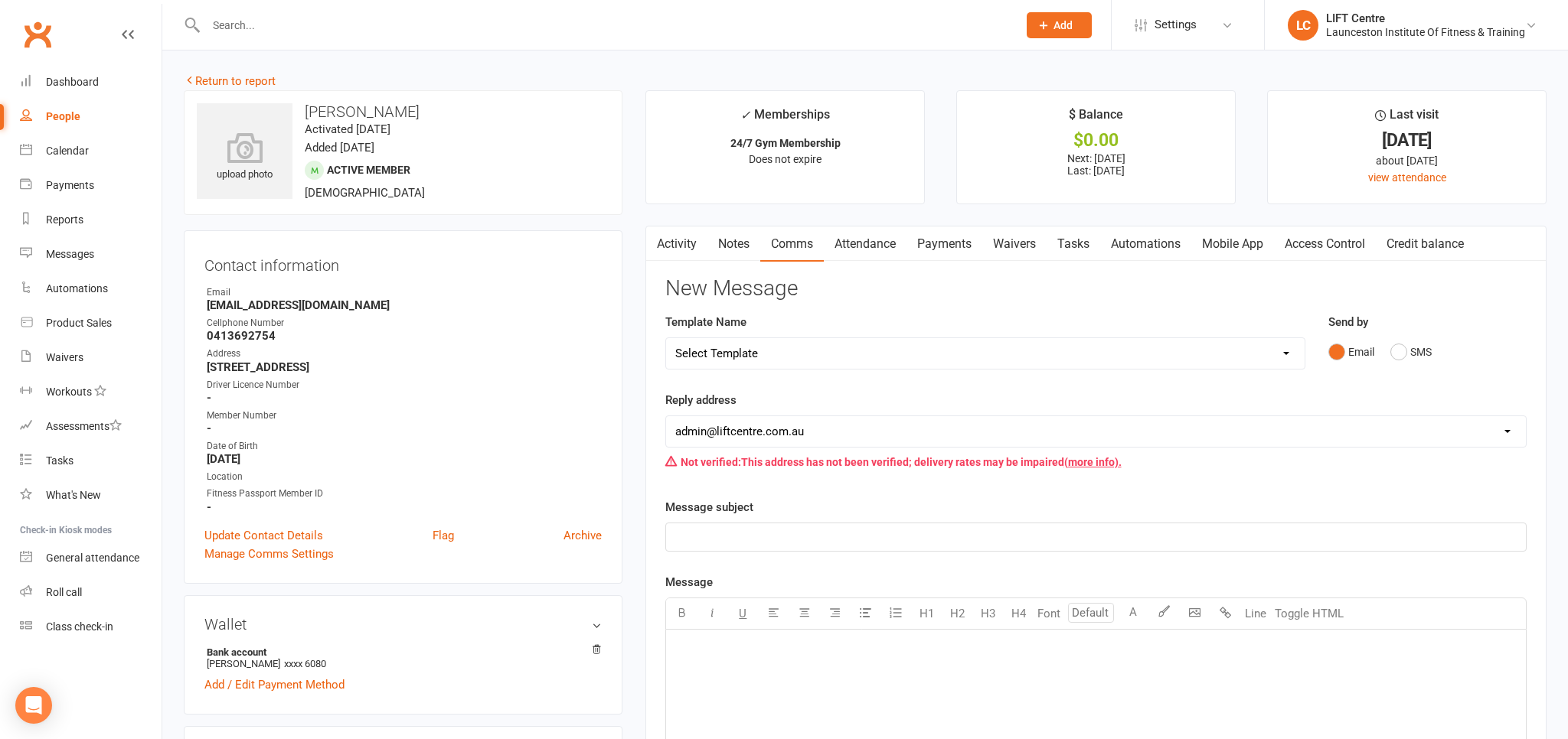
click at [688, 537] on p "﻿" at bounding box center [1096, 536] width 841 height 18
click at [686, 535] on p "﻿" at bounding box center [1096, 536] width 841 height 18
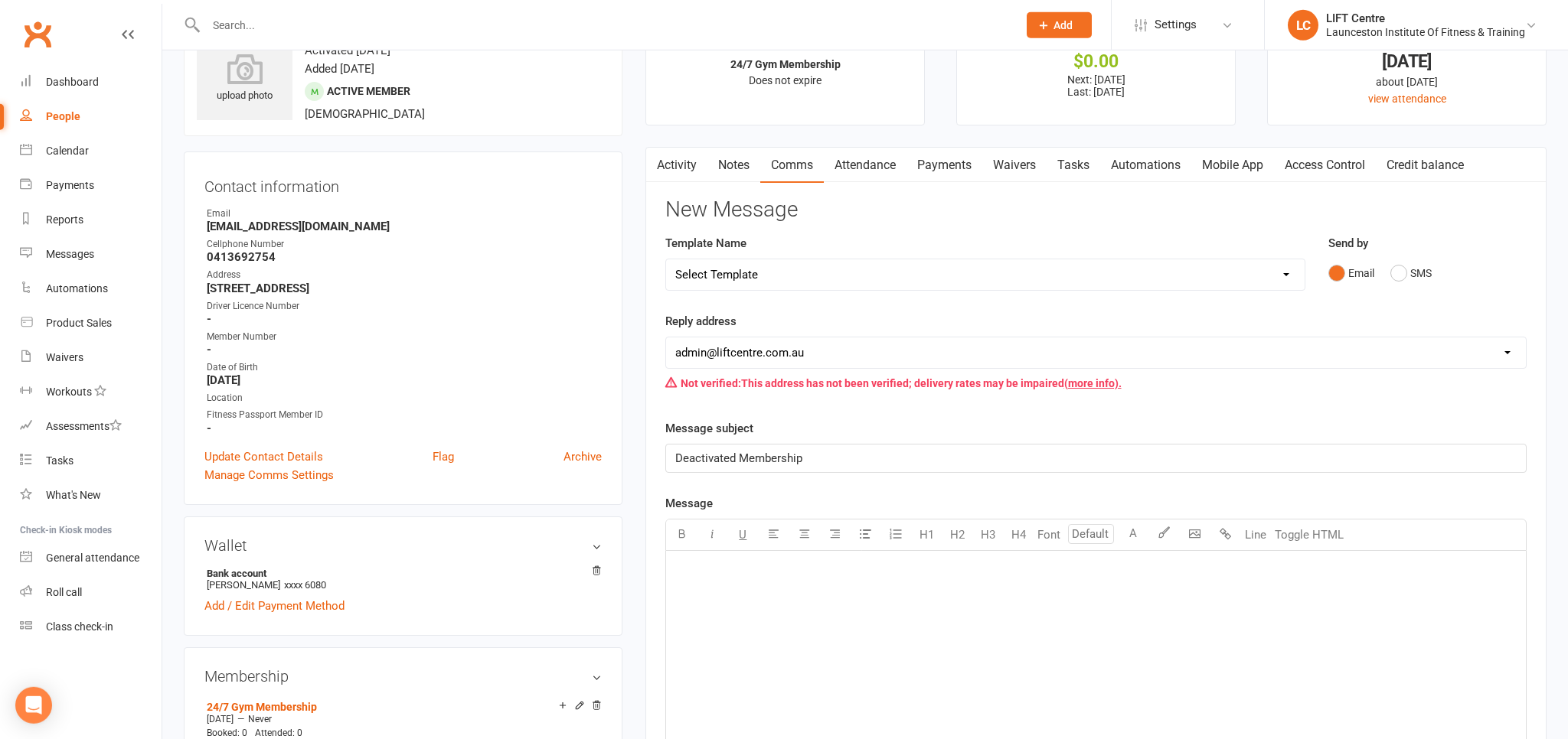
scroll to position [80, 0]
click at [744, 607] on div "﻿" at bounding box center [1095, 664] width 859 height 229
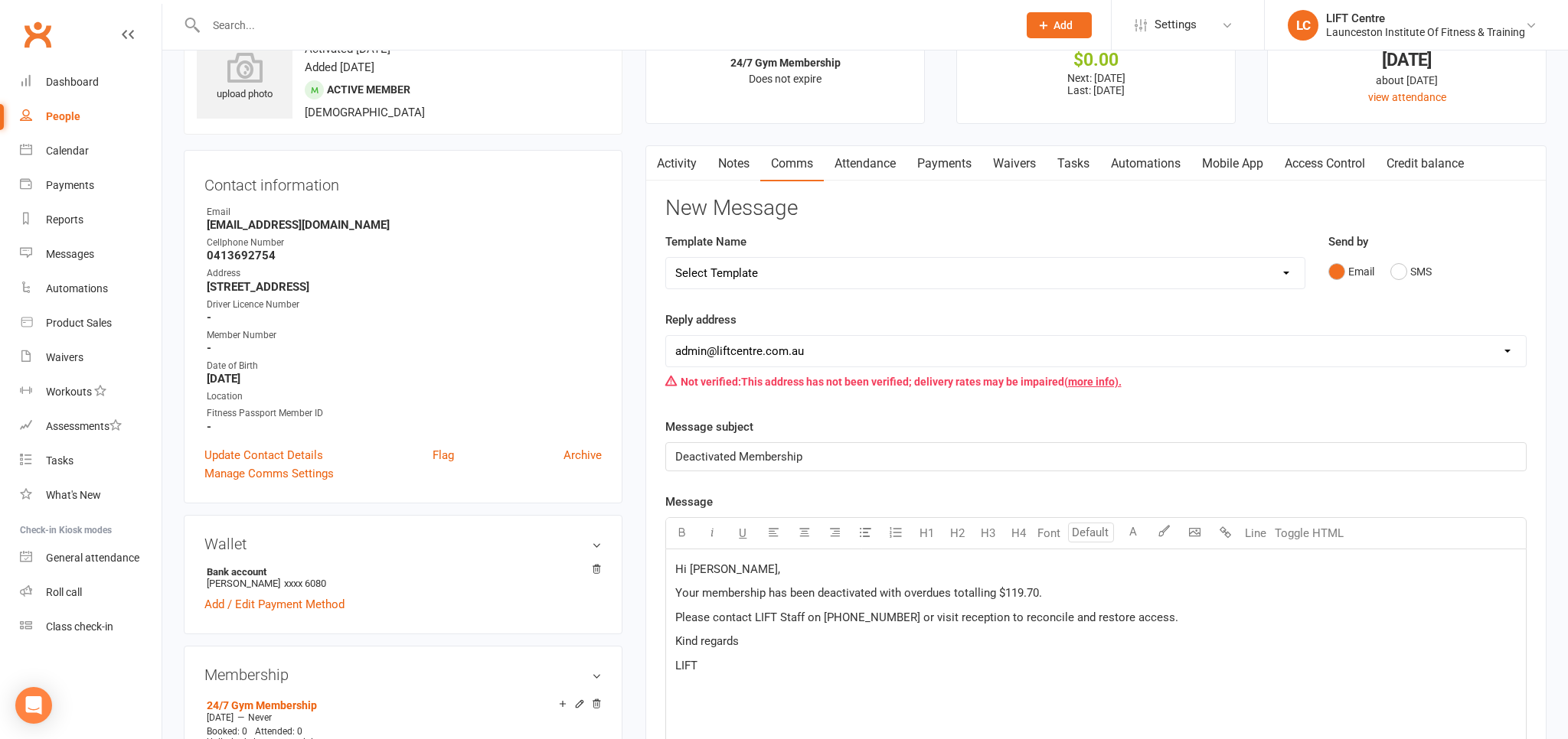
click at [731, 573] on span "Hi [PERSON_NAME]," at bounding box center [727, 569] width 105 height 14
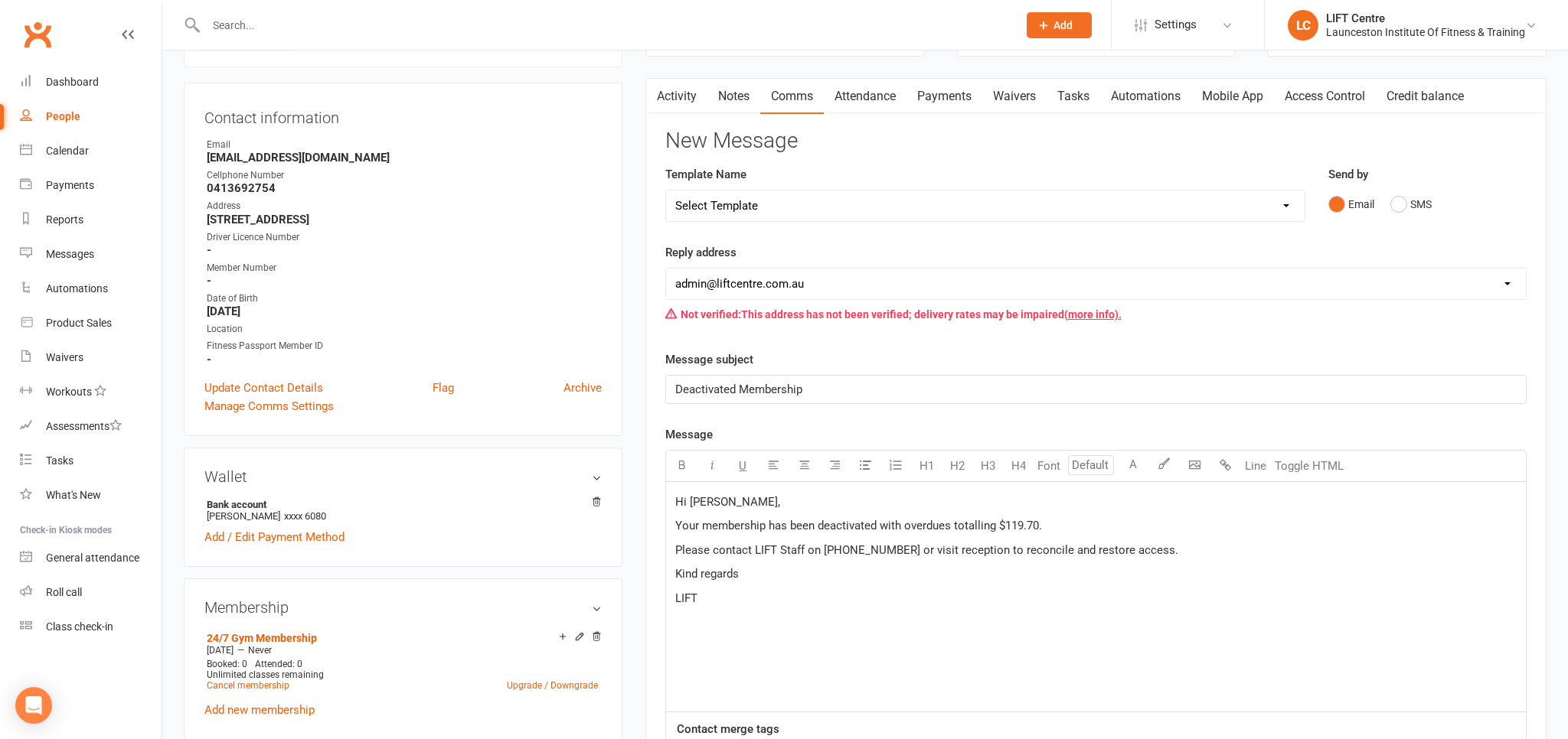
scroll to position [404, 0]
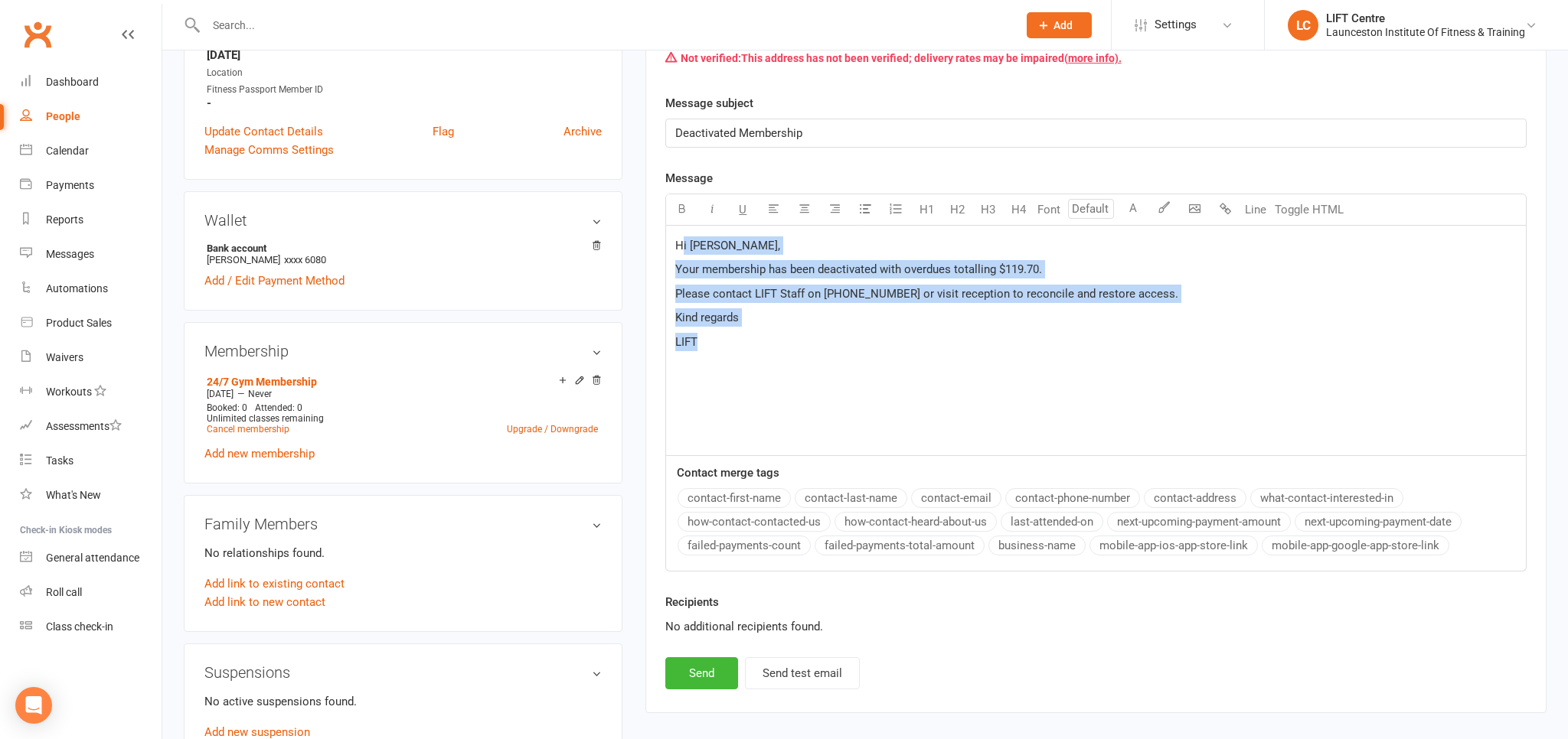
drag, startPoint x: 723, startPoint y: 362, endPoint x: 685, endPoint y: 230, distance: 137.4
click at [685, 230] on div "Hi [PERSON_NAME], Your membership has been deactivated with overdues totalling …" at bounding box center [1095, 341] width 859 height 229
click at [715, 353] on div "Hi [PERSON_NAME], Your membership has been deactivated with overdues totalling …" at bounding box center [1095, 341] width 859 height 229
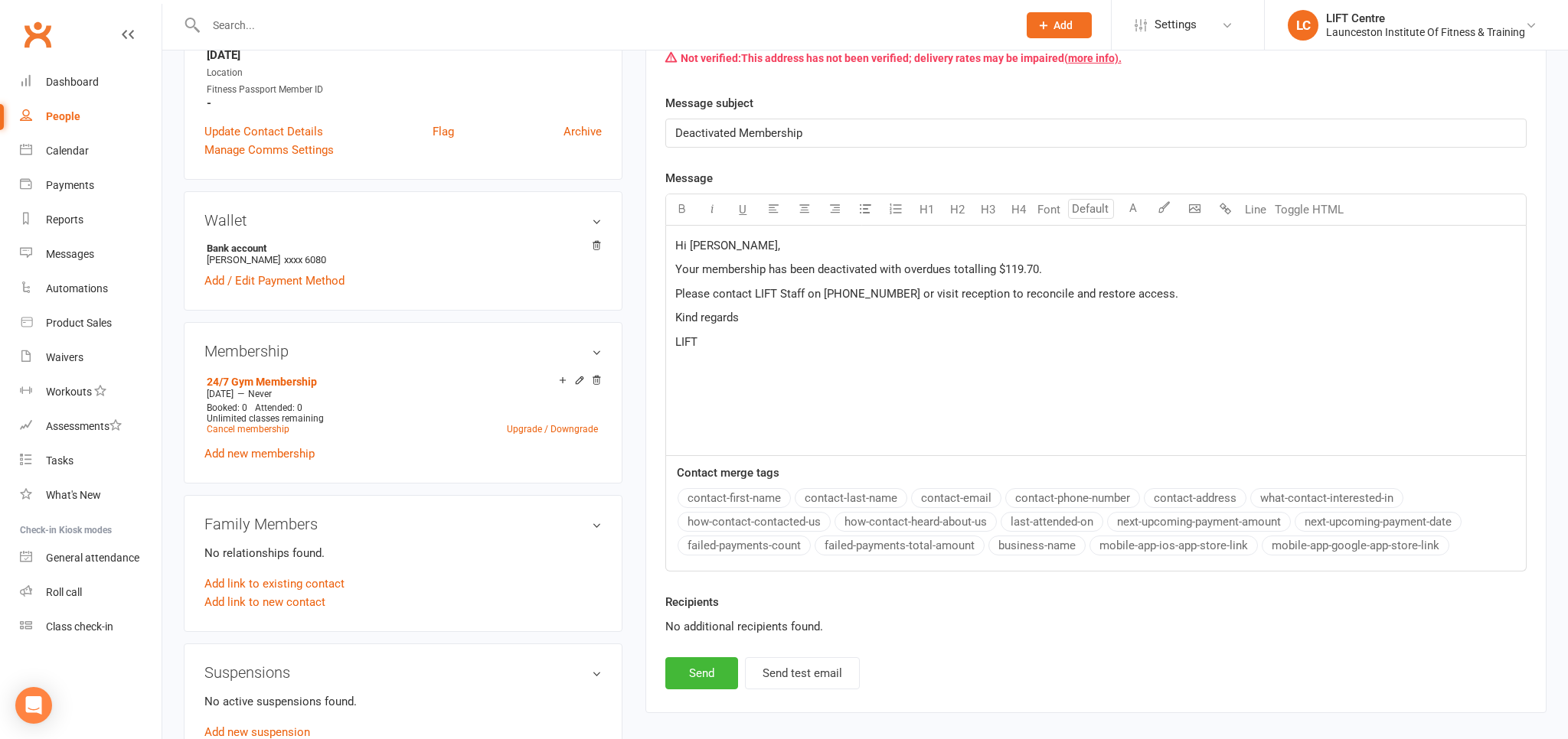
click at [696, 328] on div "Hi [PERSON_NAME], Your membership has been deactivated with overdues totalling …" at bounding box center [1095, 341] width 859 height 229
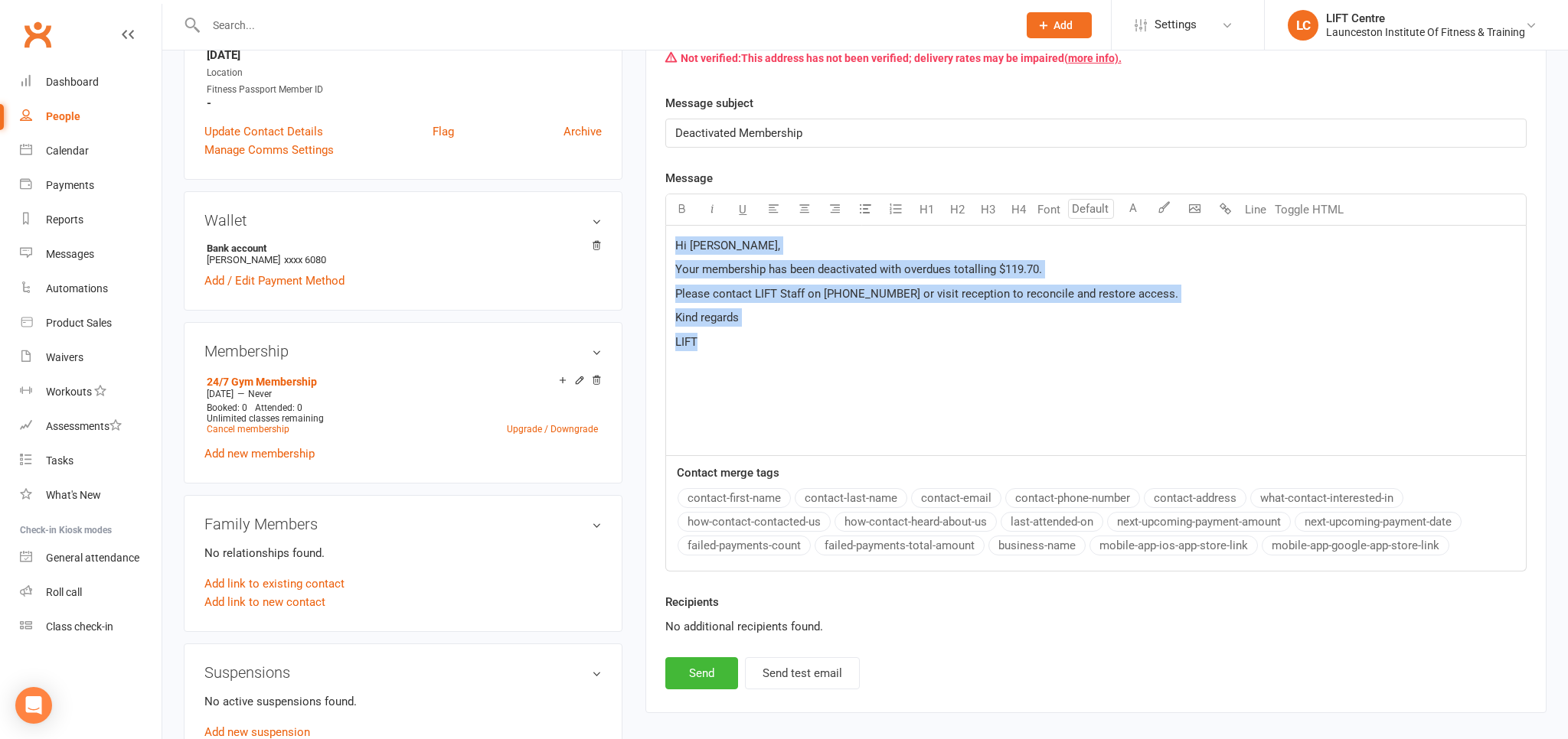
drag, startPoint x: 704, startPoint y: 341, endPoint x: 666, endPoint y: 231, distance: 116.4
click at [665, 235] on div "Hi [PERSON_NAME], Your membership has been deactivated with overdues totalling …" at bounding box center [1095, 341] width 861 height 230
copy div "Hi [PERSON_NAME], Your membership has been deactivated with overdues totalling …"
click at [691, 662] on button "Send" at bounding box center [701, 673] width 73 height 33
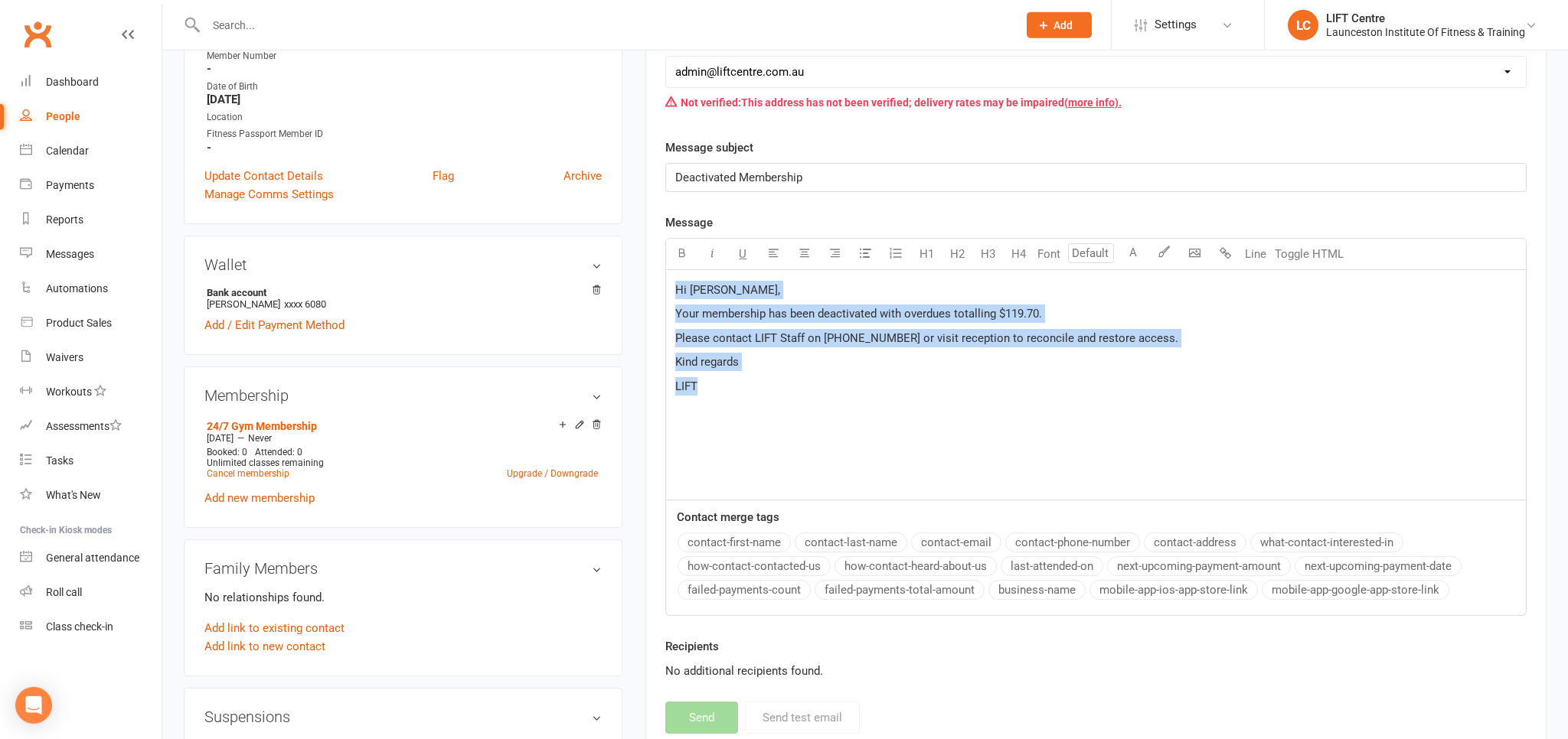
scroll to position [80, 0]
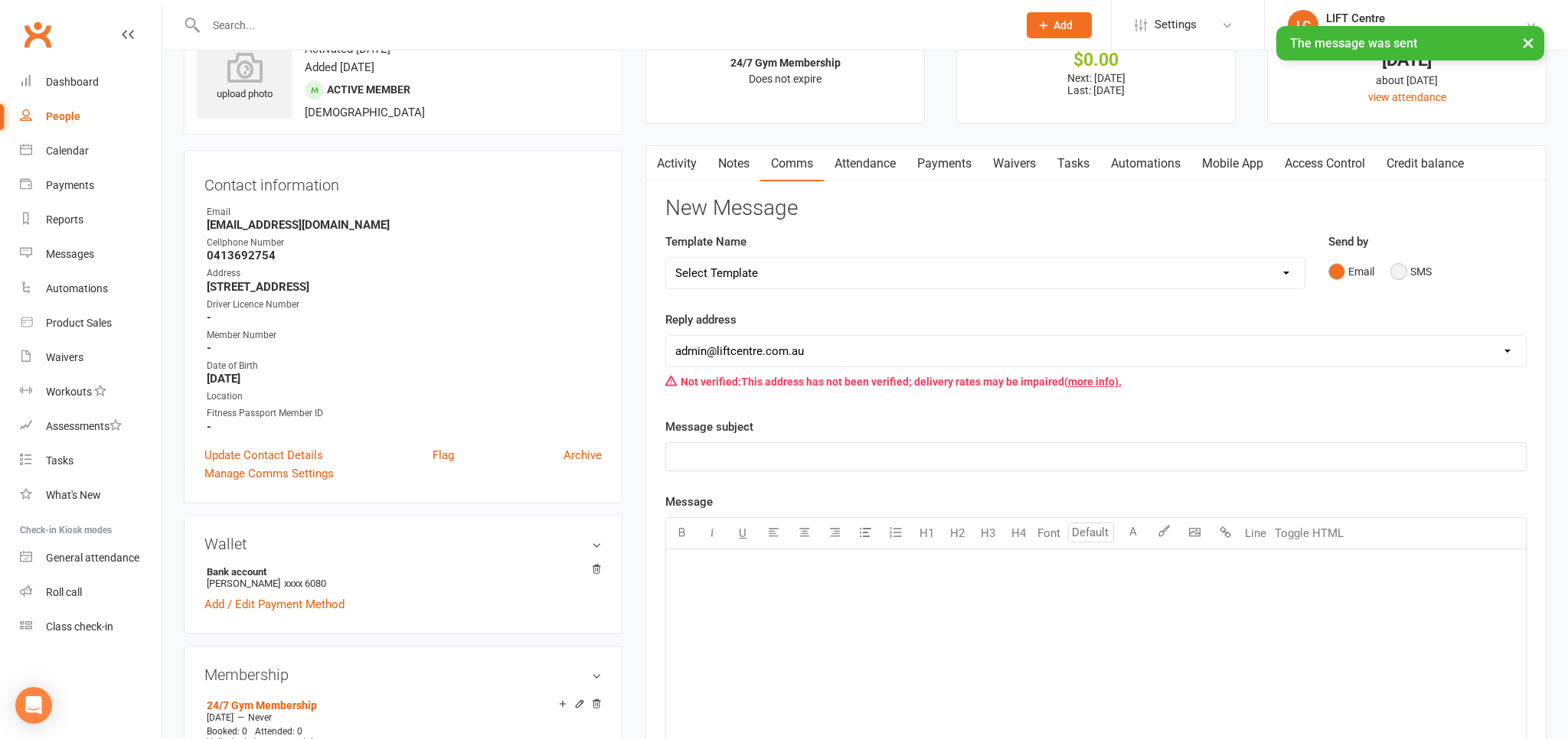
click at [1402, 265] on button "SMS" at bounding box center [1410, 271] width 41 height 29
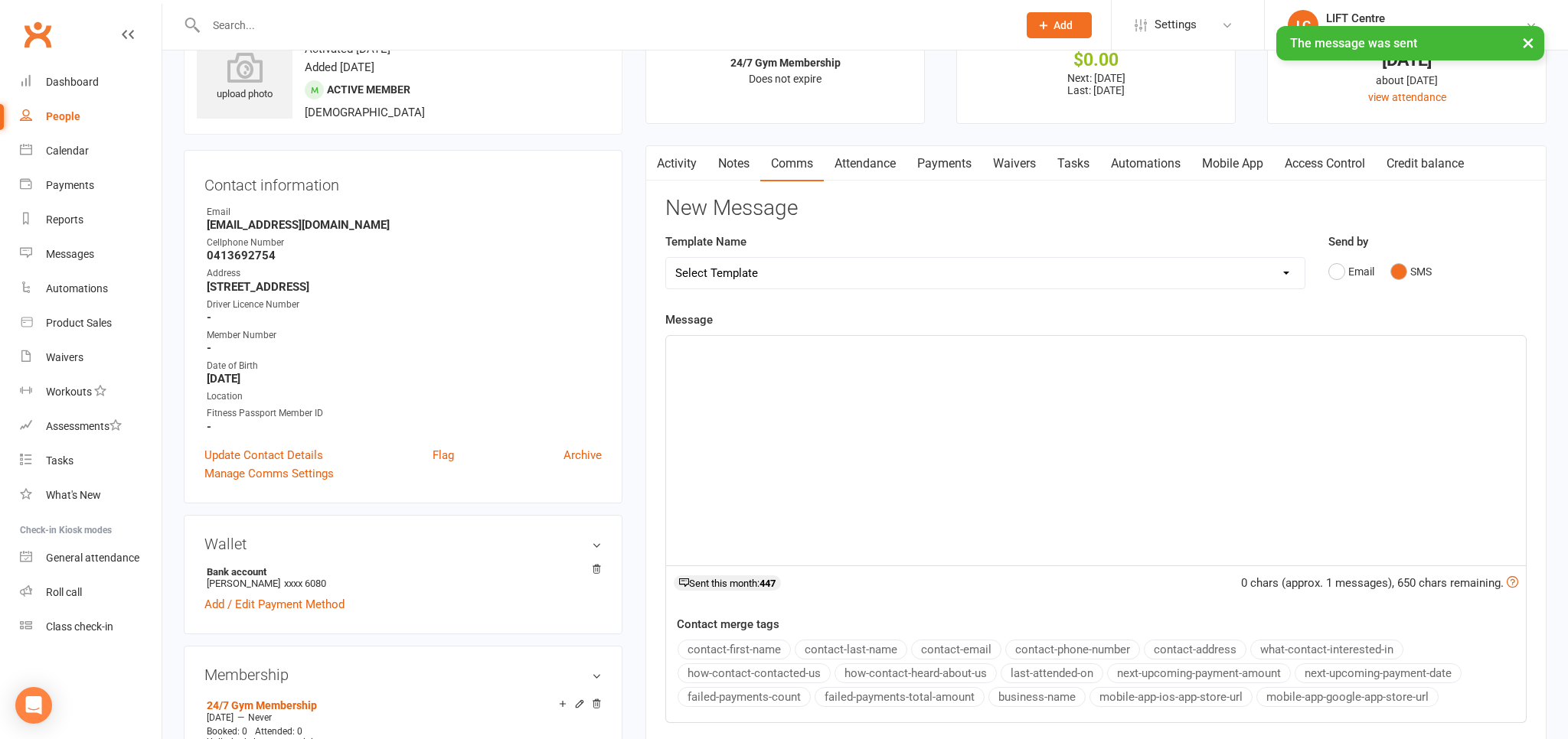
click at [755, 460] on div "﻿" at bounding box center [1095, 450] width 859 height 229
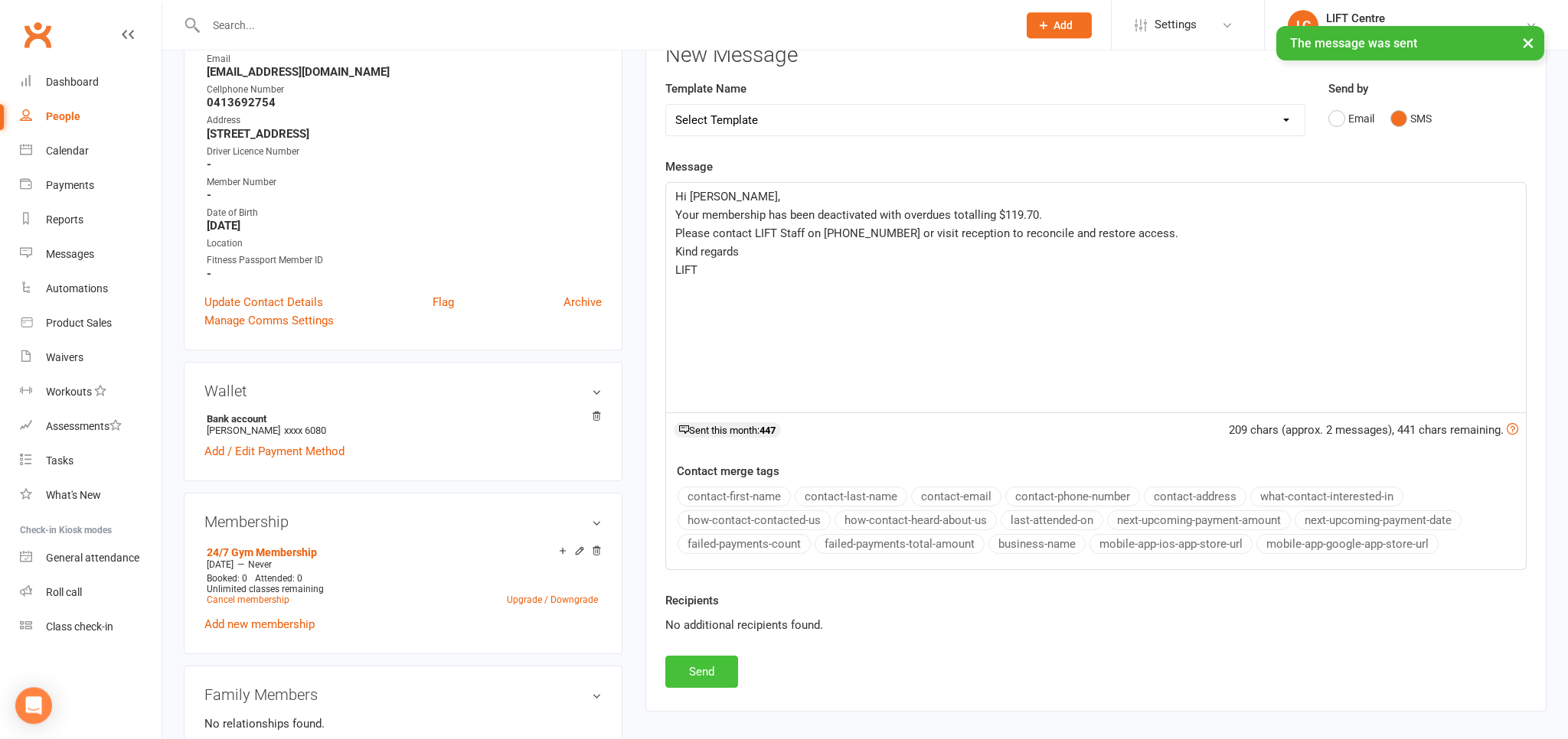
scroll to position [323, 0]
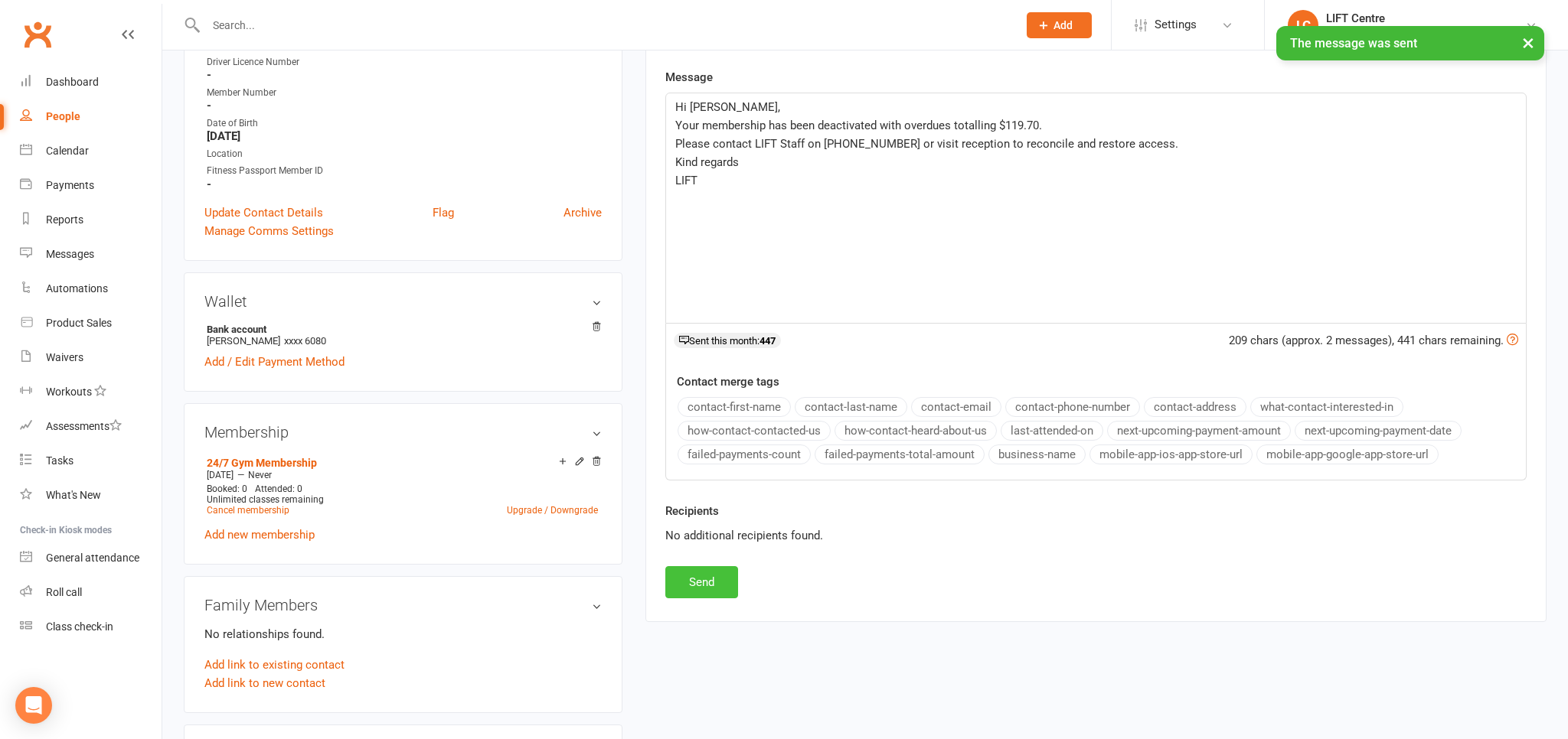
click at [722, 584] on button "Send" at bounding box center [701, 582] width 73 height 33
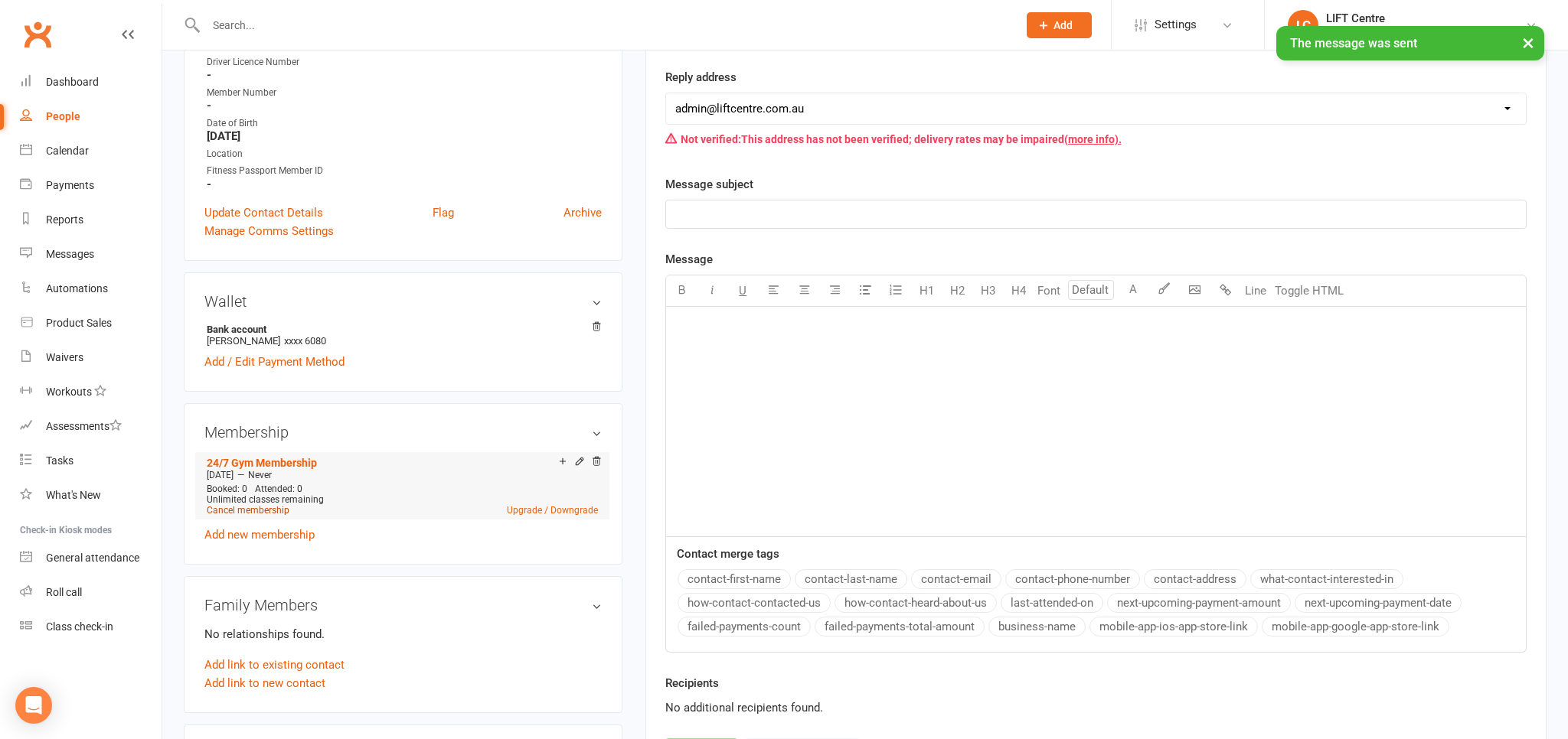
click at [245, 509] on link "Cancel membership" at bounding box center [248, 510] width 82 height 11
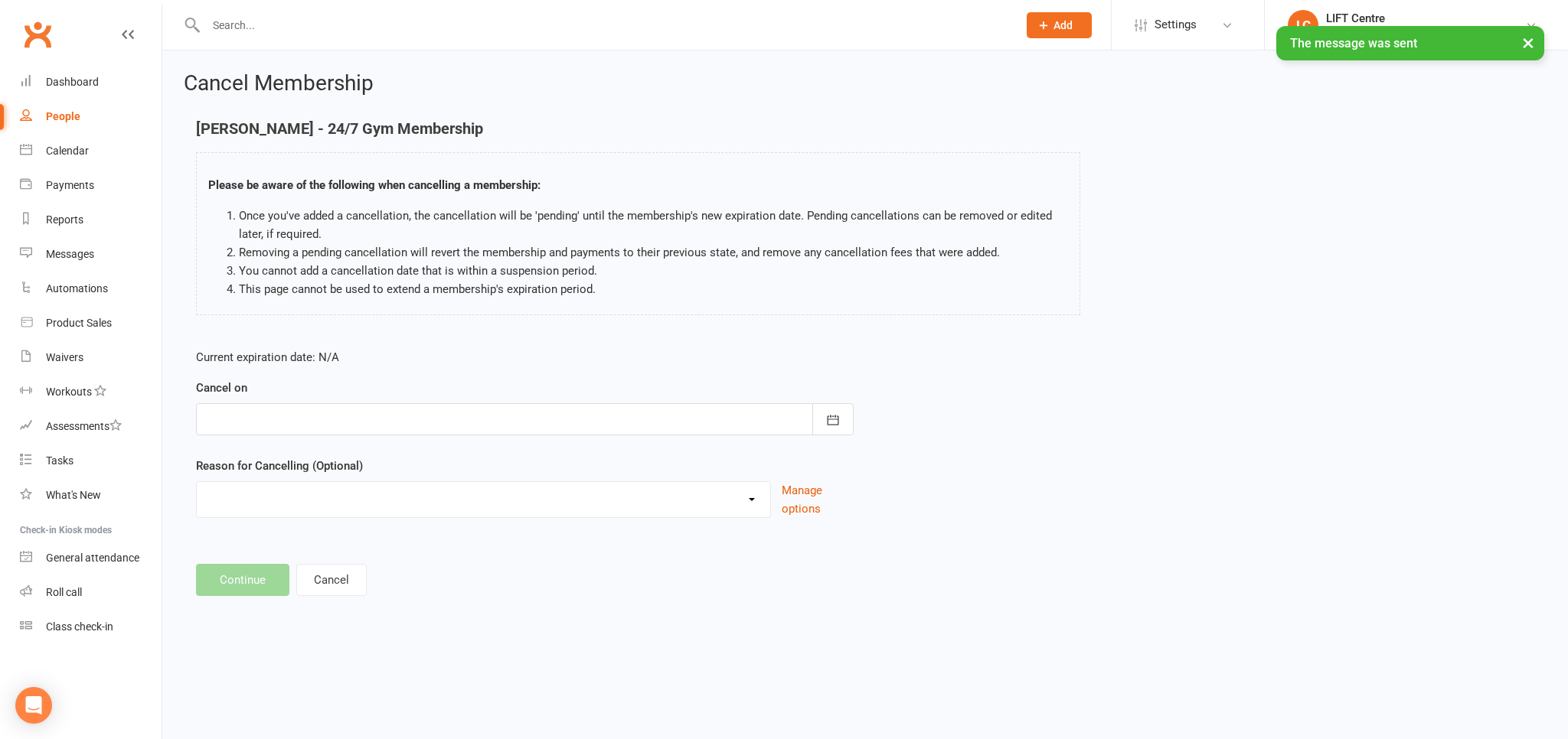
click at [386, 417] on div at bounding box center [524, 420] width 657 height 33
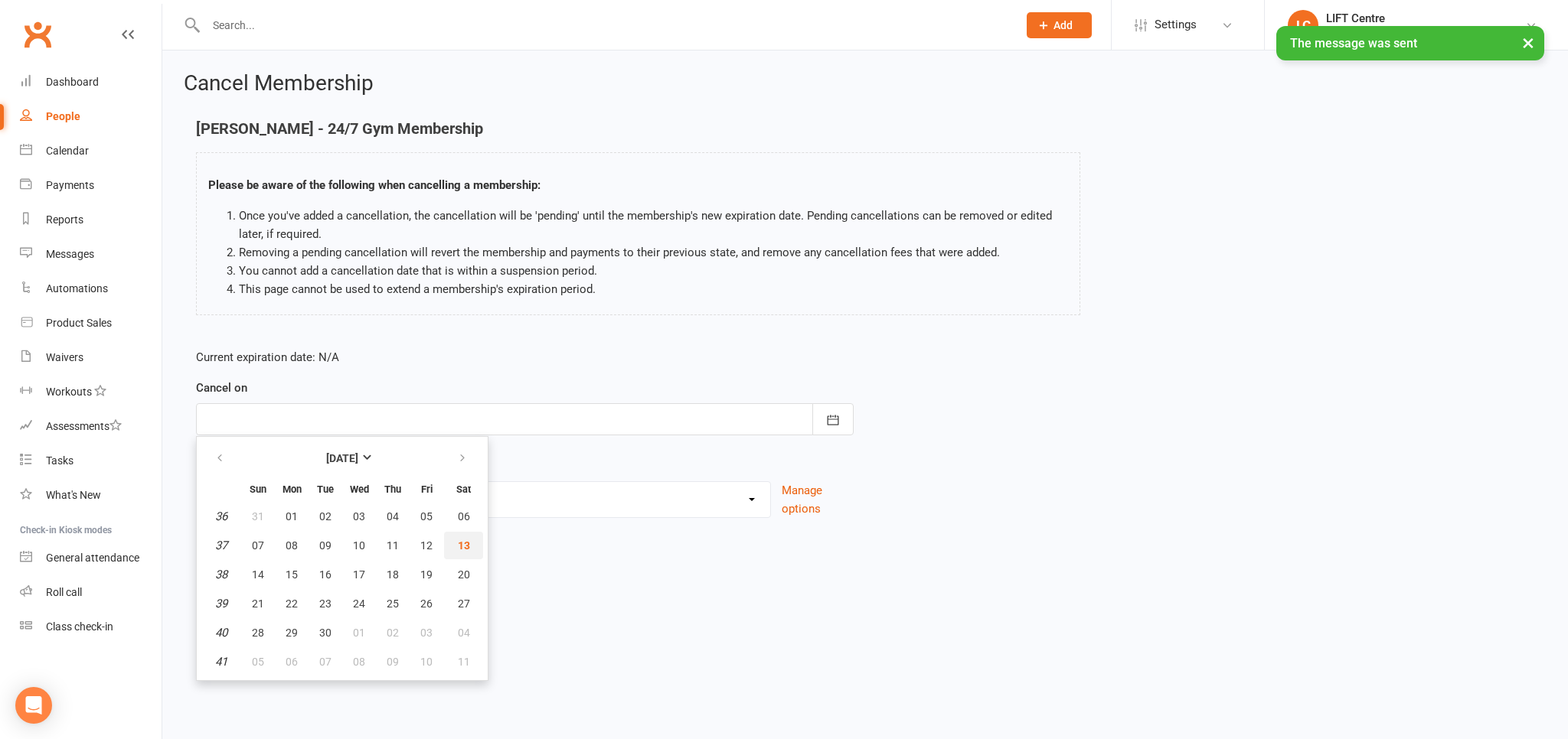
click at [462, 546] on span "13" at bounding box center [464, 545] width 12 height 12
type input "[DATE]"
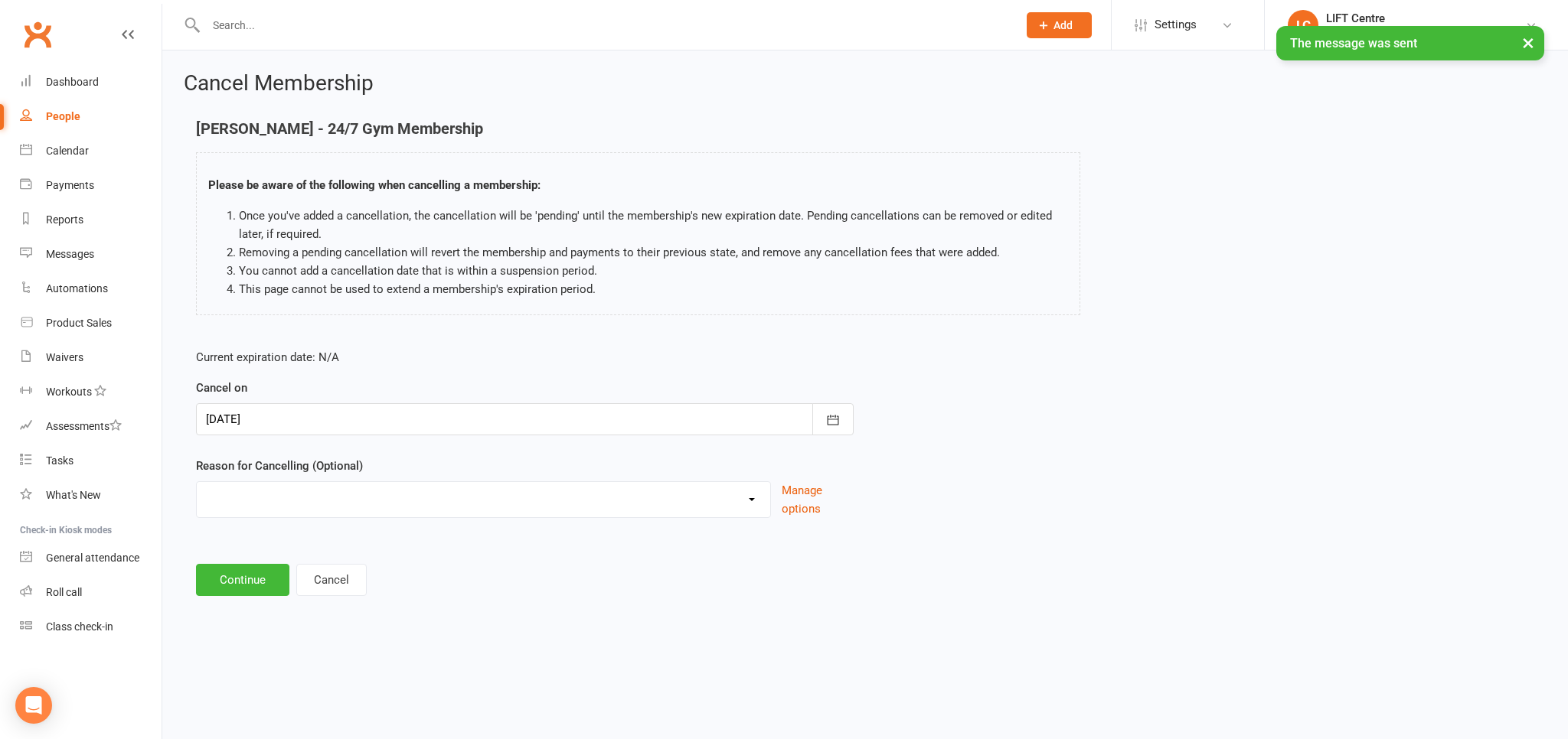
click at [197, 482] on select "Cancelled by staff (overdues) Change to Fitness Passport Changing gyms Injury M…" at bounding box center [483, 498] width 573 height 31
select select "0"
click option "Cancelled by staff (overdues)" at bounding box center [0, 0] width 0 height 0
click at [250, 578] on button "Continue" at bounding box center [242, 580] width 93 height 33
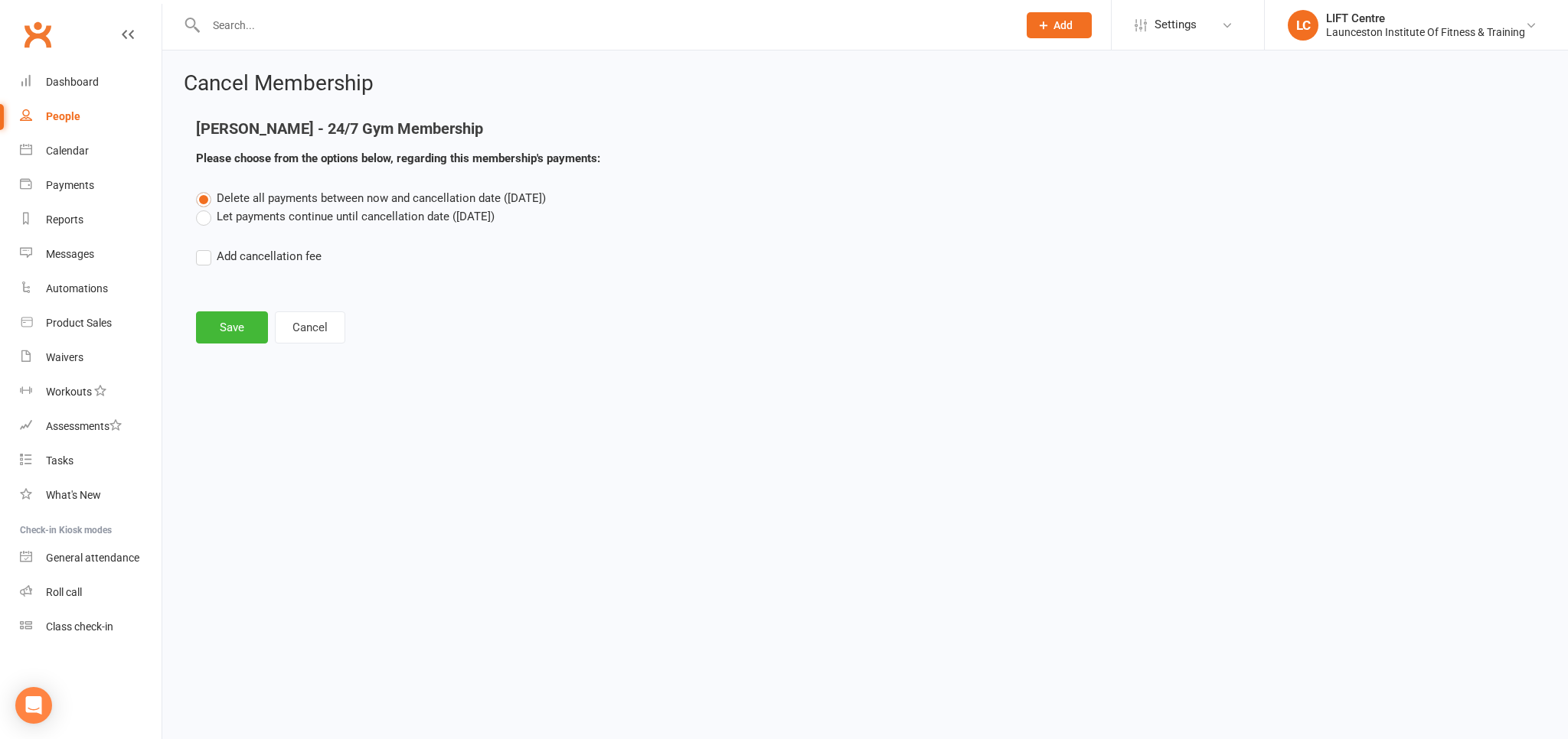
click at [231, 349] on div "Cancel Membership [PERSON_NAME] - 24/7 Gym Membership Please choose from the op…" at bounding box center [865, 209] width 1405 height 318
click at [229, 327] on button "Save" at bounding box center [232, 328] width 72 height 33
